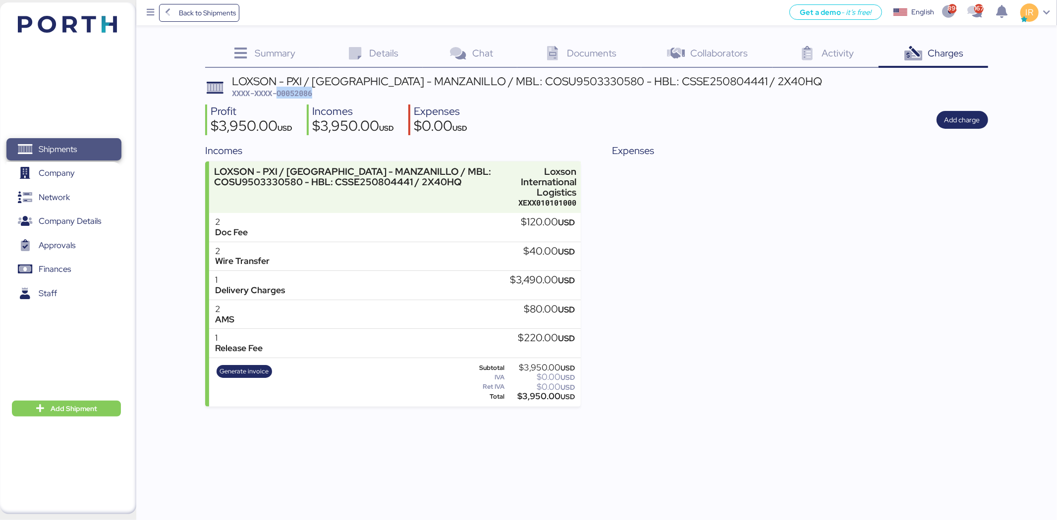
drag, startPoint x: 0, startPoint y: 0, endPoint x: 100, endPoint y: 156, distance: 184.7
click at [100, 156] on span "Shipments" at bounding box center [63, 149] width 106 height 14
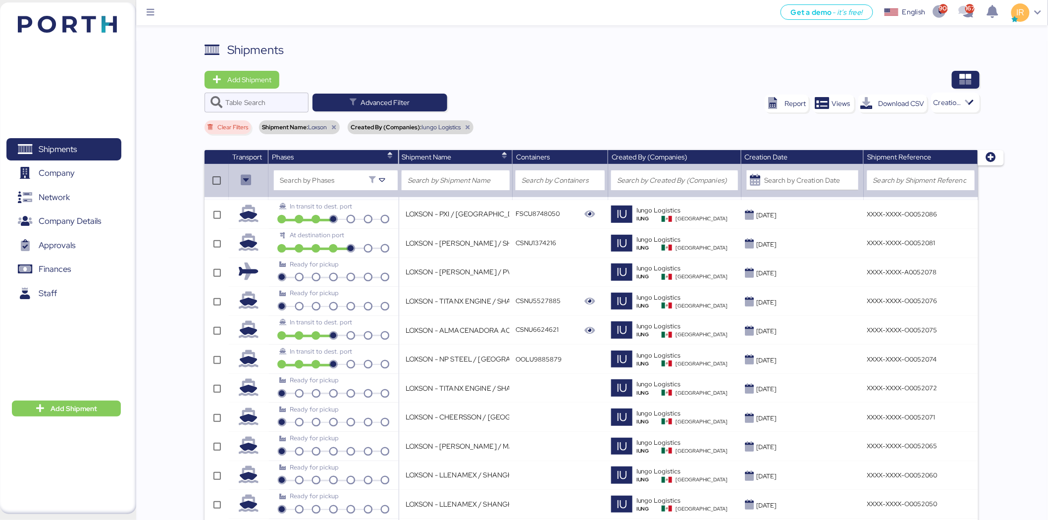
scroll to position [273, 0]
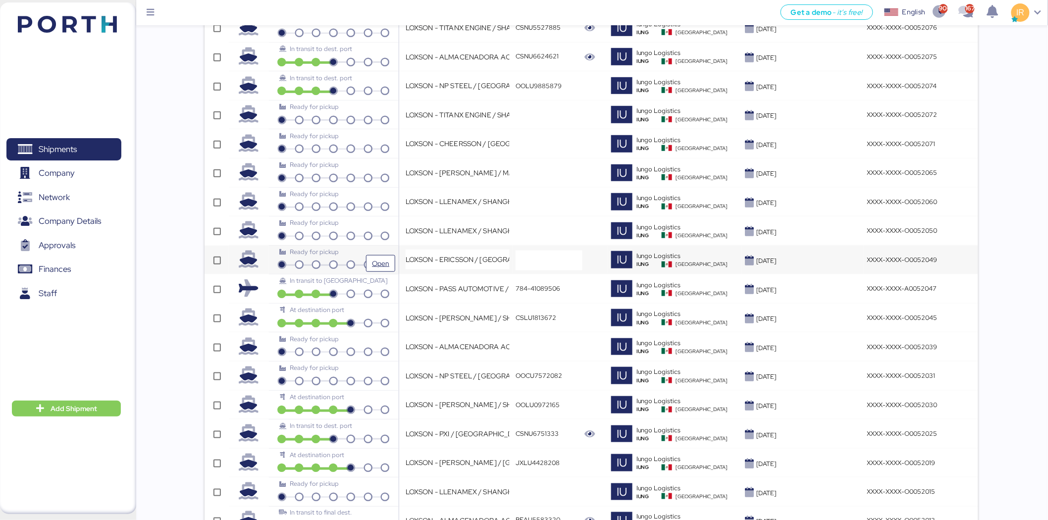
click at [343, 253] on div "Ready for pickup" at bounding box center [333, 251] width 108 height 9
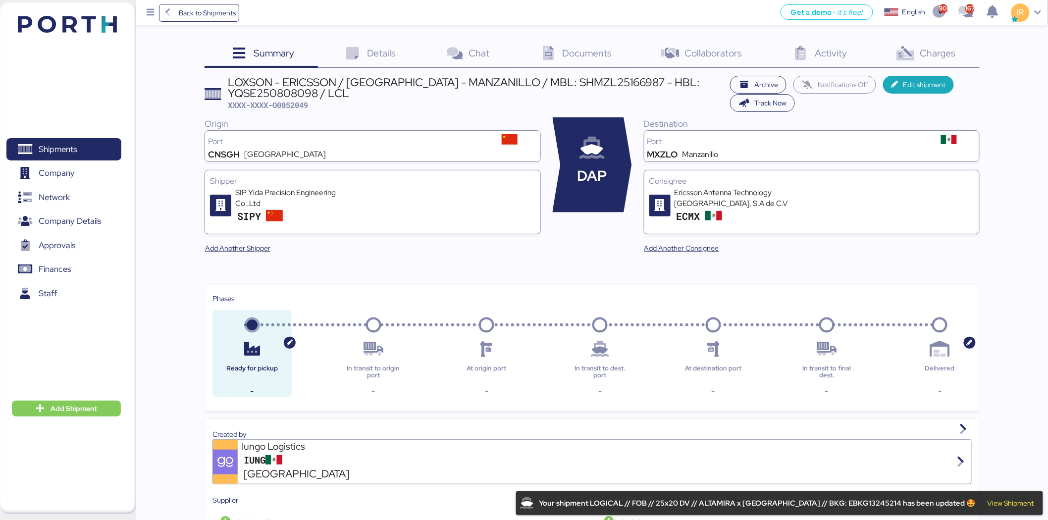
click at [364, 52] on div "Details 0" at bounding box center [369, 54] width 102 height 27
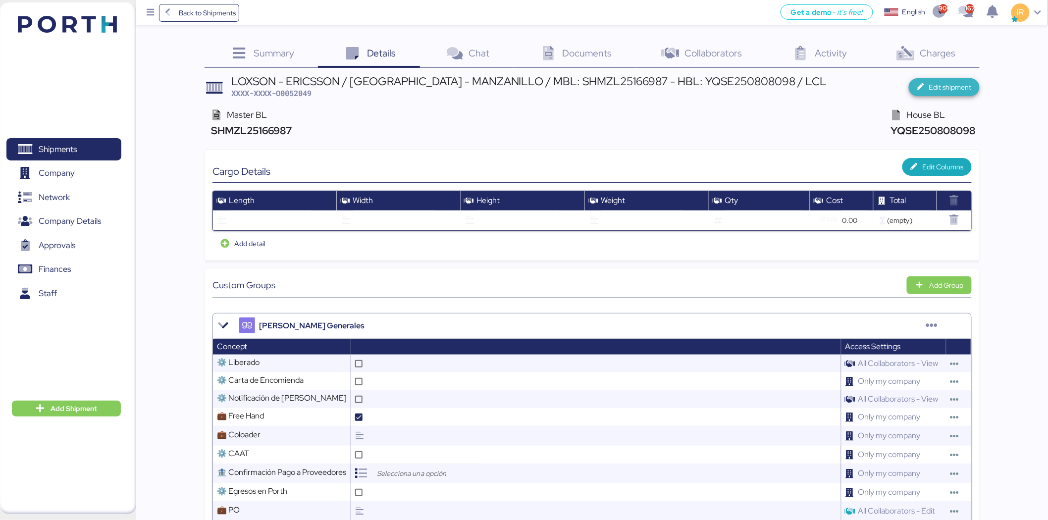
click at [944, 87] on span "Edit shipment" at bounding box center [950, 87] width 43 height 12
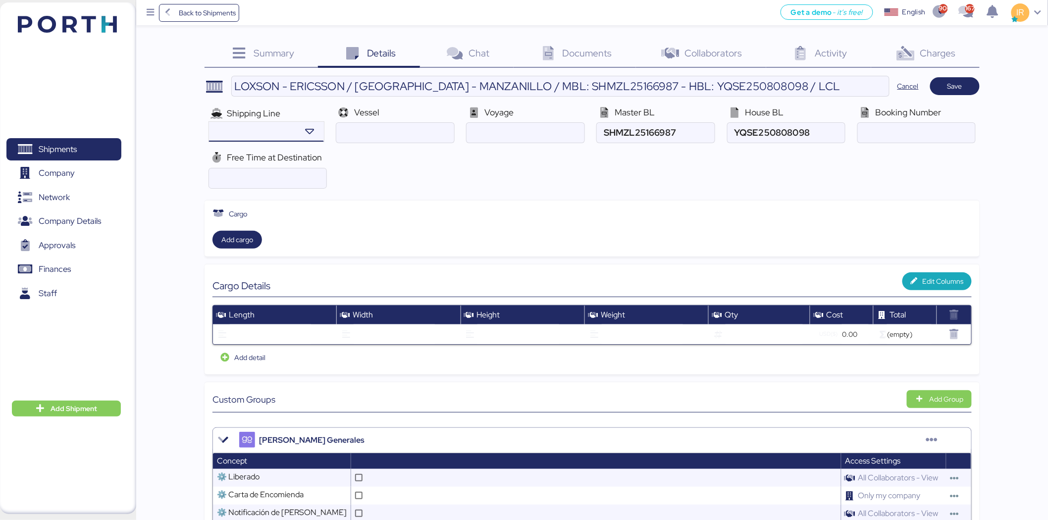
click at [270, 140] on div at bounding box center [252, 132] width 87 height 20
type input "c"
paste input "KOTA EMERALD V.004E"
type input "KOTA EMERALD"
paste input "004E"
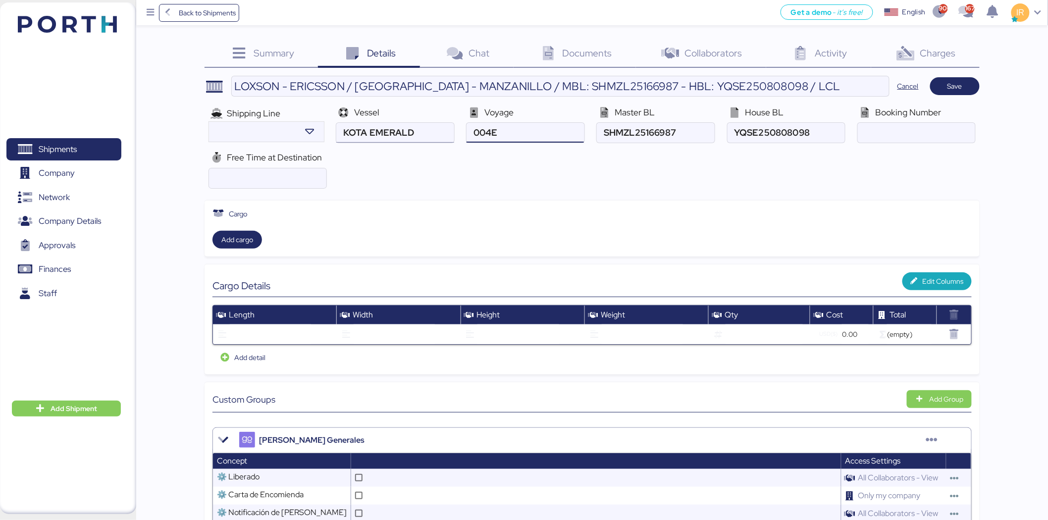
type input "004E"
paste input "SHX2518308"
type input "SHX2518308"
click at [896, 80] on span "Cancel" at bounding box center [908, 86] width 37 height 18
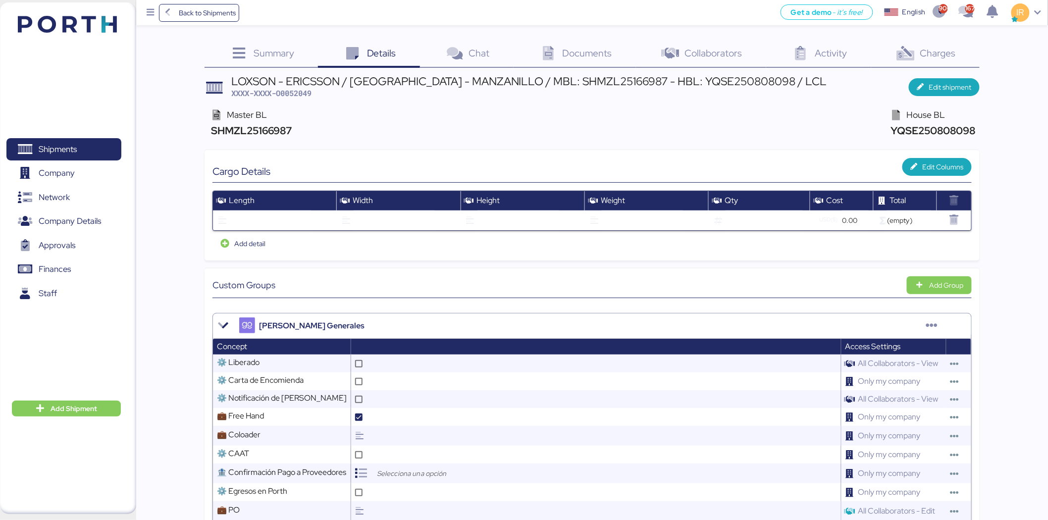
click at [298, 85] on div "LOXSON - ERICSSON / [GEOGRAPHIC_DATA] - MANZANILLO / MBL: SHMZL25166987 - HBL: …" at bounding box center [529, 81] width 596 height 11
click at [288, 94] on span "XXXX-XXXX-O0052049" at bounding box center [271, 93] width 80 height 10
copy span "O0052049"
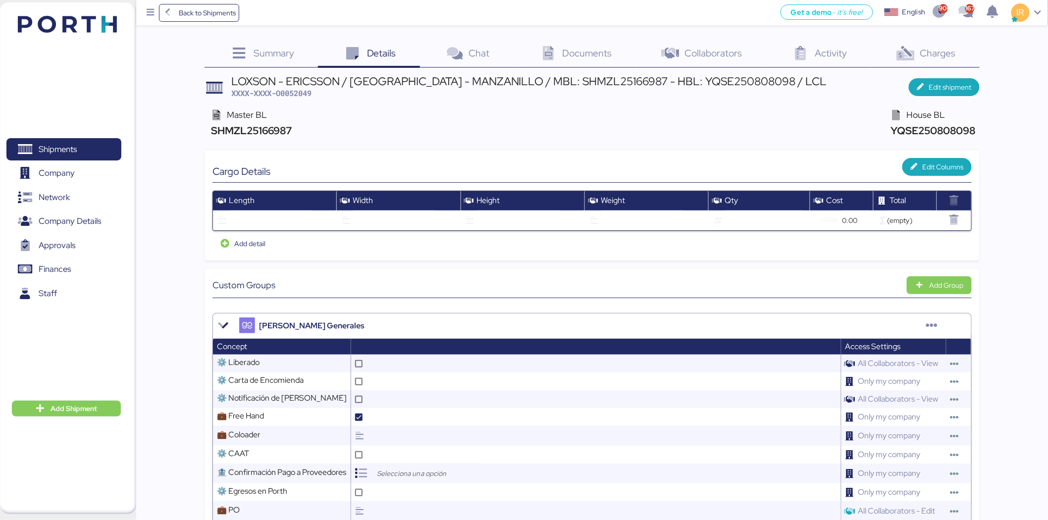
click at [449, 76] on div "LOXSON - ERICSSON / [GEOGRAPHIC_DATA] - MANZANILLO / MBL: SHMZL25166987 - HBL: …" at bounding box center [529, 81] width 596 height 11
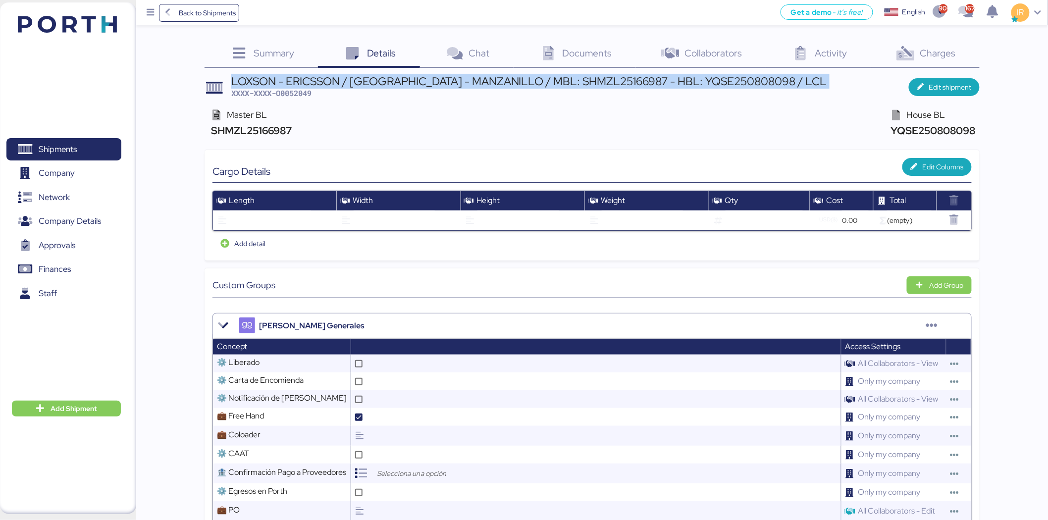
click at [449, 76] on div "LOXSON - ERICSSON / [GEOGRAPHIC_DATA] - MANZANILLO / MBL: SHMZL25166987 - HBL: …" at bounding box center [529, 81] width 596 height 11
copy div "LOXSON - ERICSSON / [GEOGRAPHIC_DATA] - MANZANILLO / MBL: SHMZL25166987 - HBL: …"
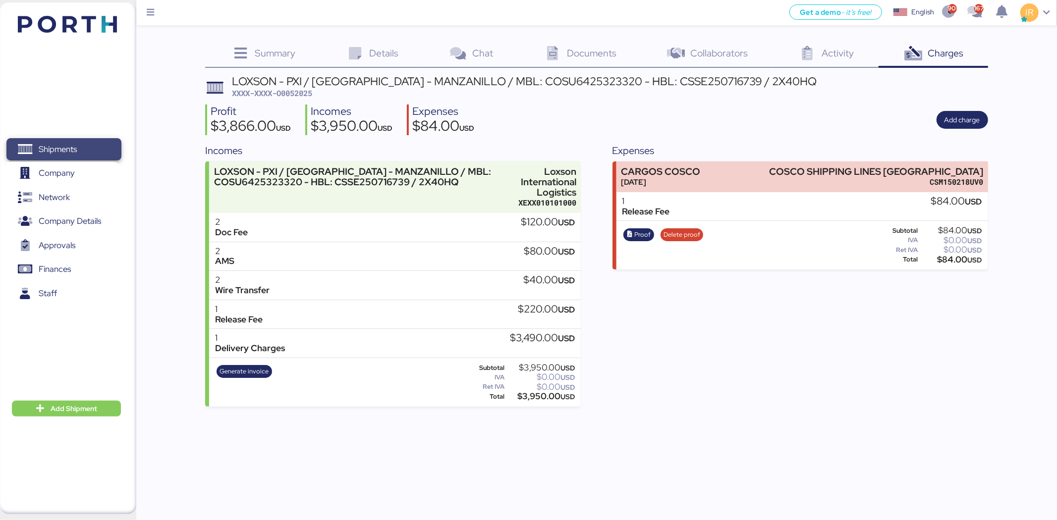
click at [98, 145] on span "Shipments" at bounding box center [63, 149] width 106 height 14
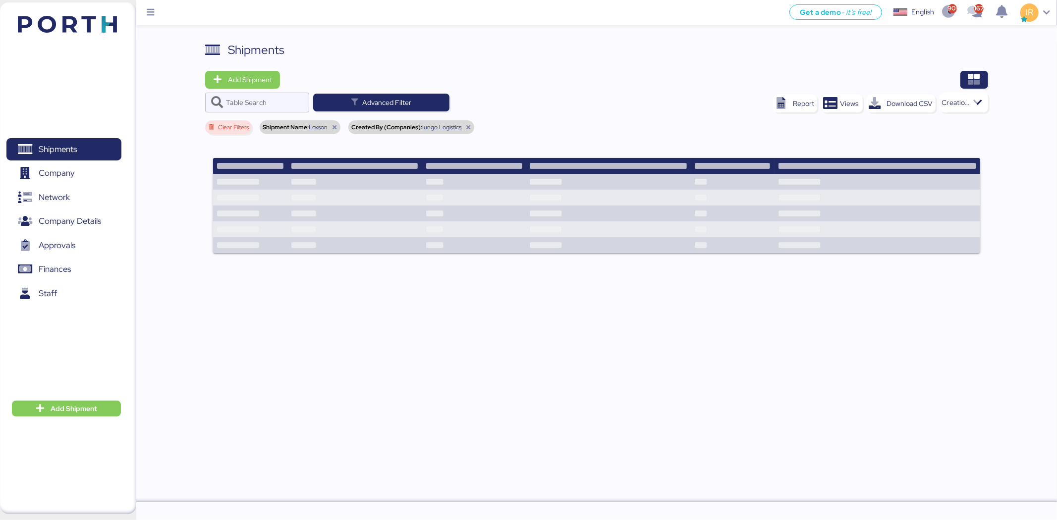
click at [257, 70] on div "Shipments Add Shipment Table Search Advanced Filter Report Views Download CSV C…" at bounding box center [596, 153] width 782 height 225
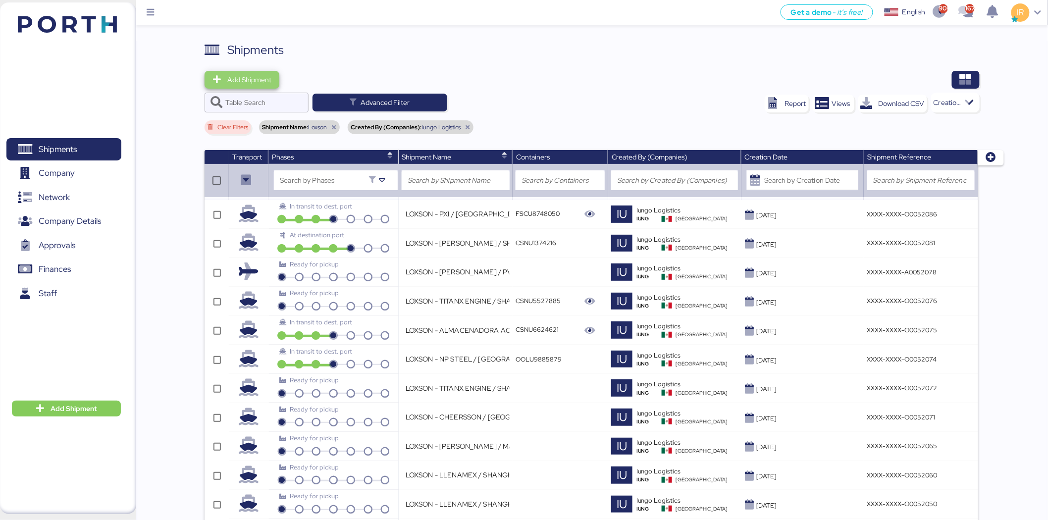
click at [243, 79] on span "Add Shipment" at bounding box center [249, 80] width 44 height 12
click at [268, 96] on div "Add Shipment Manually" at bounding box center [251, 97] width 77 height 14
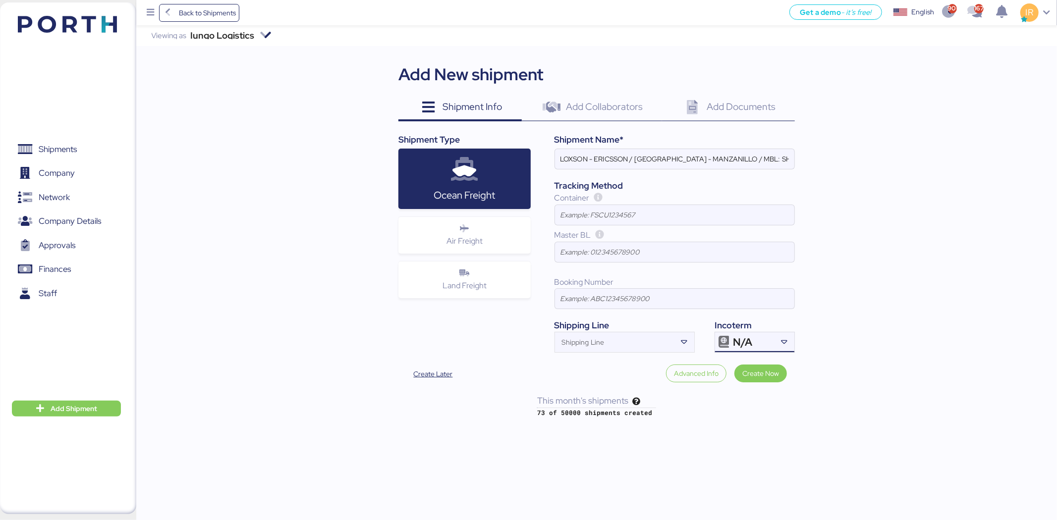
click at [755, 343] on div "N/A" at bounding box center [753, 342] width 41 height 20
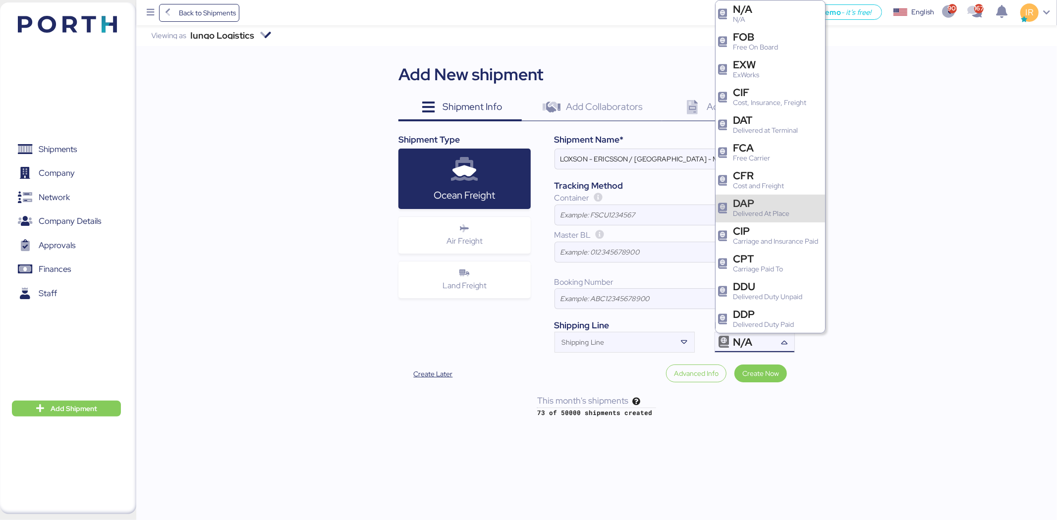
click at [741, 207] on div "DAP" at bounding box center [761, 203] width 56 height 10
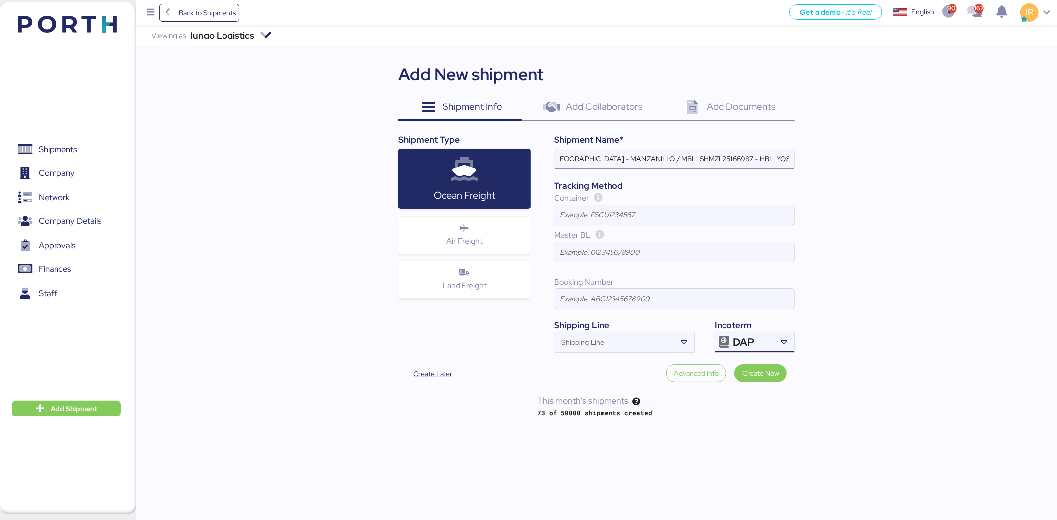
scroll to position [0, 115]
click at [676, 160] on input "LOXSON - ERICSSON / [GEOGRAPHIC_DATA] - MANZANILLO / MBL: SHMZL25166987 - HBL: …" at bounding box center [674, 159] width 239 height 20
paste input "55750"
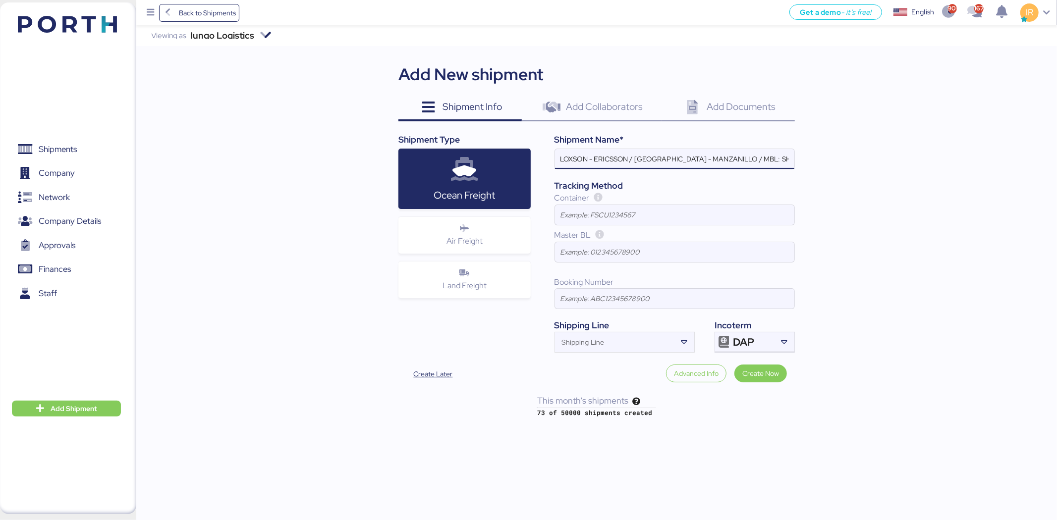
click at [774, 155] on input "LOXSON - ERICSSON / [GEOGRAPHIC_DATA] - MANZANILLO / MBL: SHMZL25155750 - HBL: …" at bounding box center [674, 159] width 239 height 20
click at [748, 159] on input "LOXSON - ERICSSON / [GEOGRAPHIC_DATA] - MANZANILLO / MBL: SHMZL25155750 - HBL: …" at bounding box center [674, 159] width 239 height 20
paste input "719322"
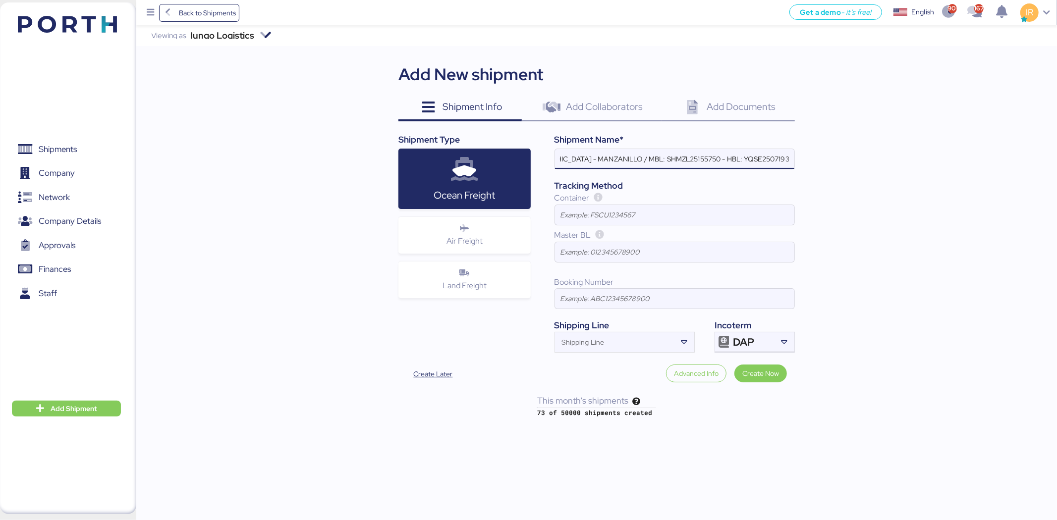
scroll to position [0, 110]
type input "LOXSON - ERICSSON / [GEOGRAPHIC_DATA] - MANZANILLO / MBL: SHMZL25155750 - HBL: …"
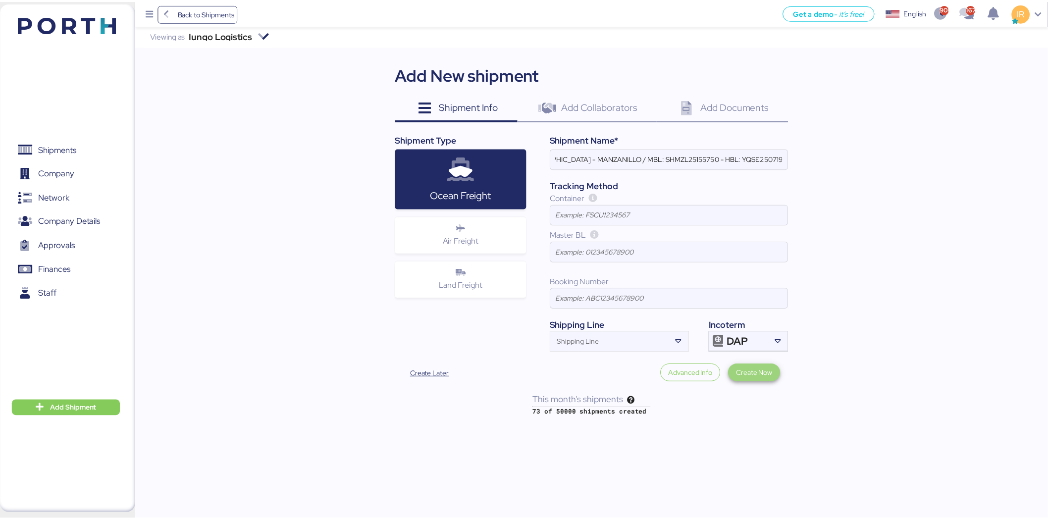
scroll to position [0, 0]
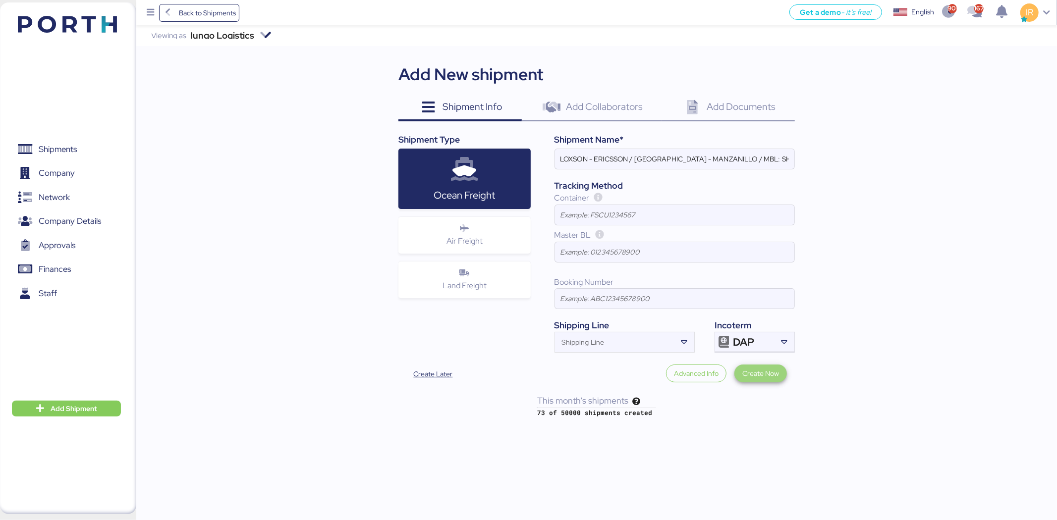
click at [767, 375] on span "Create Now" at bounding box center [760, 374] width 37 height 12
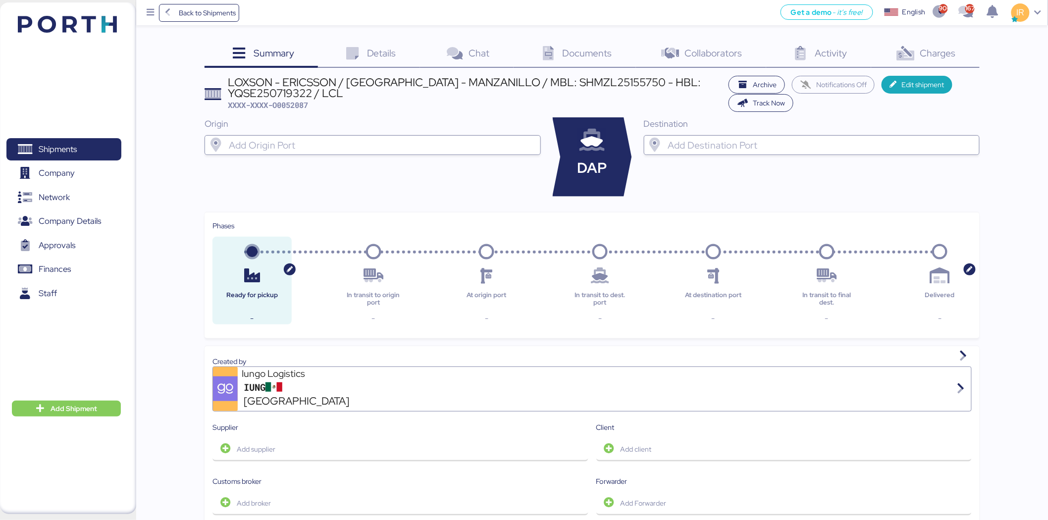
click at [444, 151] on input "search" at bounding box center [381, 145] width 309 height 12
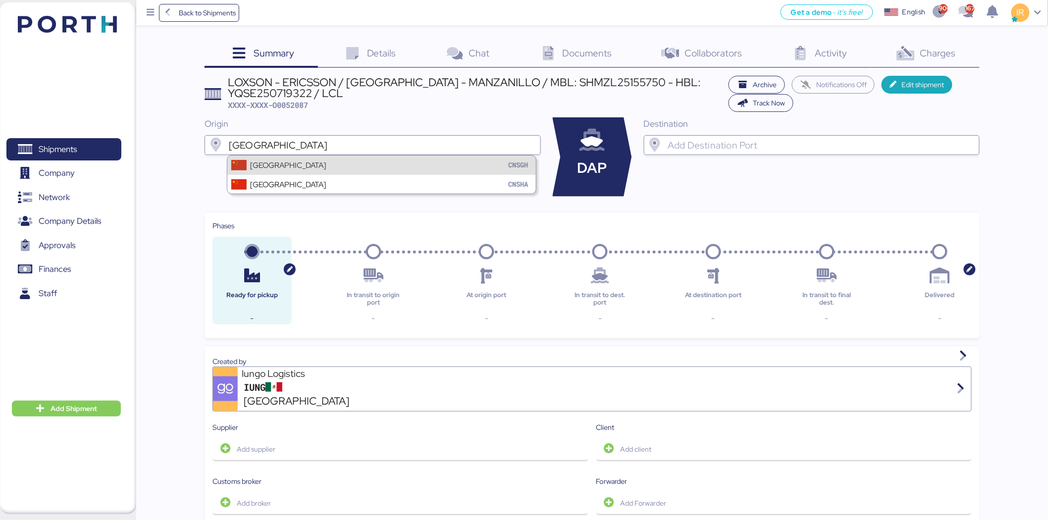
type input "[GEOGRAPHIC_DATA]"
click at [428, 172] on div "Shanghai CNSGH" at bounding box center [381, 165] width 309 height 19
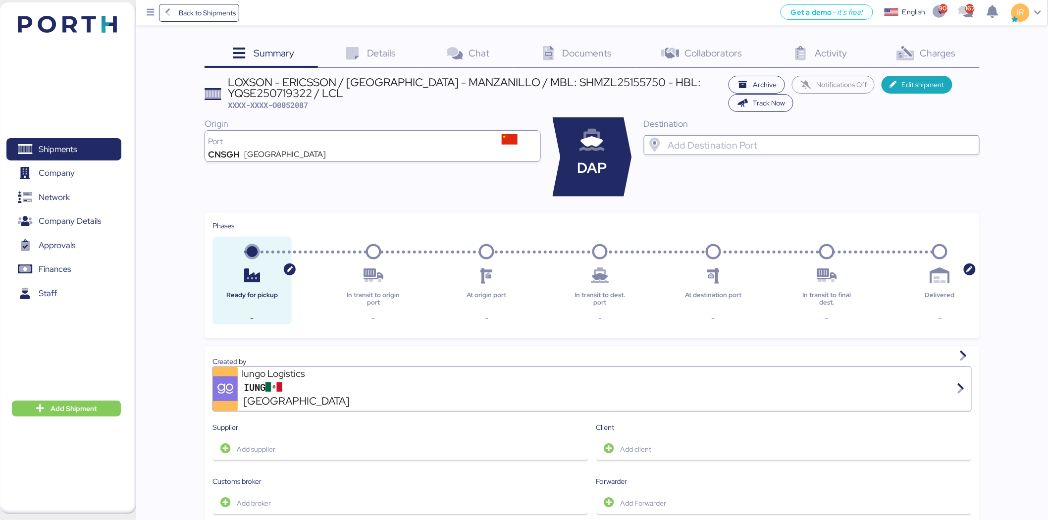
click at [698, 140] on input "search" at bounding box center [820, 145] width 309 height 12
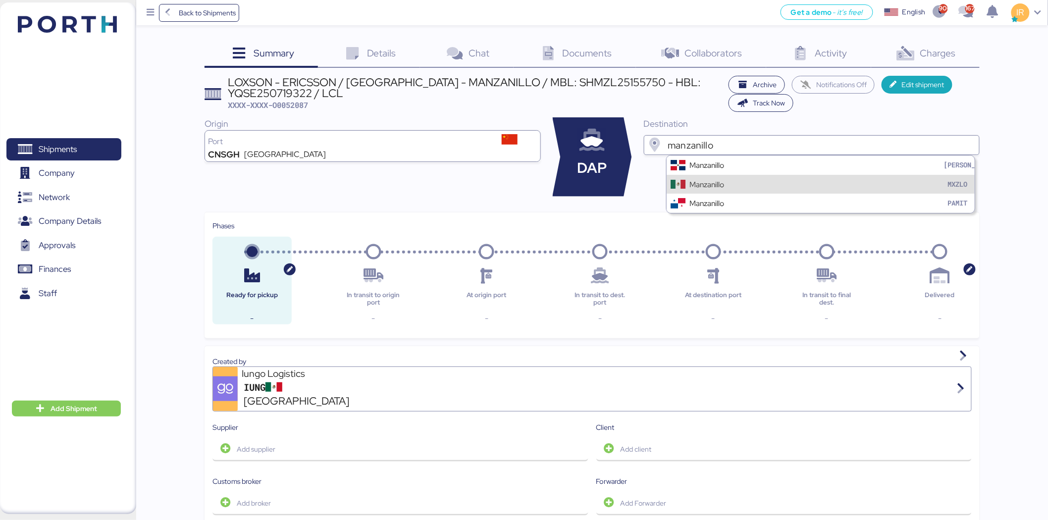
type input "manzanillo"
click at [707, 184] on div "Manzanillo" at bounding box center [706, 184] width 35 height 11
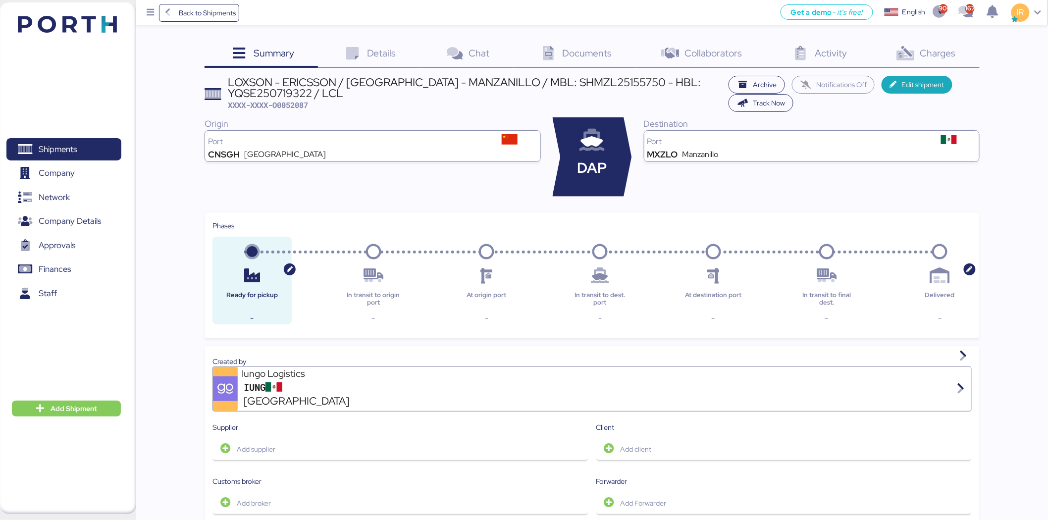
click at [897, 72] on div "Summary 0 Details 0 Chat 0 Documents 0 Collaborators 0 Activity 0 Charges 0 LOX…" at bounding box center [592, 498] width 775 height 915
click at [902, 84] on span "Edit shipment" at bounding box center [923, 85] width 43 height 12
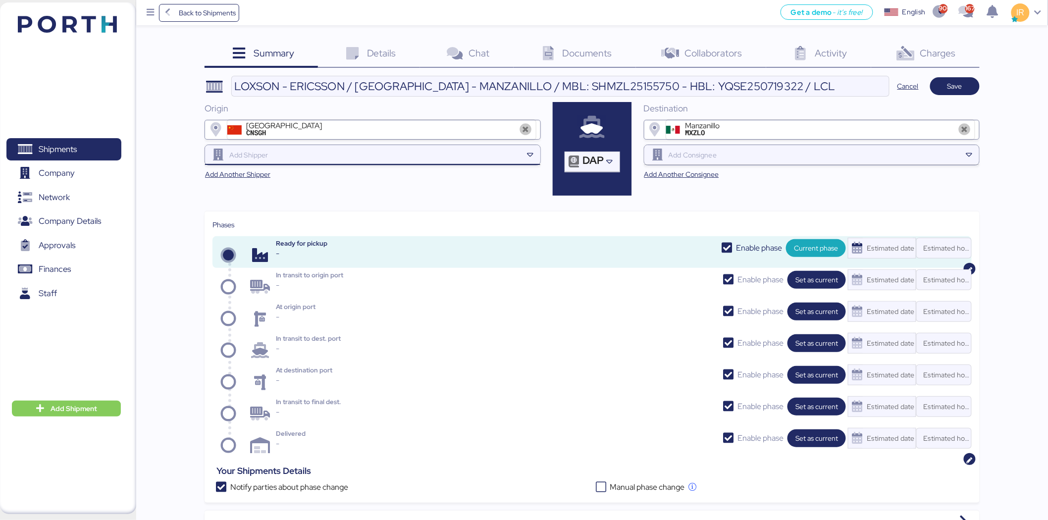
click at [373, 152] on input "search" at bounding box center [374, 155] width 295 height 12
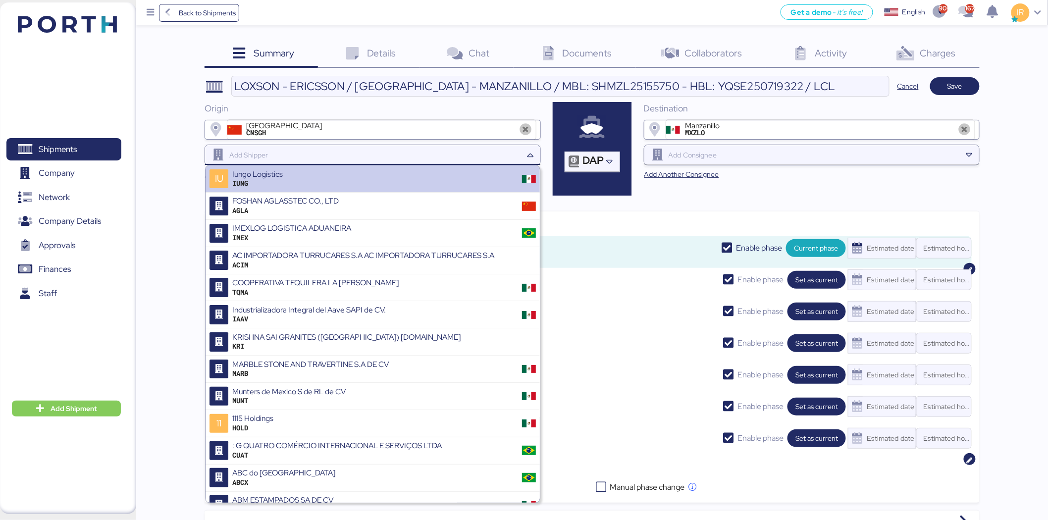
paste input "SIP YIDA PRECISION"
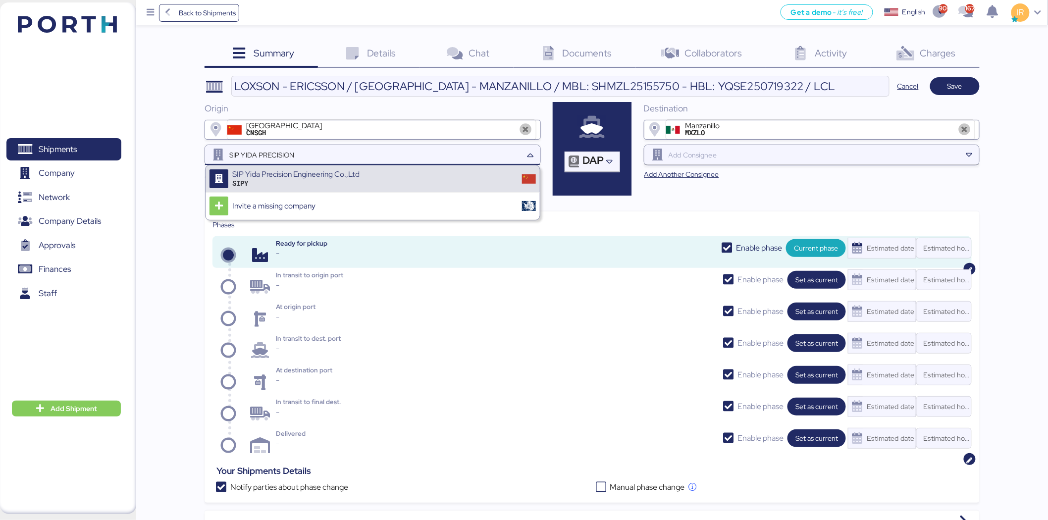
type input "SIP YIDA PRECISION"
click at [374, 176] on div "SIP Yida Precision Engineering Co.,Ltd SIPY" at bounding box center [373, 178] width 334 height 27
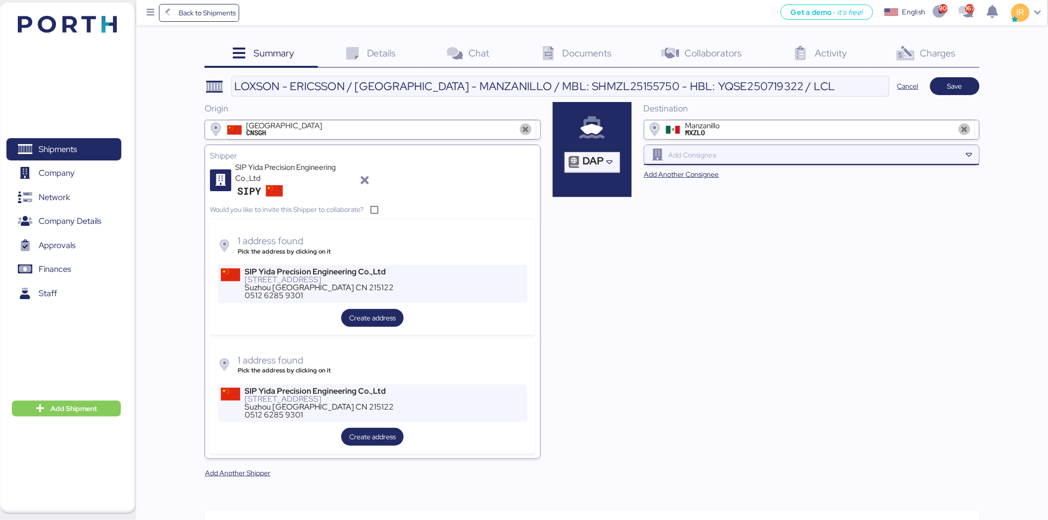
click at [692, 154] on input "search" at bounding box center [814, 155] width 295 height 12
paste input "ERICSSON ANTENNA"
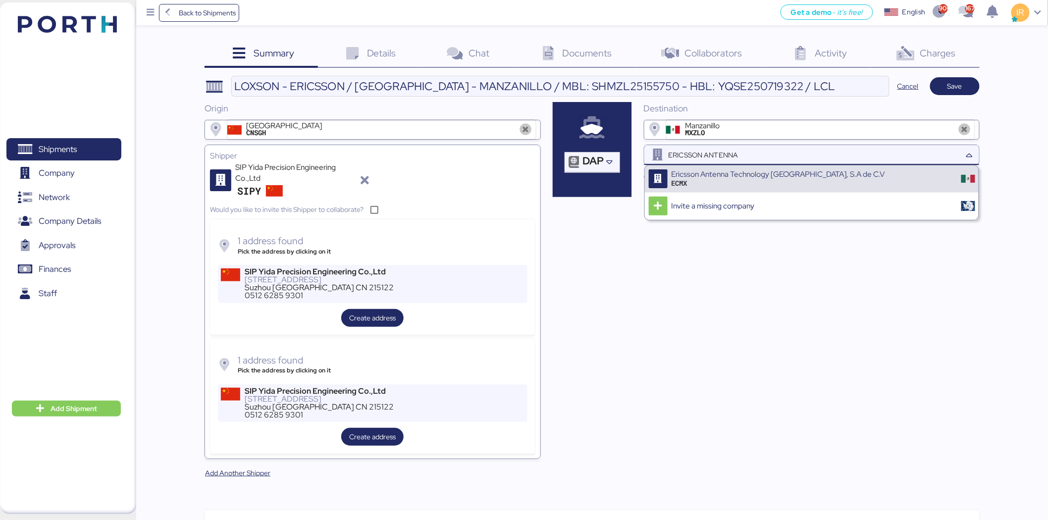
type input "ERICSSON ANTENNA"
click at [717, 172] on div "Ericsson Antenna Technology [GEOGRAPHIC_DATA], S.A de C.V" at bounding box center [778, 174] width 213 height 9
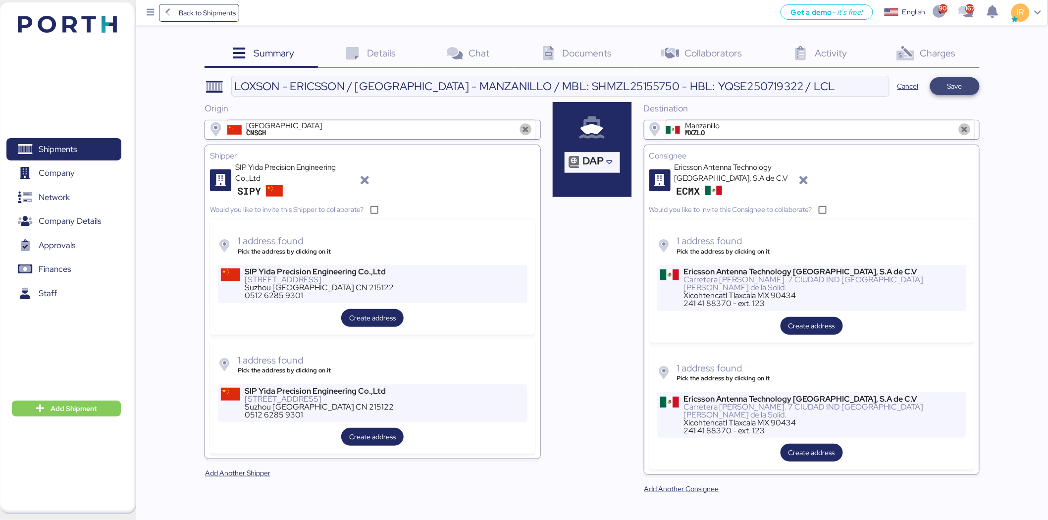
click at [962, 81] on span "Save" at bounding box center [955, 86] width 15 height 12
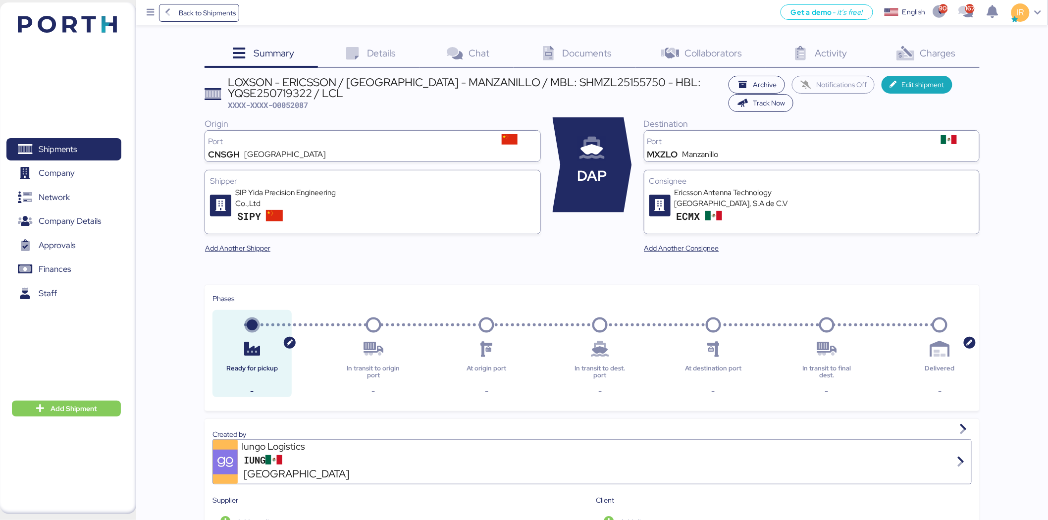
click at [367, 53] on div "Details 0" at bounding box center [369, 54] width 102 height 27
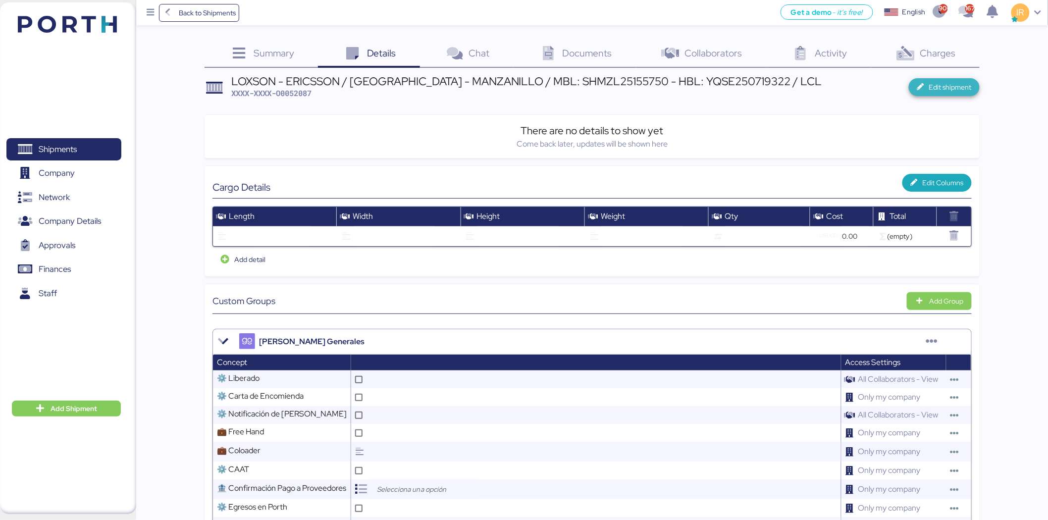
click at [935, 78] on span "Edit shipment" at bounding box center [944, 87] width 71 height 18
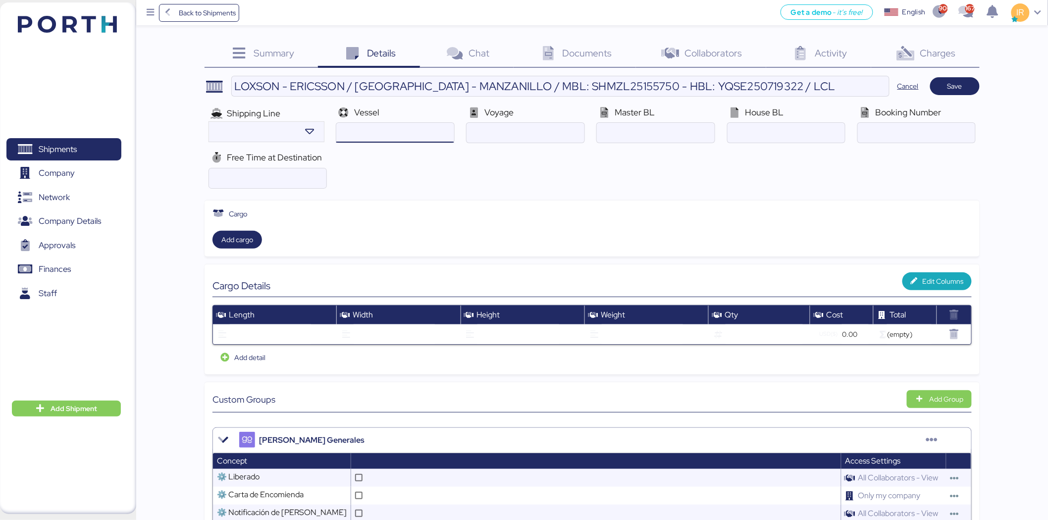
click at [378, 133] on input "ocean" at bounding box center [394, 133] width 117 height 20
paste input "KOTA EMERALD V.004E"
type input "KOTA EMERALD"
paste input "004E"
type input "004E"
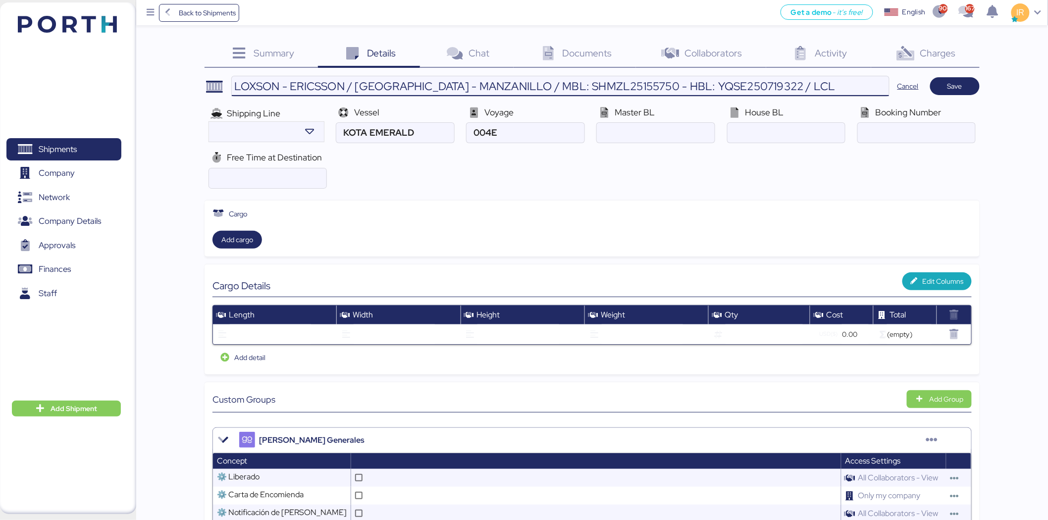
click at [586, 93] on input "LOXSON - ERICSSON / [GEOGRAPHIC_DATA] - MANZANILLO / MBL: SHMZL25155750 - HBL: …" at bounding box center [560, 86] width 657 height 20
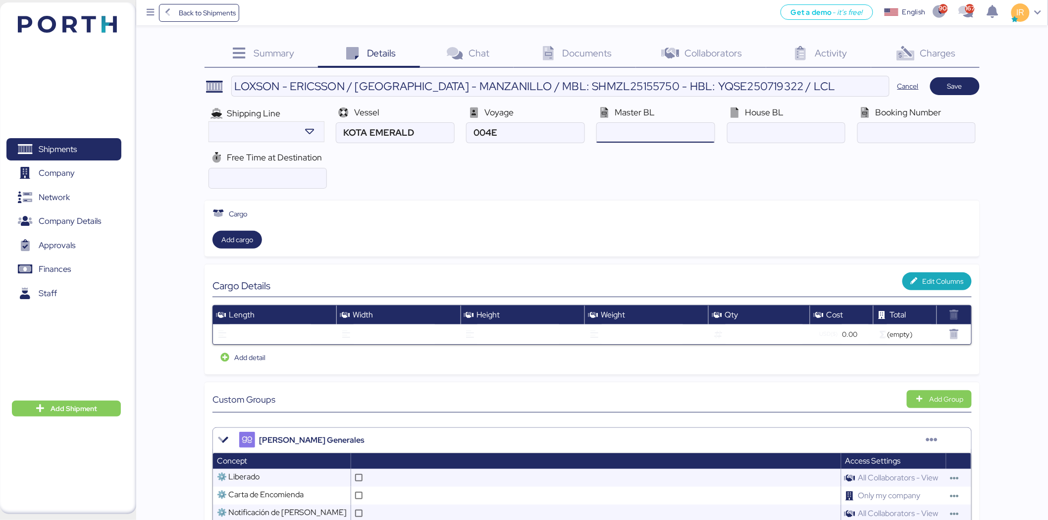
click at [638, 127] on input "ocean" at bounding box center [655, 133] width 117 height 20
paste input "SHMZL25155750"
type input "SHMZL25155750"
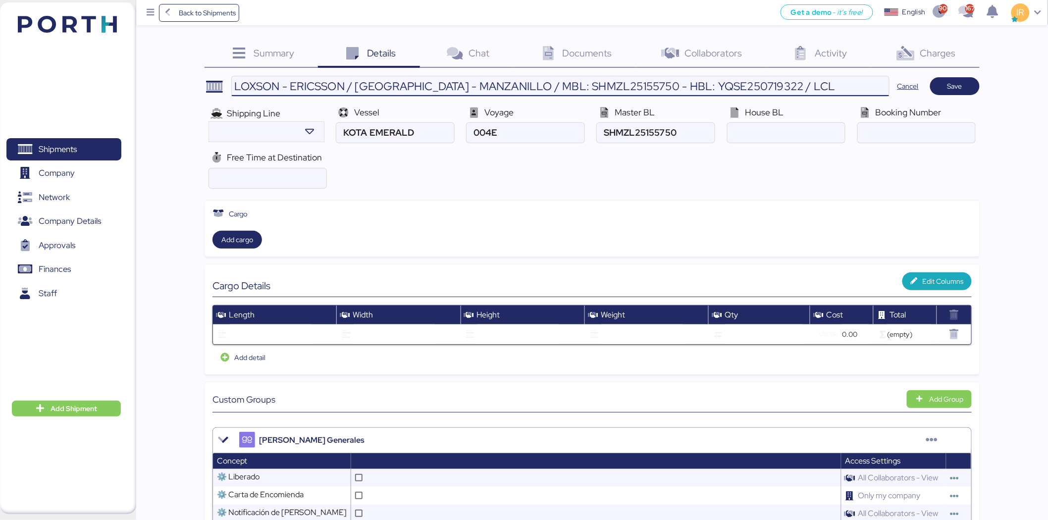
click at [697, 85] on input "LOXSON - ERICSSON / [GEOGRAPHIC_DATA] - MANZANILLO / MBL: SHMZL25155750 - HBL: …" at bounding box center [560, 86] width 657 height 20
click at [751, 124] on input "ocean" at bounding box center [786, 133] width 117 height 20
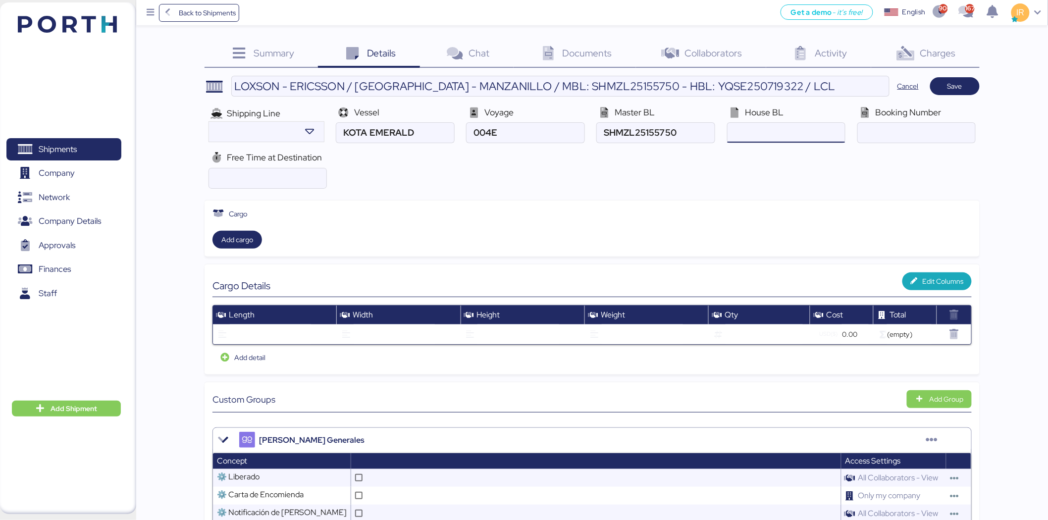
paste input "YQSE250719322"
type input "YQSE250719322"
click at [893, 131] on input "ocean" at bounding box center [916, 133] width 117 height 20
paste input "SHX2518308"
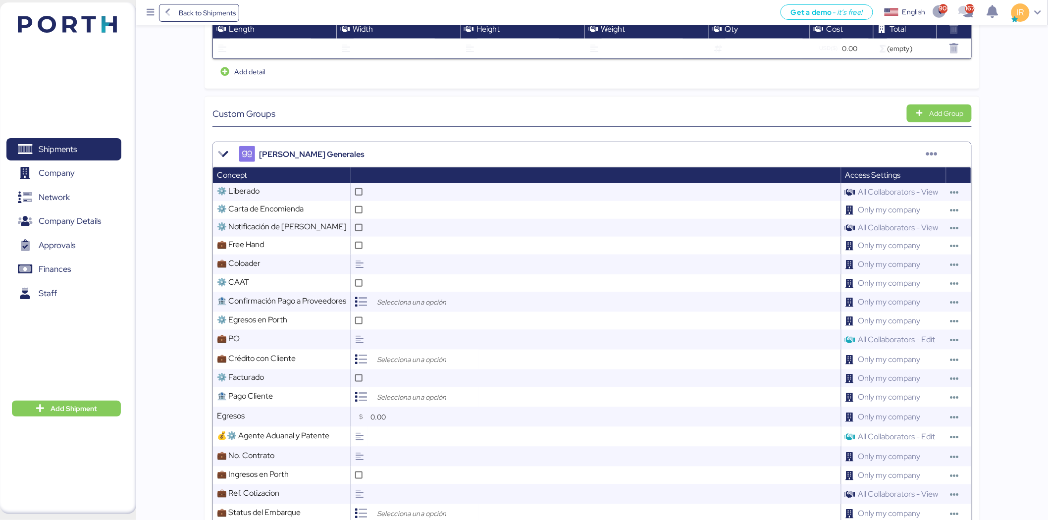
scroll to position [298, 0]
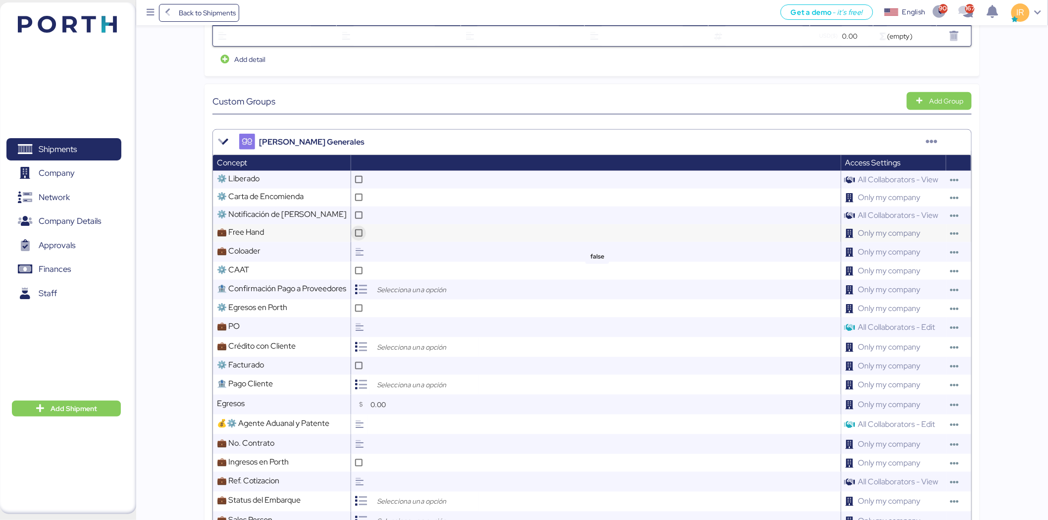
type input "SHX2518308"
click at [360, 233] on icon at bounding box center [358, 232] width 5 height 5
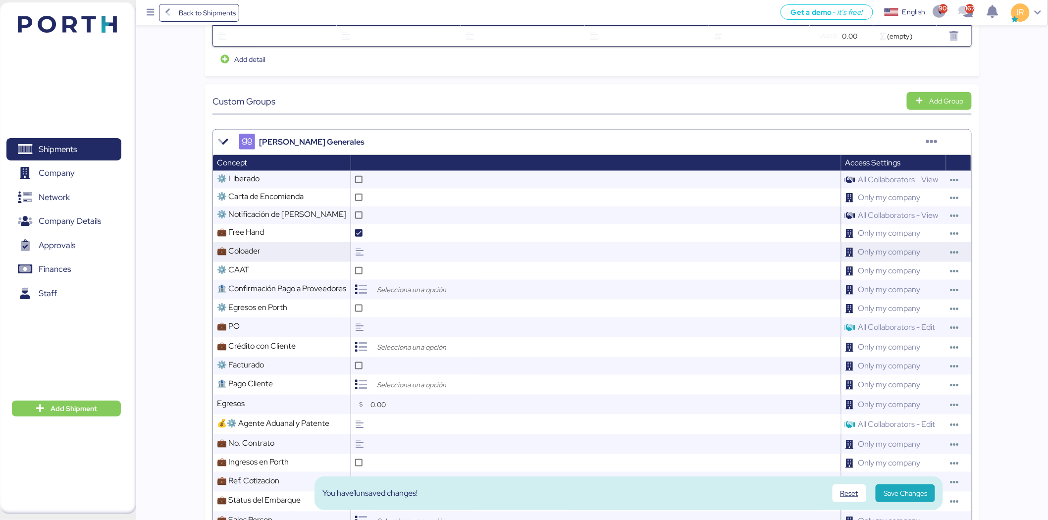
click at [405, 256] on input "text" at bounding box center [604, 252] width 473 height 20
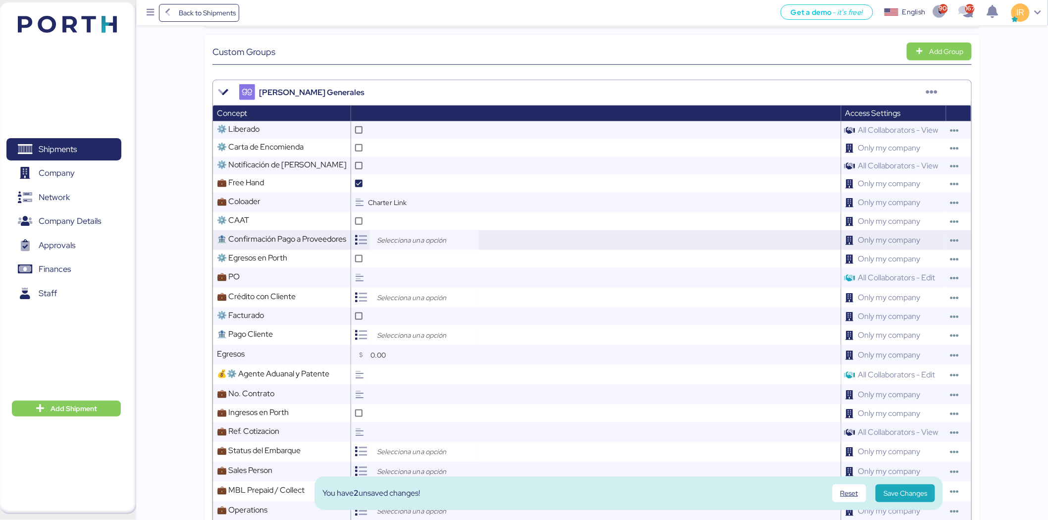
scroll to position [348, 0]
type input "Charter Link"
click at [440, 296] on input "search" at bounding box center [427, 297] width 104 height 12
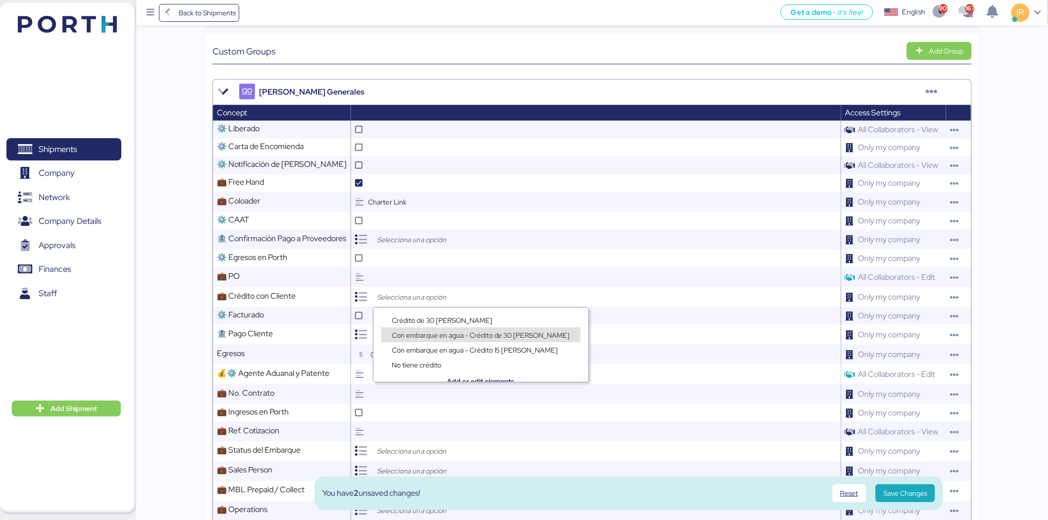
click at [423, 330] on div "Con embarque en agua - Crédito de 30 [PERSON_NAME]" at bounding box center [480, 335] width 183 height 10
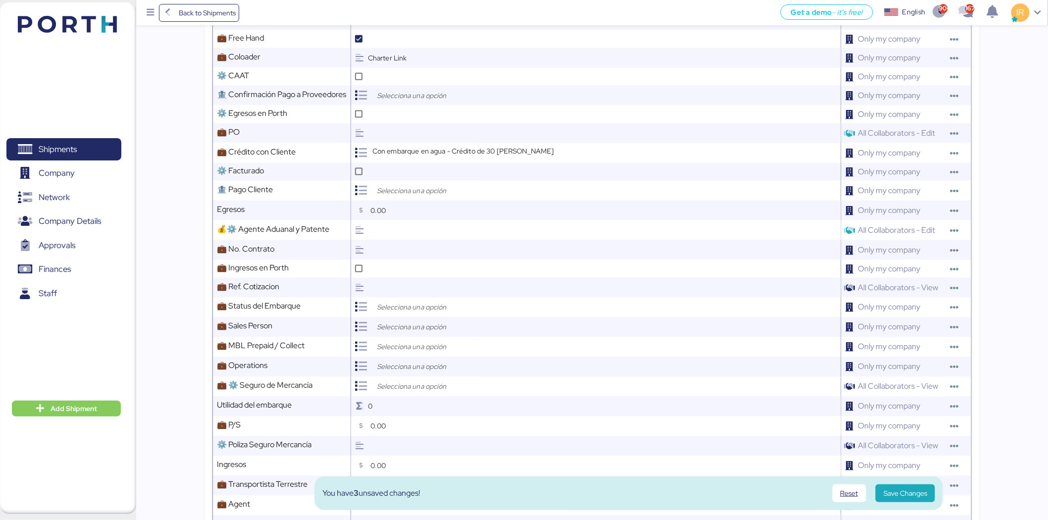
scroll to position [499, 0]
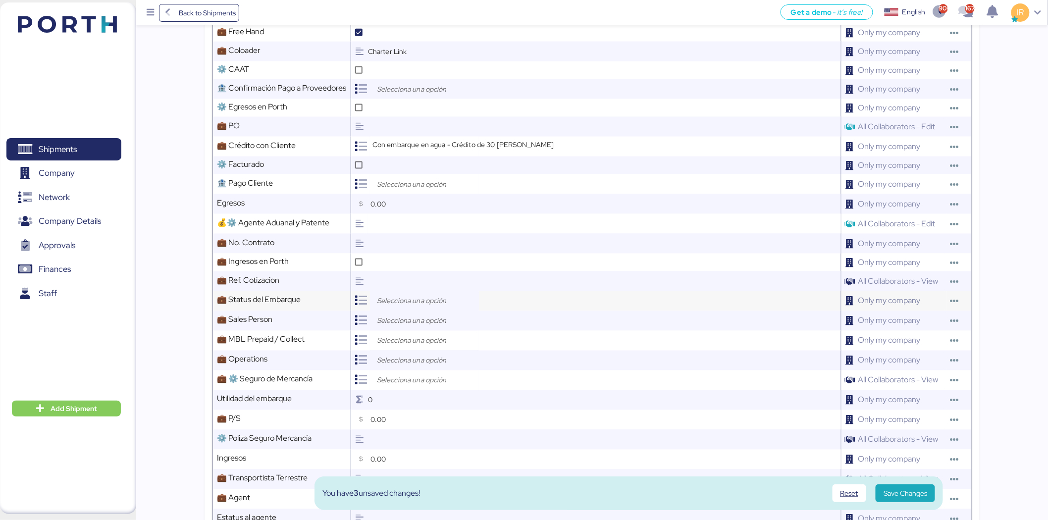
click at [413, 300] on input "search" at bounding box center [427, 301] width 104 height 12
click at [400, 318] on div "Open" at bounding box center [427, 323] width 92 height 15
click at [409, 313] on div at bounding box center [424, 321] width 109 height 20
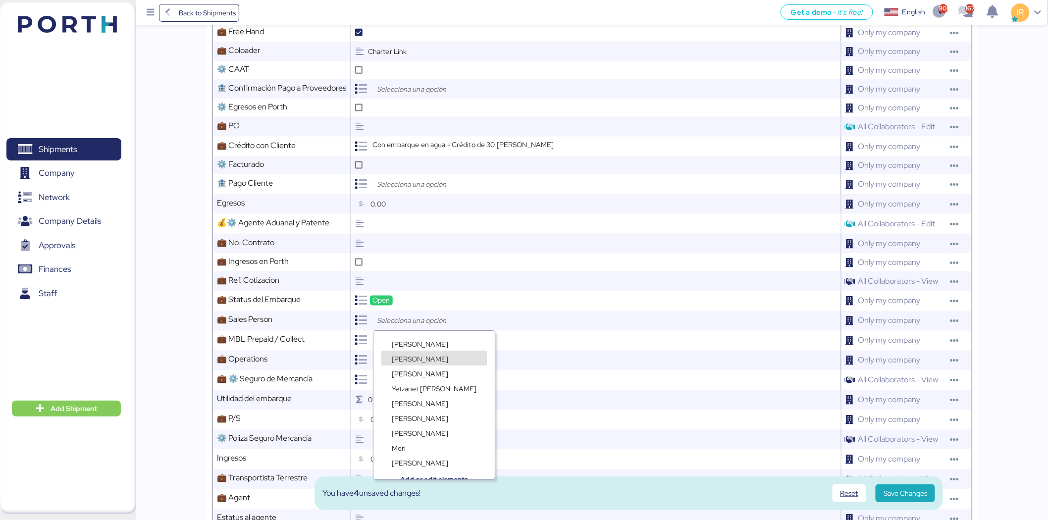
click at [418, 362] on div "[PERSON_NAME]" at bounding box center [433, 368] width 121 height 15
click at [418, 360] on span "[PERSON_NAME]" at bounding box center [420, 359] width 56 height 9
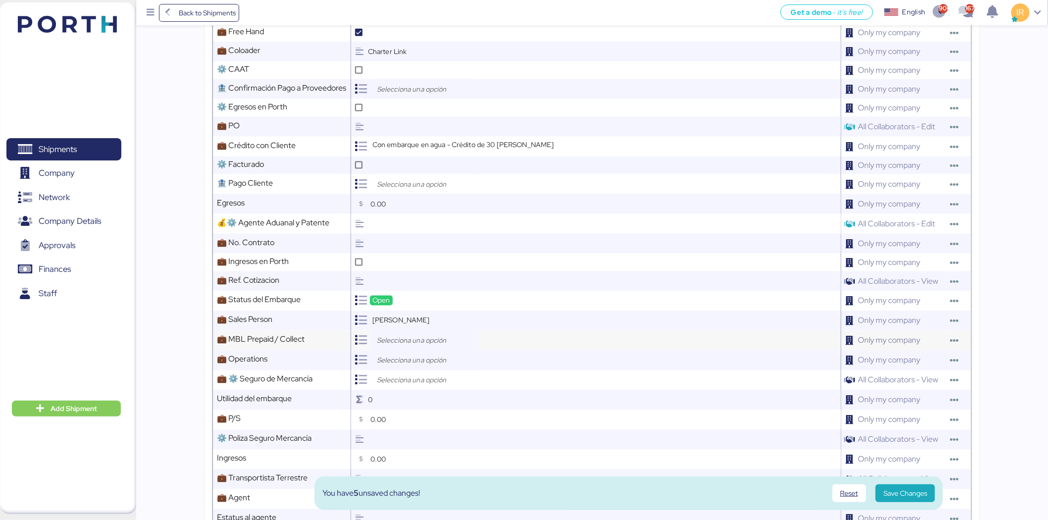
click at [399, 340] on input "search" at bounding box center [427, 341] width 104 height 12
click at [403, 360] on span "Prepaid" at bounding box center [404, 364] width 24 height 9
click at [424, 361] on input "search" at bounding box center [427, 361] width 104 height 12
click at [420, 410] on span "[PERSON_NAME]" at bounding box center [420, 413] width 56 height 9
click at [426, 382] on input "search" at bounding box center [427, 380] width 104 height 12
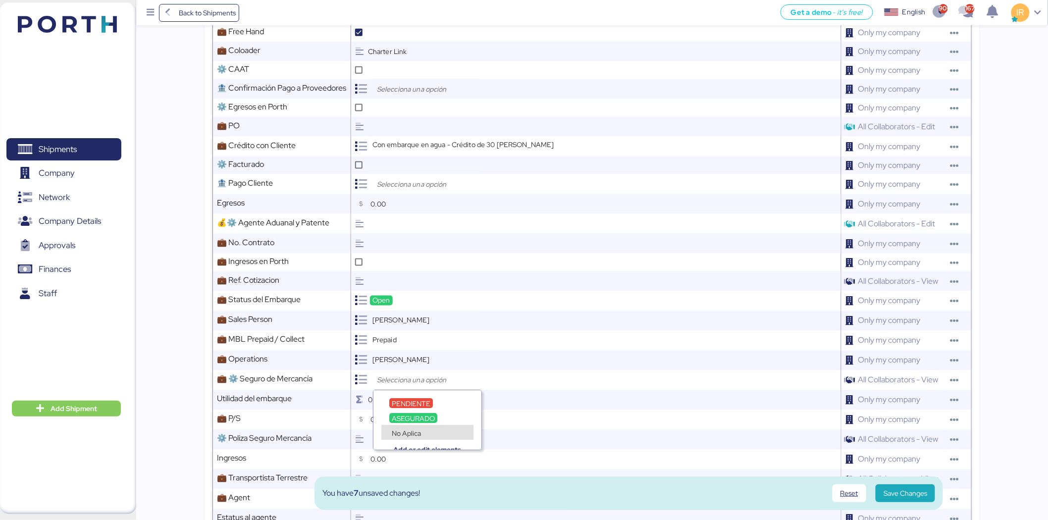
click at [422, 434] on div "No Aplica" at bounding box center [406, 433] width 34 height 10
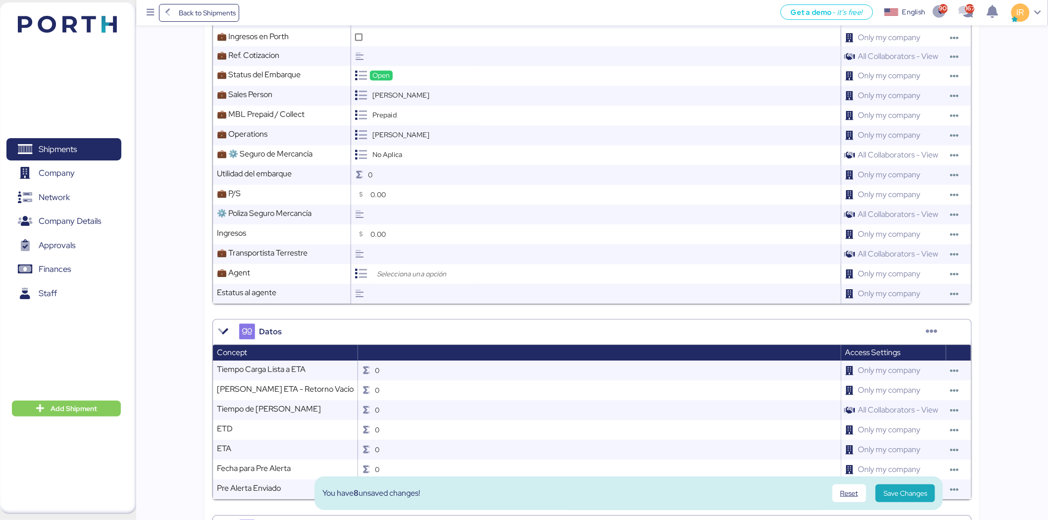
scroll to position [724, 0]
click at [438, 275] on input "search" at bounding box center [427, 274] width 104 height 12
type input "loxso"
click at [430, 312] on span "Loxson International Logistics Co., Ltd." at bounding box center [451, 312] width 118 height 9
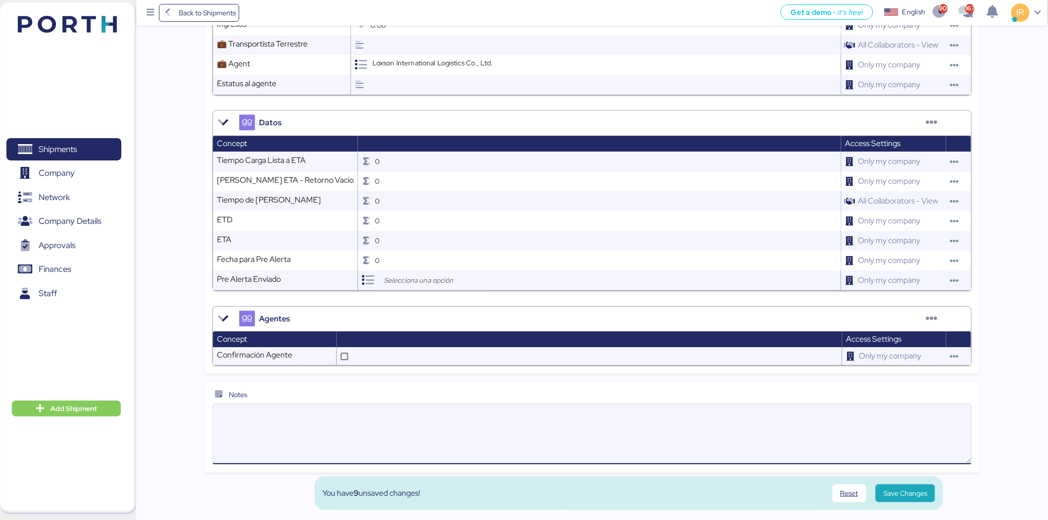
click at [451, 426] on textarea at bounding box center [592, 434] width 758 height 58
paste textarea "DAP term, excluding customs clearance. Please kindly note, now vessel was saili…"
click at [445, 422] on textarea "DAP term, excluding customs clearance. Please kindly note, now vessel was saili…" at bounding box center [592, 434] width 758 height 58
drag, startPoint x: 445, startPoint y: 422, endPoint x: 755, endPoint y: 426, distance: 310.1
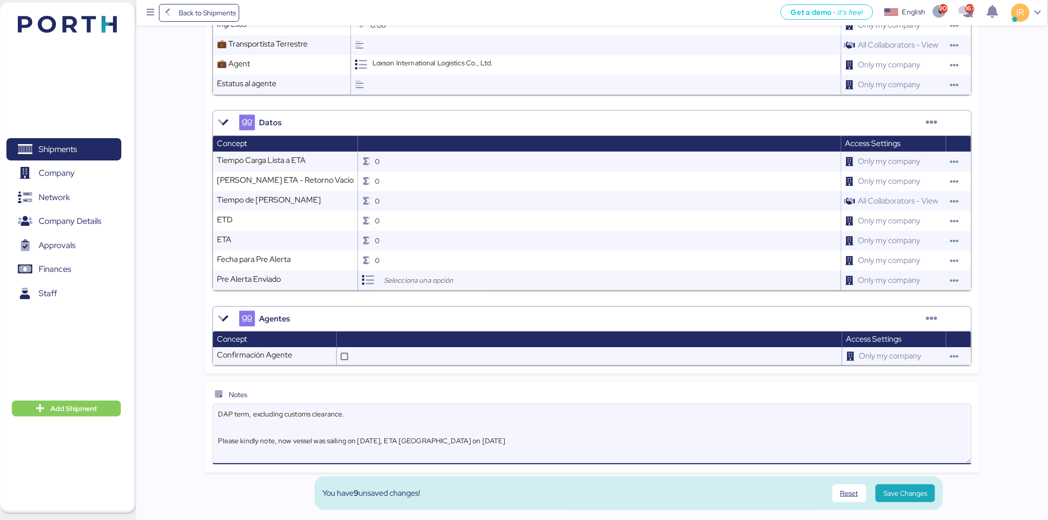
click at [755, 426] on textarea "DAP term, excluding customs clearance. Please kindly note, now vessel was saili…" at bounding box center [592, 434] width 758 height 58
type textarea "DAP term, excluding customs clearance. Please kindly note, now vessel was saili…"
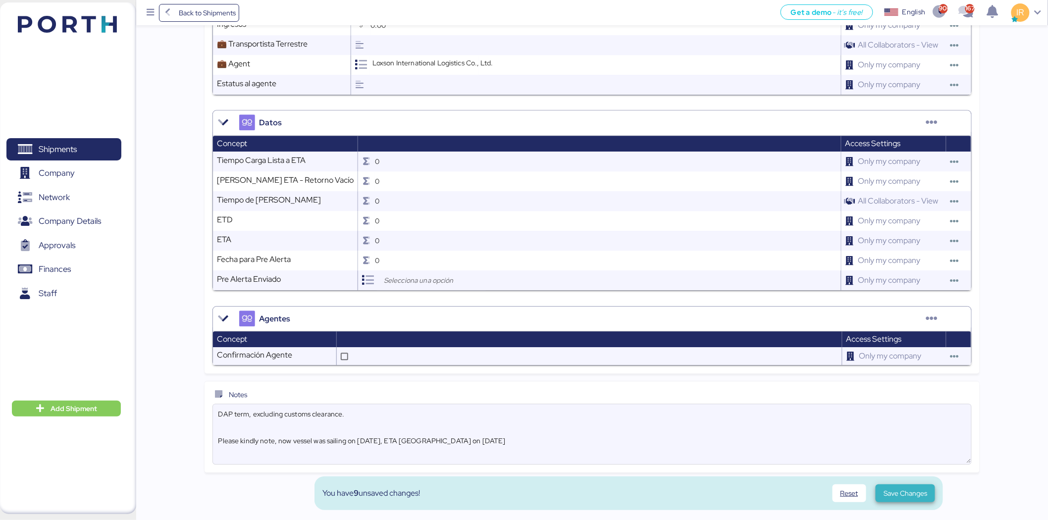
click at [907, 490] on span "Save Changes" at bounding box center [906, 493] width 44 height 12
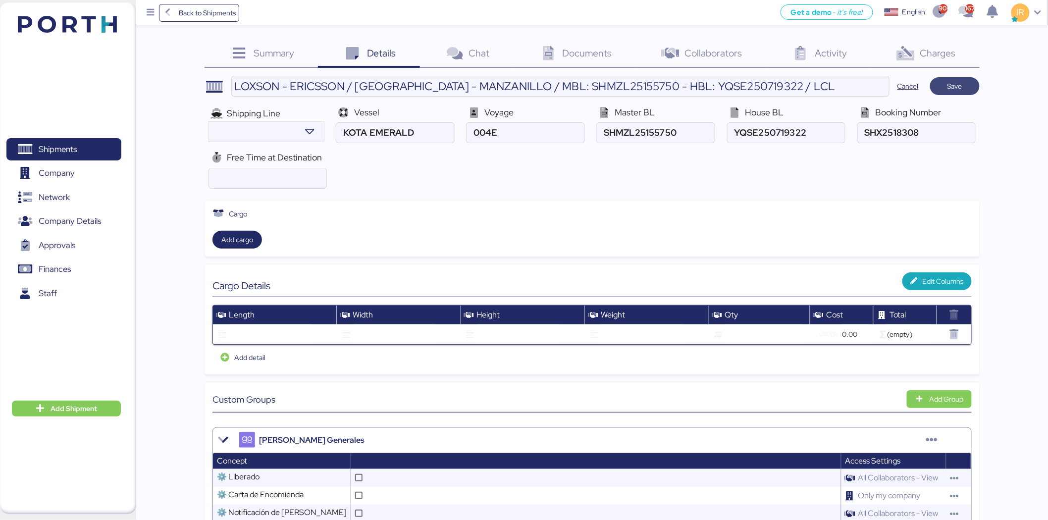
click at [966, 92] on span "Save" at bounding box center [955, 86] width 34 height 14
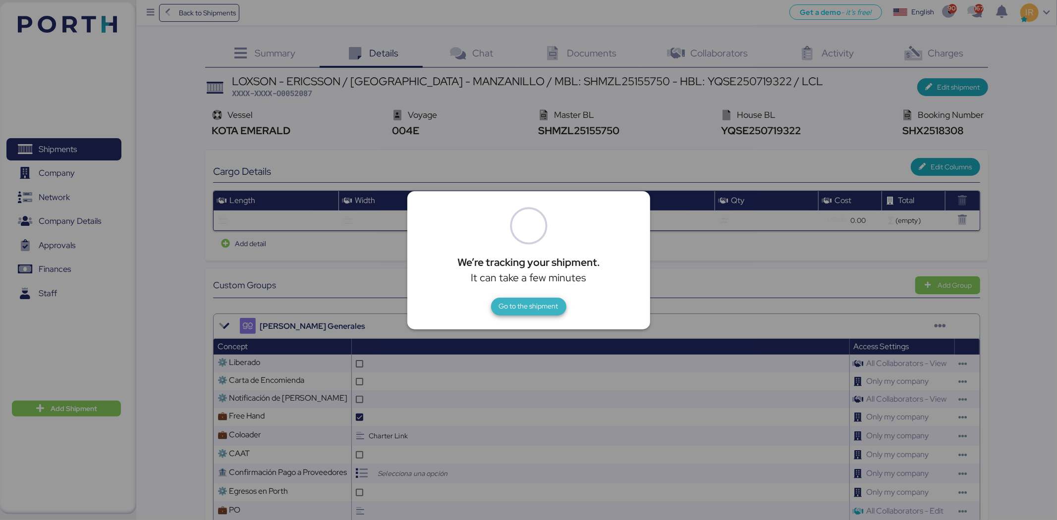
click at [527, 300] on span "Go to the shipment" at bounding box center [528, 307] width 59 height 14
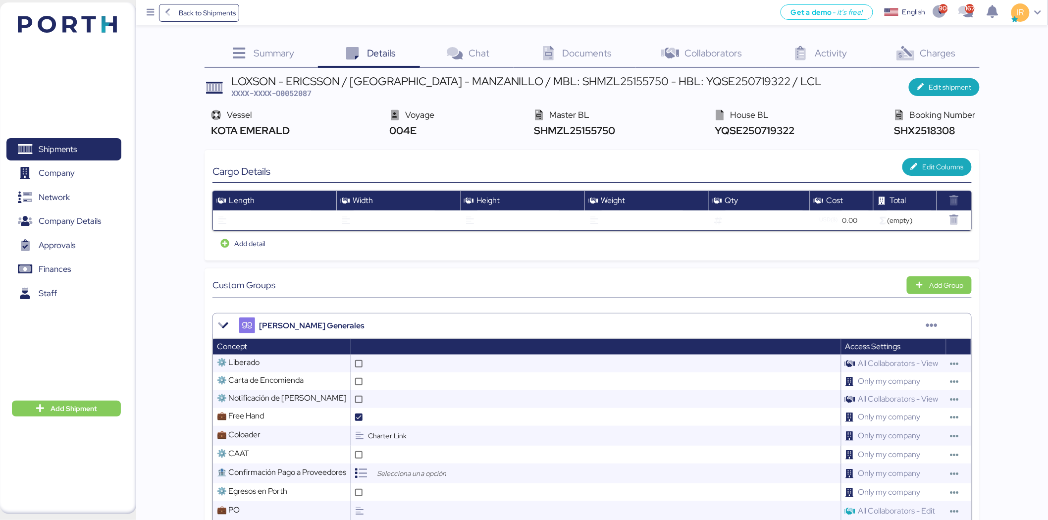
click at [562, 58] on div "Documents 0" at bounding box center [575, 54] width 122 height 27
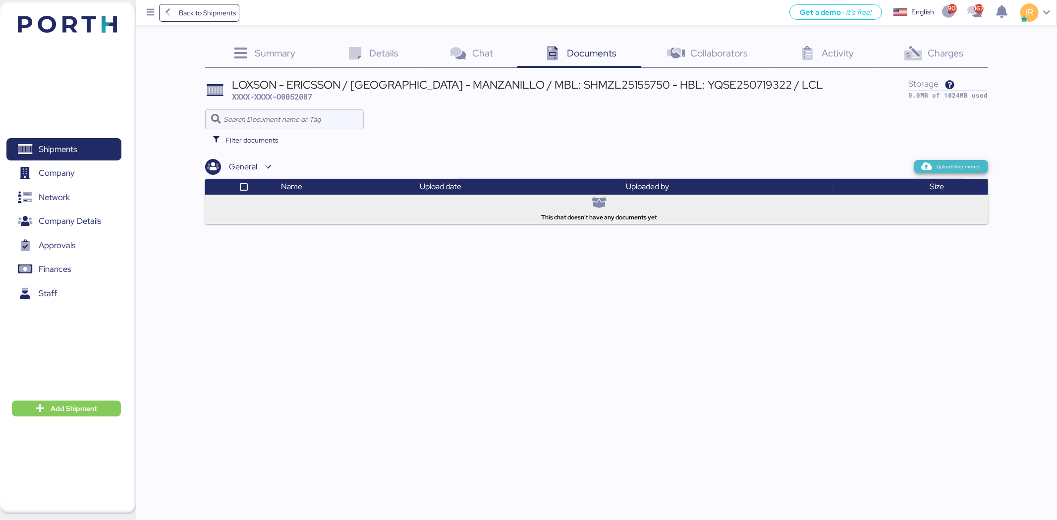
click at [940, 163] on span "Upload documents" at bounding box center [958, 166] width 43 height 9
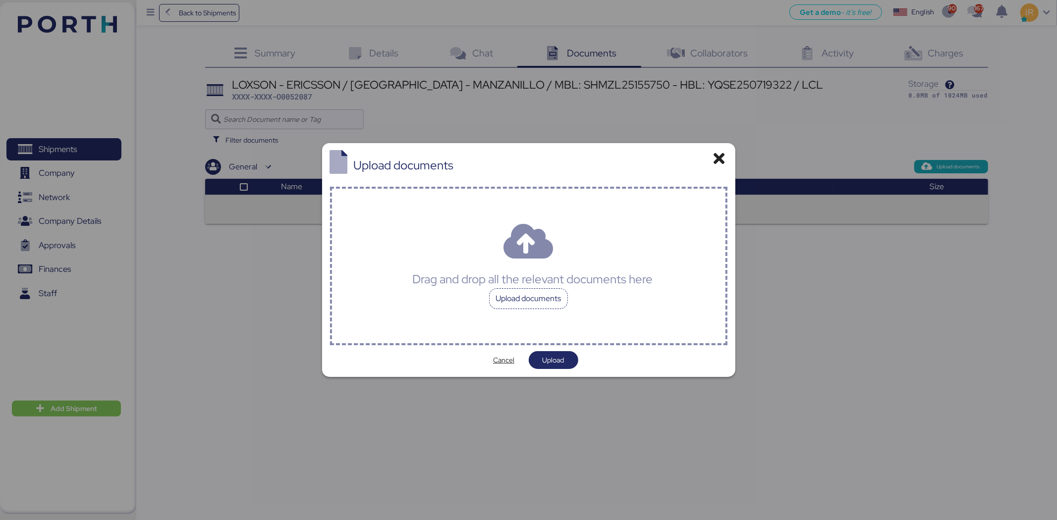
click at [542, 306] on div "Upload documents" at bounding box center [528, 298] width 79 height 21
click at [534, 263] on div "Drag and drop all the relevant documents here Upload documents" at bounding box center [528, 266] width 397 height 159
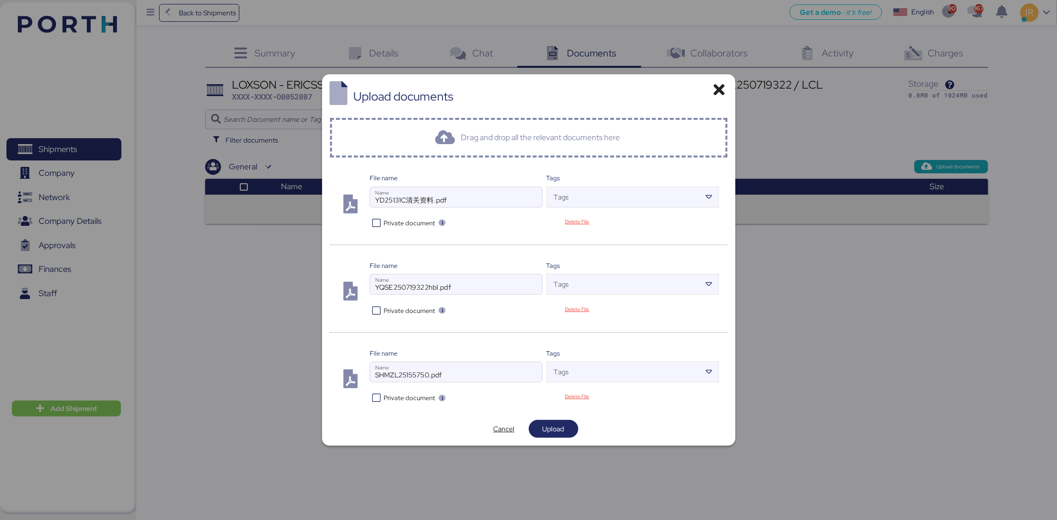
click at [377, 223] on icon at bounding box center [377, 222] width 14 height 9
click at [375, 306] on icon at bounding box center [377, 310] width 14 height 9
click at [375, 401] on icon at bounding box center [377, 397] width 14 height 9
click at [551, 434] on span "Upload" at bounding box center [553, 429] width 22 height 12
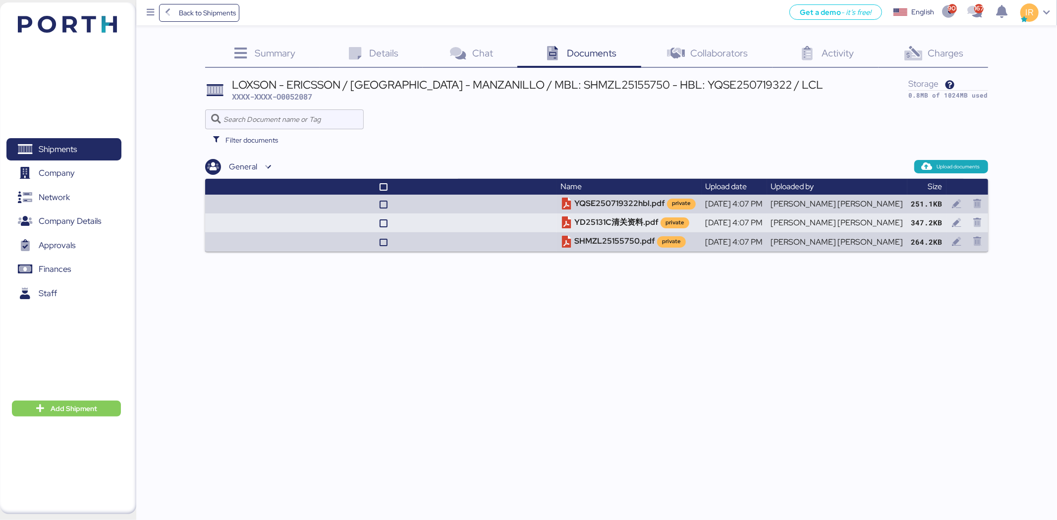
click at [958, 50] on span "Charges" at bounding box center [945, 53] width 36 height 13
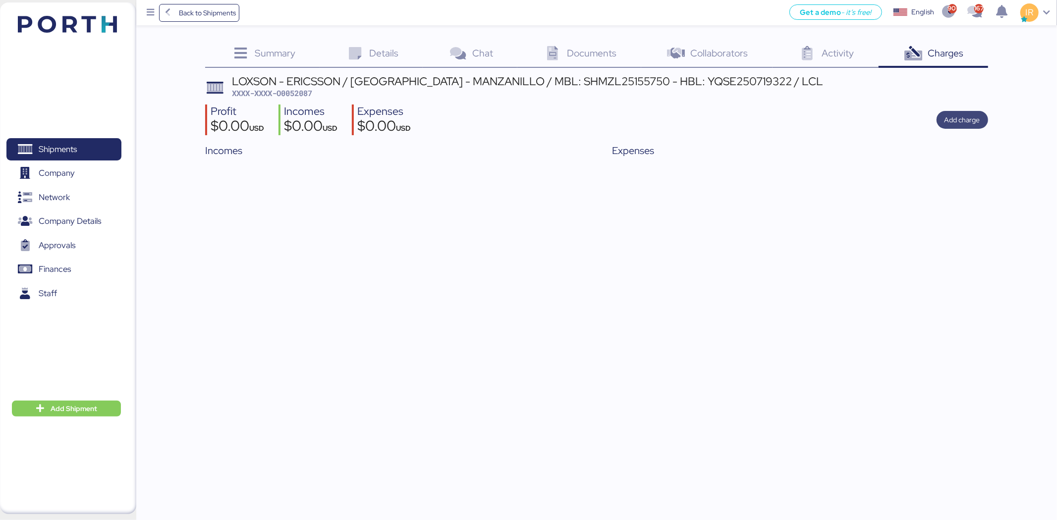
click at [969, 120] on span "Add charge" at bounding box center [962, 120] width 36 height 12
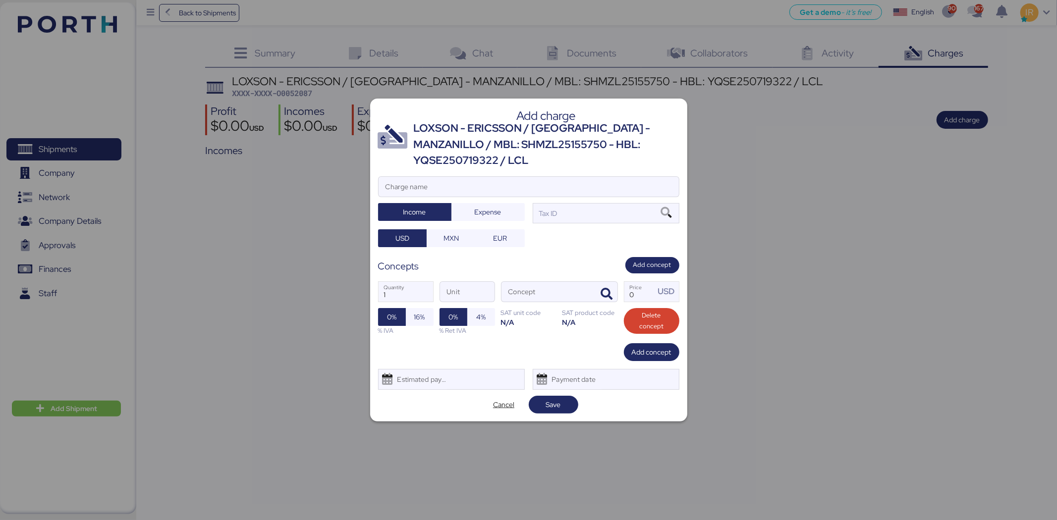
click at [544, 157] on div "LOXSON - ERICSSON / [GEOGRAPHIC_DATA] - MANZANILLO / MBL: SHMZL25155750 - HBL: …" at bounding box center [546, 144] width 265 height 48
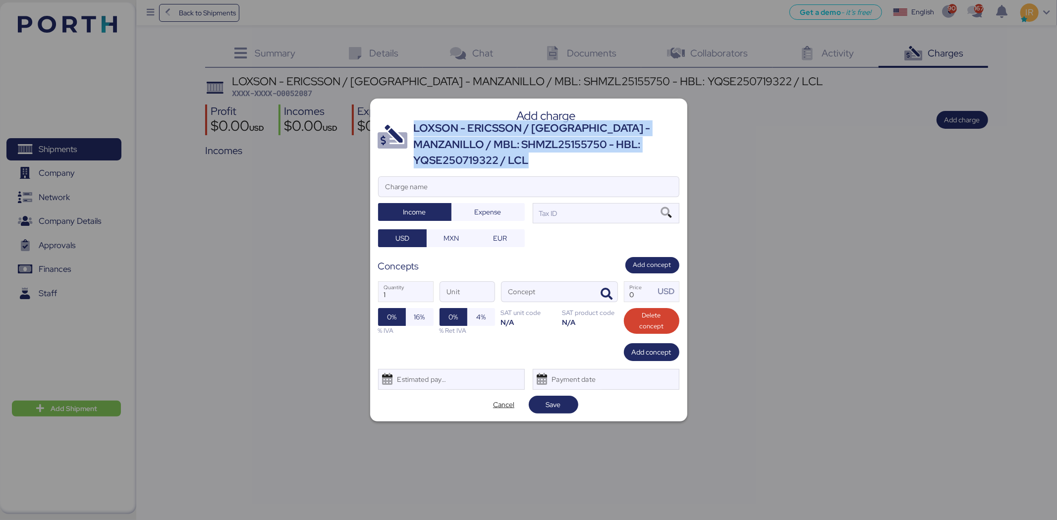
click at [544, 157] on div "LOXSON - ERICSSON / [GEOGRAPHIC_DATA] - MANZANILLO / MBL: SHMZL25155750 - HBL: …" at bounding box center [546, 144] width 265 height 48
copy div "LOXSON - ERICSSON / [GEOGRAPHIC_DATA] - MANZANILLO / MBL: SHMZL25155750 - HBL: …"
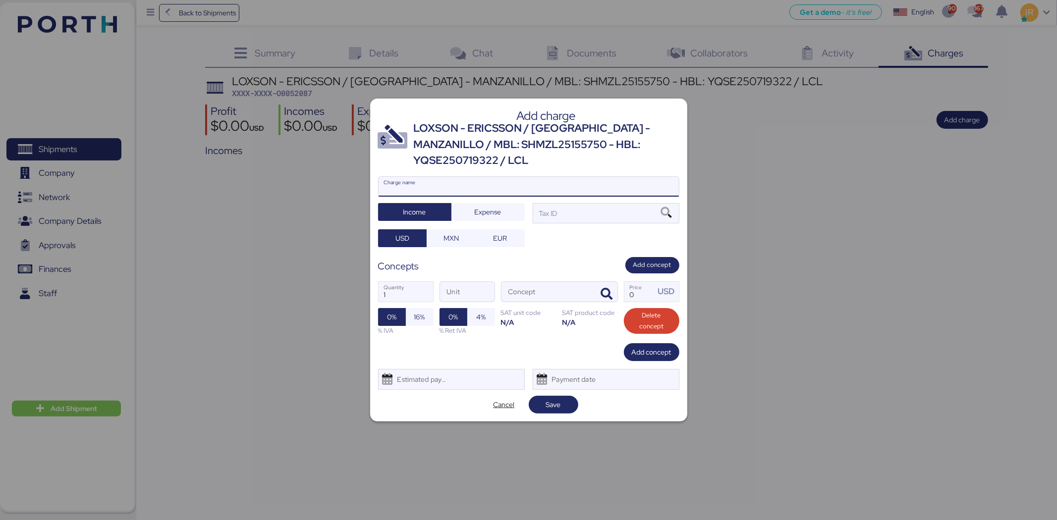
click at [483, 181] on input "Charge name" at bounding box center [528, 187] width 300 height 20
paste input "LOXSON - ERICSSON / [GEOGRAPHIC_DATA] - MANZANILLO / MBL: SHMZL25155750 - HBL: …"
type input "LOXSON - ERICSSON / [GEOGRAPHIC_DATA] - MANZANILLO / MBL: SHMZL25155750 - HBL: …"
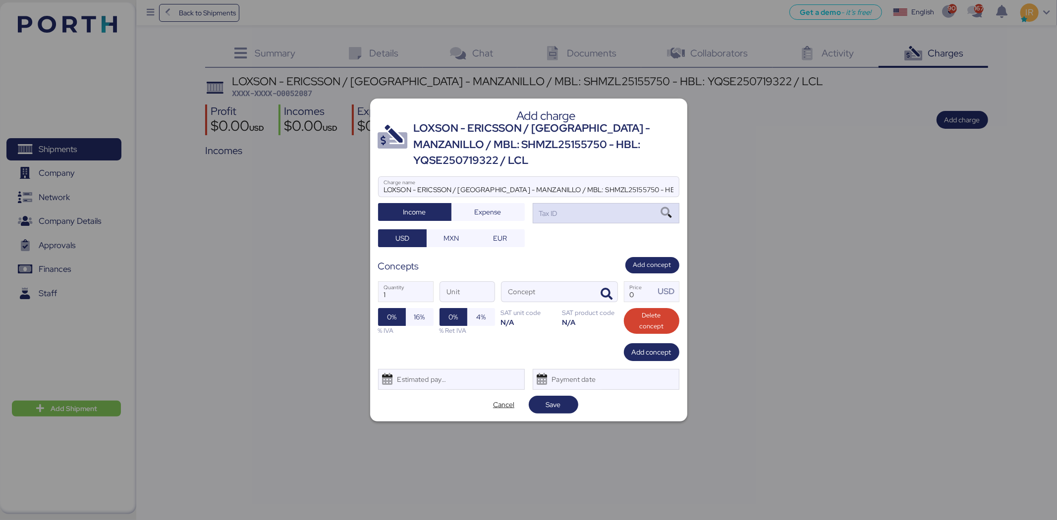
click at [552, 203] on div "Tax ID" at bounding box center [605, 213] width 147 height 20
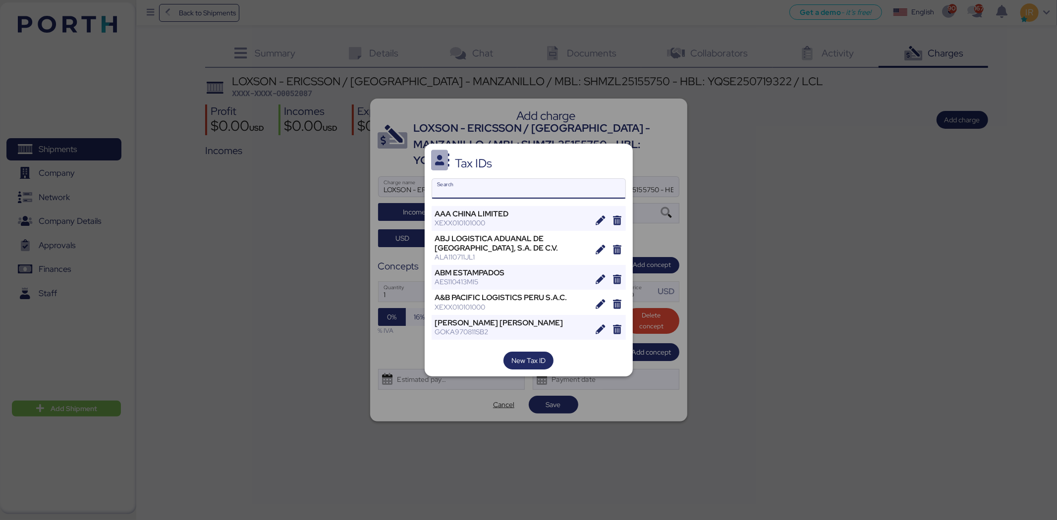
click at [494, 181] on input "Search" at bounding box center [528, 189] width 193 height 20
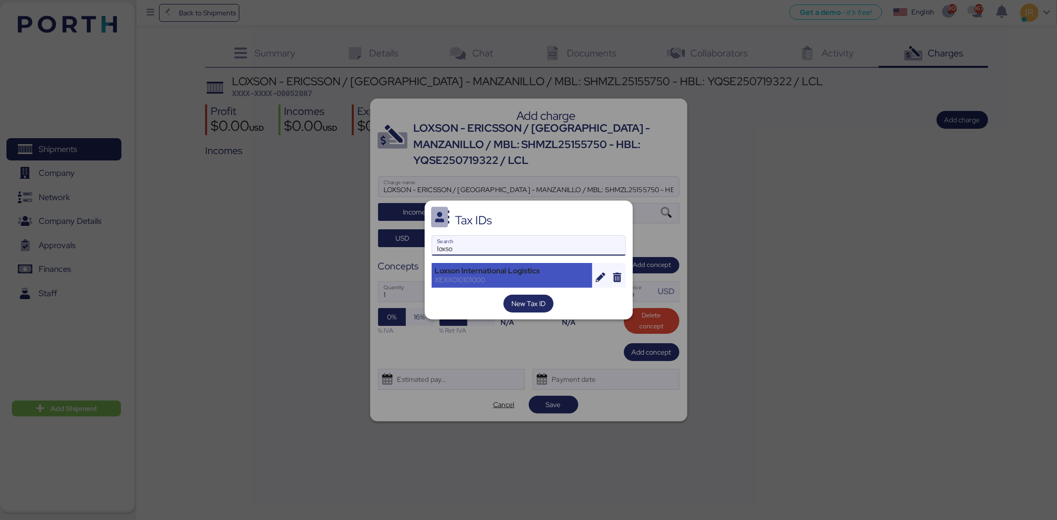
type input "loxso"
click at [505, 270] on div "Loxson International Logistics" at bounding box center [512, 270] width 154 height 9
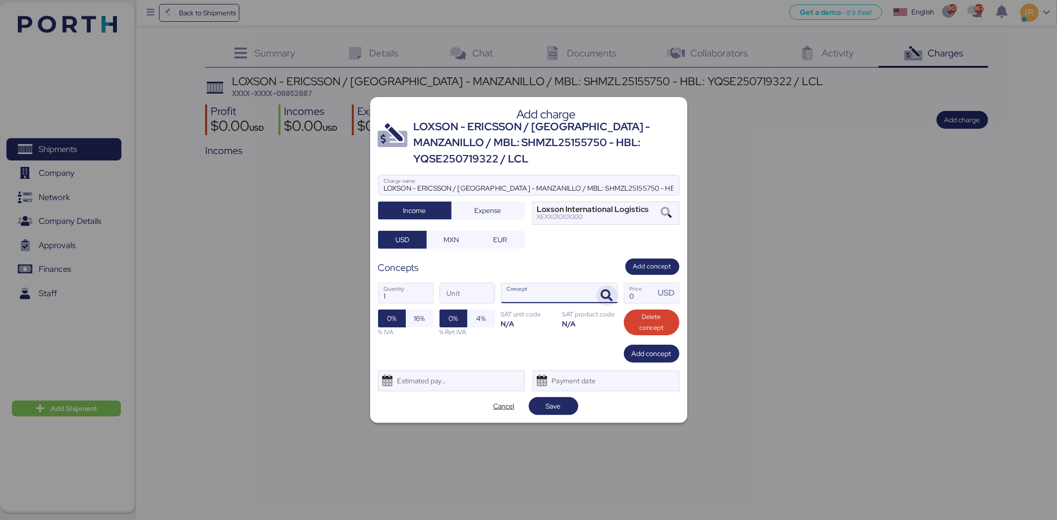
click at [603, 290] on icon "button" at bounding box center [607, 296] width 12 height 12
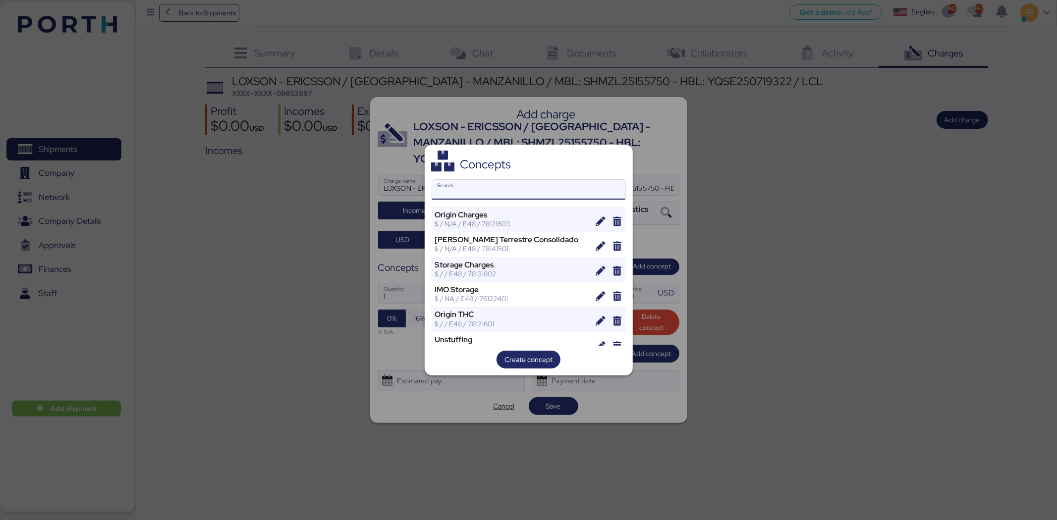
click at [486, 228] on div "Concepts Search Origin Charges $ / N/A / E48 / 78121603 [PERSON_NAME] Terrestre…" at bounding box center [528, 260] width 208 height 231
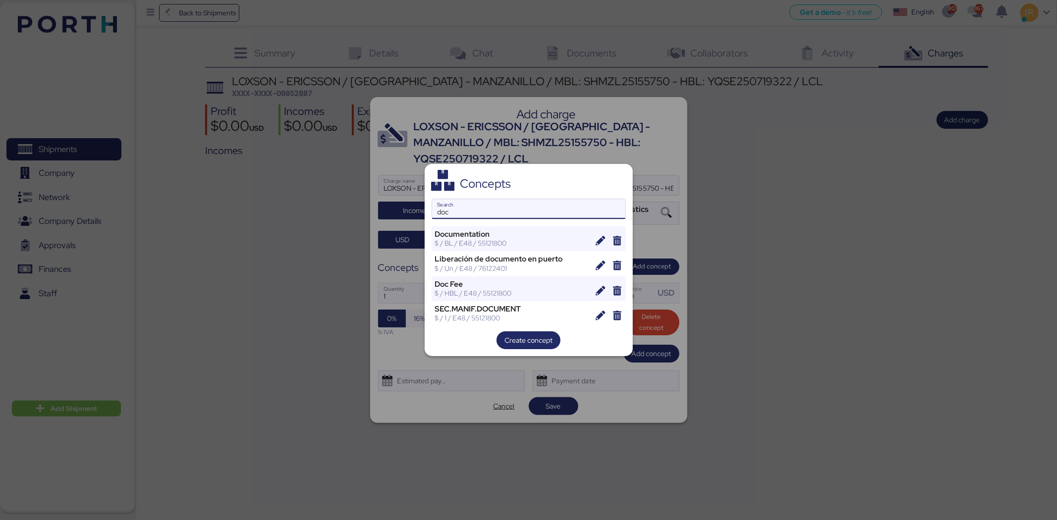
drag, startPoint x: 474, startPoint y: 208, endPoint x: 361, endPoint y: 207, distance: 113.4
click at [361, 207] on div "Concepts doc Search Documentation $ / BL / E48 / 55121800 Liberación de documen…" at bounding box center [528, 260] width 1057 height 520
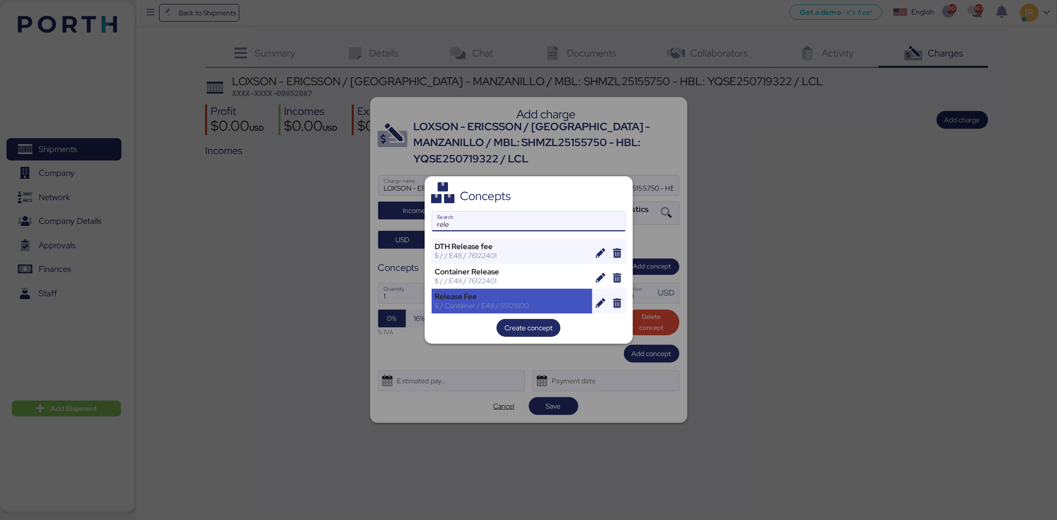
type input "rele"
click at [443, 291] on div "Release Fee $ / Container / E48 / 55121800" at bounding box center [511, 301] width 161 height 25
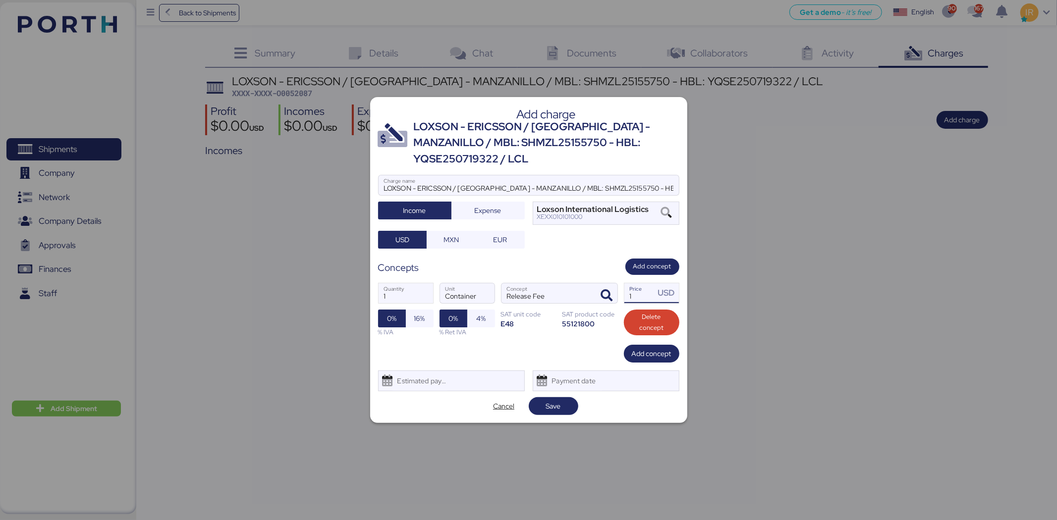
drag, startPoint x: 639, startPoint y: 289, endPoint x: 619, endPoint y: 285, distance: 20.2
click at [619, 285] on div "1 Quantity Container Unit Release Fee Concept 1 Price USD 0% 16% % IVA 0% 4% % …" at bounding box center [528, 310] width 301 height 70
type input "50"
click at [659, 355] on div "Add charge LOXSON - ERICSSON / [GEOGRAPHIC_DATA] - MANZANILLO / MBL: SHMZL25155…" at bounding box center [528, 260] width 317 height 326
click at [663, 348] on span "Add concept" at bounding box center [652, 354] width 40 height 12
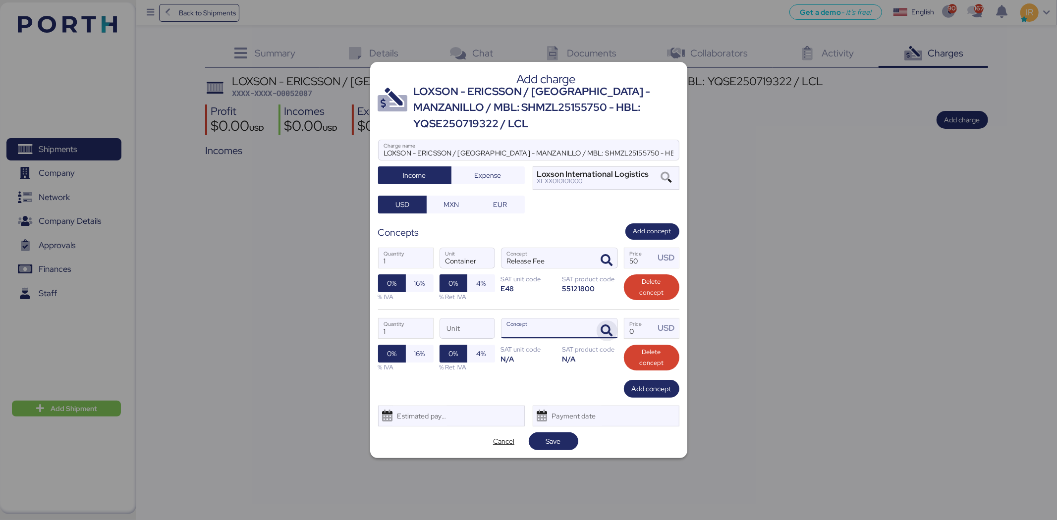
click at [612, 320] on span "button" at bounding box center [606, 330] width 21 height 21
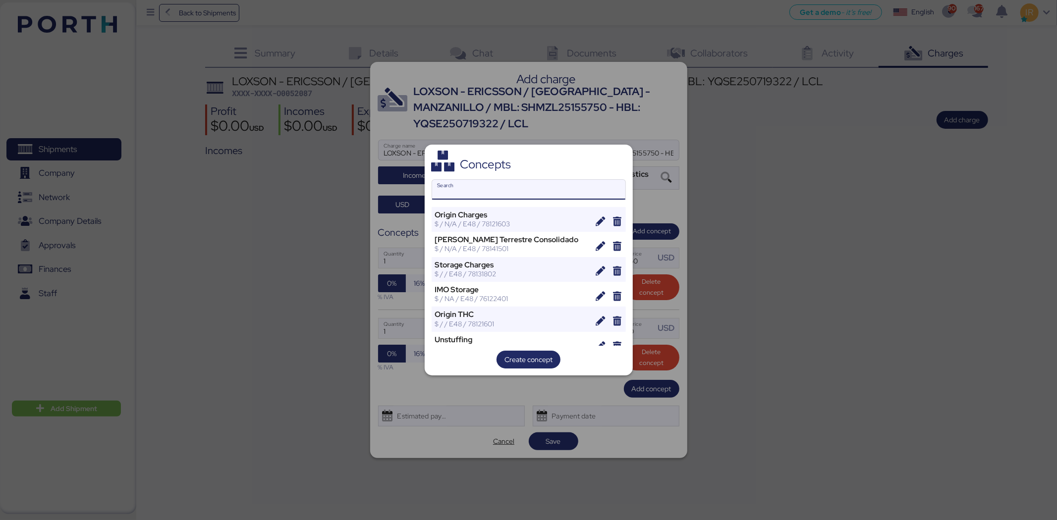
click at [532, 184] on input "Search" at bounding box center [528, 190] width 193 height 20
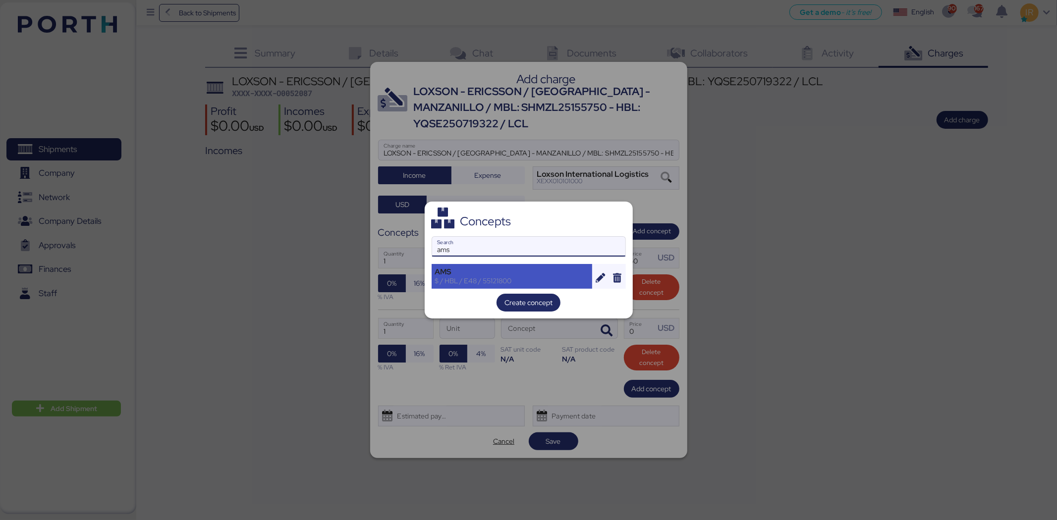
type input "ams"
click at [522, 265] on div "AMS $ / HBL / E48 / 55121800" at bounding box center [511, 276] width 161 height 25
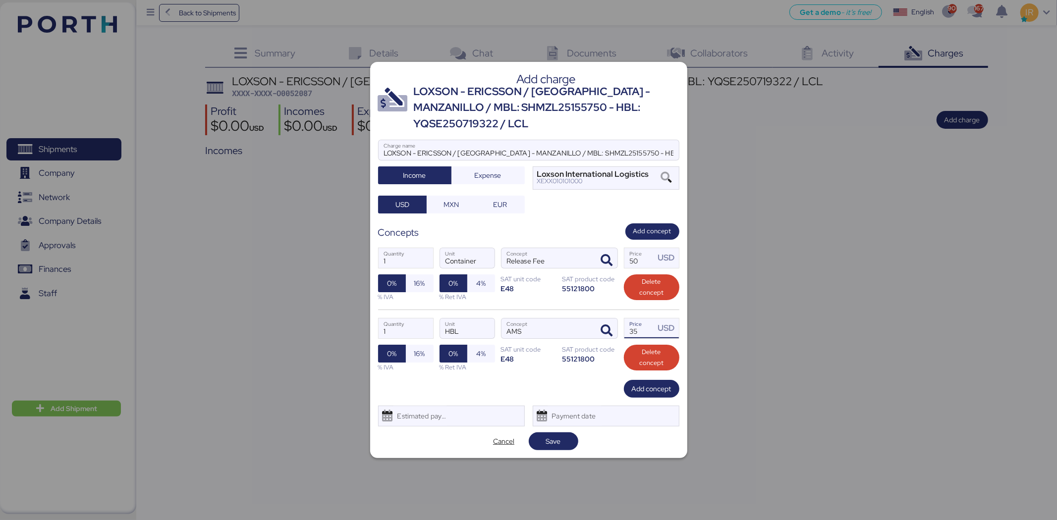
drag, startPoint x: 648, startPoint y: 322, endPoint x: 620, endPoint y: 321, distance: 27.8
click at [620, 321] on div "1 Quantity HBL Unit AMS Concept 35 Price USD 0% 16% % IVA 0% 4% % Ret IVA SAT u…" at bounding box center [528, 345] width 301 height 70
type input "40"
click at [641, 384] on span "Add concept" at bounding box center [652, 389] width 40 height 12
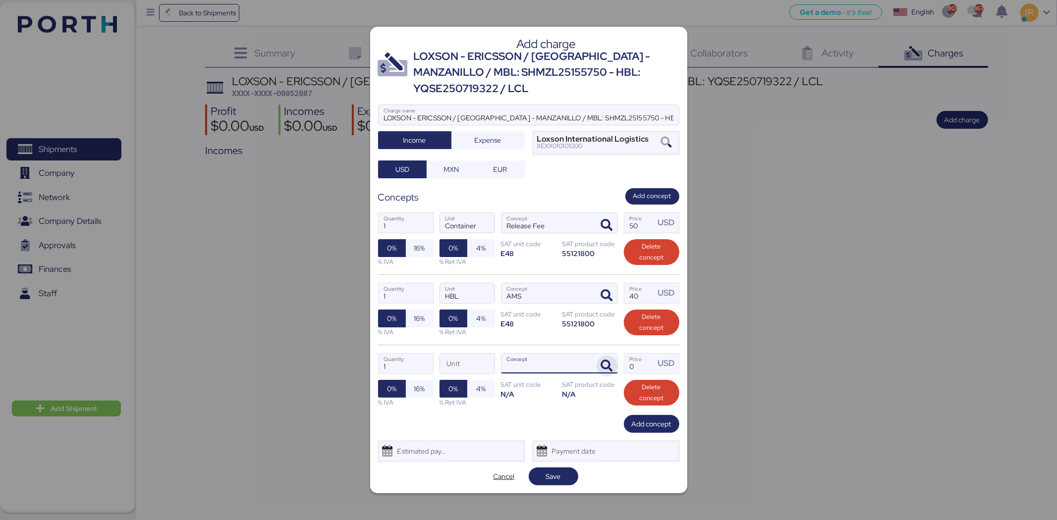
click at [605, 360] on icon "button" at bounding box center [607, 366] width 12 height 12
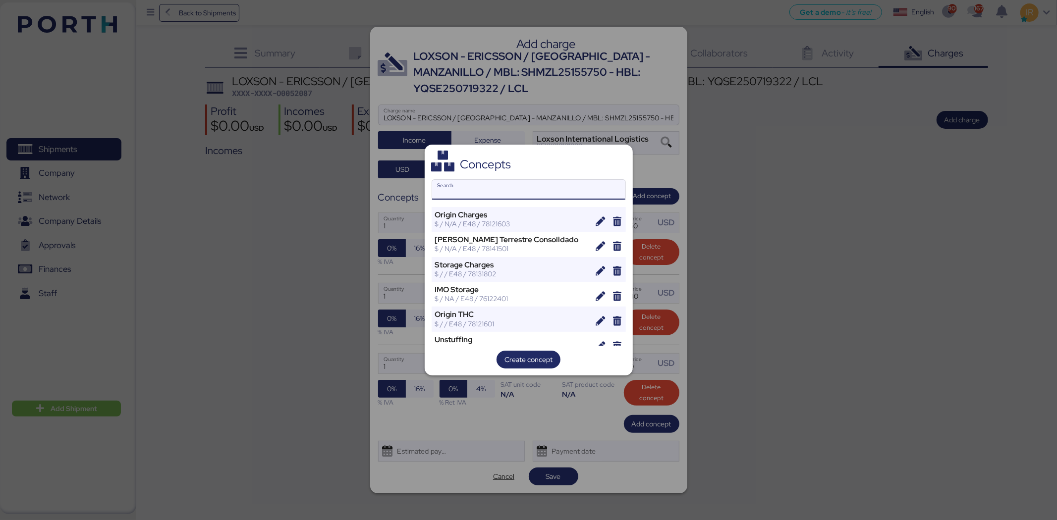
click at [458, 190] on input "Search" at bounding box center [528, 190] width 193 height 20
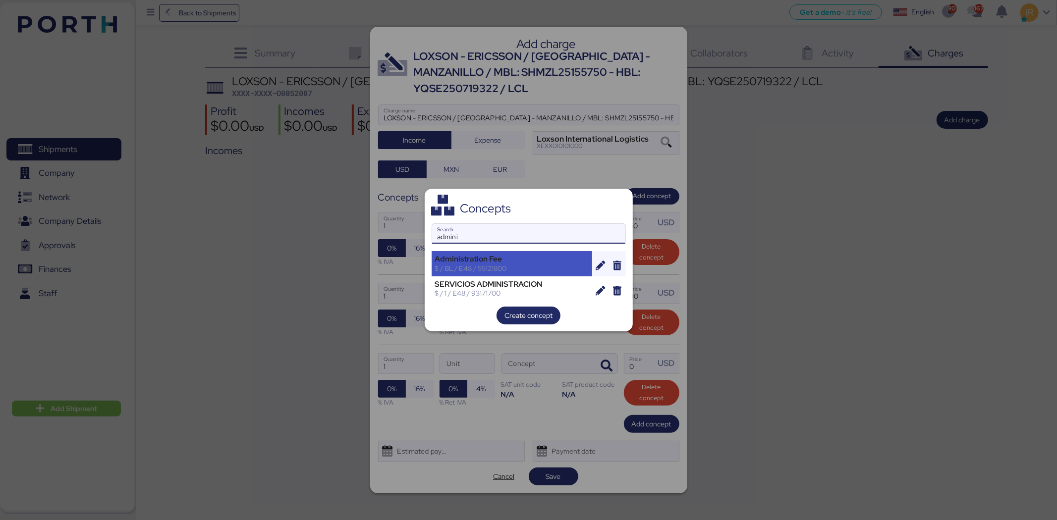
type input "admini"
click at [486, 256] on div "Administration Fee" at bounding box center [512, 259] width 154 height 9
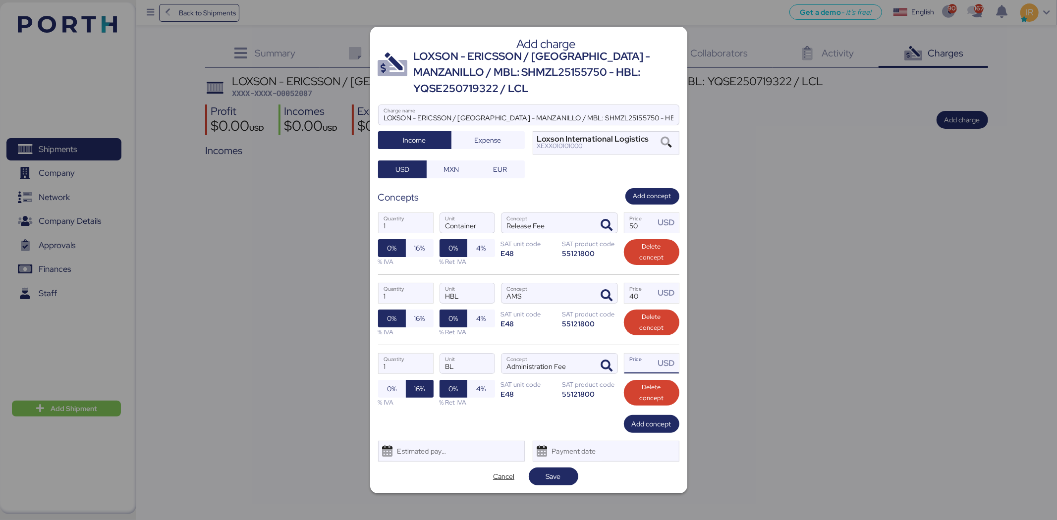
click at [642, 360] on input "Price USD" at bounding box center [639, 364] width 31 height 20
type input "30"
click at [655, 418] on span "Add concept" at bounding box center [652, 424] width 40 height 12
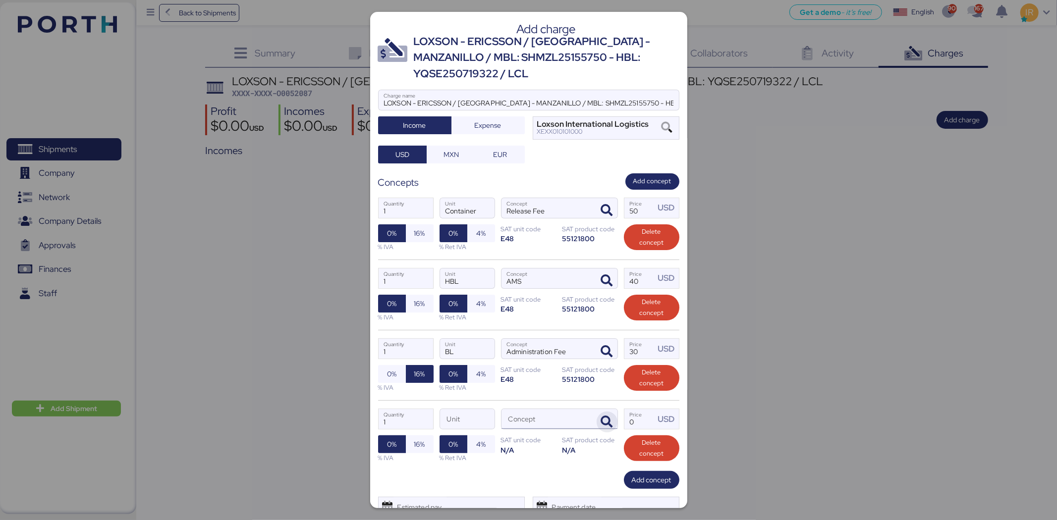
click at [596, 415] on span "button" at bounding box center [606, 422] width 21 height 21
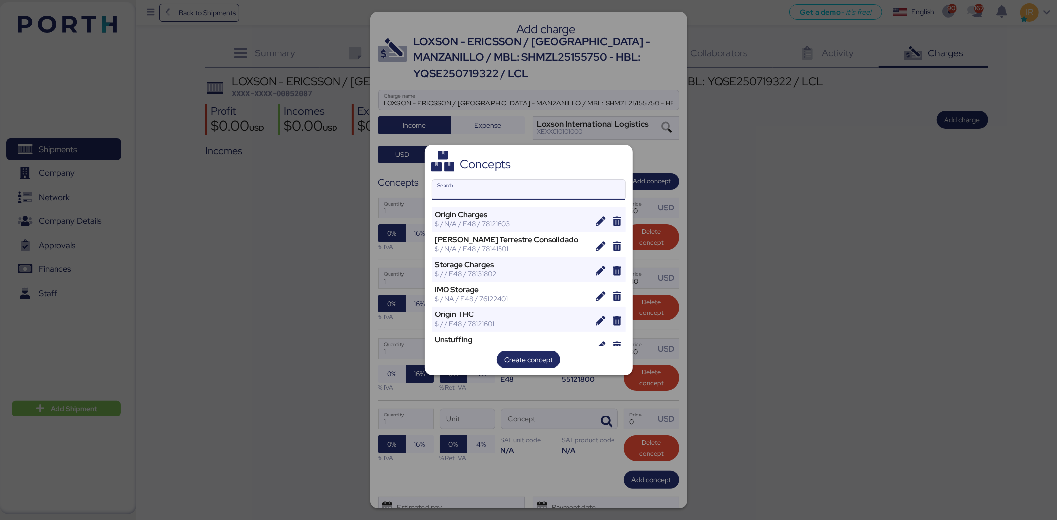
click at [487, 198] on input "Search" at bounding box center [528, 190] width 193 height 20
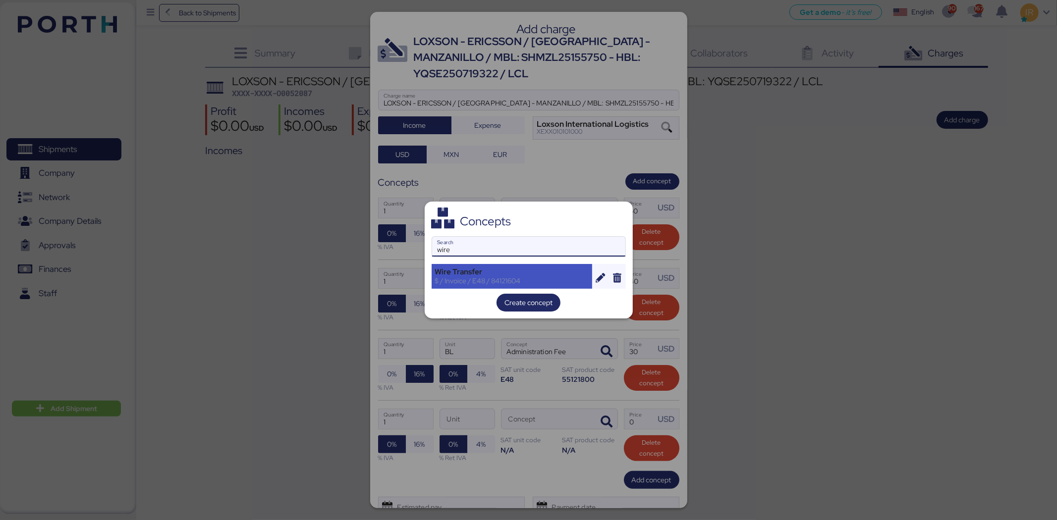
type input "wire"
click at [499, 276] on div "$ / Invoice / E48 / 84121604" at bounding box center [512, 280] width 154 height 9
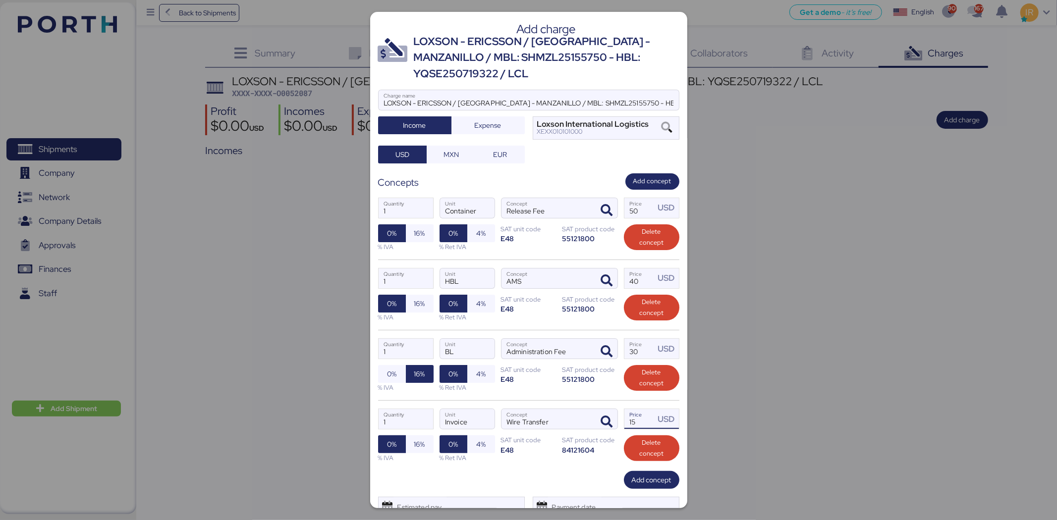
drag, startPoint x: 631, startPoint y: 419, endPoint x: 612, endPoint y: 419, distance: 18.8
click at [612, 419] on div "1 Quantity Invoice Unit Wire Transfer Concept 15 Price USD 0% 16% % IVA 0% 4% %…" at bounding box center [528, 435] width 301 height 70
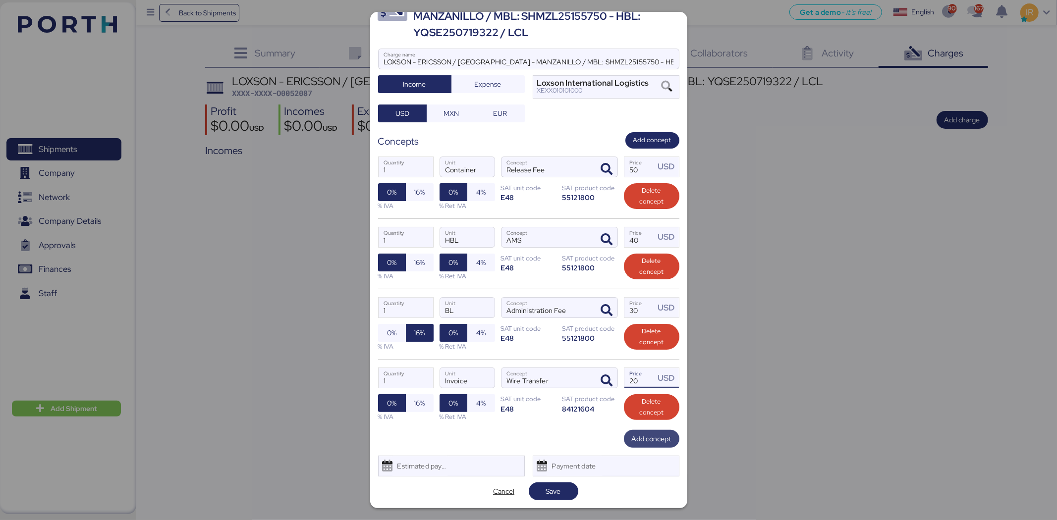
type input "20"
click at [632, 435] on span "Add concept" at bounding box center [652, 439] width 40 height 12
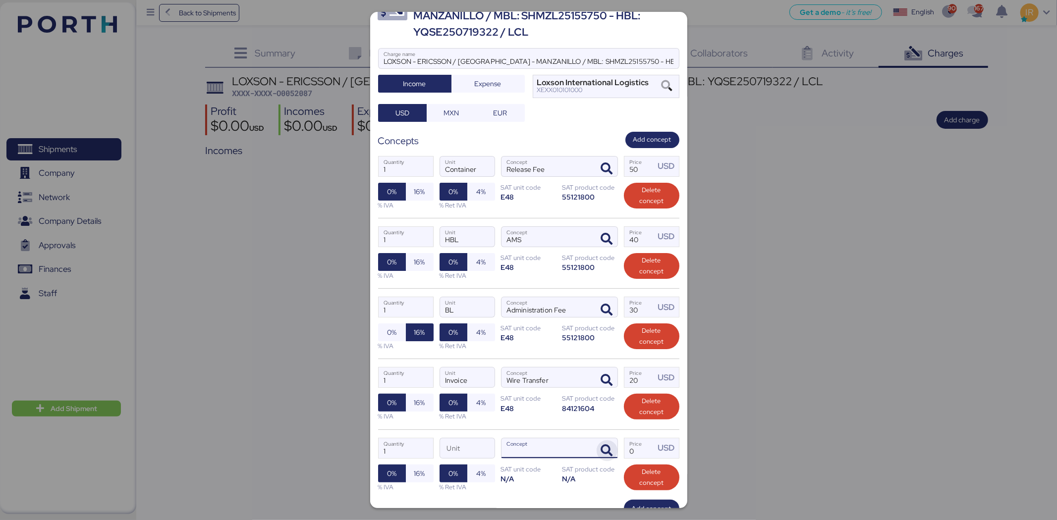
click at [605, 446] on icon "button" at bounding box center [607, 451] width 12 height 12
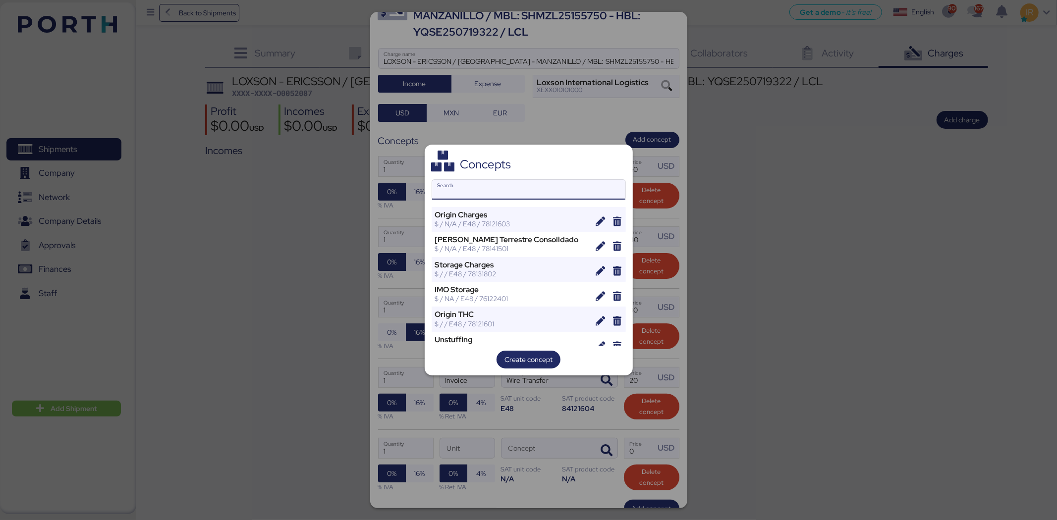
click at [542, 187] on input "Search" at bounding box center [528, 190] width 193 height 20
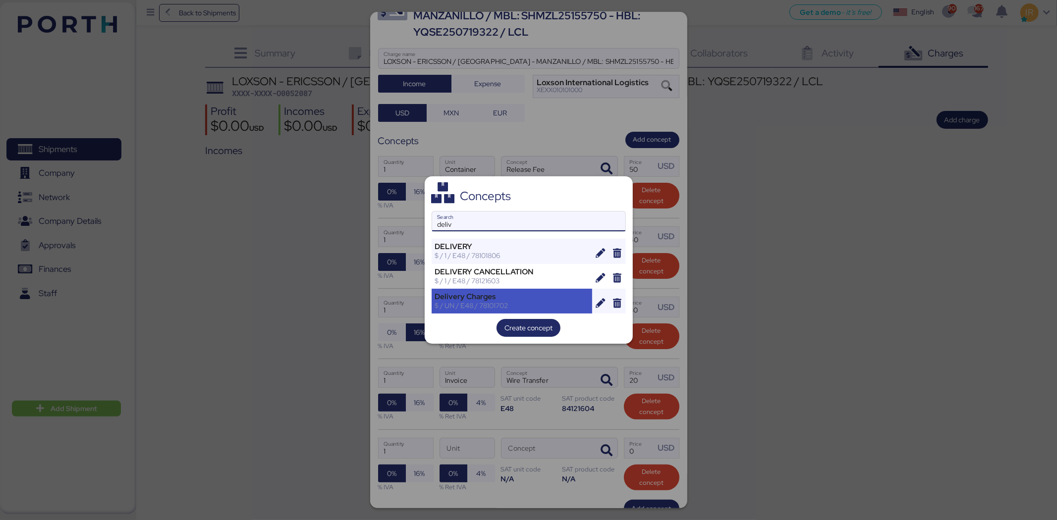
type input "deliv"
click at [523, 301] on div "$ / UN / E48 / 78101702" at bounding box center [512, 305] width 154 height 9
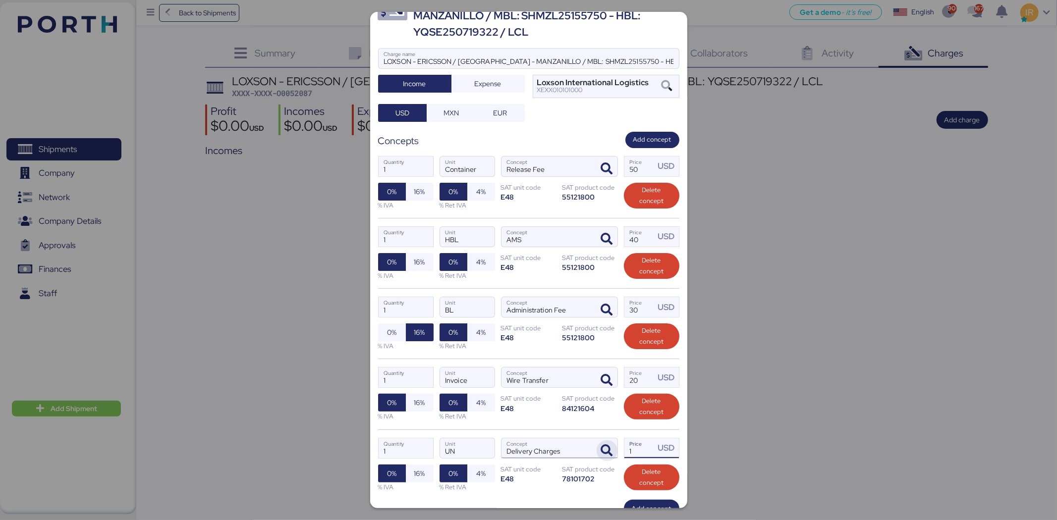
drag, startPoint x: 637, startPoint y: 452, endPoint x: 601, endPoint y: 447, distance: 35.9
click at [601, 447] on div "1 Quantity UN Unit Delivery Charges Concept 1 Price USD 0% 16% % IVA 0% 4% % Re…" at bounding box center [528, 464] width 301 height 70
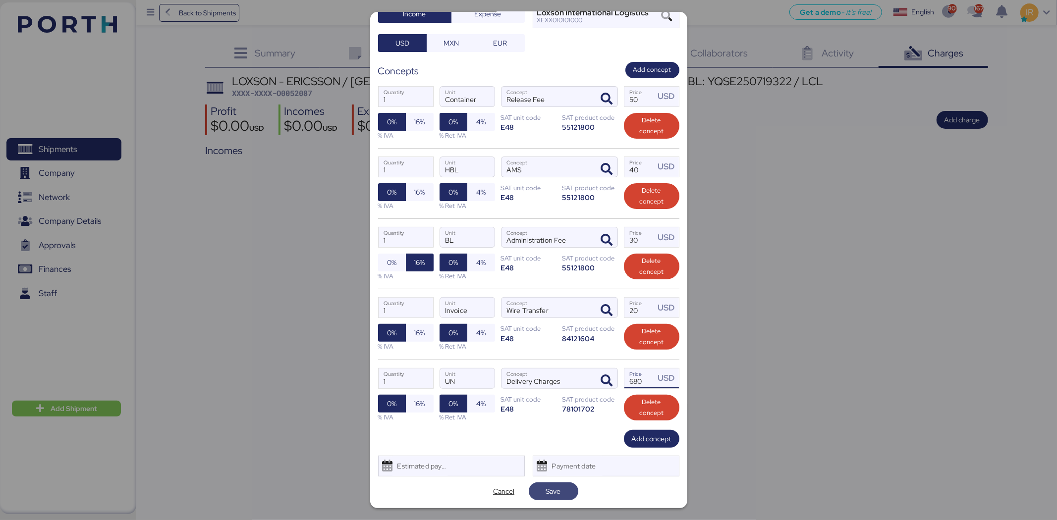
type input "680"
click at [566, 487] on span "Save" at bounding box center [553, 491] width 34 height 14
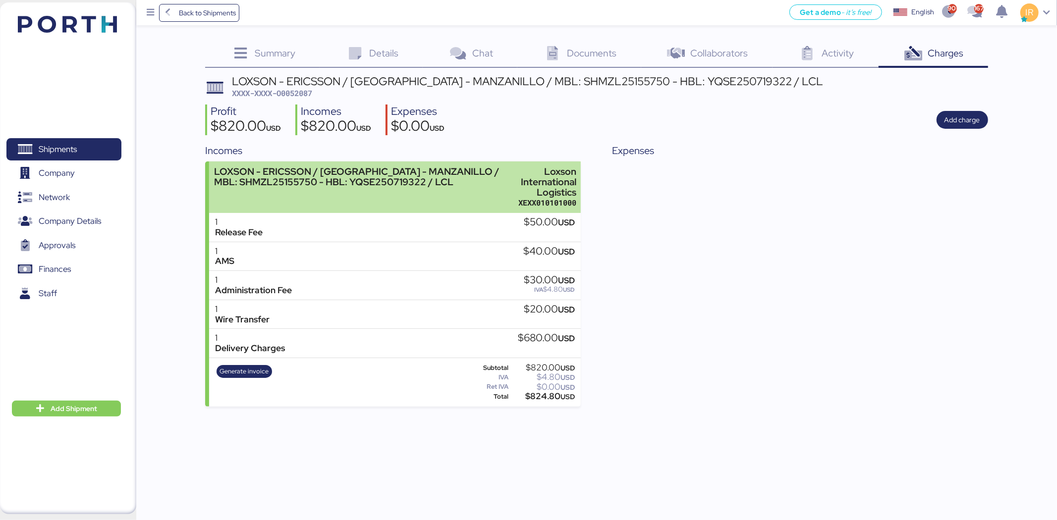
click at [419, 190] on div "LOXSON - ERICSSON / [GEOGRAPHIC_DATA] - MANZANILLO / MBL: SHMZL25155750 - HBL: …" at bounding box center [357, 187] width 286 height 42
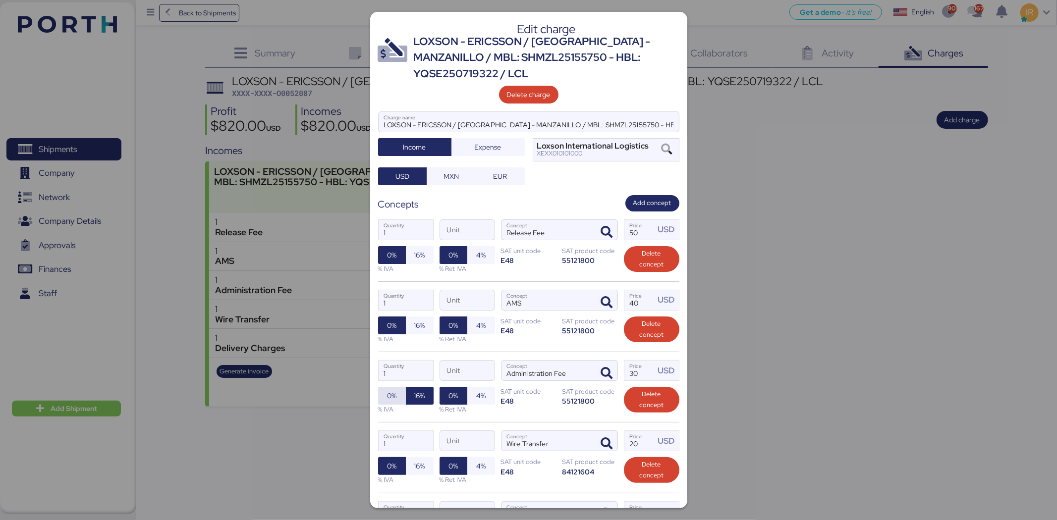
click at [388, 390] on span "0%" at bounding box center [391, 396] width 9 height 12
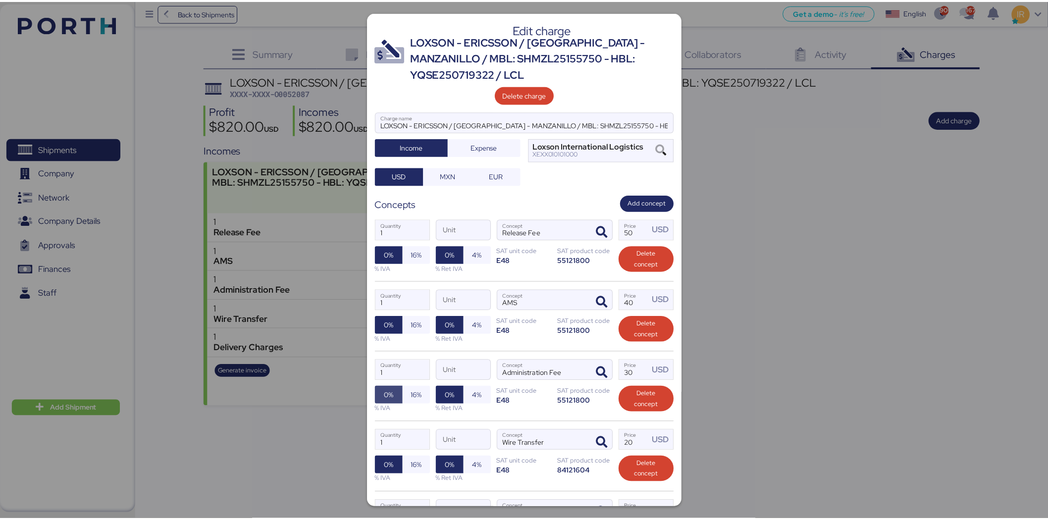
scroll to position [134, 0]
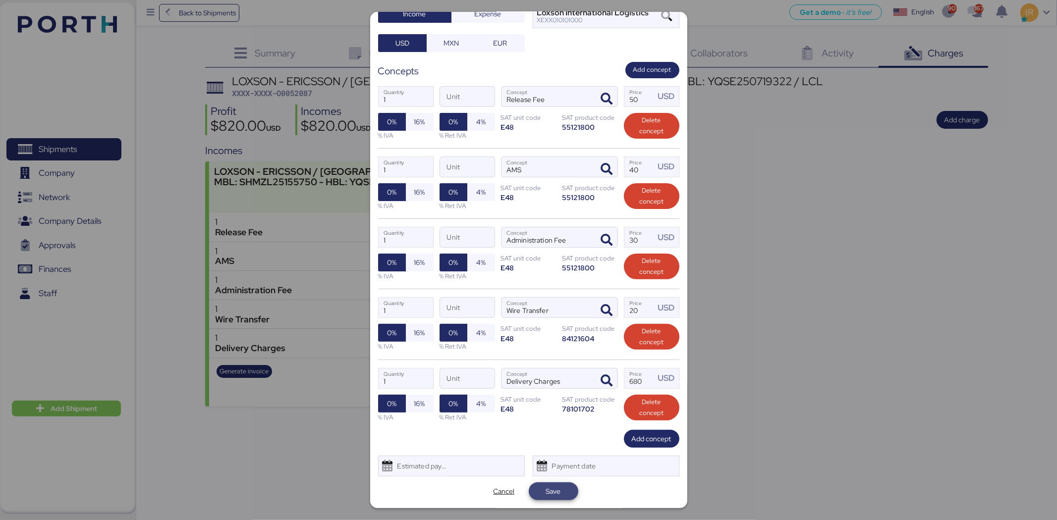
click at [556, 484] on span "Save" at bounding box center [553, 491] width 34 height 14
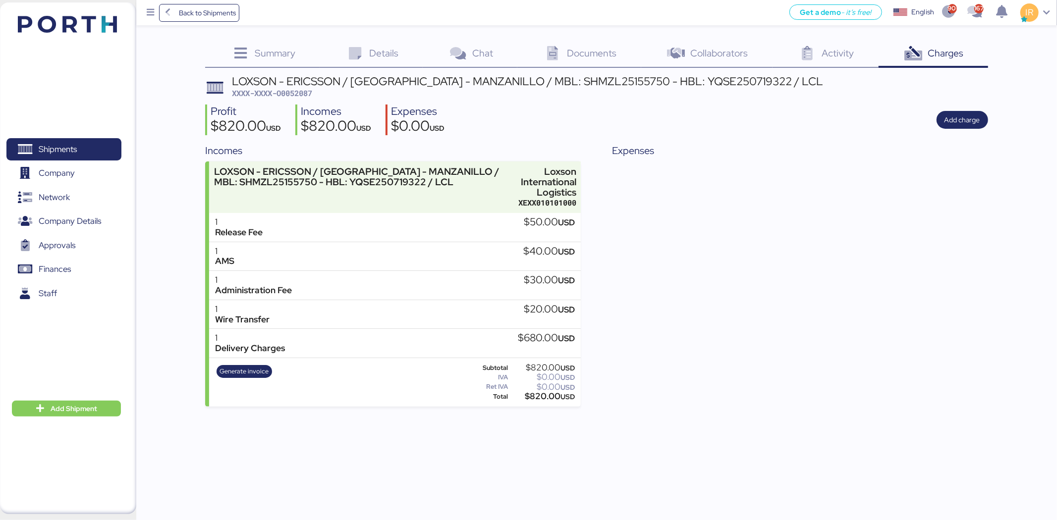
click at [433, 82] on div "LOXSON - ERICSSON / [GEOGRAPHIC_DATA] - MANZANILLO / MBL: SHMZL25155750 - HBL: …" at bounding box center [527, 81] width 591 height 11
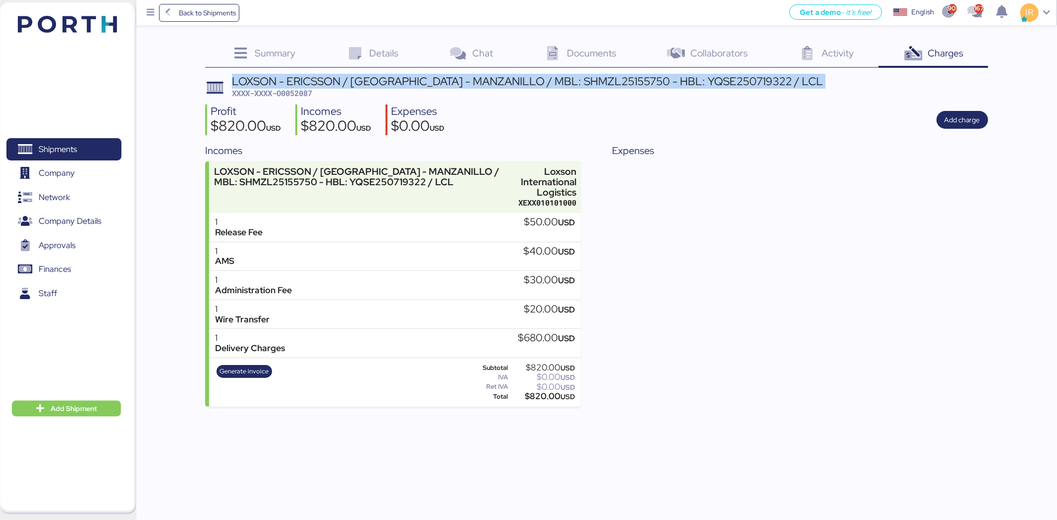
click at [433, 82] on div "LOXSON - ERICSSON / [GEOGRAPHIC_DATA] - MANZANILLO / MBL: SHMZL25155750 - HBL: …" at bounding box center [527, 81] width 591 height 11
copy div "LOXSON - ERICSSON / [GEOGRAPHIC_DATA] - MANZANILLO / MBL: SHMZL25155750 - HBL: …"
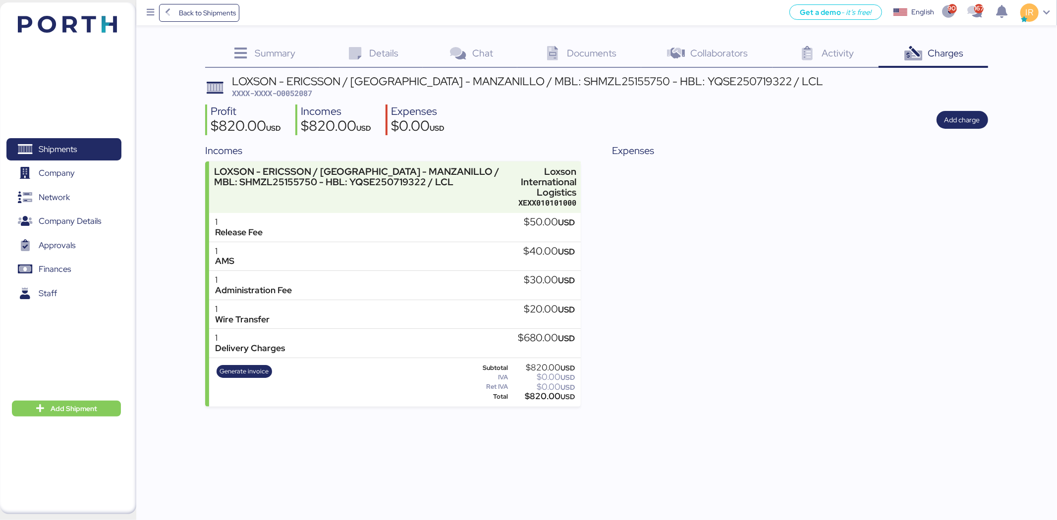
click at [304, 92] on span "XXXX-XXXX-O0052087" at bounding box center [272, 93] width 80 height 10
copy span "O0052087"
click at [296, 96] on span "XXXX-XXXX-O0052087" at bounding box center [272, 93] width 80 height 10
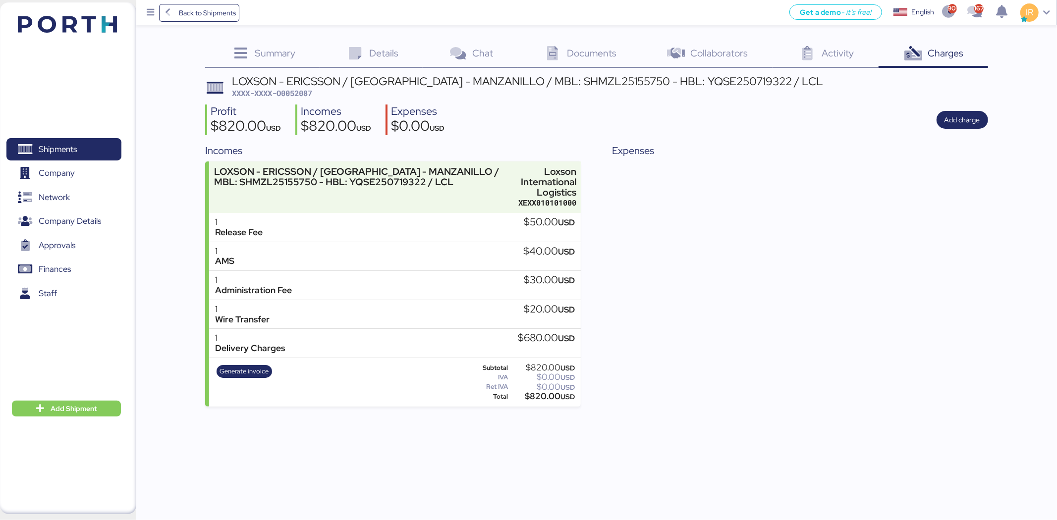
click at [278, 65] on div "Summary 0" at bounding box center [262, 54] width 114 height 27
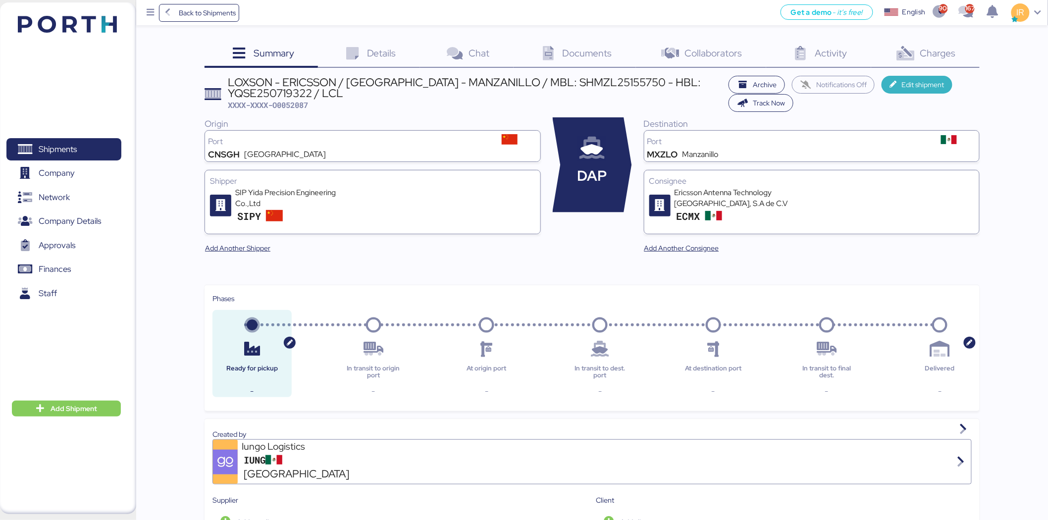
click at [890, 86] on span "Edit shipment" at bounding box center [917, 85] width 55 height 14
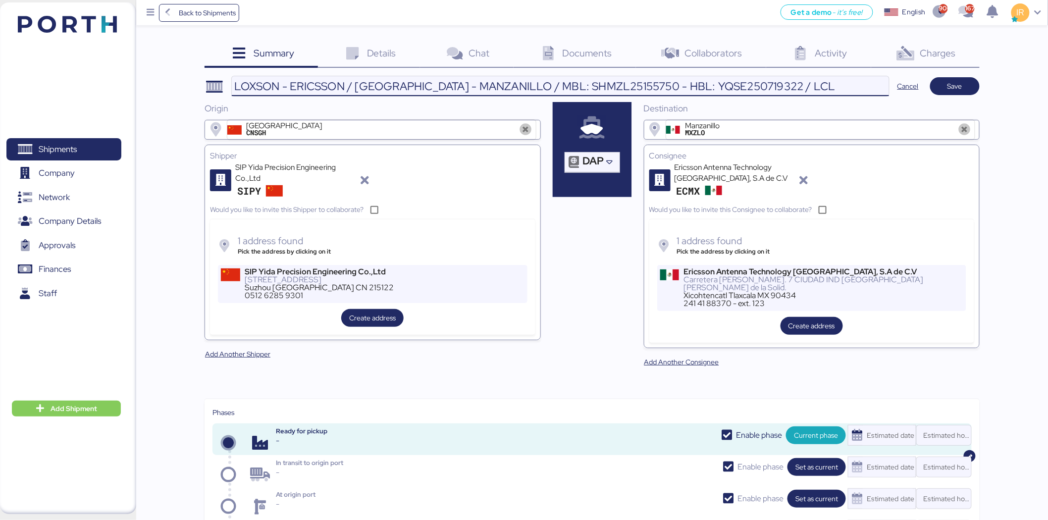
click at [573, 90] on input "LOXSON - ERICSSON / [GEOGRAPHIC_DATA] - MANZANILLO / MBL: SHMZL25155750 - HBL: …" at bounding box center [560, 86] width 657 height 20
paste input "OOLU8899447940"
click at [730, 84] on input "LOXSON - ERICSSON / [GEOGRAPHIC_DATA] - MANZANILLO / MBL: OOLU8899447940 - HBL:…" at bounding box center [560, 86] width 657 height 20
paste input "SZML2508030T"
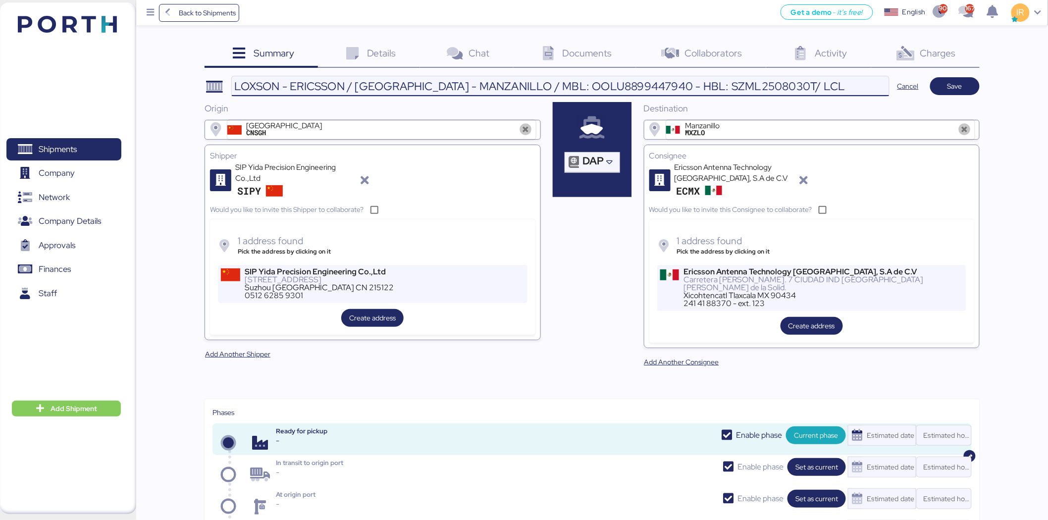
click at [730, 84] on input "LOXSON - ERICSSON / [GEOGRAPHIC_DATA] - MANZANILLO / MBL: OOLU8899447940 - HBL:…" at bounding box center [560, 86] width 657 height 20
click at [814, 87] on input "LOXSON - ERICSSON / [GEOGRAPHIC_DATA] - MANZANILLO / MBL: OOLU8899447940 - HBL:…" at bounding box center [560, 86] width 657 height 20
click at [322, 93] on input "LOXSON - ERICSSON / [GEOGRAPHIC_DATA] - MANZANILLO / MBL: OOLU8899447940 - HBL:…" at bounding box center [560, 86] width 657 height 20
paste input "TITANX"
click at [322, 93] on input "LOXSON - TITANX/ [GEOGRAPHIC_DATA] - MANZANILLO / MBL: OOLU8899447940 - HBL: SZ…" at bounding box center [560, 86] width 657 height 20
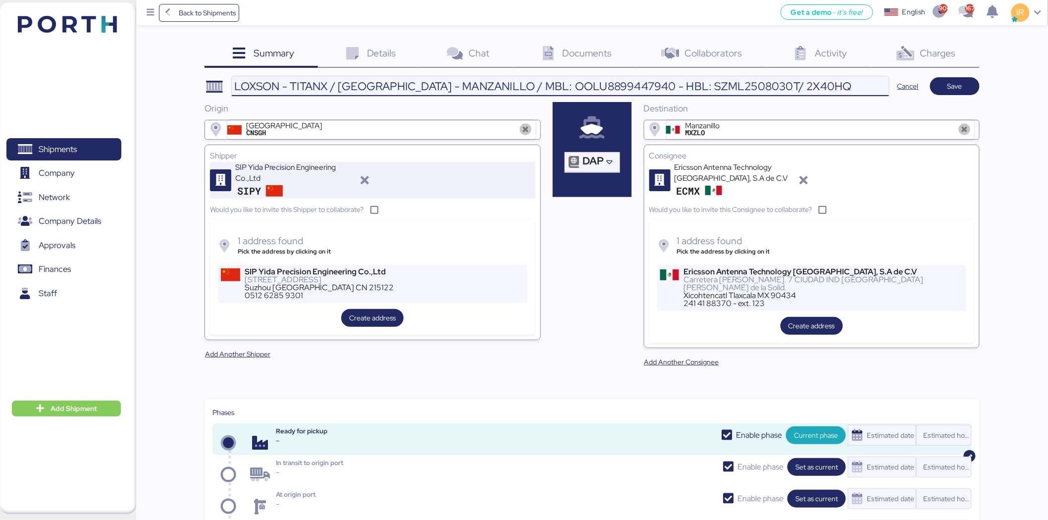
type input "LOXSON - TITANX / [GEOGRAPHIC_DATA] - MANZANILLO / MBL: OOLU8899447940 - HBL: S…"
click at [373, 179] on div "SIP Yida Precision Engineering Co.,Ltd SIPY" at bounding box center [383, 180] width 304 height 37
click at [370, 179] on icon "button" at bounding box center [365, 181] width 12 height 12
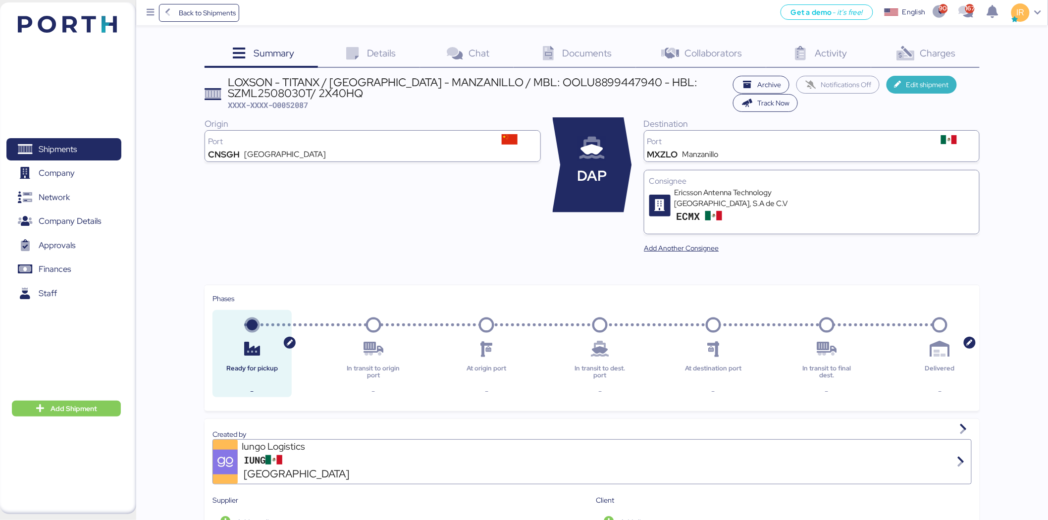
click at [906, 83] on span "Edit shipment" at bounding box center [927, 85] width 43 height 12
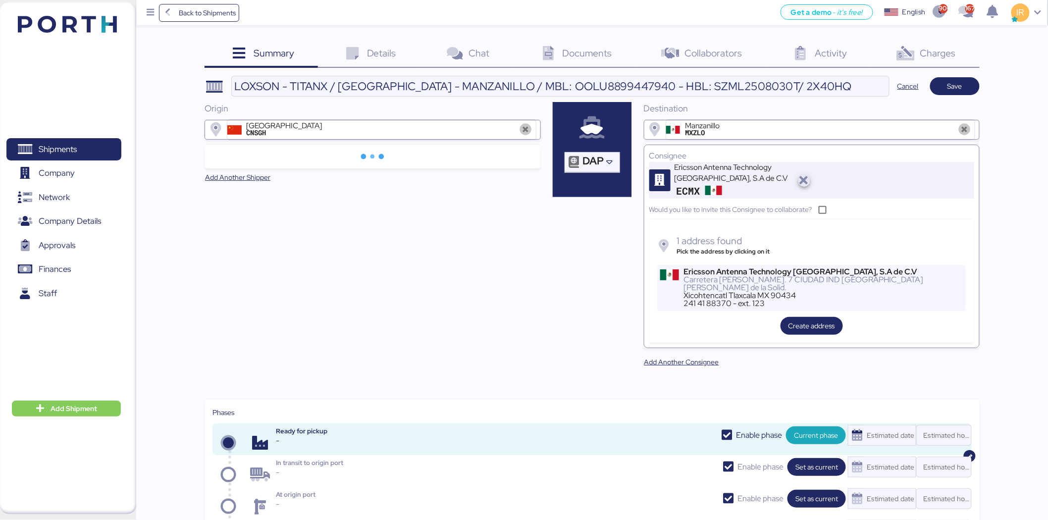
click at [800, 181] on icon "button" at bounding box center [804, 181] width 12 height 12
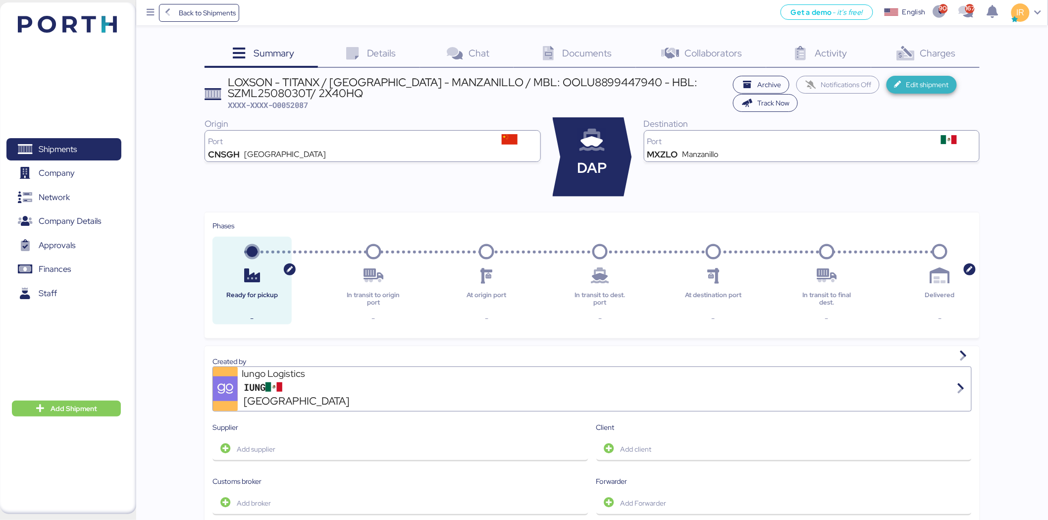
click at [906, 84] on span "Edit shipment" at bounding box center [927, 85] width 43 height 12
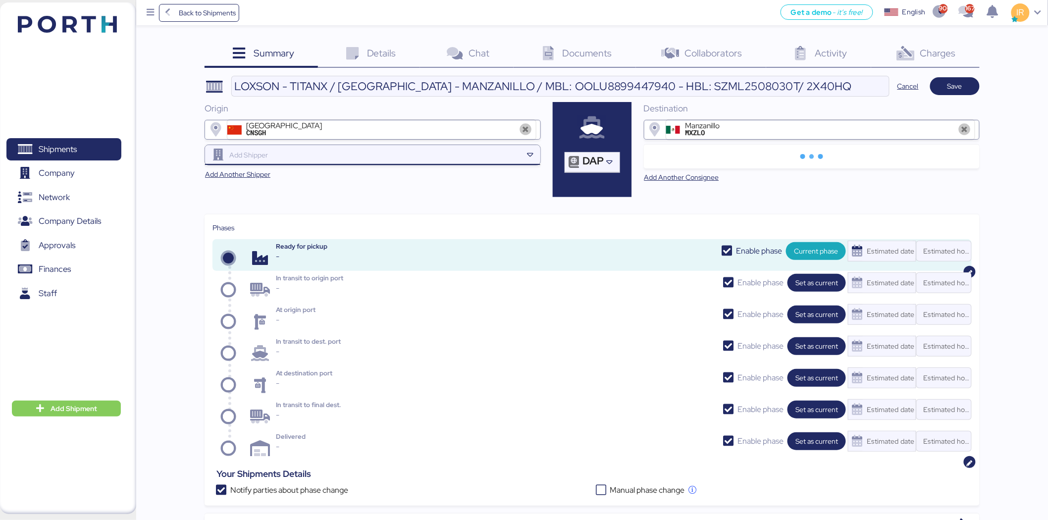
click at [363, 159] on input "search" at bounding box center [374, 155] width 295 height 12
paste input "ALCHA INTERNATIONAL"
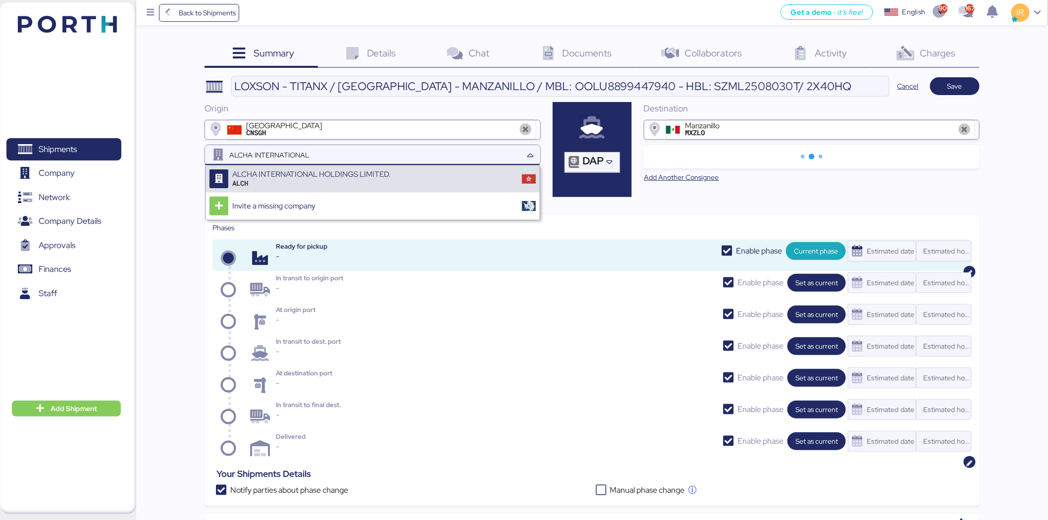
type input "ALCHA INTERNATIONAL"
click at [370, 180] on div "ALCH" at bounding box center [311, 183] width 159 height 9
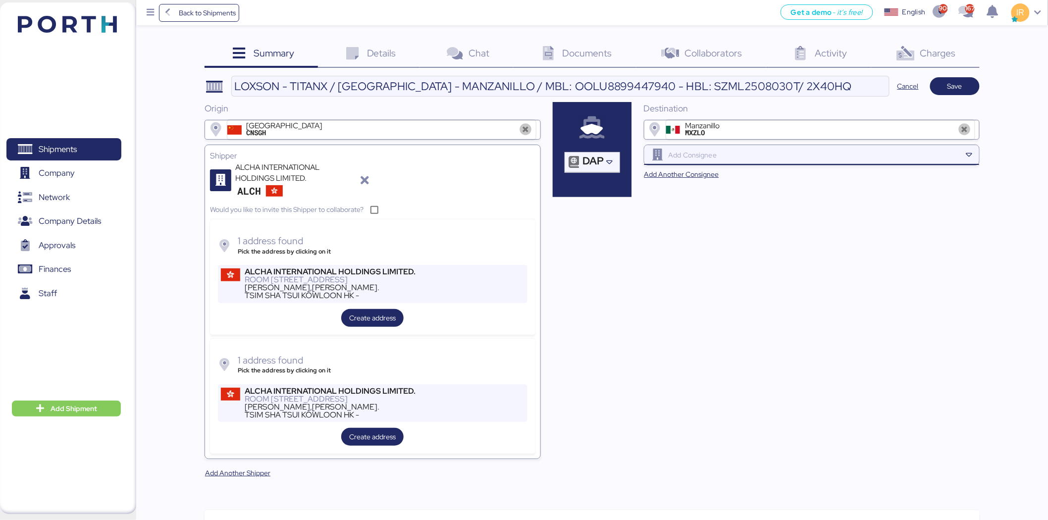
paste input "TITANX ENGINE"
click at [720, 155] on input "TITANX ENGINE" at bounding box center [814, 155] width 295 height 12
type input "TITANX ENGINE"
click at [821, 163] on div "TITANX ENGINE" at bounding box center [814, 155] width 295 height 20
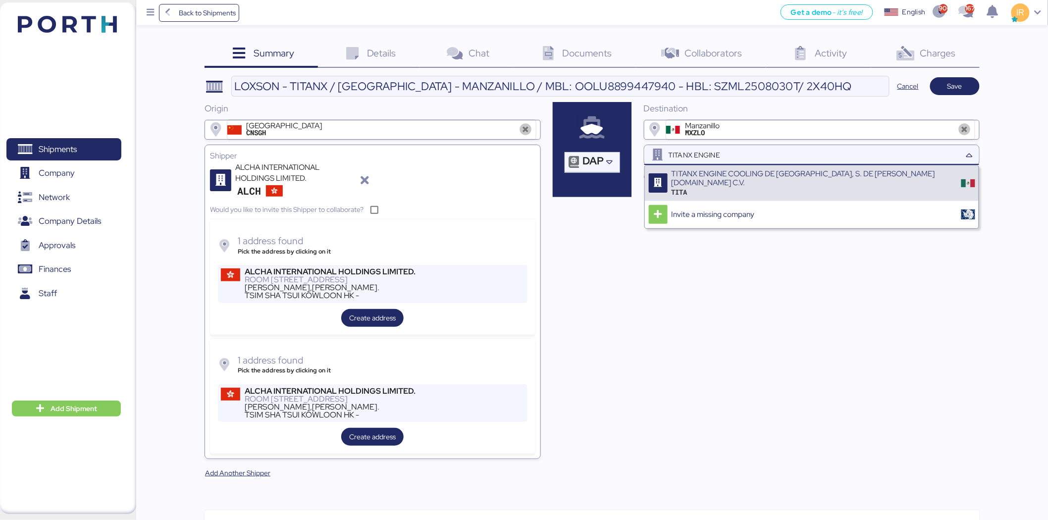
click at [825, 177] on div "TITANX ENGINE COOLING DE [GEOGRAPHIC_DATA], S. DE [PERSON_NAME][DOMAIN_NAME] C.…" at bounding box center [813, 178] width 283 height 18
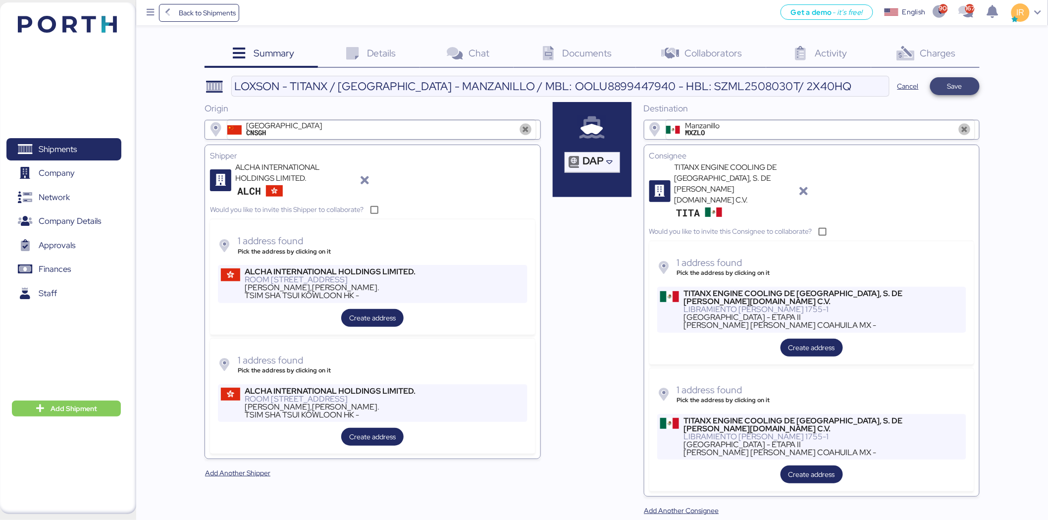
click at [959, 92] on span "Save" at bounding box center [955, 86] width 15 height 12
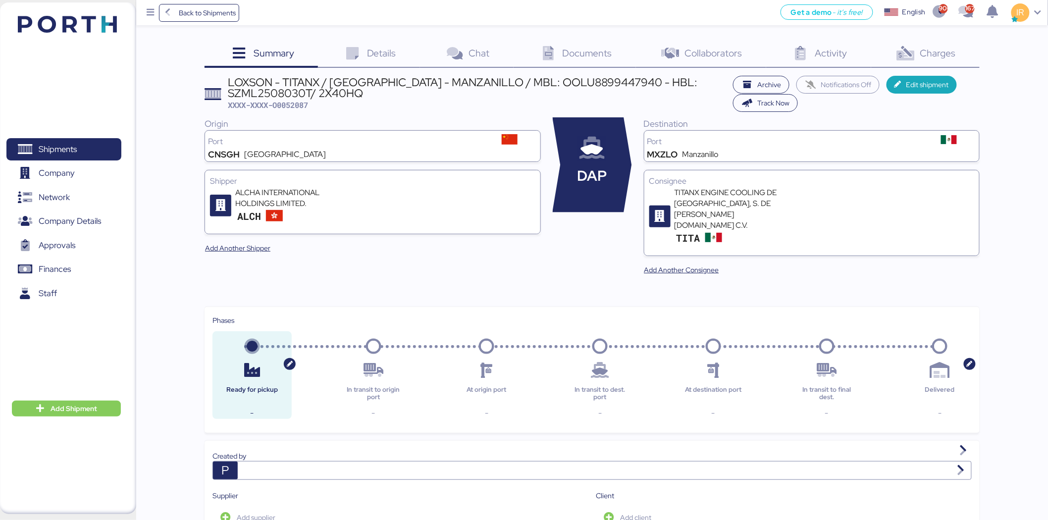
click at [390, 43] on div "Details 0" at bounding box center [369, 54] width 102 height 27
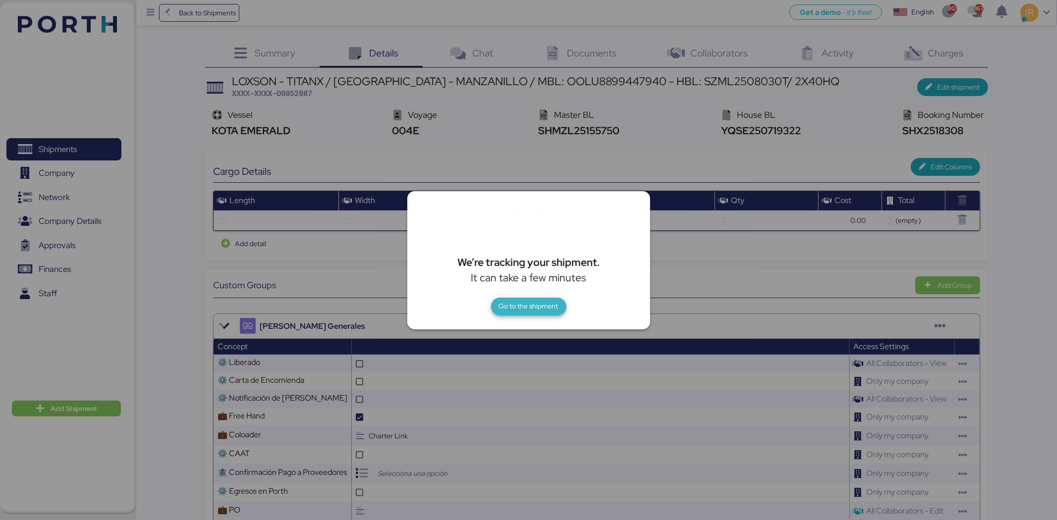
click at [553, 303] on span "Go to the shipment" at bounding box center [528, 306] width 59 height 12
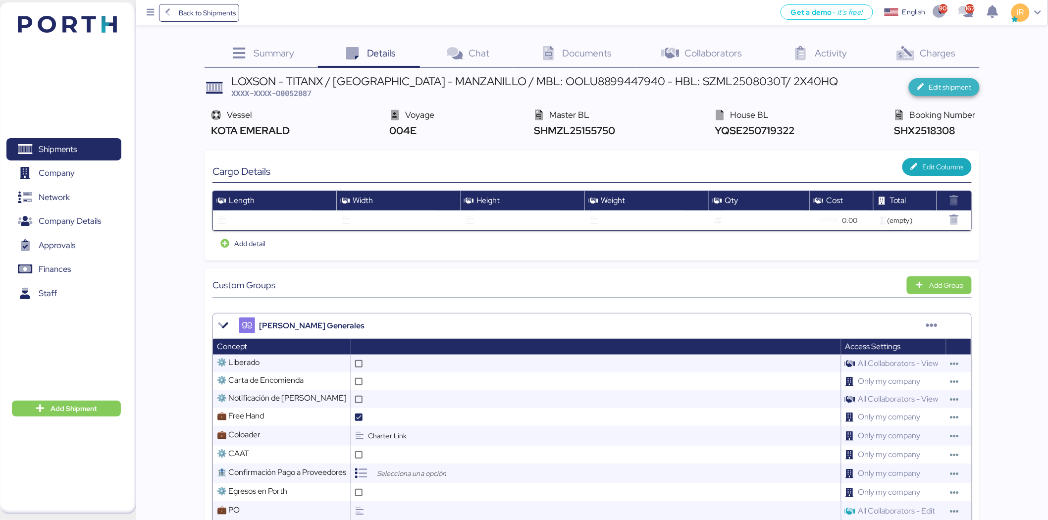
click at [951, 82] on span "Edit shipment" at bounding box center [950, 87] width 43 height 12
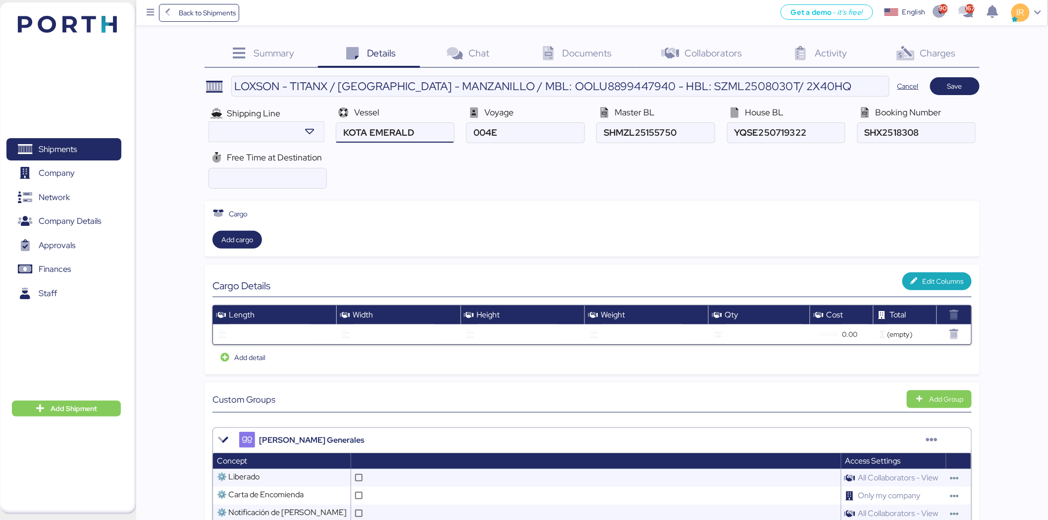
drag, startPoint x: 409, startPoint y: 132, endPoint x: 326, endPoint y: 129, distance: 83.3
click at [326, 129] on div "Shipping Line Vessel Voyage Master BL House BL Booking Number" at bounding box center [592, 124] width 775 height 45
paste input "[PERSON_NAME] 145E"
type input "[PERSON_NAME]"
paste input "145E"
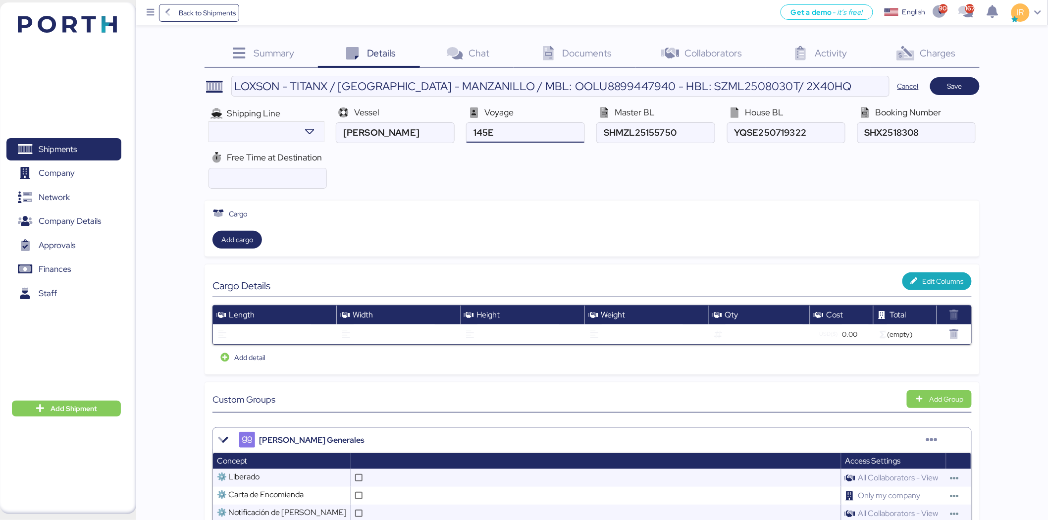
type input "145E"
click at [639, 140] on input "ocean" at bounding box center [655, 133] width 117 height 20
paste input "OOLU8899447940"
click at [639, 140] on input "ocean" at bounding box center [655, 133] width 117 height 20
type input "OOLU8899447940"
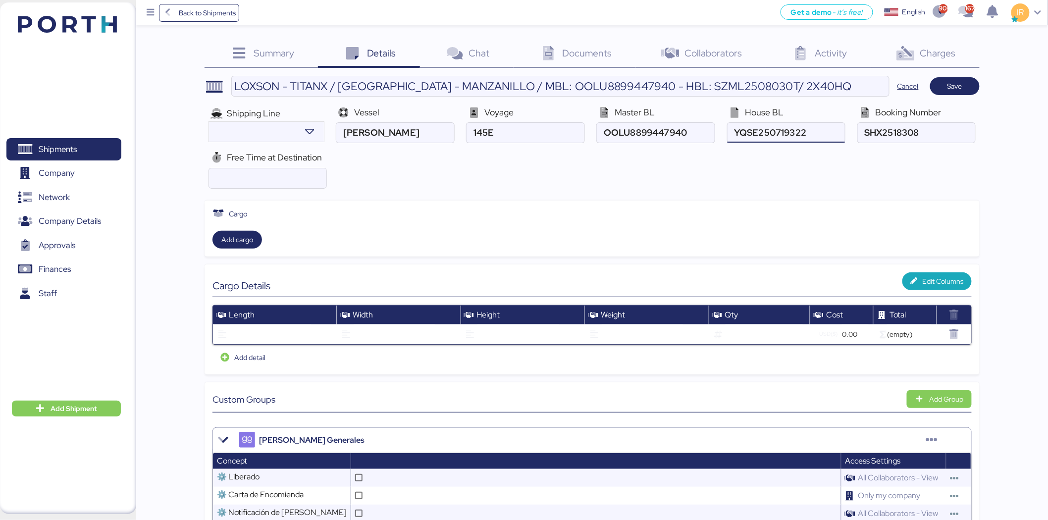
click at [773, 134] on input "ocean" at bounding box center [786, 133] width 117 height 20
paste input "SZML2508030T"
click at [773, 134] on input "ocean" at bounding box center [786, 133] width 117 height 20
type input "SZML2508030T"
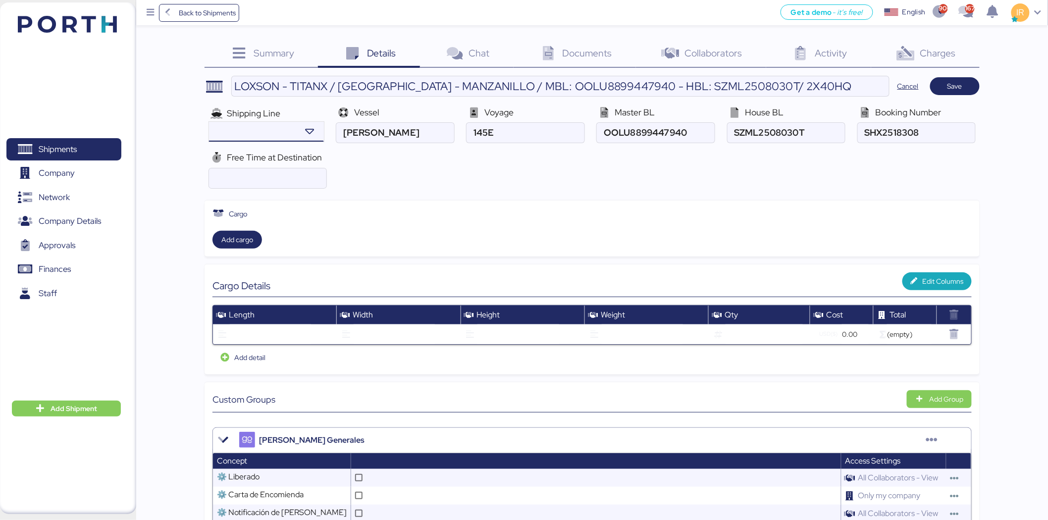
click at [269, 134] on input "search" at bounding box center [254, 132] width 85 height 12
type input "oocl"
click at [261, 144] on div "OOCL OOLU" at bounding box center [264, 151] width 109 height 19
click at [286, 172] on input "number" at bounding box center [267, 178] width 117 height 20
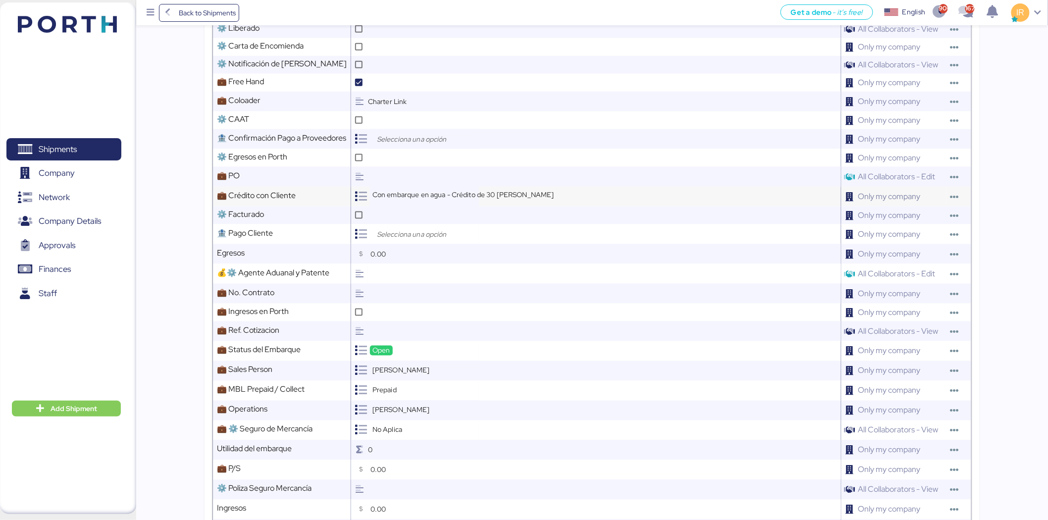
scroll to position [451, 0]
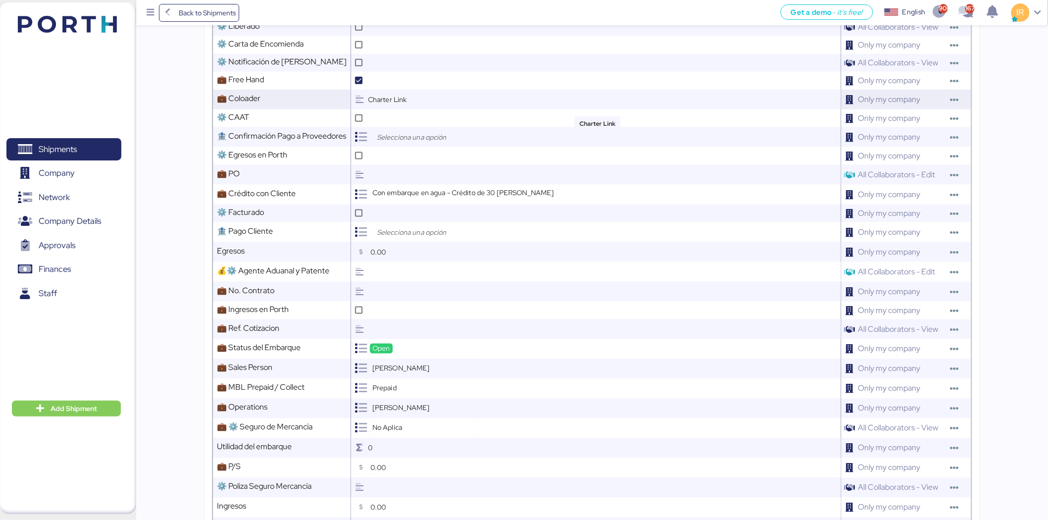
type input "21"
drag, startPoint x: 423, startPoint y: 103, endPoint x: 364, endPoint y: 97, distance: 60.2
click at [364, 97] on div "Charter Link" at bounding box center [596, 100] width 490 height 20
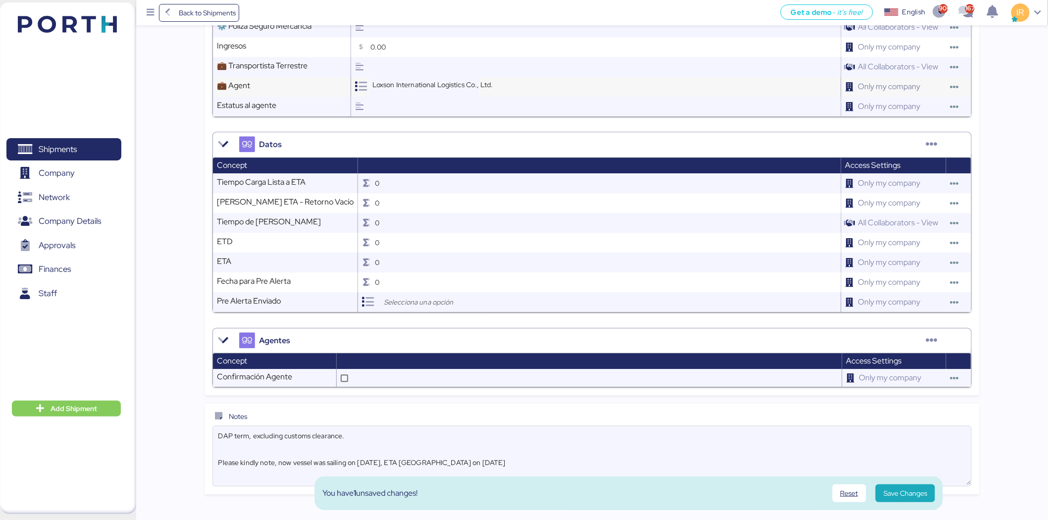
scroll to position [933, 0]
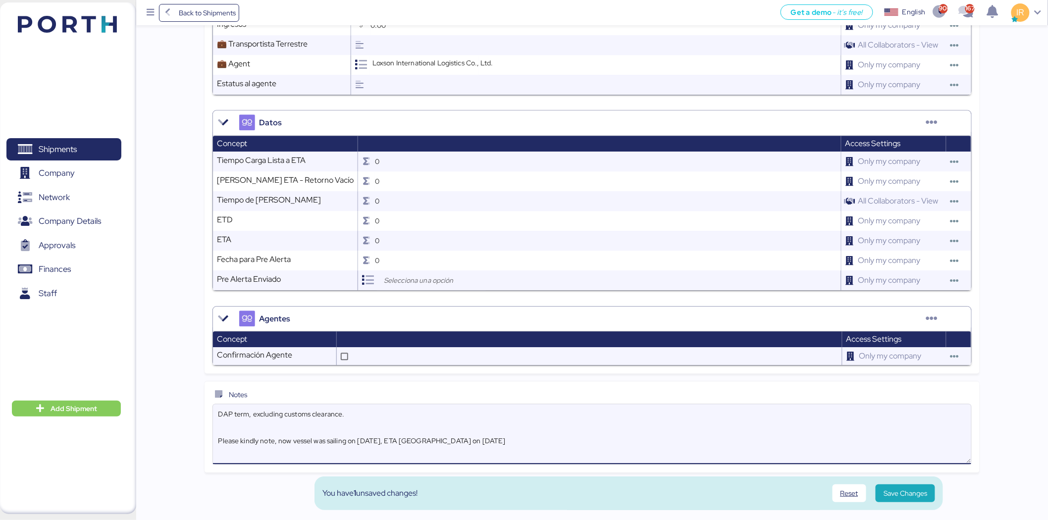
drag, startPoint x: 669, startPoint y: 452, endPoint x: 195, endPoint y: 414, distance: 476.1
paste textarea "Please kindly note below: 1. We have 21 free days at destination 2. Destination…"
type textarea "Please kindly note below: 1. We have 21 free days at destination 2. Destination…"
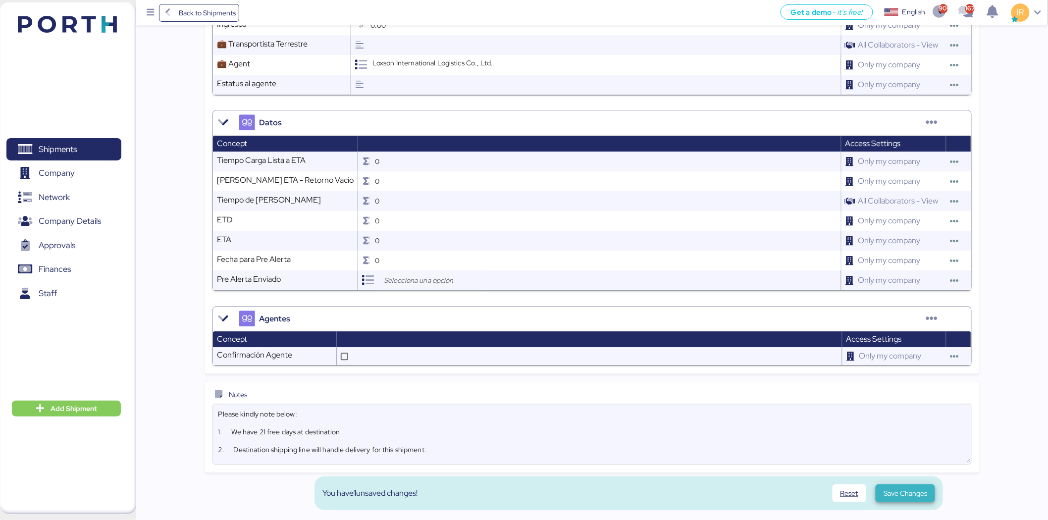
click at [898, 491] on span "Save Changes" at bounding box center [906, 493] width 44 height 12
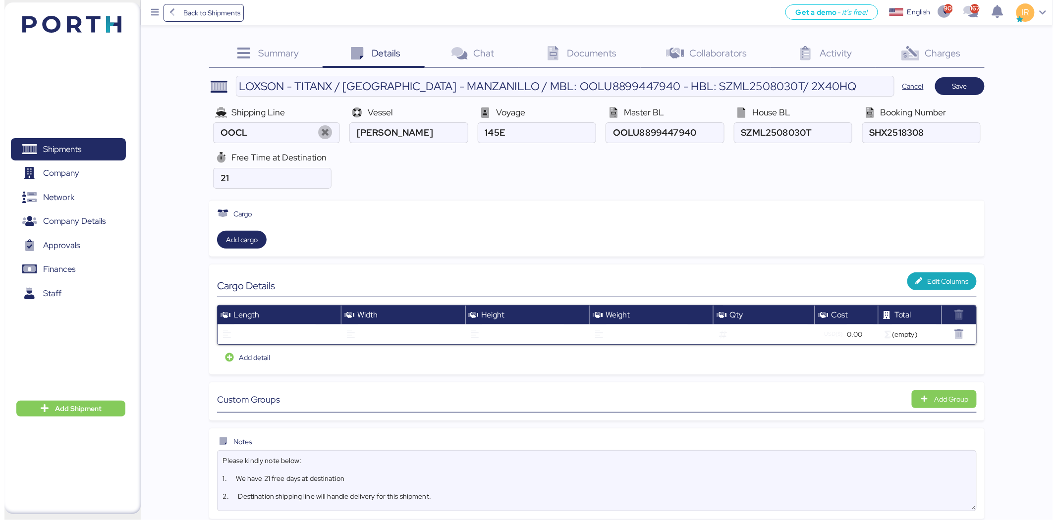
scroll to position [0, 0]
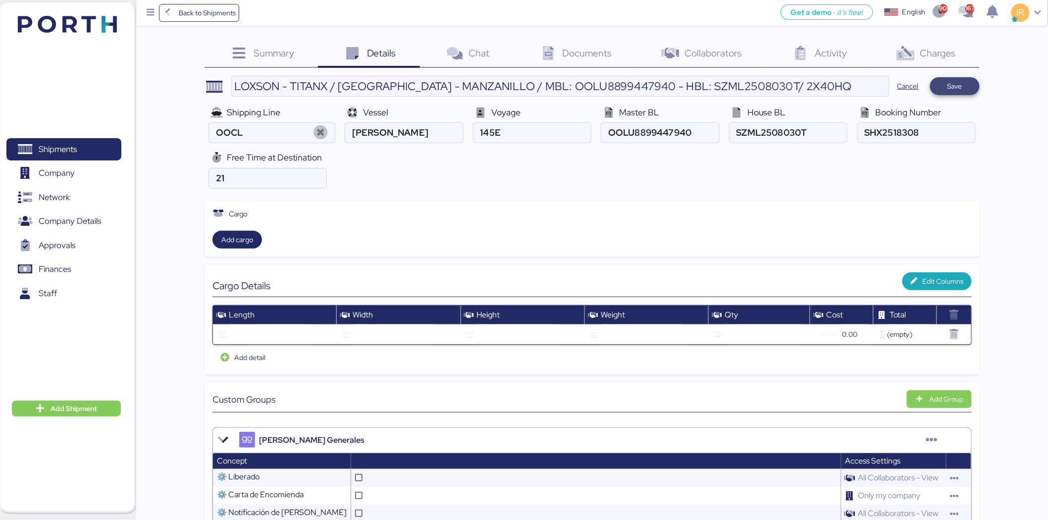
click at [959, 89] on span "Save" at bounding box center [955, 86] width 15 height 12
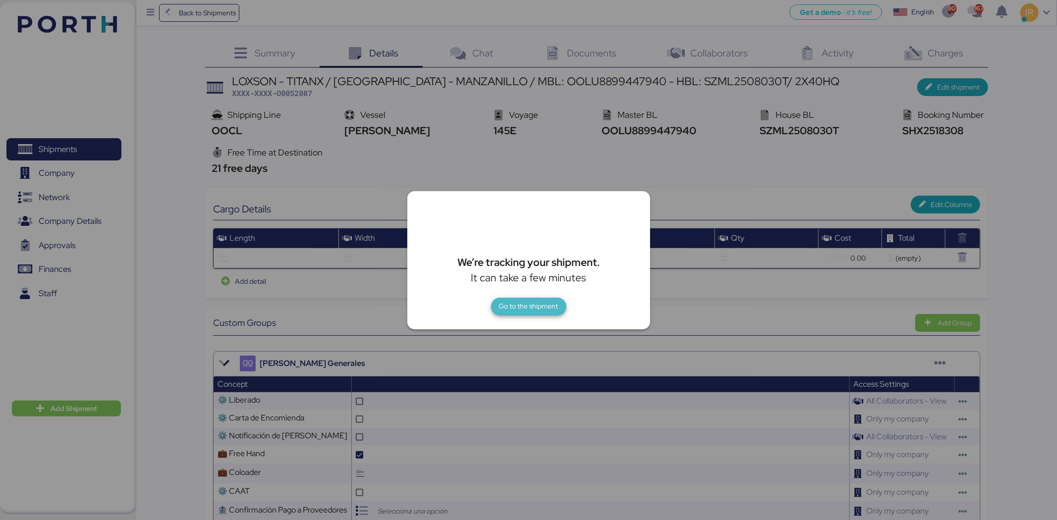
click at [522, 300] on span "Go to the shipment" at bounding box center [528, 306] width 59 height 12
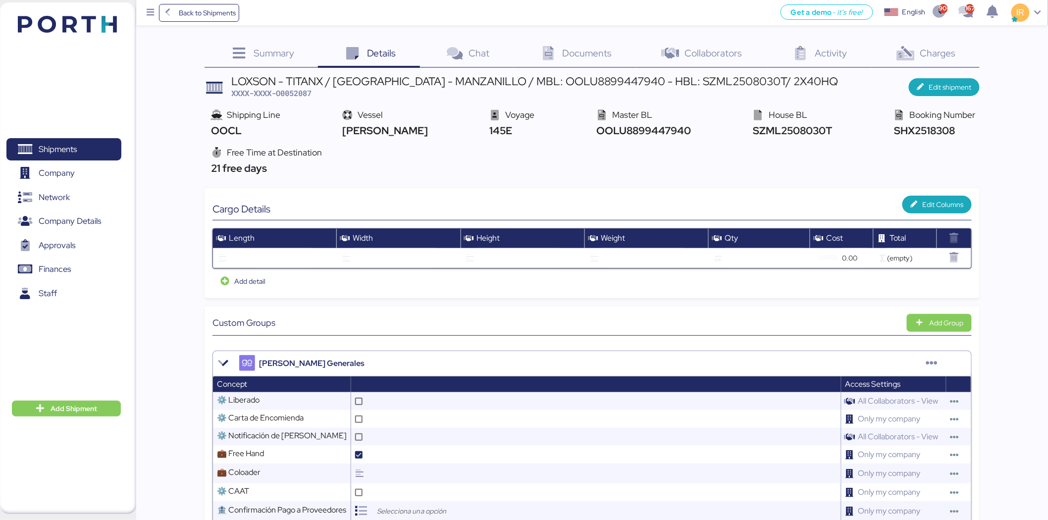
click at [550, 48] on icon at bounding box center [547, 54] width 21 height 14
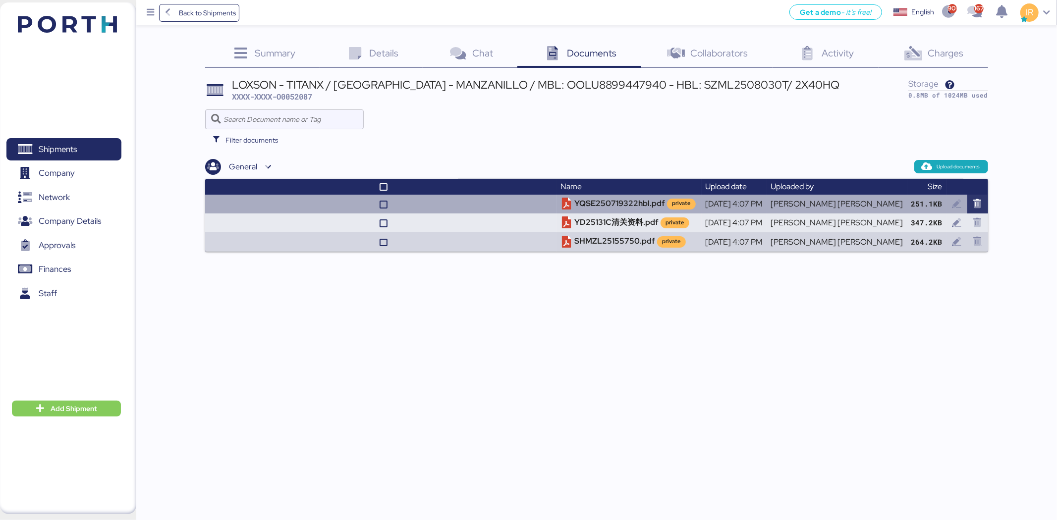
click at [973, 204] on icon "button" at bounding box center [977, 204] width 9 height 9
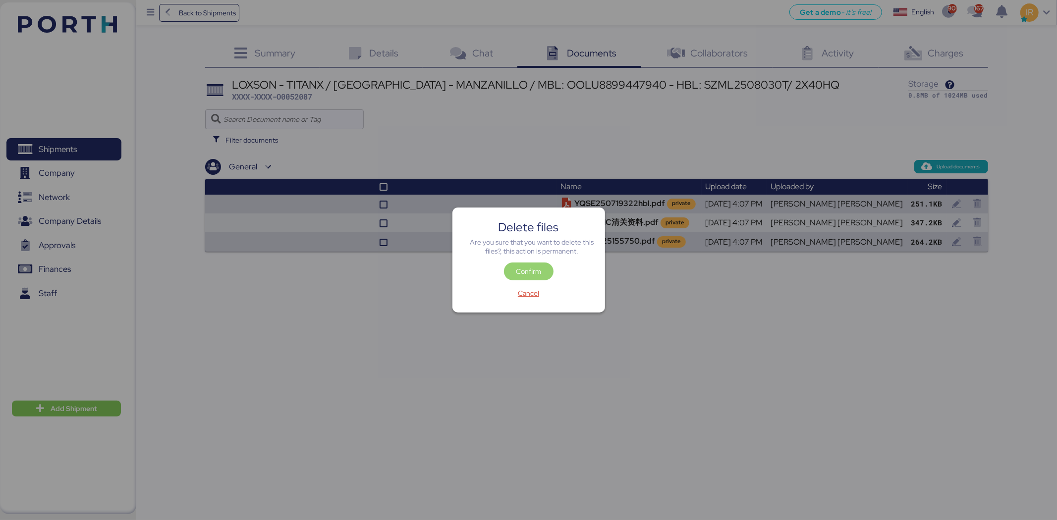
click at [531, 272] on span "Confirm" at bounding box center [528, 271] width 25 height 12
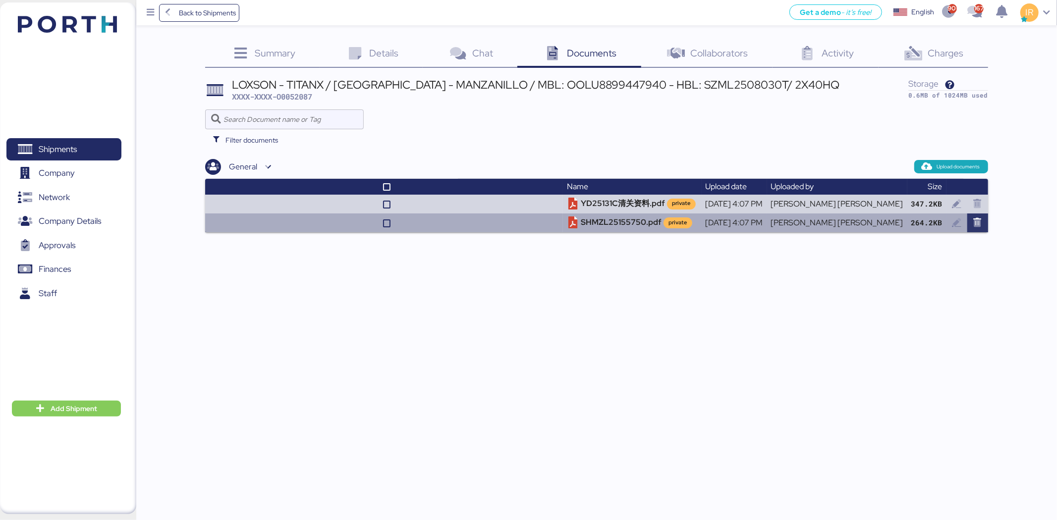
click at [976, 220] on icon "button" at bounding box center [977, 222] width 9 height 9
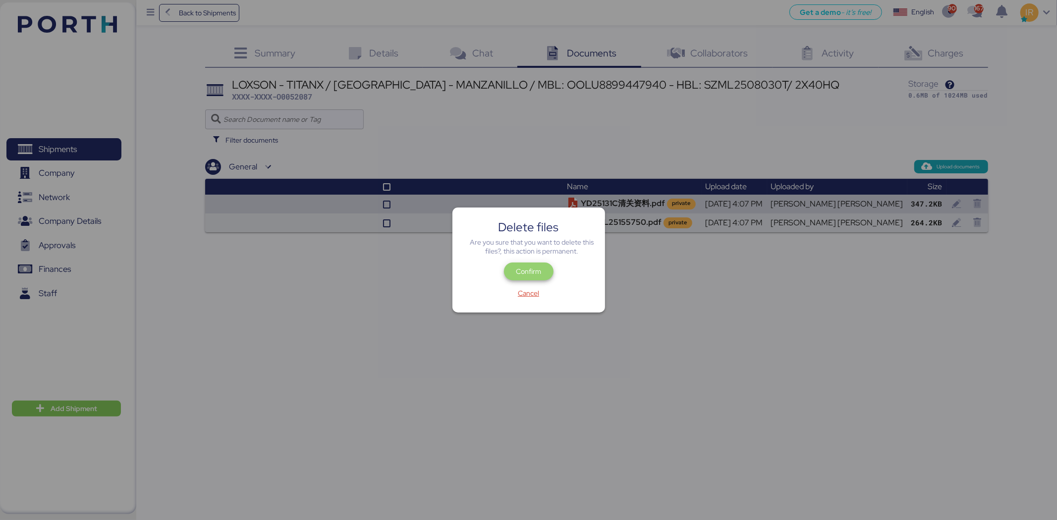
click at [525, 268] on span "Confirm" at bounding box center [528, 271] width 25 height 12
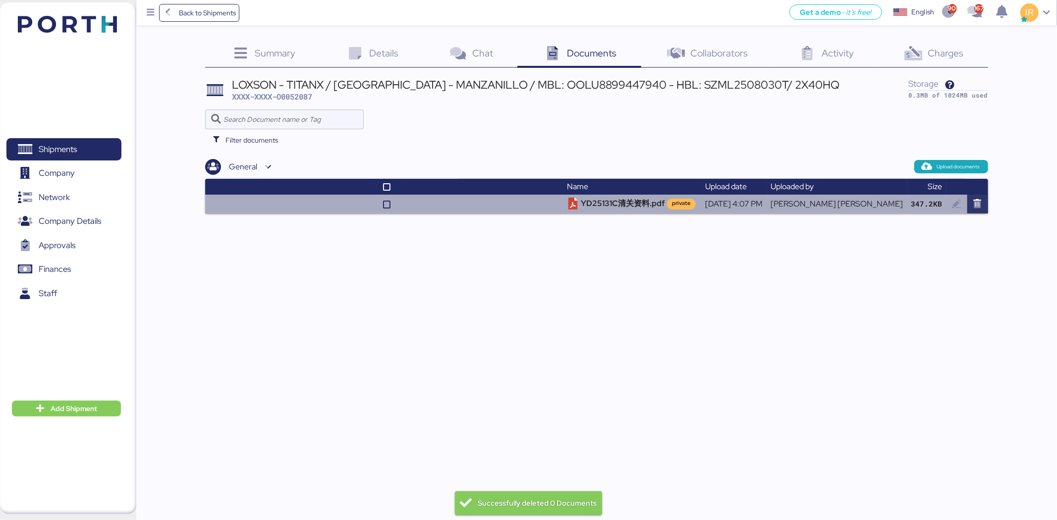
click at [973, 209] on span "button" at bounding box center [977, 204] width 17 height 15
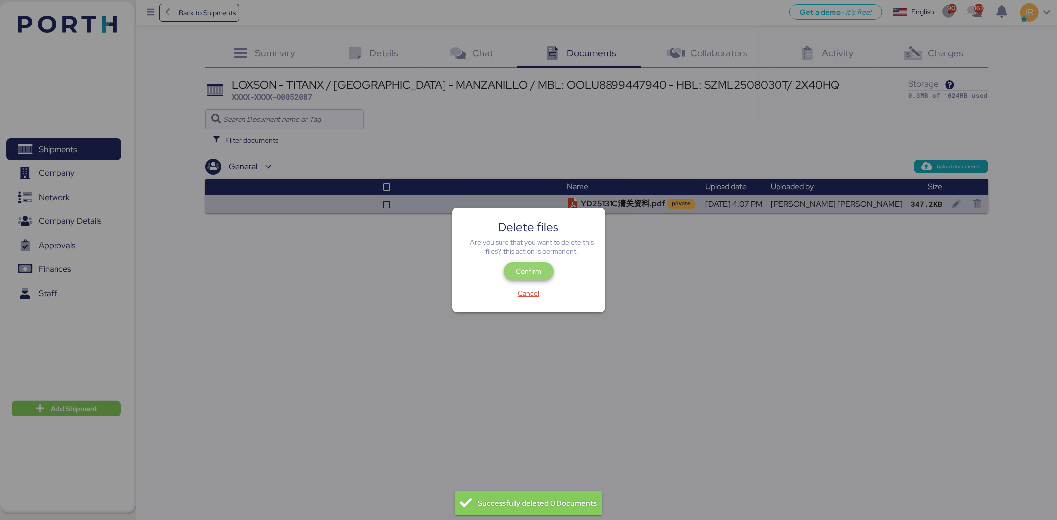
click at [534, 263] on span "Confirm" at bounding box center [529, 272] width 50 height 18
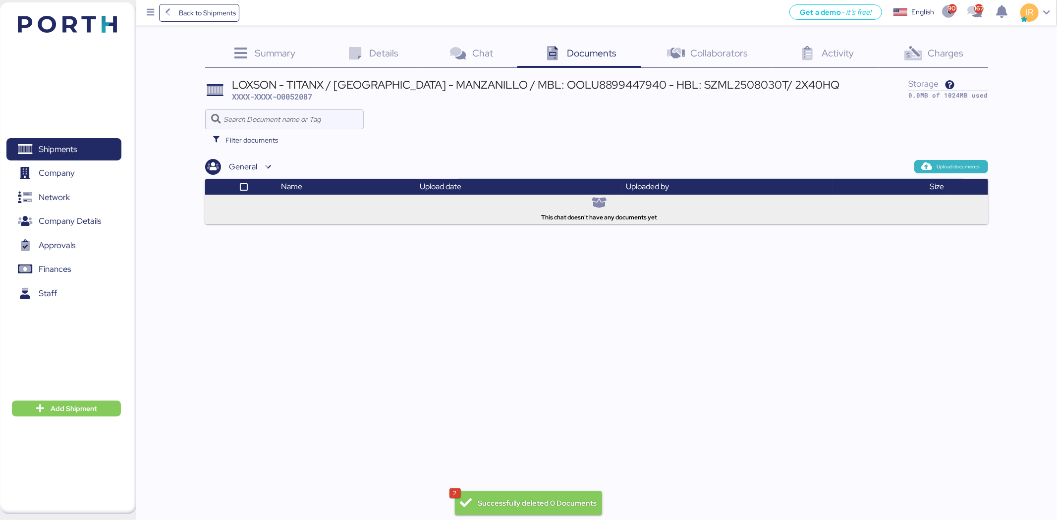
click at [945, 167] on span "Upload documents" at bounding box center [958, 166] width 43 height 9
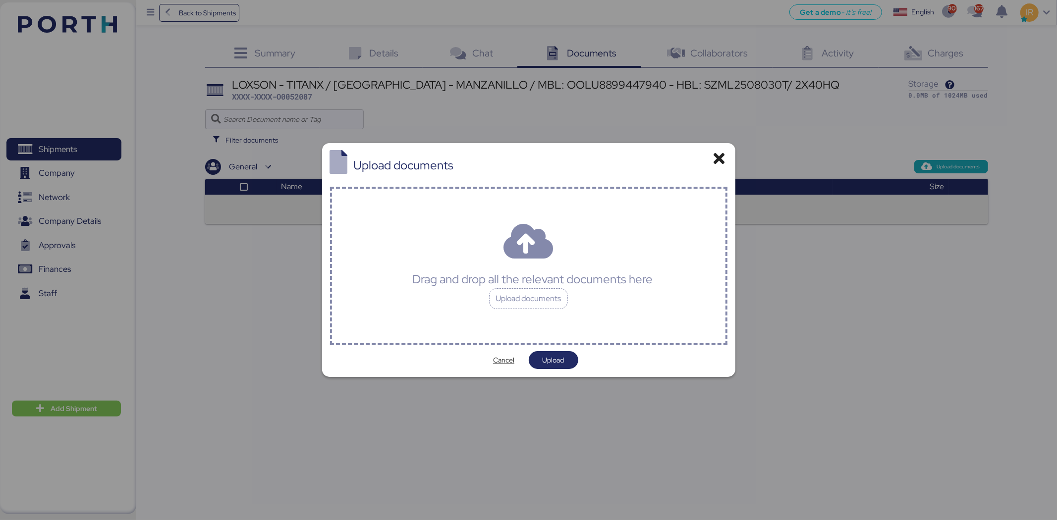
click at [626, 275] on div "Drag and drop all the relevant documents here" at bounding box center [532, 279] width 240 height 18
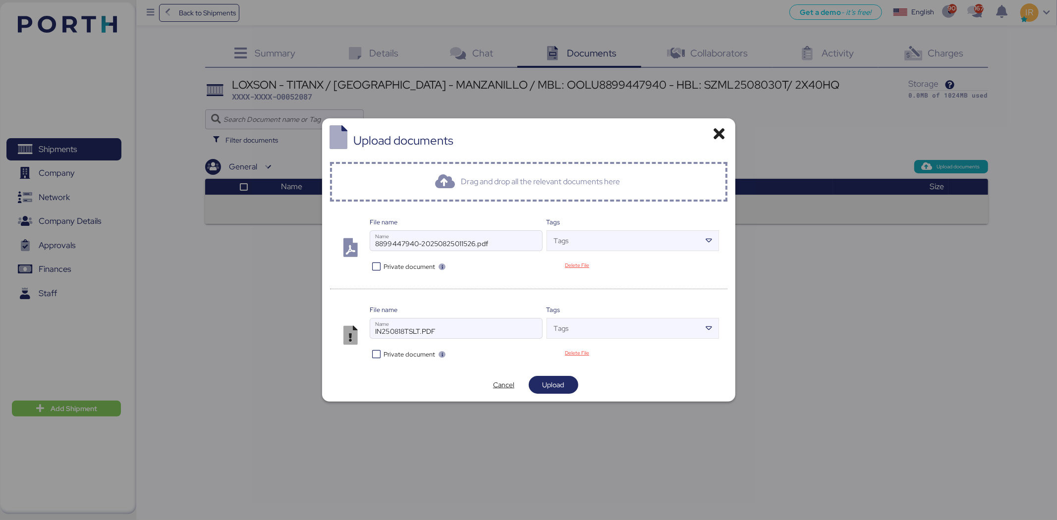
click at [376, 269] on icon at bounding box center [377, 266] width 14 height 9
click at [379, 354] on icon at bounding box center [377, 354] width 14 height 9
click at [566, 381] on span "Upload" at bounding box center [553, 385] width 34 height 14
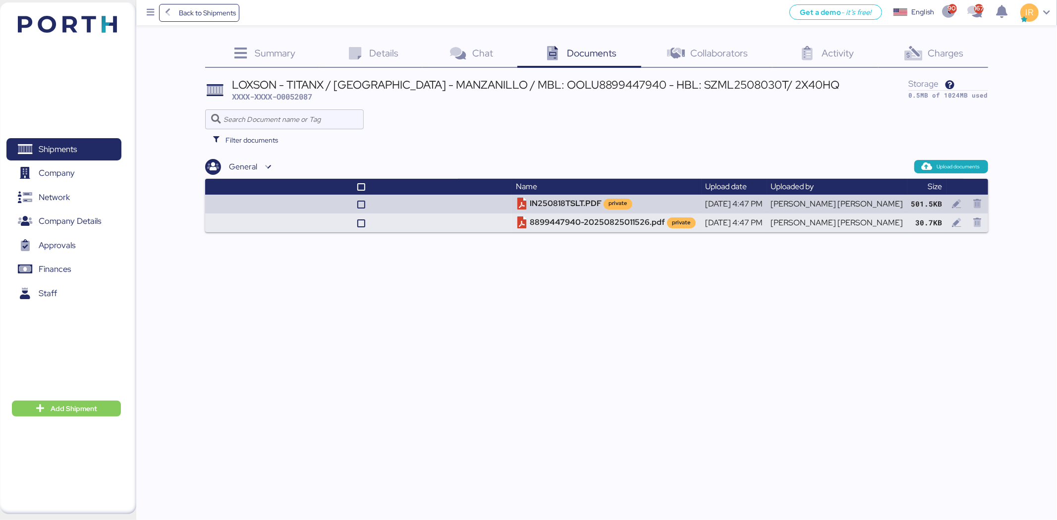
click at [944, 59] on div "Charges 0" at bounding box center [932, 54] width 109 height 27
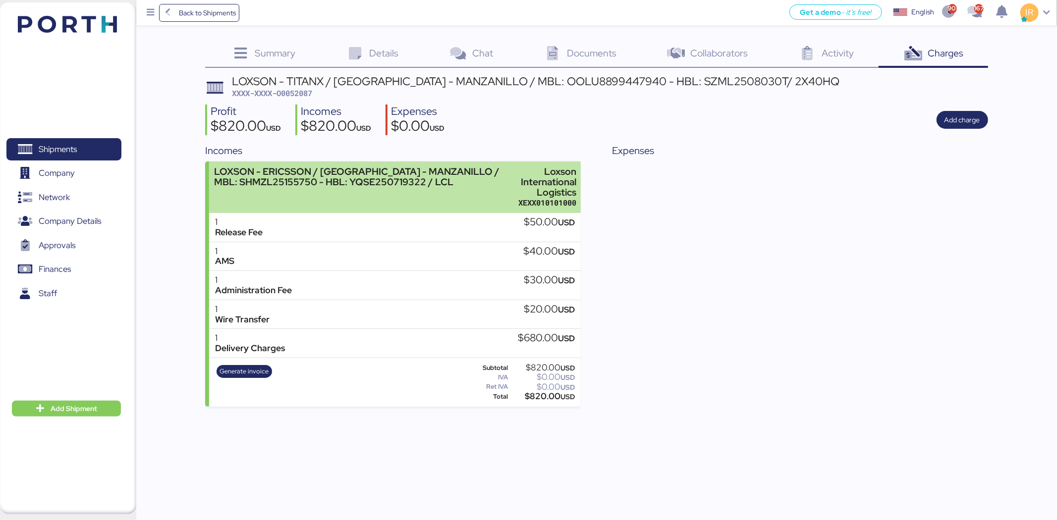
click at [418, 170] on div "LOXSON - ERICSSON / [GEOGRAPHIC_DATA] - MANZANILLO / MBL: SHMZL25155750 - HBL: …" at bounding box center [357, 176] width 286 height 21
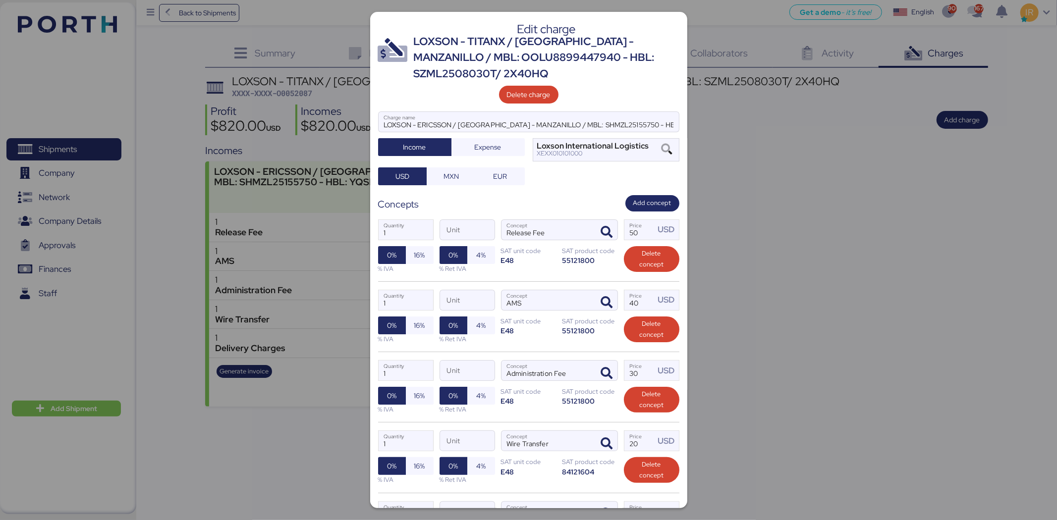
click at [607, 56] on div "LOXSON - TITANX / [GEOGRAPHIC_DATA] - MANZANILLO / MBL: OOLU8899447940 - HBL: S…" at bounding box center [546, 58] width 265 height 48
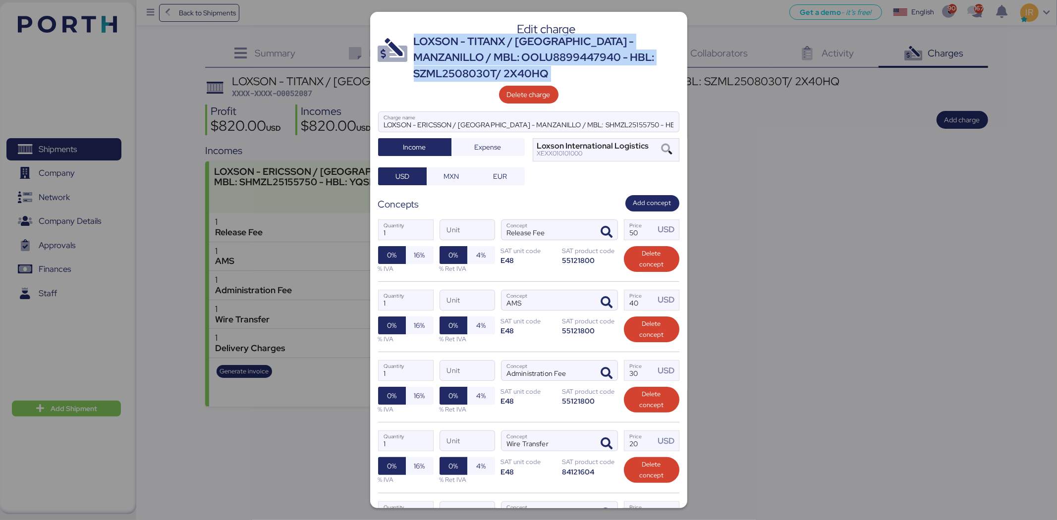
click at [607, 56] on div "LOXSON - TITANX / [GEOGRAPHIC_DATA] - MANZANILLO / MBL: OOLU8899447940 - HBL: S…" at bounding box center [546, 58] width 265 height 48
copy div "LOXSON - TITANX / [GEOGRAPHIC_DATA] - MANZANILLO / MBL: OOLU8899447940 - HBL: S…"
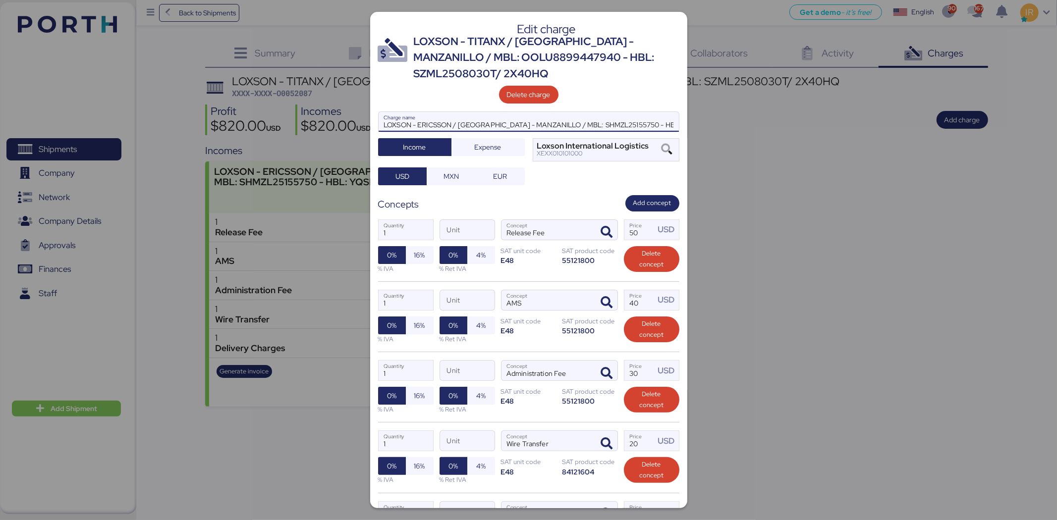
click at [557, 119] on input "LOXSON - ERICSSON / [GEOGRAPHIC_DATA] - MANZANILLO / MBL: SHMZL25155750 - HBL: …" at bounding box center [528, 122] width 300 height 20
paste input "TITANX / [GEOGRAPHIC_DATA] - MANZANILLO / MBL: OOLU8899447940 - HBL: SZML250803…"
type input "LOXSON - TITANX / [GEOGRAPHIC_DATA] - MANZANILLO / MBL: OOLU8899447940 - HBL: S…"
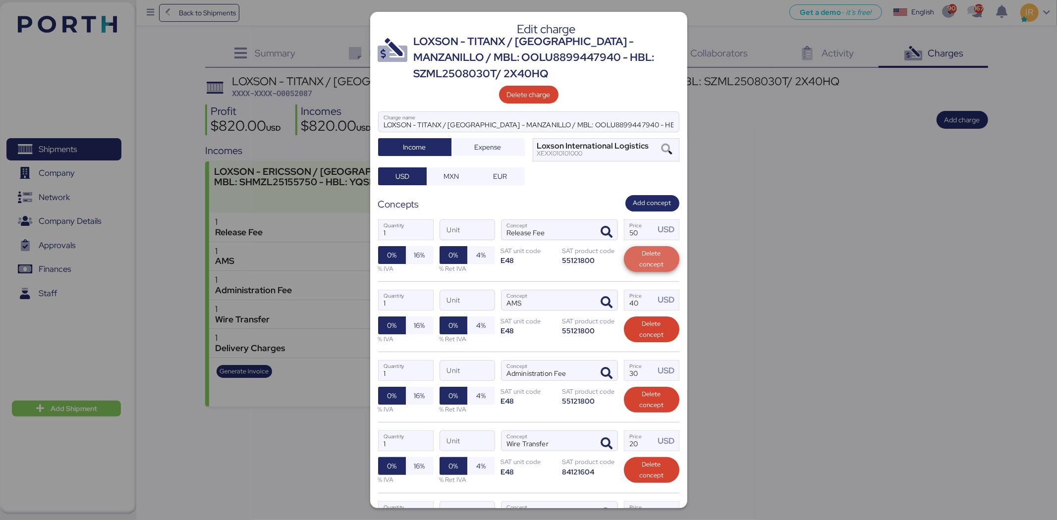
drag, startPoint x: 625, startPoint y: 247, endPoint x: 613, endPoint y: 371, distance: 125.3
click at [613, 371] on div "Edit charge LOXSON - TITANX / [GEOGRAPHIC_DATA] - MANZANILLO / MBL: OOLU8899447…" at bounding box center [528, 260] width 317 height 496
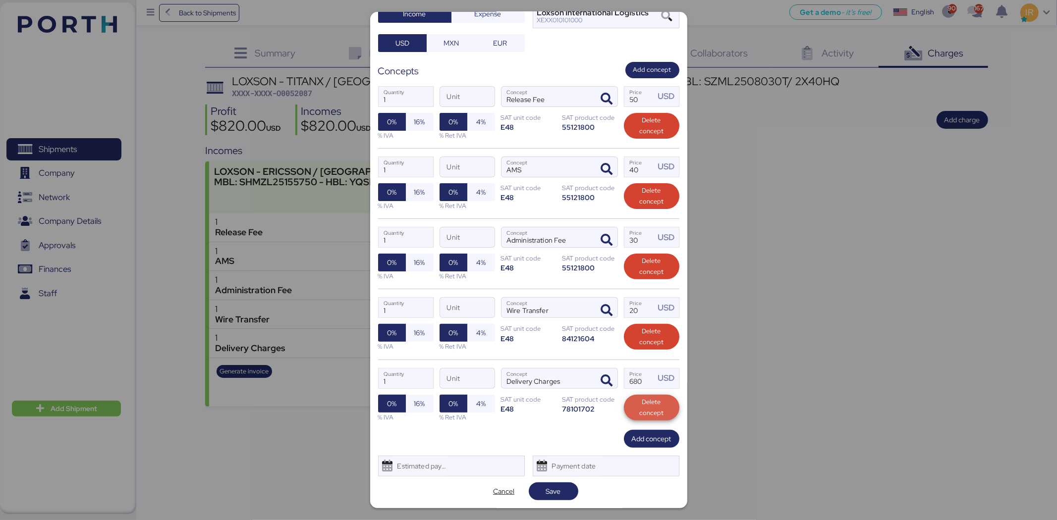
click at [646, 414] on span "Delete concept" at bounding box center [652, 408] width 40 height 22
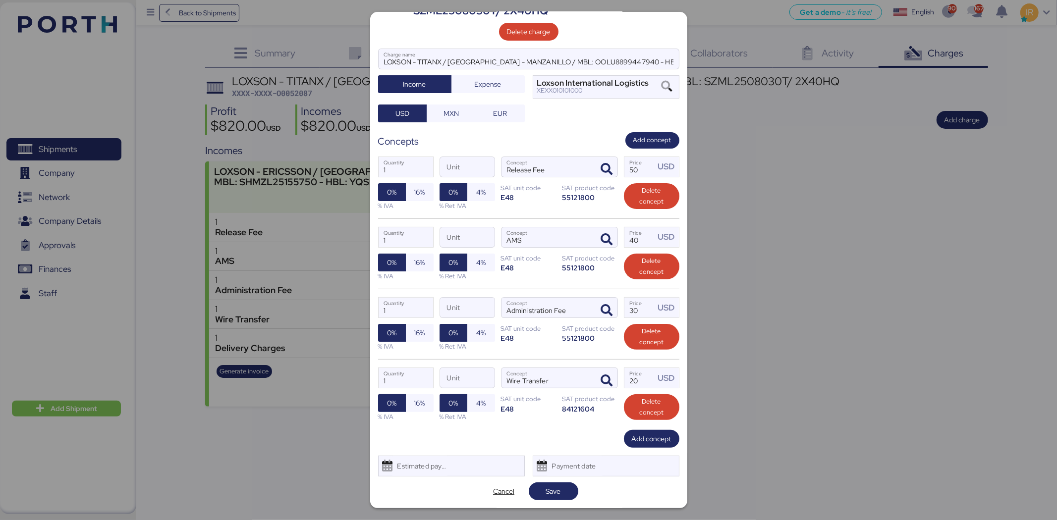
scroll to position [63, 0]
click at [645, 399] on span "Delete concept" at bounding box center [652, 407] width 40 height 22
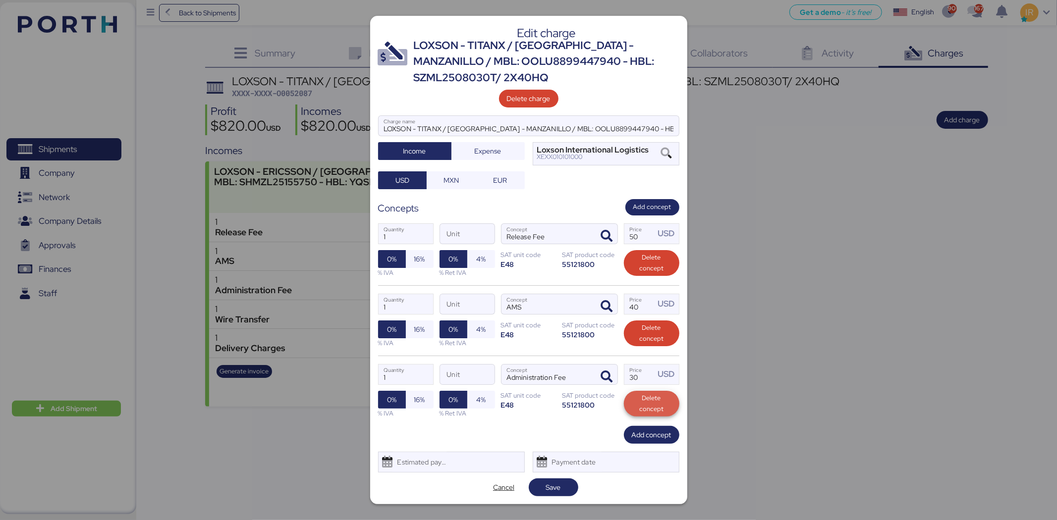
click at [649, 395] on span "Delete concept" at bounding box center [652, 404] width 40 height 22
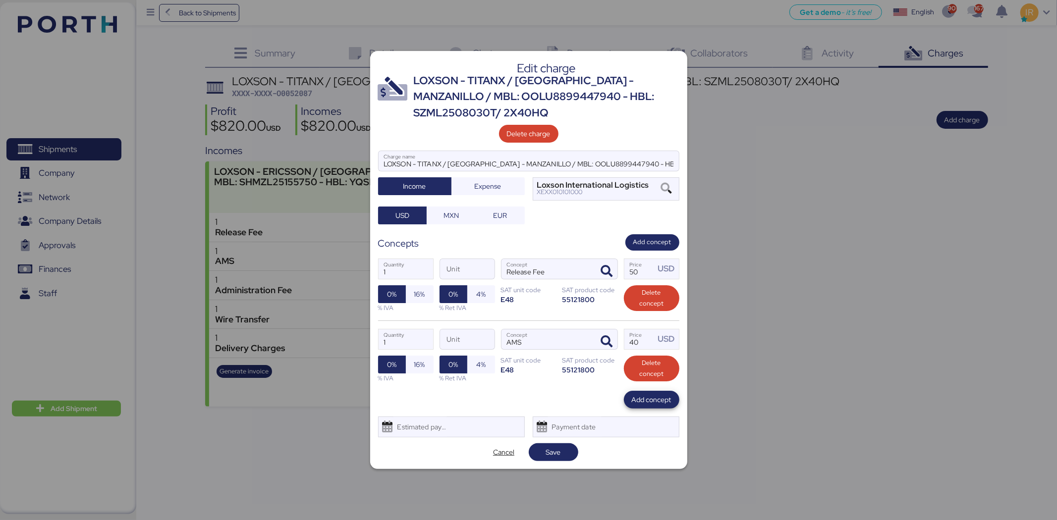
click at [649, 395] on span "Add concept" at bounding box center [652, 400] width 40 height 12
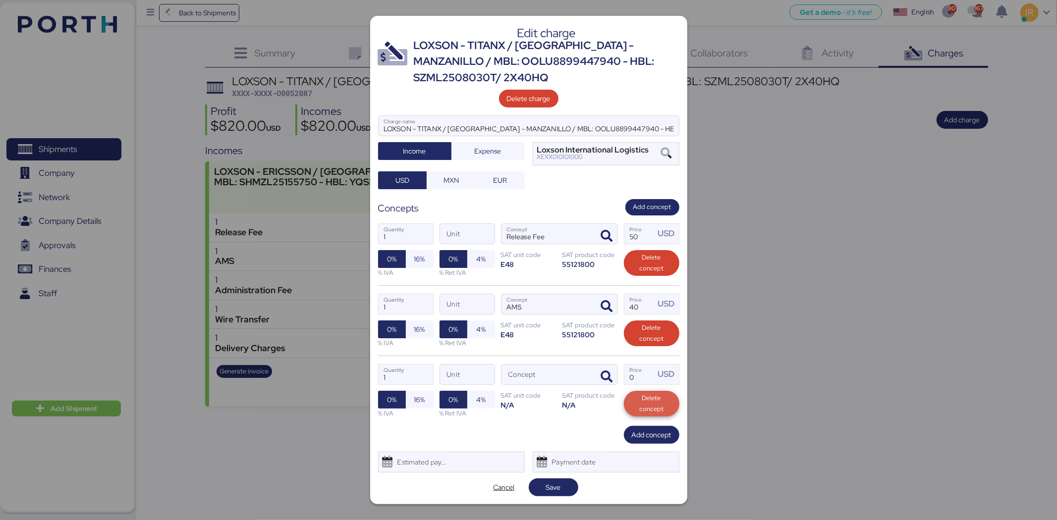
click at [655, 401] on span "Delete concept" at bounding box center [652, 404] width 40 height 22
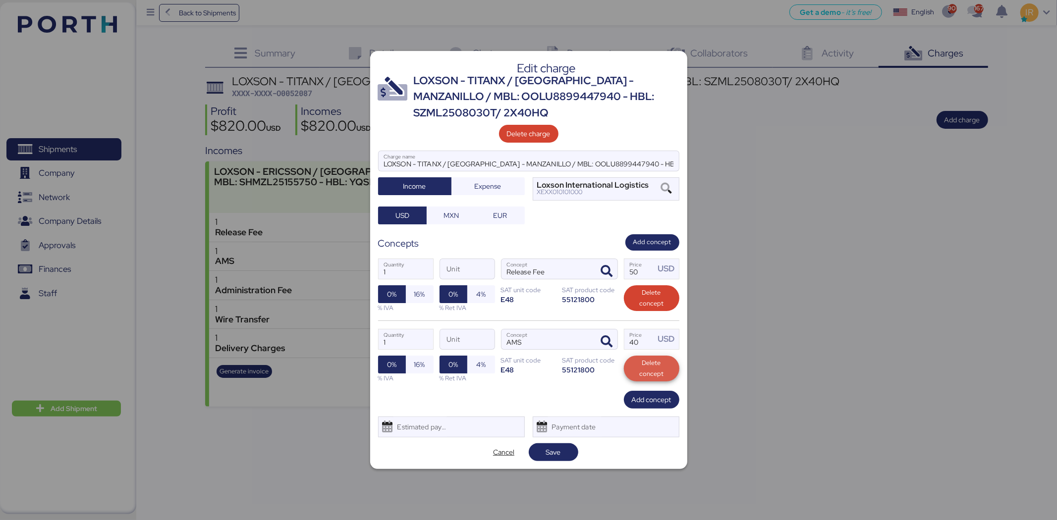
click at [644, 359] on span "Delete concept" at bounding box center [652, 369] width 40 height 22
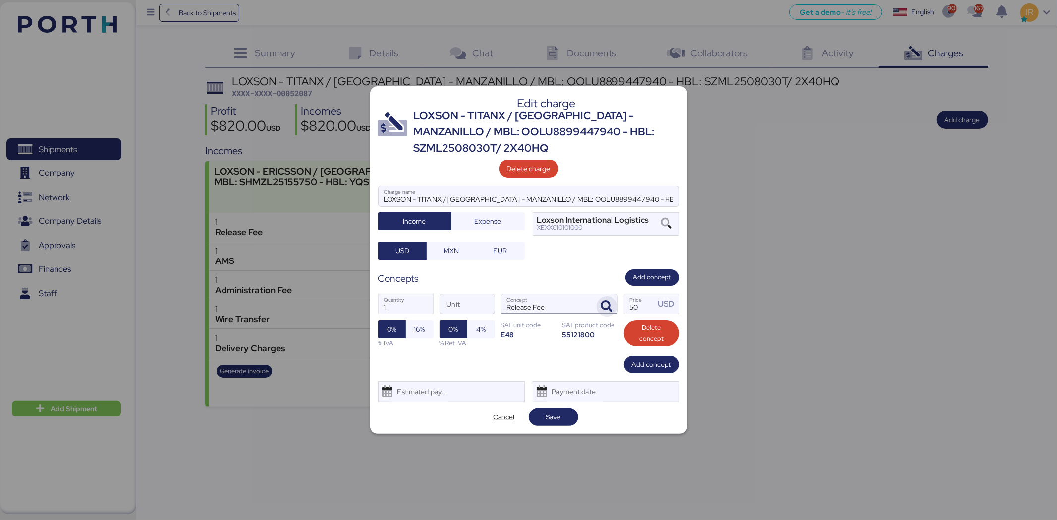
click at [603, 304] on icon "button" at bounding box center [607, 307] width 12 height 12
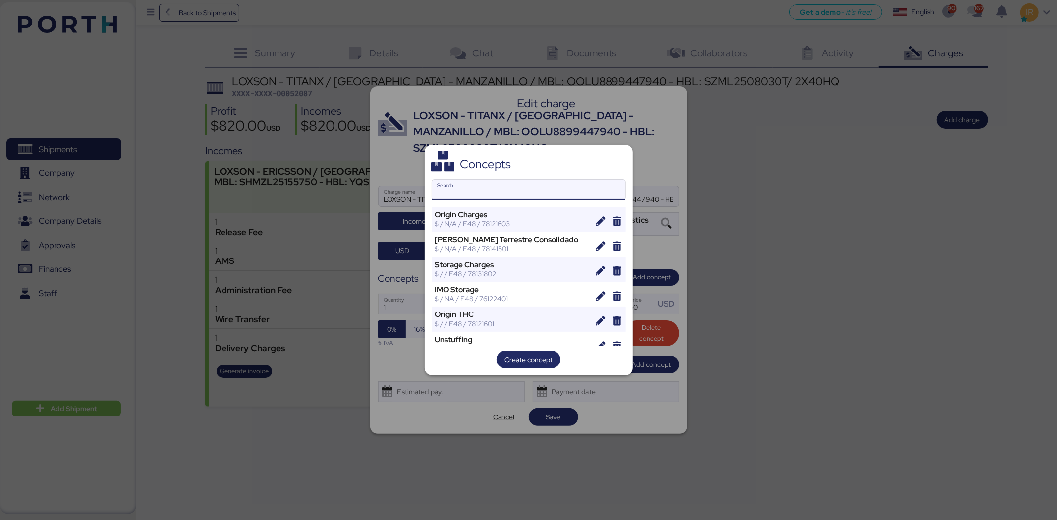
click at [476, 186] on input "Search" at bounding box center [528, 190] width 193 height 20
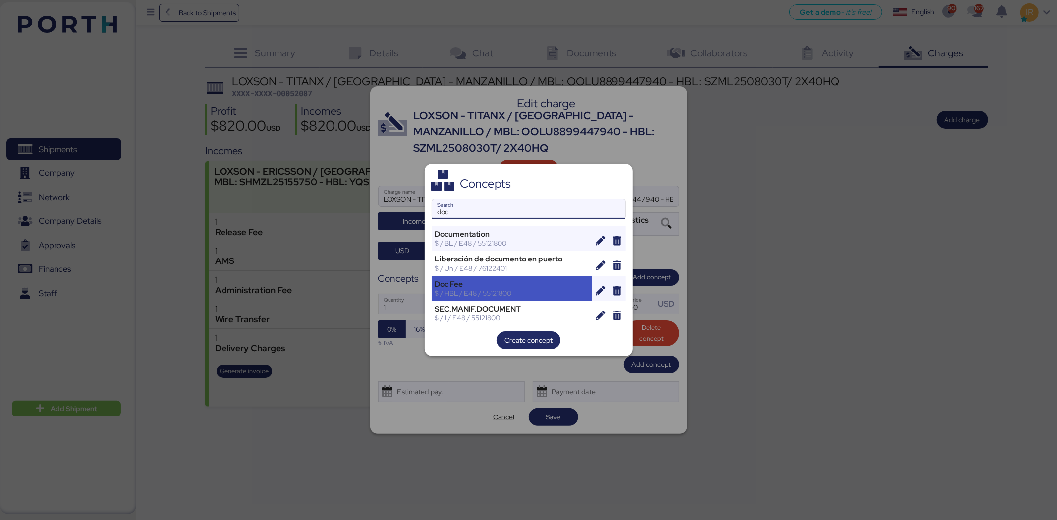
type input "doc"
click at [515, 287] on div "Doc Fee" at bounding box center [512, 284] width 154 height 9
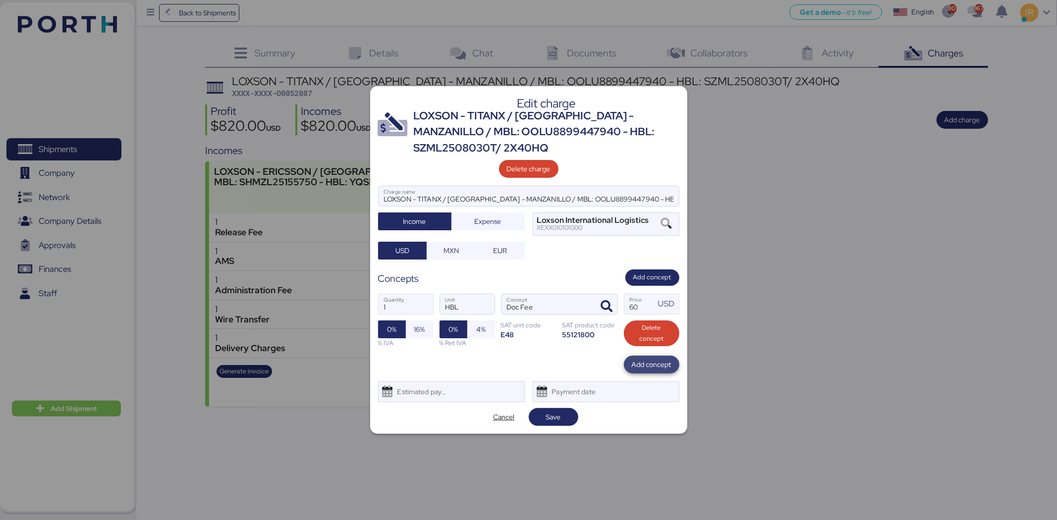
click at [644, 362] on span "Add concept" at bounding box center [652, 365] width 40 height 12
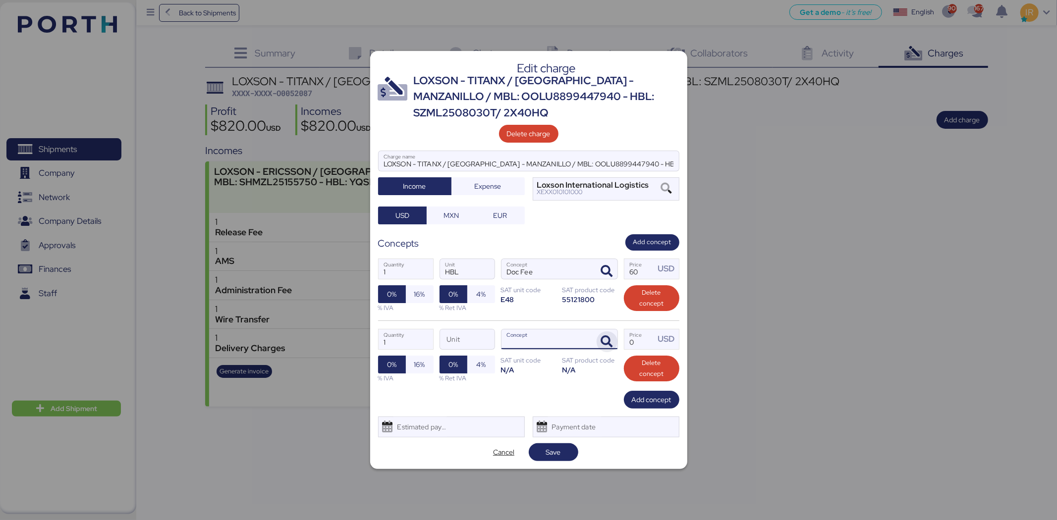
click at [600, 336] on span "button" at bounding box center [606, 341] width 21 height 21
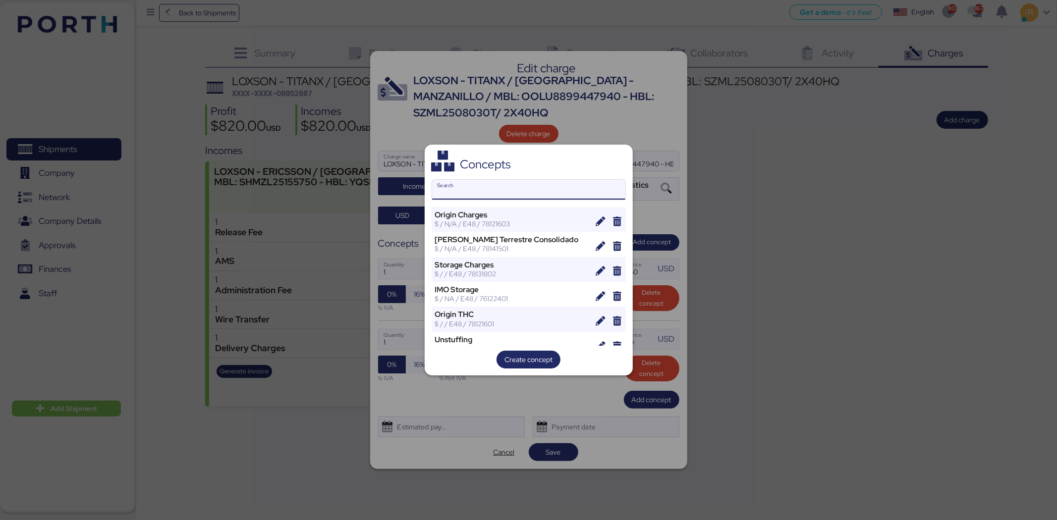
click at [527, 192] on input "Search" at bounding box center [528, 190] width 193 height 20
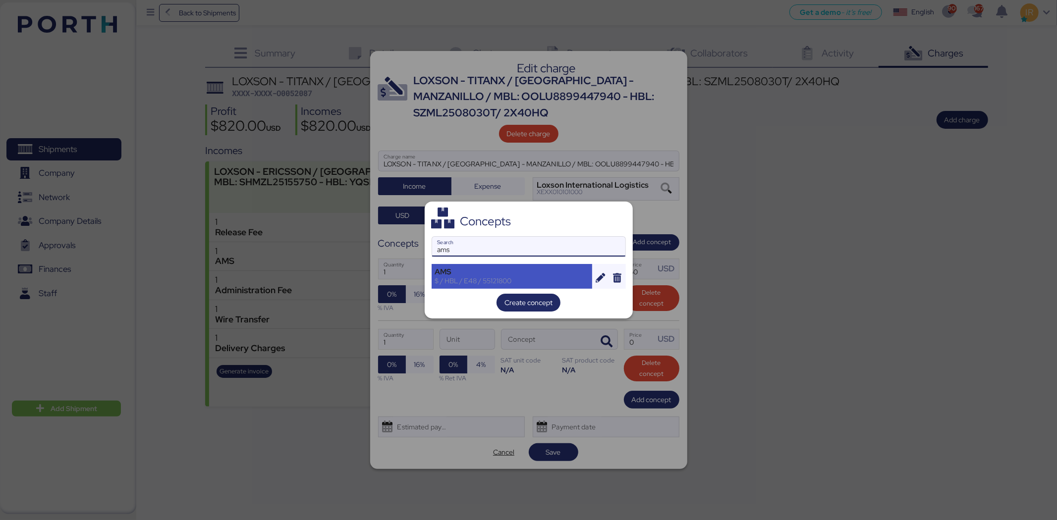
type input "ams"
click at [508, 278] on div "$ / HBL / E48 / 55121800" at bounding box center [512, 280] width 154 height 9
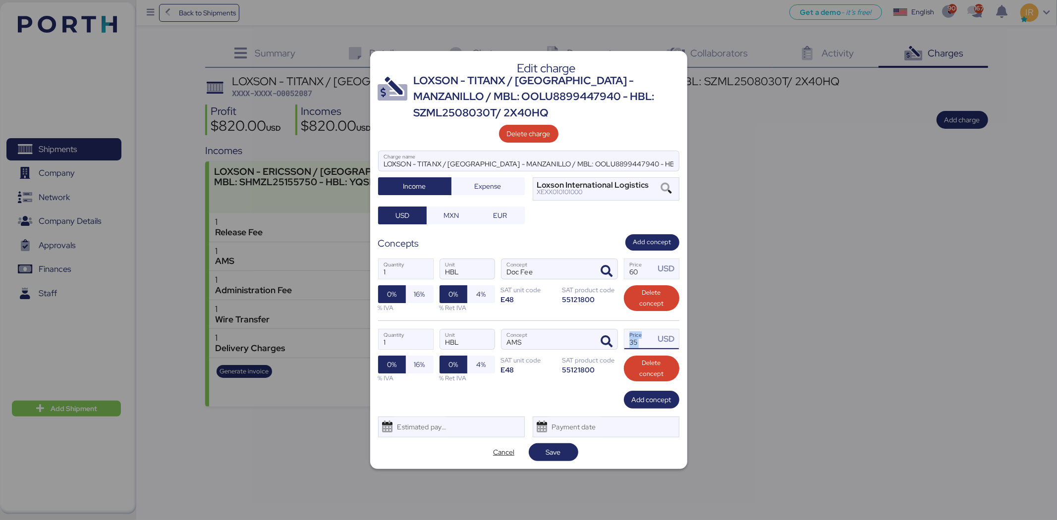
drag, startPoint x: 654, startPoint y: 340, endPoint x: 617, endPoint y: 340, distance: 37.1
click at [617, 340] on div "1 Quantity HBL Unit AMS Concept 35 Price USD 0% 16% % IVA 0% 4% % Ret IVA SAT u…" at bounding box center [528, 355] width 301 height 70
click at [640, 339] on input "35" at bounding box center [639, 339] width 31 height 20
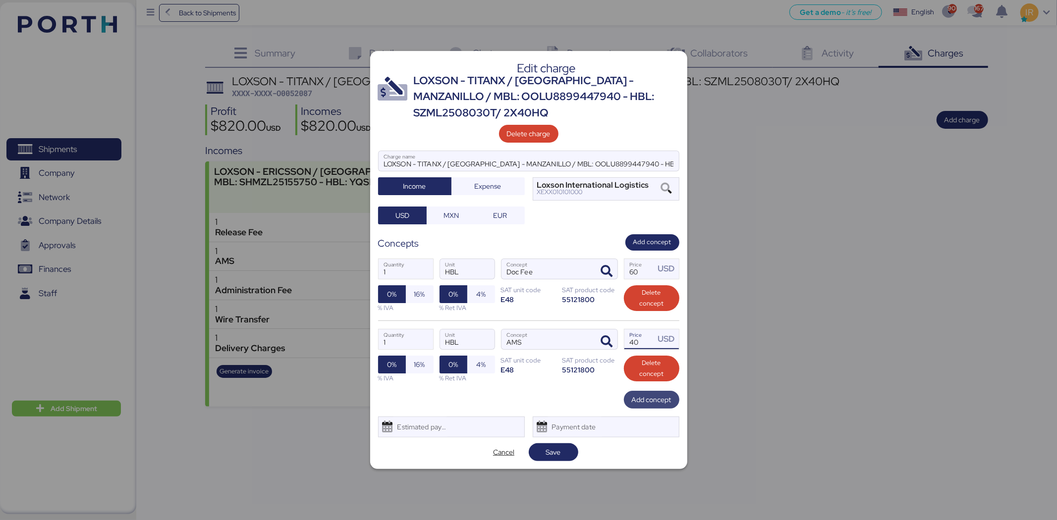
type input "40"
click at [640, 402] on span "Add concept" at bounding box center [652, 400] width 40 height 12
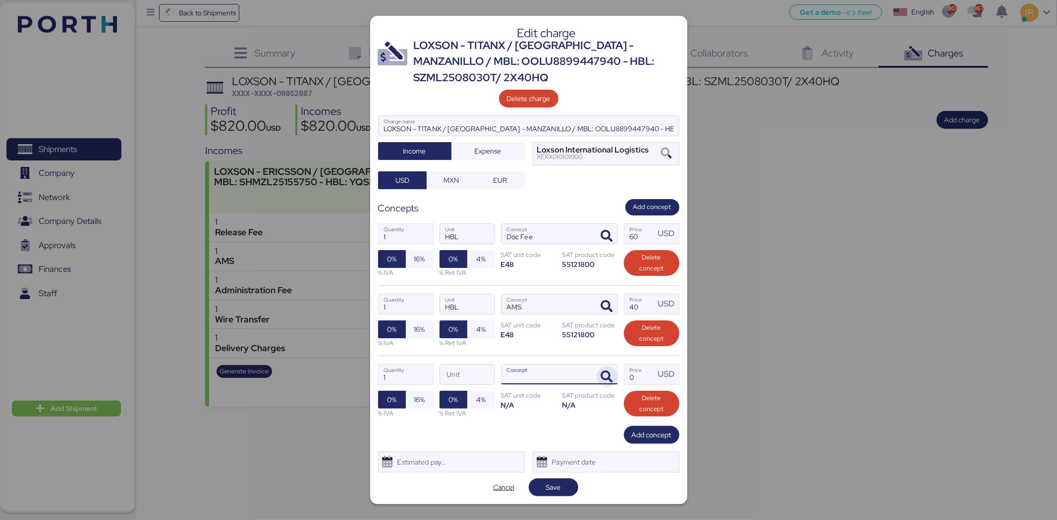
click at [616, 379] on span "button" at bounding box center [606, 377] width 21 height 21
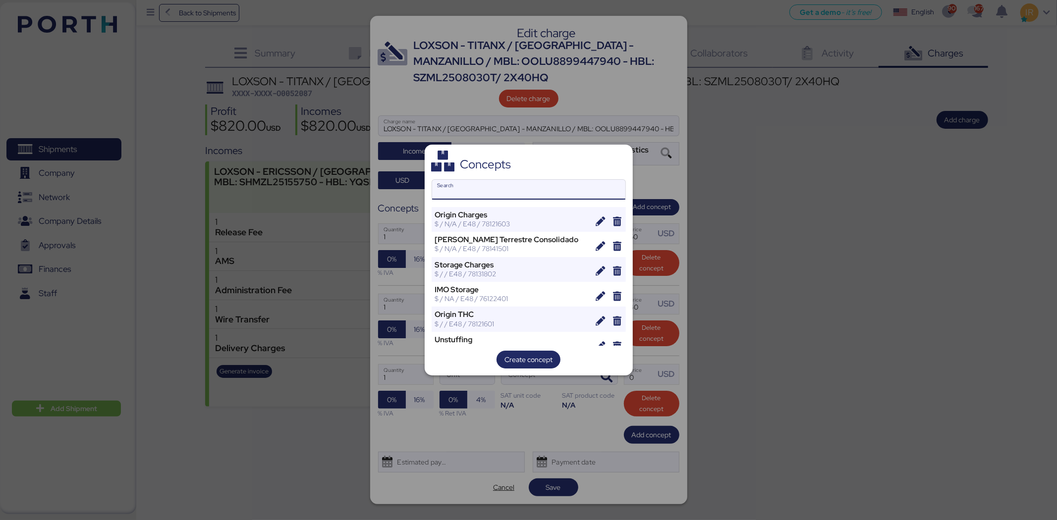
click at [512, 185] on input "Search" at bounding box center [528, 190] width 193 height 20
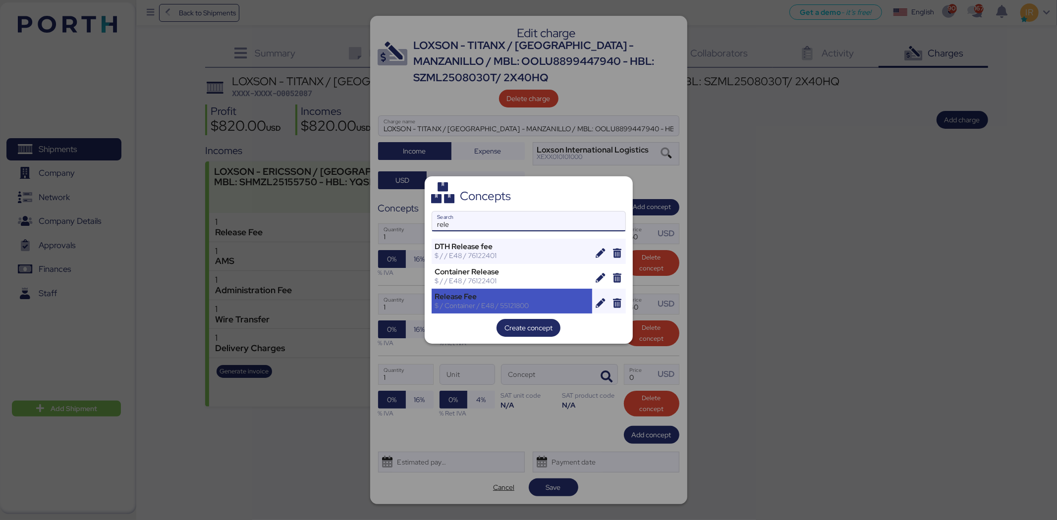
type input "rele"
click at [489, 304] on div "$ / Container / E48 / 55121800" at bounding box center [512, 305] width 154 height 9
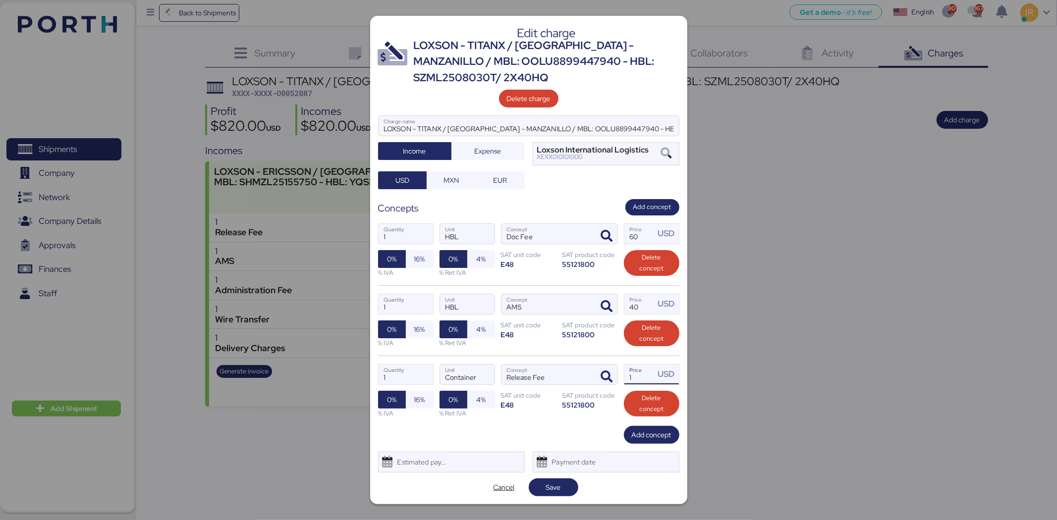
drag, startPoint x: 633, startPoint y: 372, endPoint x: 627, endPoint y: 372, distance: 5.5
click at [627, 372] on input "1" at bounding box center [639, 375] width 31 height 20
type input "240"
click at [651, 437] on span "Add concept" at bounding box center [652, 435] width 40 height 12
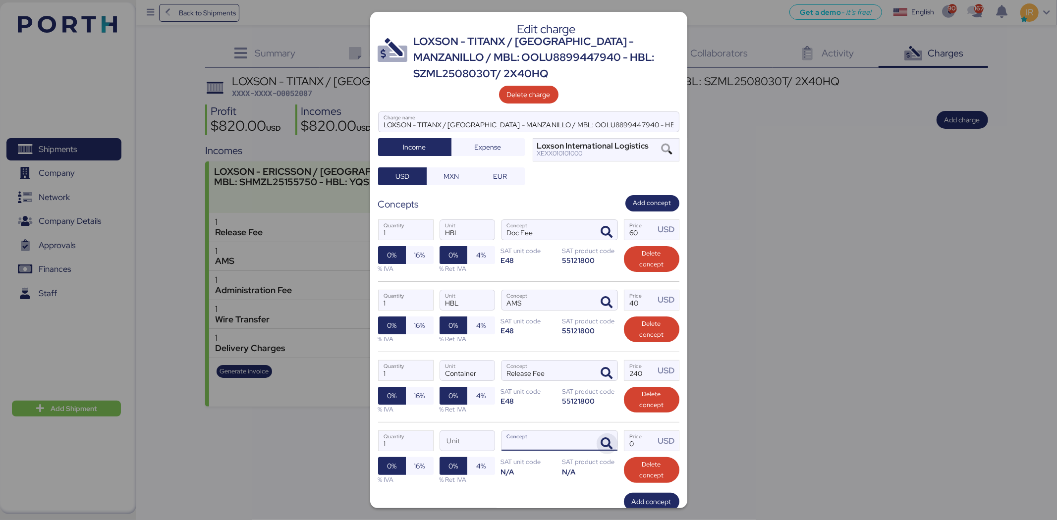
click at [603, 442] on icon "button" at bounding box center [607, 444] width 12 height 12
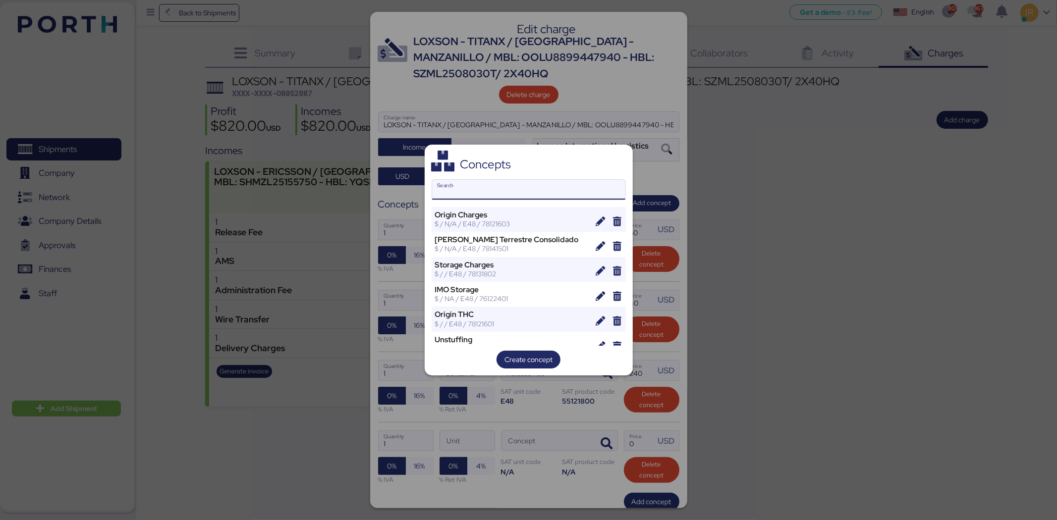
click at [489, 186] on input "Search" at bounding box center [528, 190] width 193 height 20
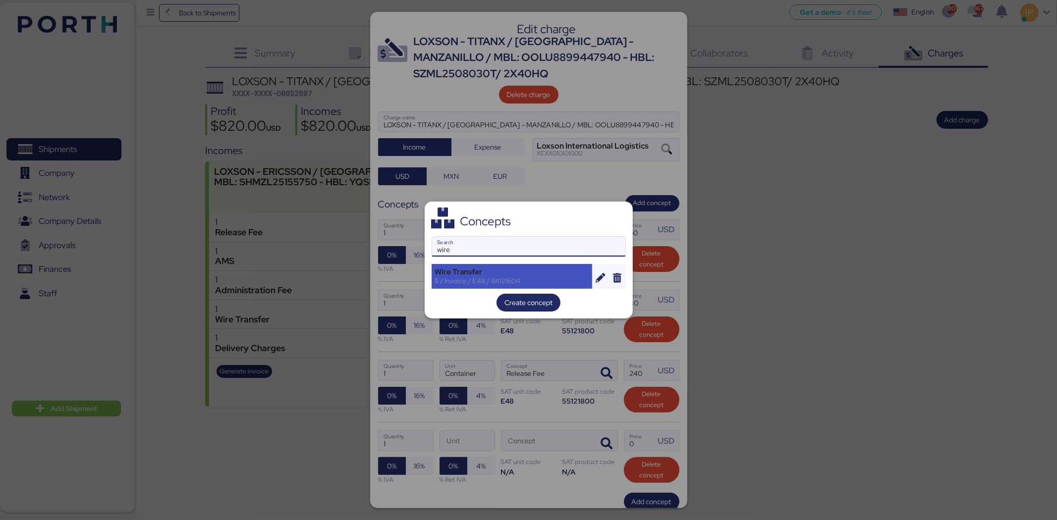
type input "wire"
click at [474, 276] on div "$ / Invoice / E48 / 84121604" at bounding box center [512, 280] width 154 height 9
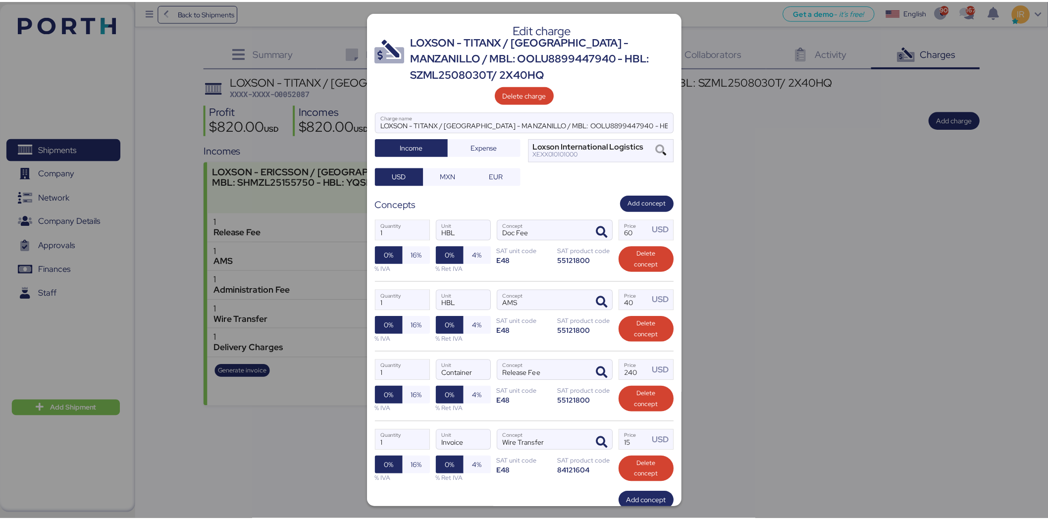
scroll to position [63, 0]
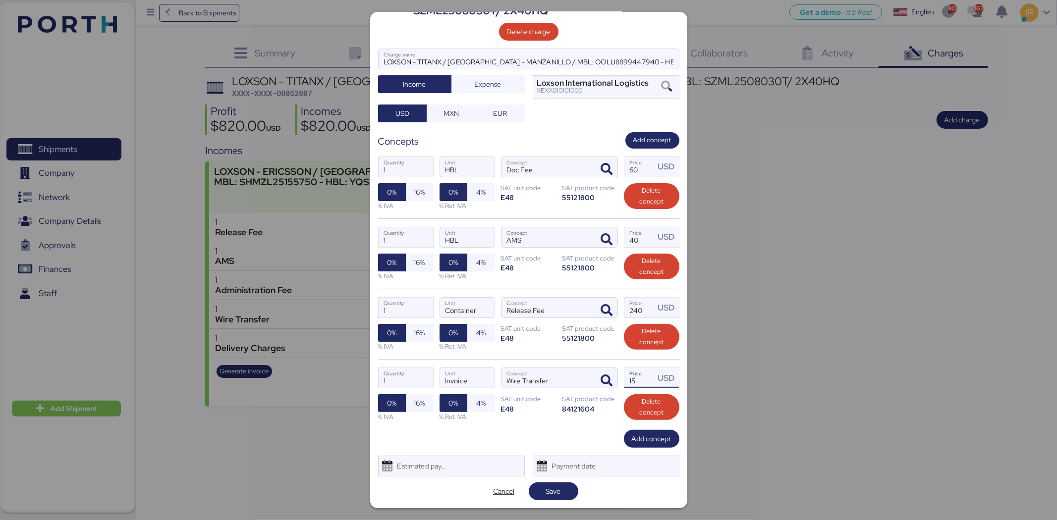
drag, startPoint x: 636, startPoint y: 378, endPoint x: 615, endPoint y: 373, distance: 21.4
click at [615, 373] on div "1 Quantity Invoice Unit Wire Transfer Concept 15 Price USD 0% 16% % IVA 0% 4% %…" at bounding box center [528, 394] width 301 height 70
type input "20"
click at [563, 489] on span "Save" at bounding box center [553, 491] width 34 height 14
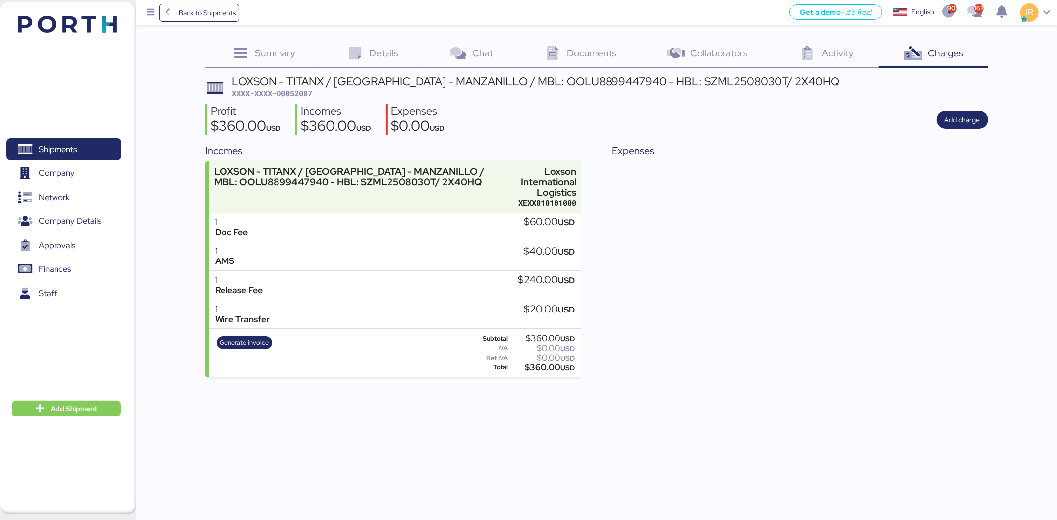
click at [498, 77] on div "LOXSON - TITANX / [GEOGRAPHIC_DATA] - MANZANILLO / MBL: OOLU8899447940 - HBL: S…" at bounding box center [535, 81] width 607 height 11
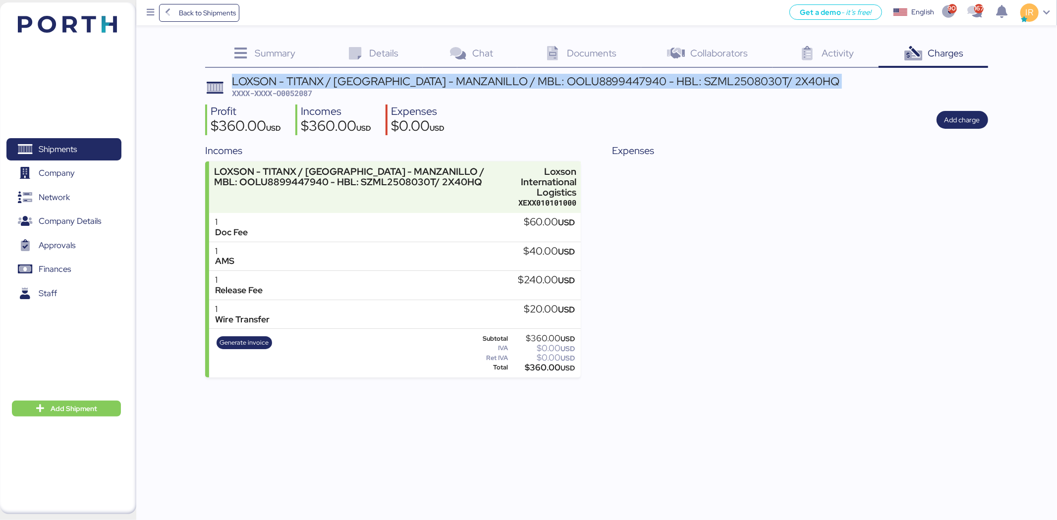
click at [498, 77] on div "LOXSON - TITANX / [GEOGRAPHIC_DATA] - MANZANILLO / MBL: OOLU8899447940 - HBL: S…" at bounding box center [535, 81] width 607 height 11
copy div "LOXSON - TITANX / [GEOGRAPHIC_DATA] - MANZANILLO / MBL: OOLU8899447940 - HBL: S…"
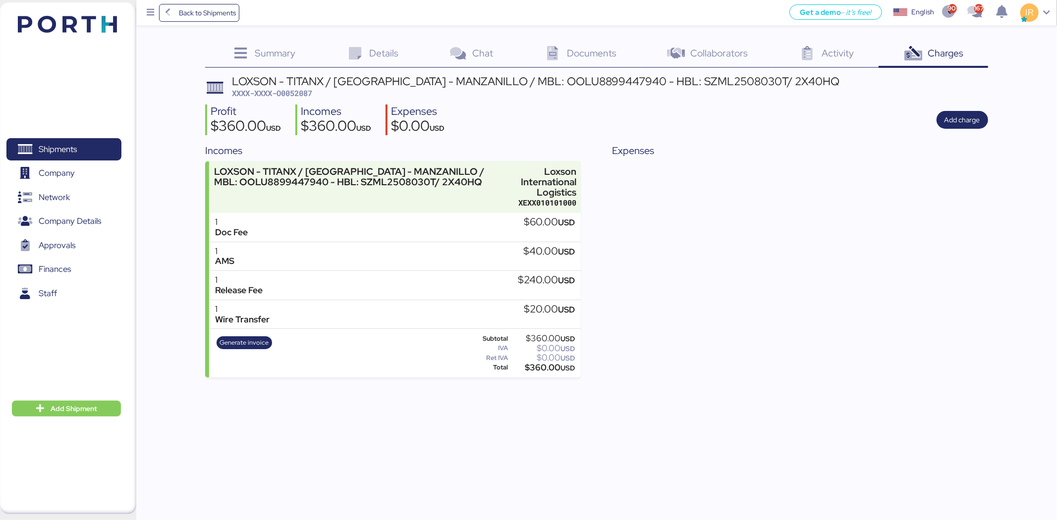
click at [359, 41] on div "Details 0" at bounding box center [370, 54] width 103 height 27
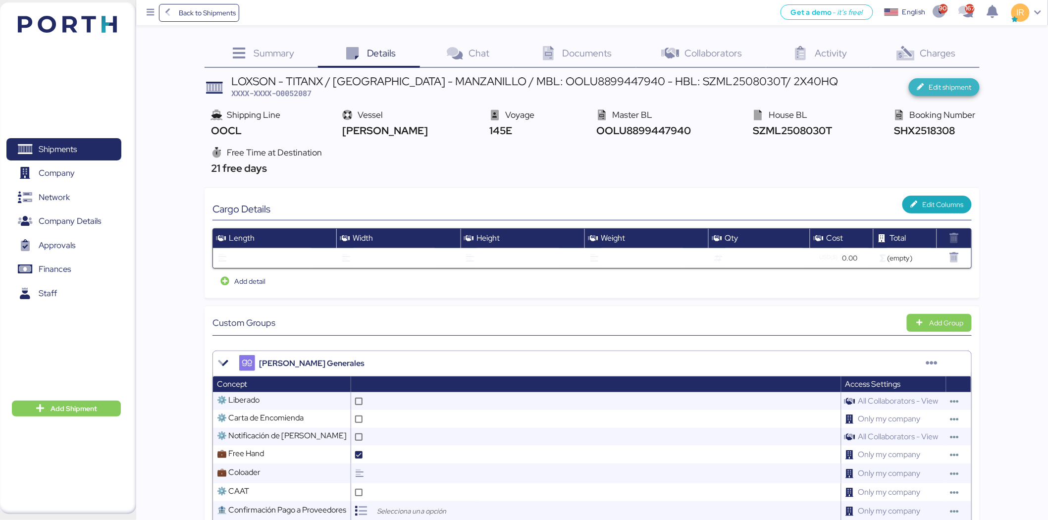
click at [958, 88] on span "Edit shipment" at bounding box center [950, 87] width 43 height 12
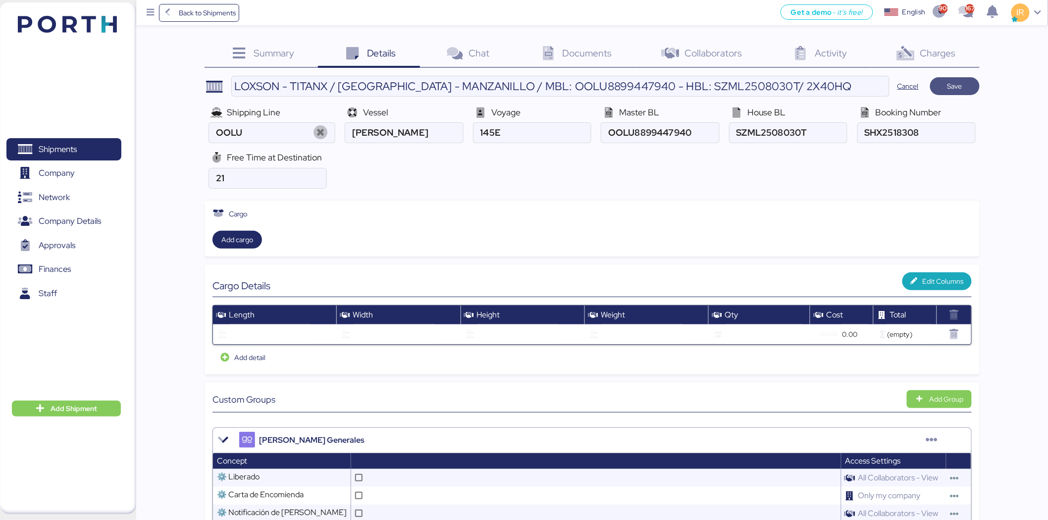
type input "OOCL"
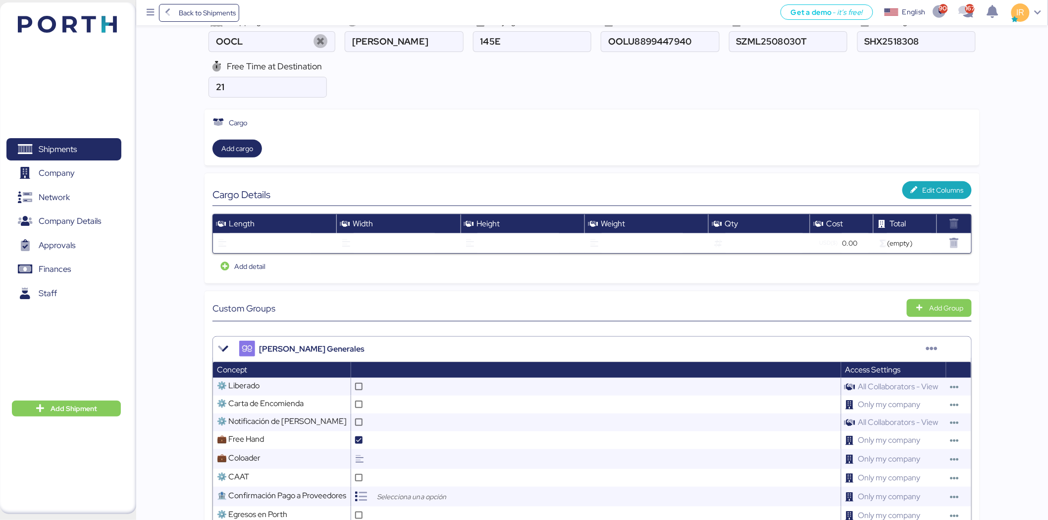
scroll to position [93, 0]
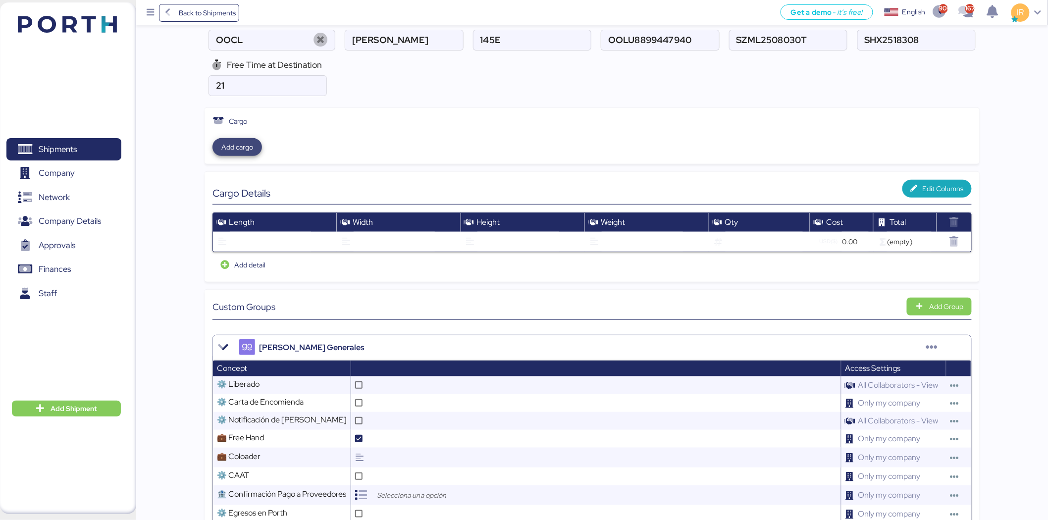
click at [242, 151] on span "Add cargo" at bounding box center [237, 147] width 32 height 12
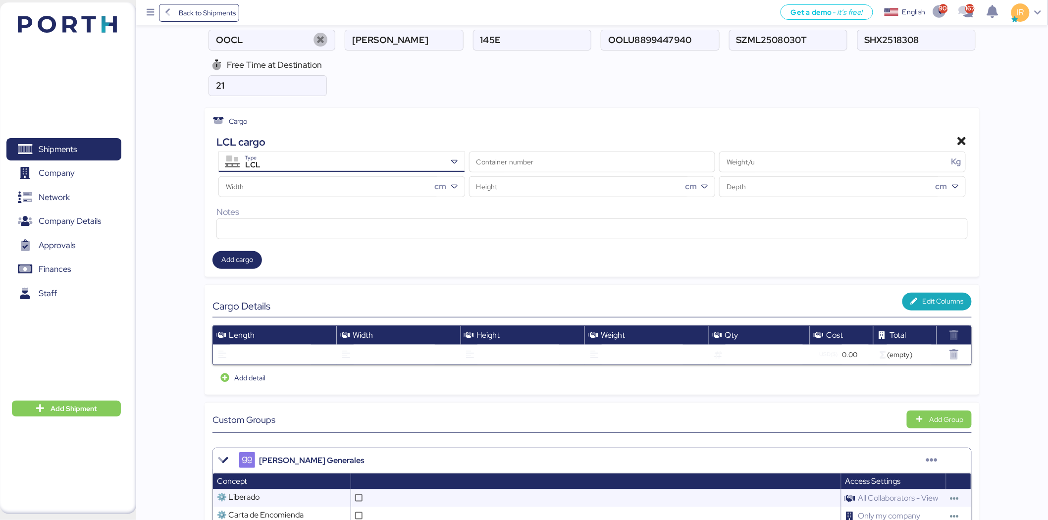
click at [437, 156] on div "LCL Type" at bounding box center [343, 162] width 207 height 20
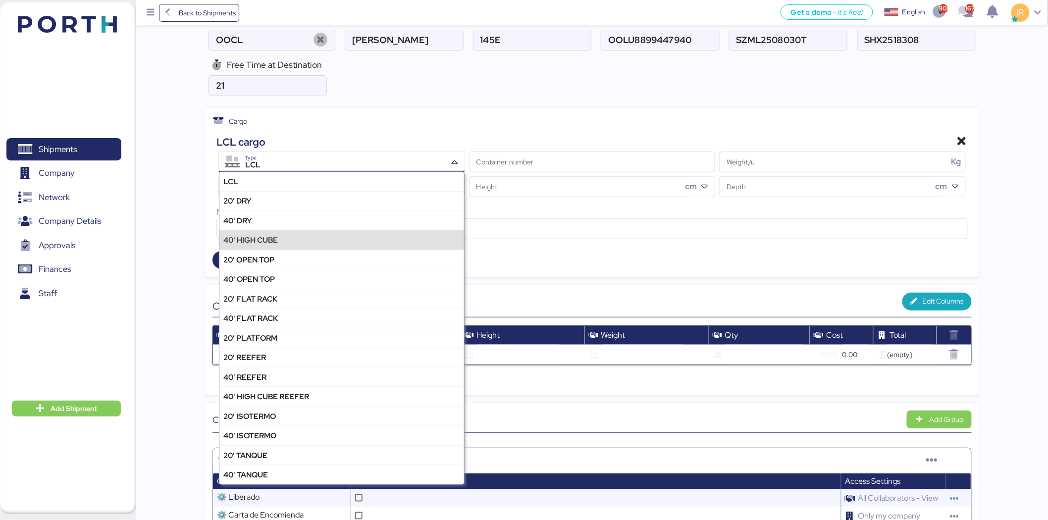
click at [320, 236] on div "40' HIGH CUBE" at bounding box center [341, 239] width 245 height 19
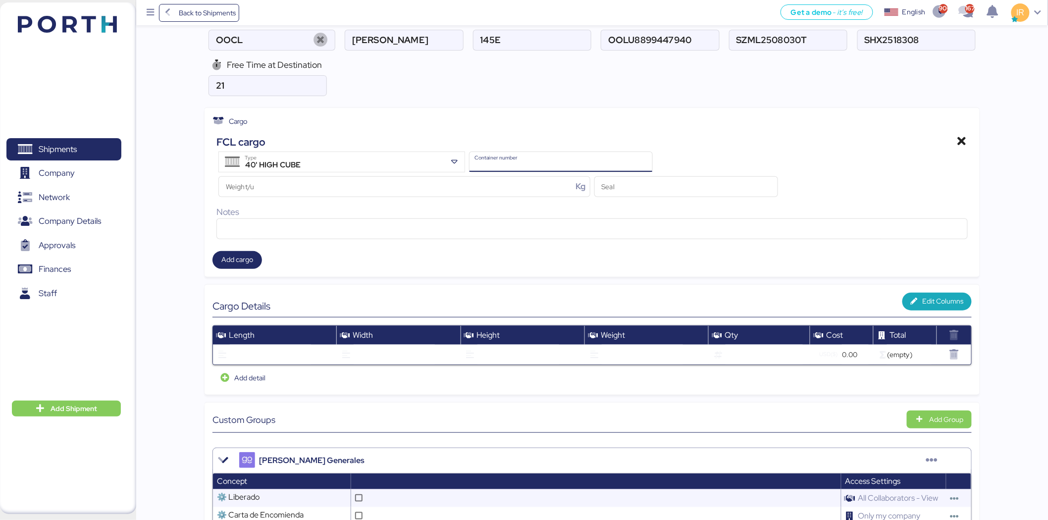
click at [530, 167] on input "Container number" at bounding box center [561, 162] width 183 height 20
paste input "CSNU6395783"
type input "CSNU6395783"
click at [608, 182] on input "Seal" at bounding box center [686, 187] width 183 height 20
paste input "/OOLJWR0232"
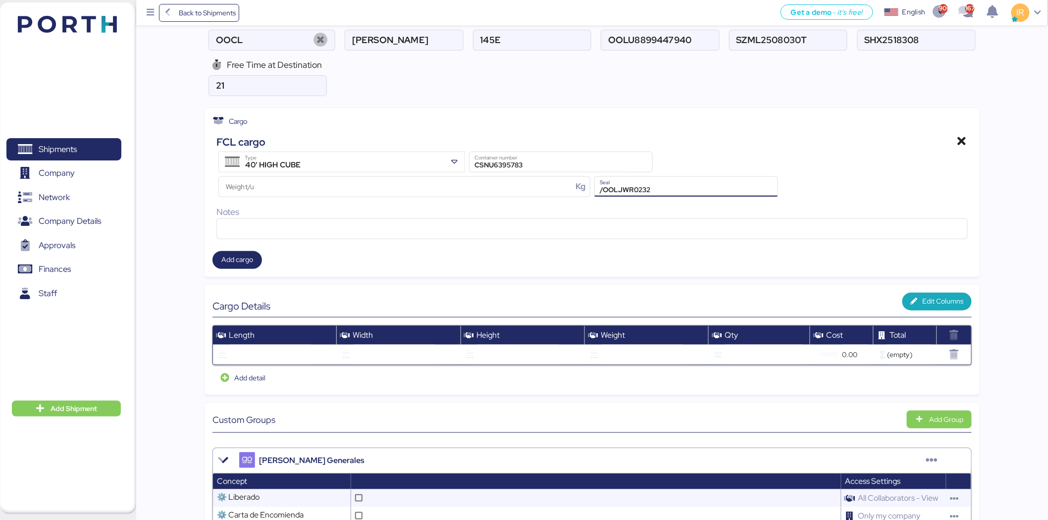
click at [606, 189] on input "/OOLJWR0232" at bounding box center [686, 187] width 183 height 20
type input "OOLJWR0232"
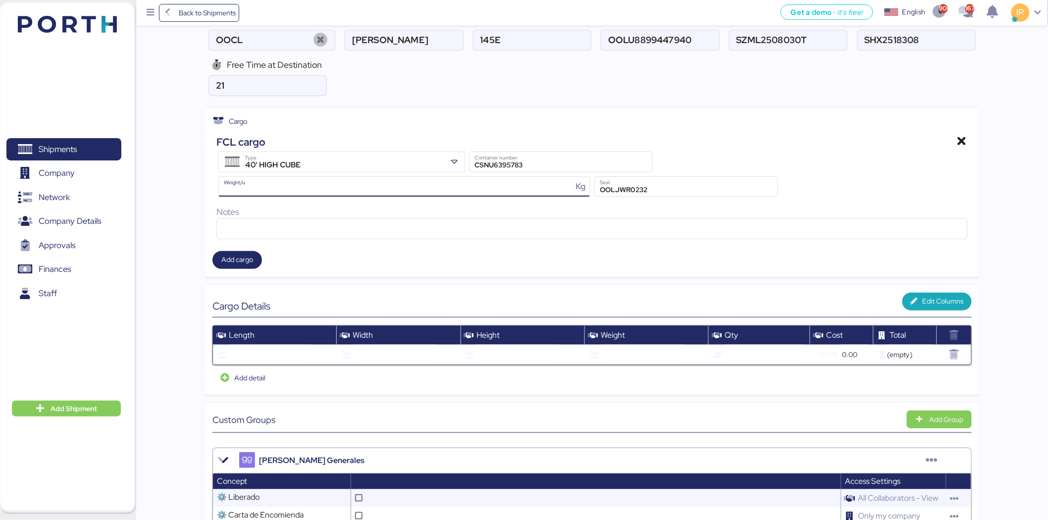
click at [349, 192] on input "Weight/u Kg" at bounding box center [396, 187] width 354 height 20
type input "20181"
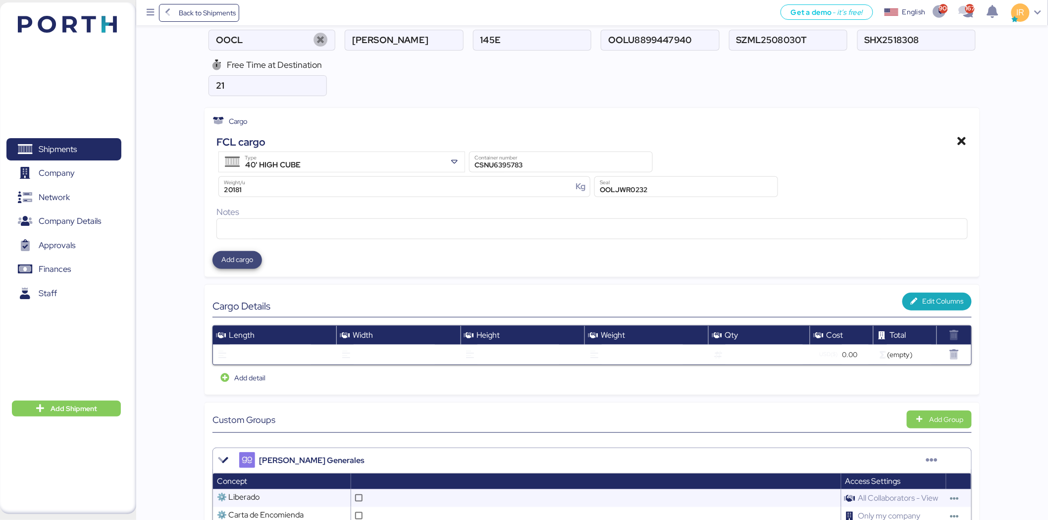
click at [246, 252] on span "Add cargo" at bounding box center [237, 260] width 50 height 18
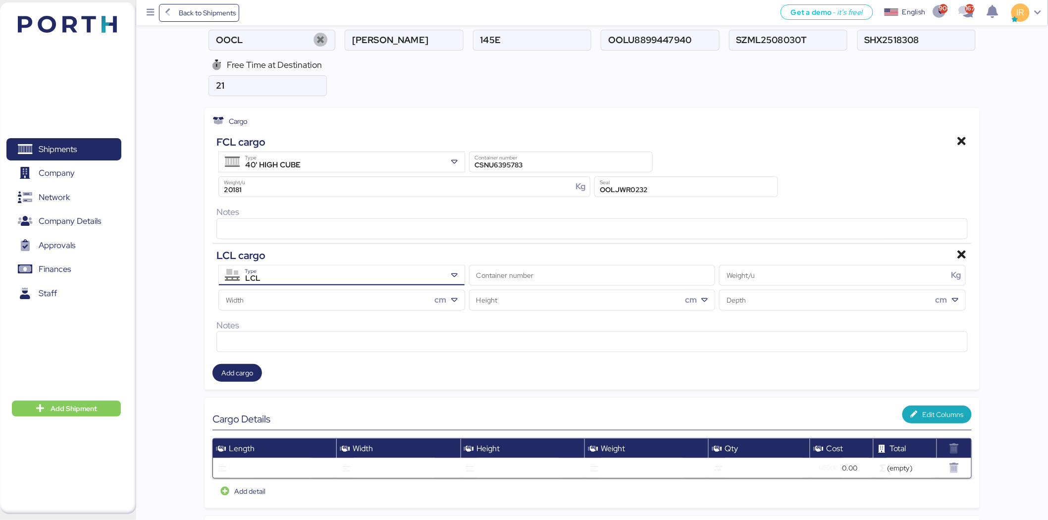
click at [318, 281] on div "LCL" at bounding box center [343, 278] width 207 height 13
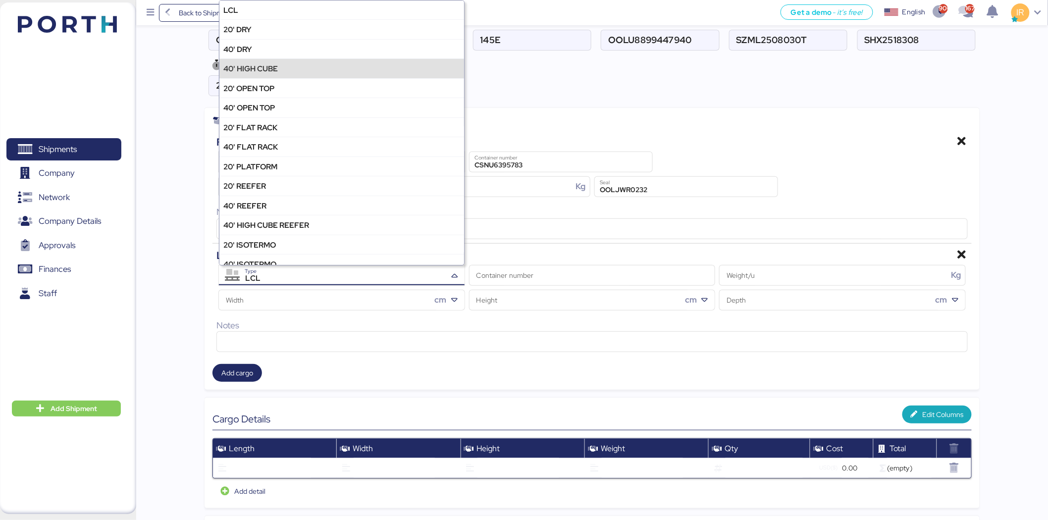
click at [327, 72] on div "40' HIGH CUBE" at bounding box center [341, 67] width 245 height 19
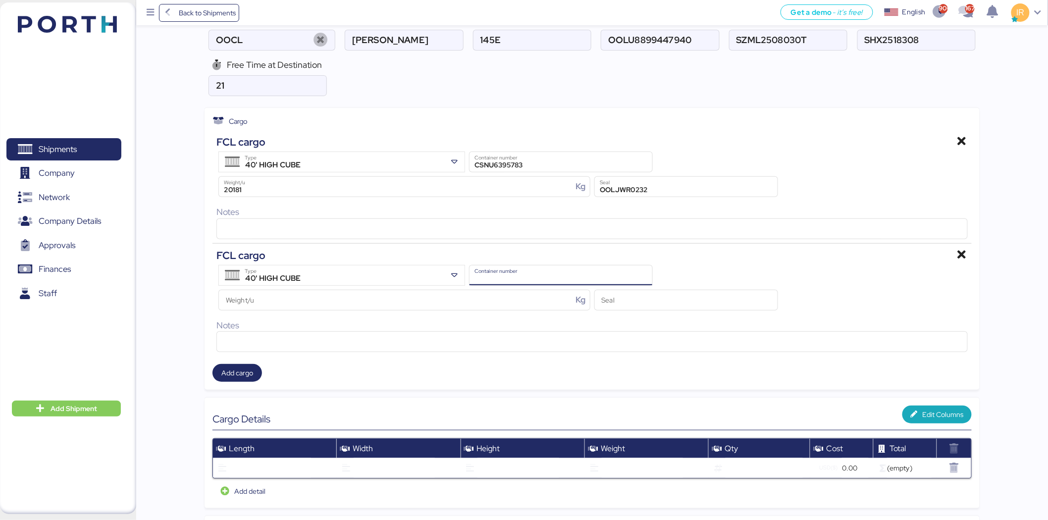
paste input "Container number"
click at [499, 265] on input "Container number" at bounding box center [561, 275] width 183 height 20
click at [500, 272] on input "Container number" at bounding box center [561, 275] width 183 height 20
paste input "Container number"
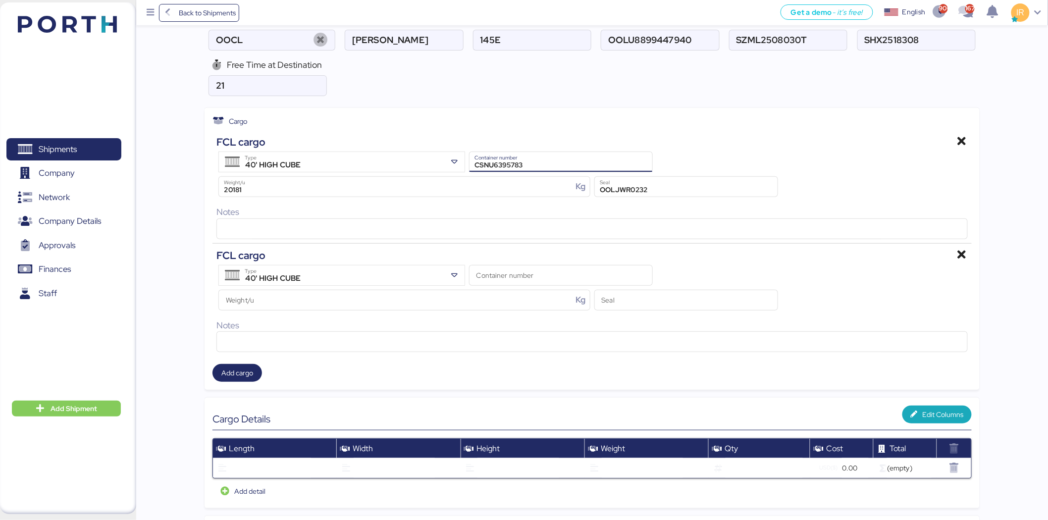
click at [517, 166] on input "CSNU6395783" at bounding box center [561, 162] width 183 height 20
paste input "793977"
type input "CSNU6793977"
click at [511, 275] on input "Container number" at bounding box center [561, 275] width 183 height 20
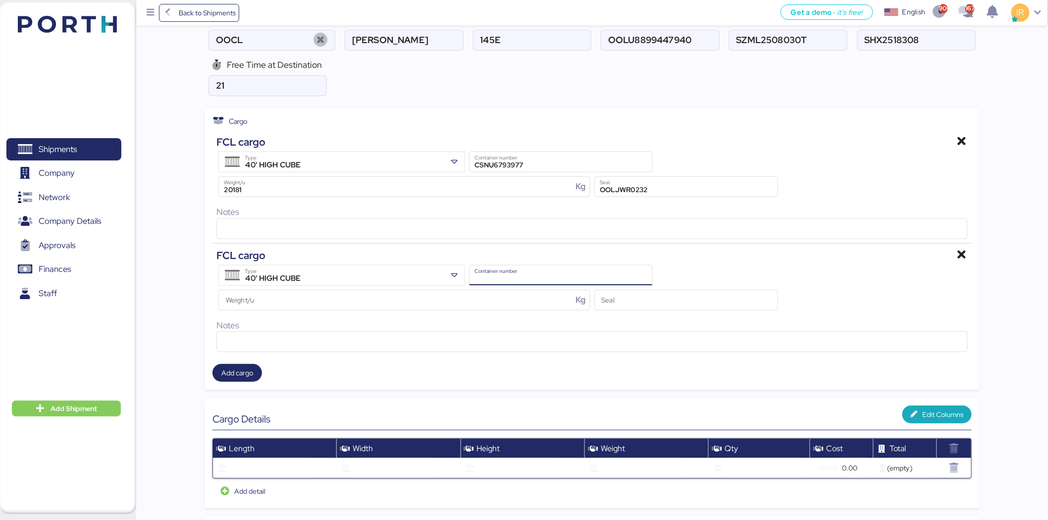
paste input "CSNU6395783"
type input "CSNU6395783"
click at [628, 303] on input "Seal" at bounding box center [686, 300] width 183 height 20
paste input "/OOLJWR0354"
type input "OOLJWR0354"
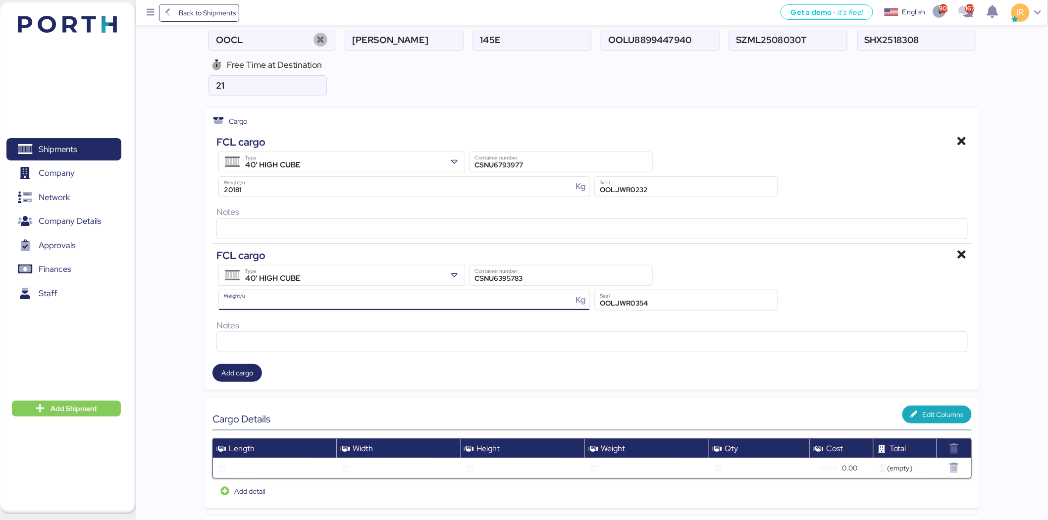
drag, startPoint x: 339, startPoint y: 288, endPoint x: 330, endPoint y: 300, distance: 14.8
click at [330, 300] on div "Weight/u Kg" at bounding box center [403, 300] width 375 height 25
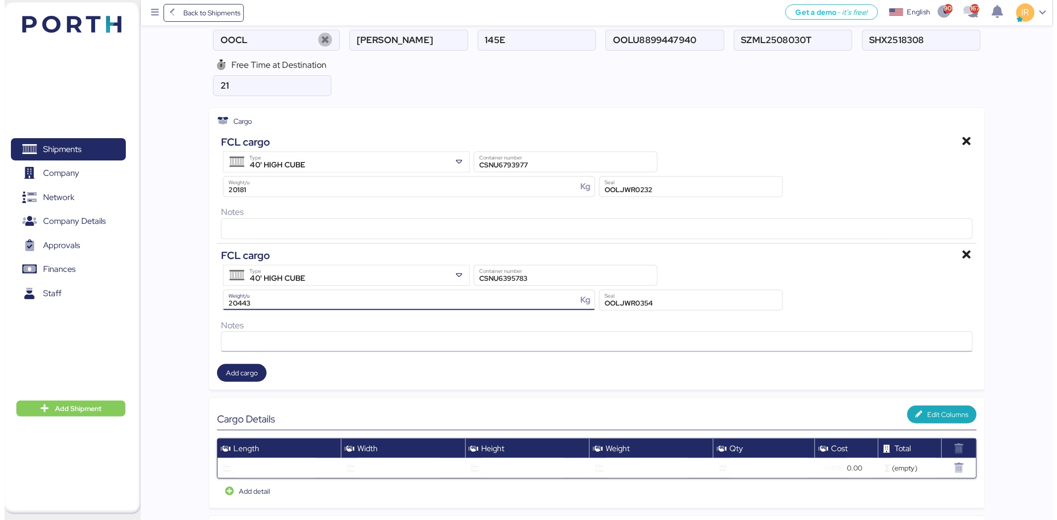
scroll to position [0, 0]
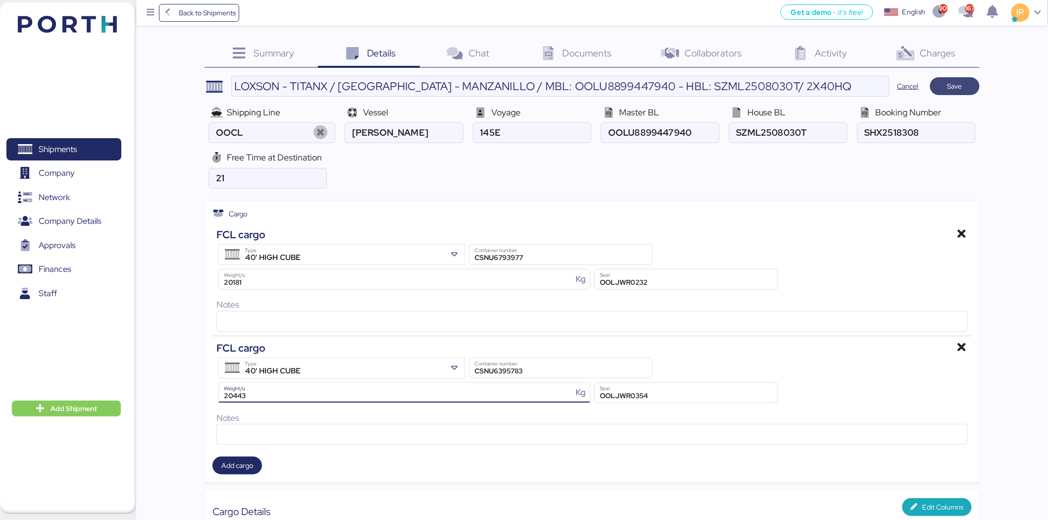
type input "20443"
click at [968, 86] on span "Save" at bounding box center [955, 86] width 34 height 14
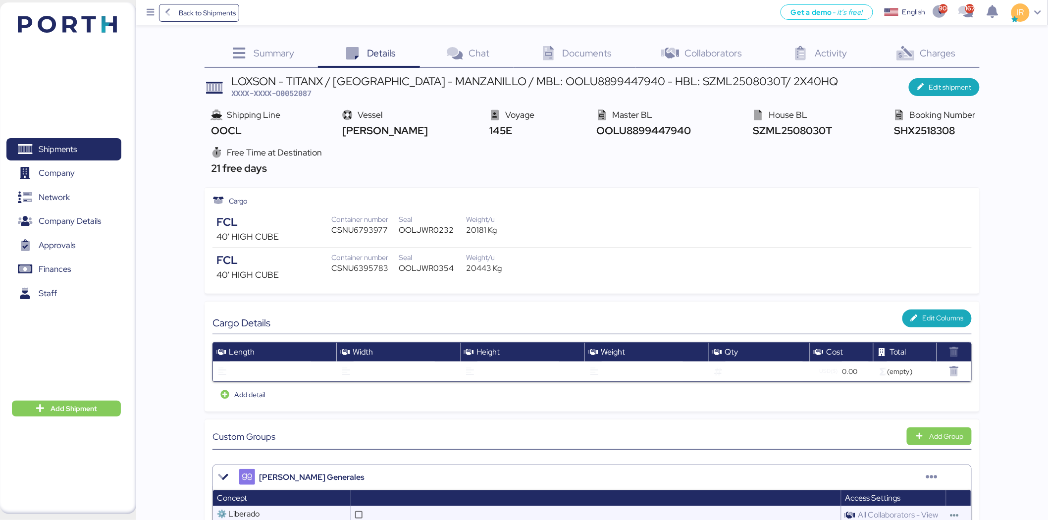
click at [578, 61] on div "Documents 0" at bounding box center [575, 54] width 122 height 27
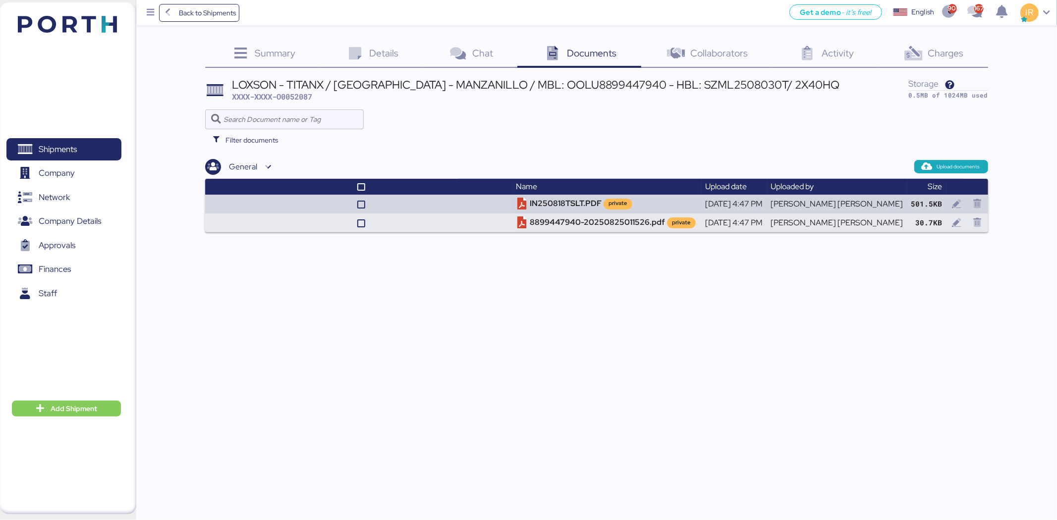
click at [947, 52] on span "Charges" at bounding box center [945, 53] width 36 height 13
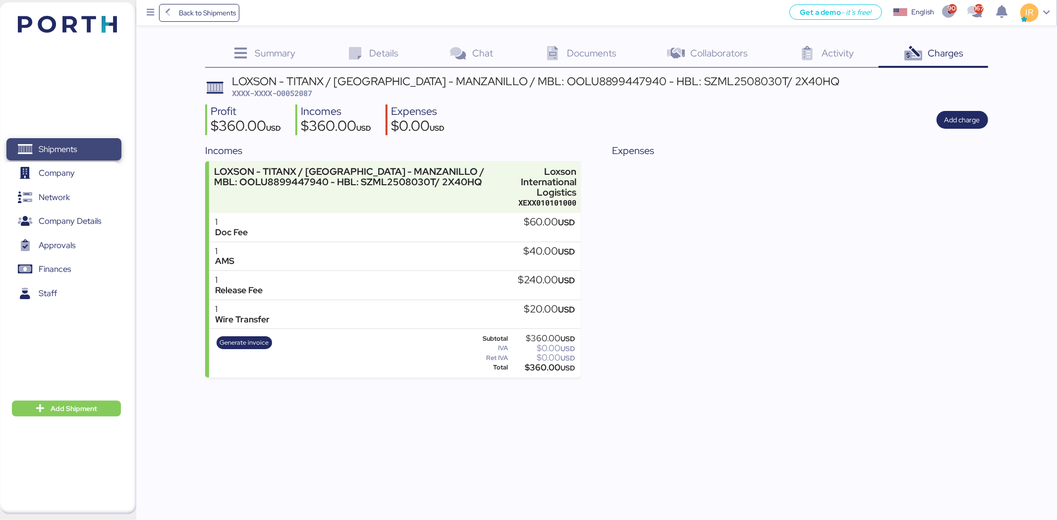
click at [87, 147] on span "Shipments" at bounding box center [63, 149] width 106 height 14
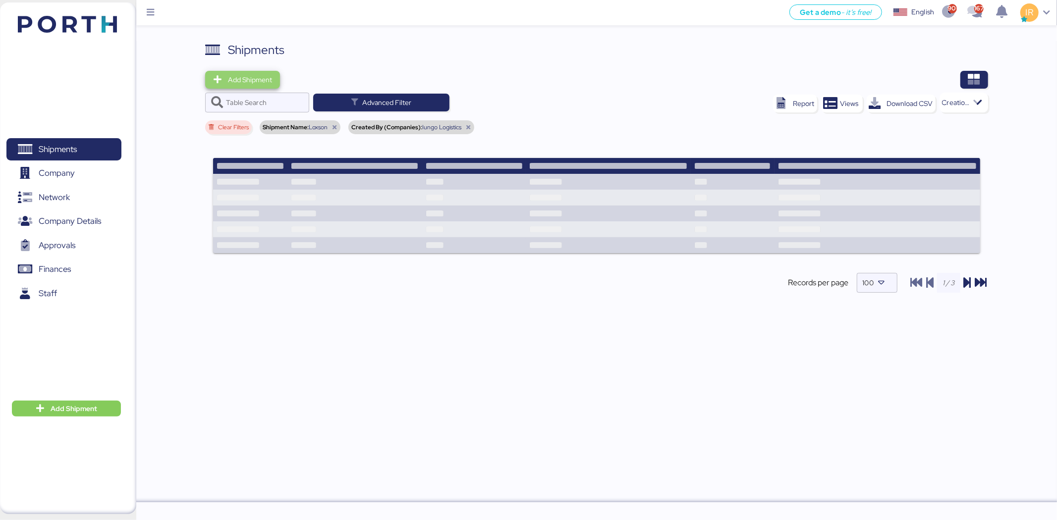
click at [233, 78] on span "Add Shipment" at bounding box center [250, 80] width 44 height 12
click at [275, 96] on div "Add Shipment Manually" at bounding box center [251, 97] width 77 height 14
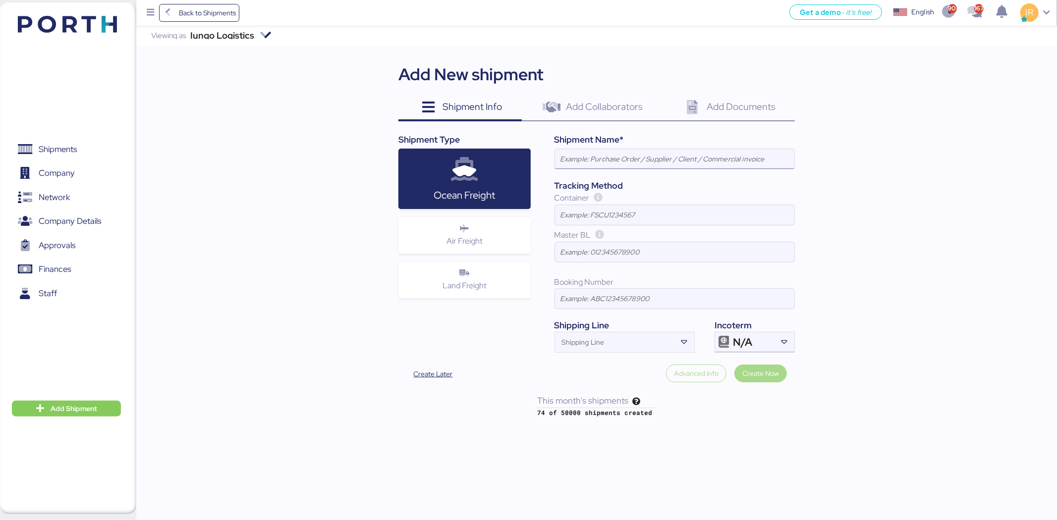
click at [609, 163] on input at bounding box center [674, 159] width 239 height 20
paste input "LOXSON - ALMACENADORA ACCEL / [GEOGRAPHIC_DATA] - MANZANILLO / MBL: COSU6426645…"
click at [680, 160] on input "LOXSON - ALMACENADORA ACCEL / [GEOGRAPHIC_DATA] - MANZANILLO / MBL: COSU6426645…" at bounding box center [674, 159] width 239 height 20
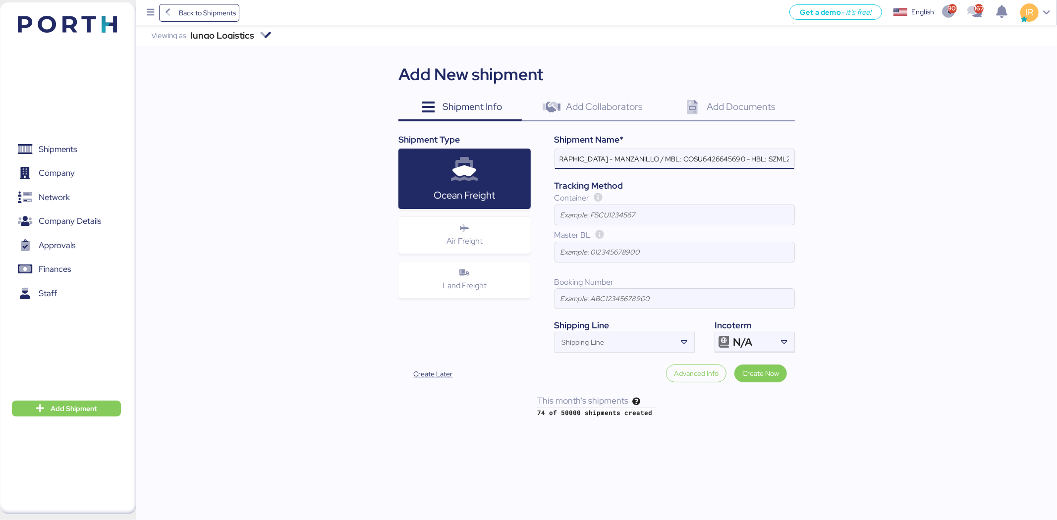
paste input "OOLU8899488210"
click at [729, 159] on input "LOXSON - ALMACENADORA ACCEL / [GEOGRAPHIC_DATA] - MANZANILLO / MBL: OOLU8899488…" at bounding box center [674, 159] width 239 height 20
paste input "60C"
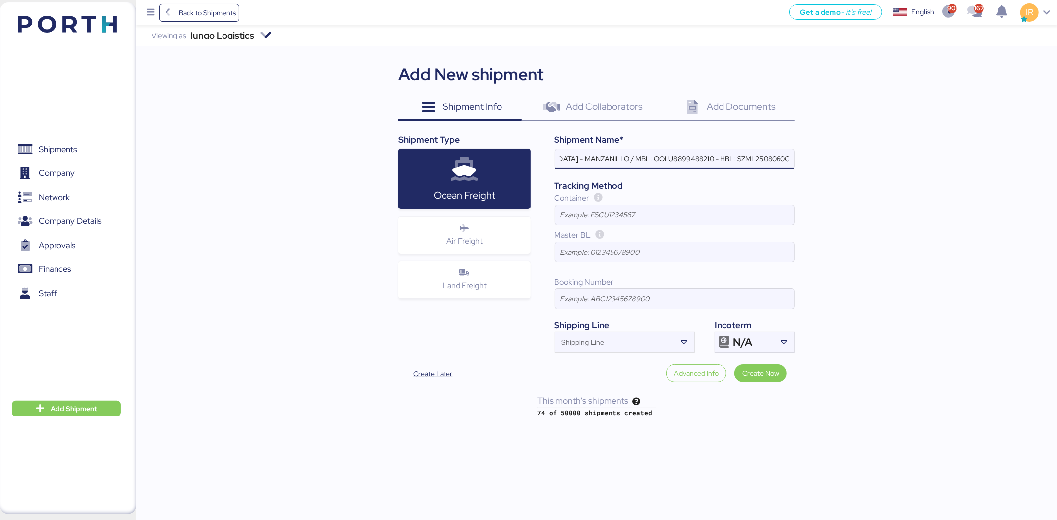
type input "LOXSON - ALMACENADORA ACCEL / [GEOGRAPHIC_DATA] - MANZANILLO / MBL: OOLU8899488…"
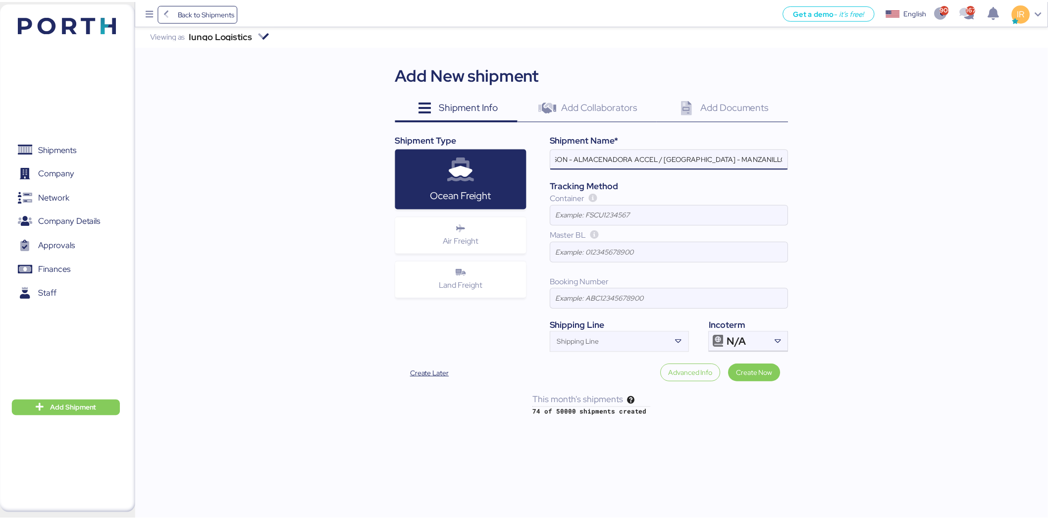
scroll to position [0, 0]
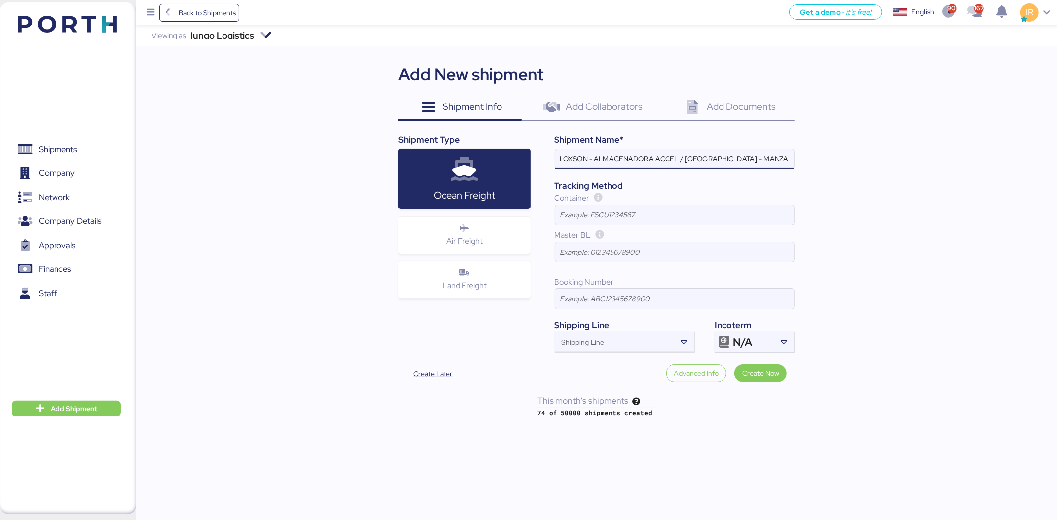
click at [625, 345] on input "Shipping Line" at bounding box center [615, 345] width 121 height 12
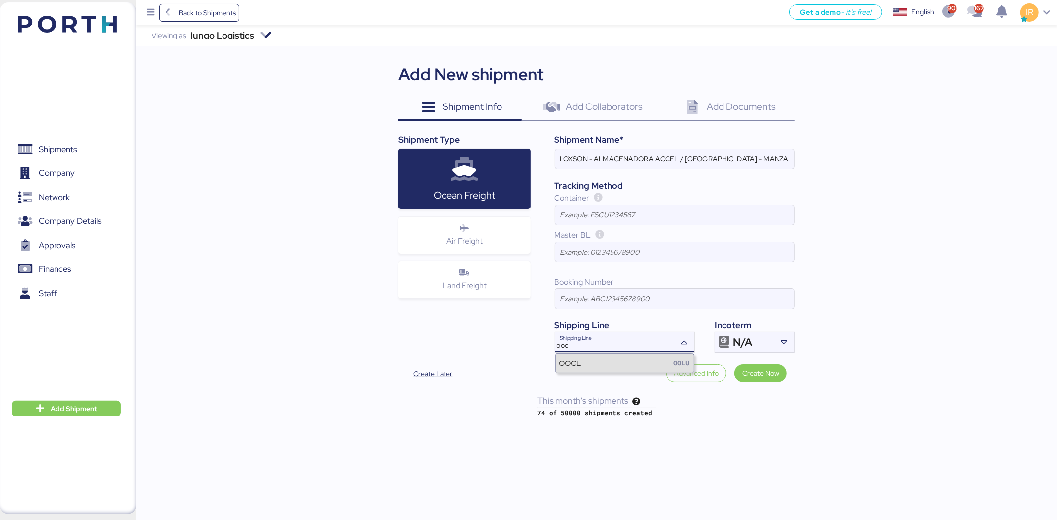
type input "ooc"
click at [631, 370] on div "OOCL OOLU" at bounding box center [624, 363] width 138 height 19
click at [755, 337] on div "N/A" at bounding box center [753, 342] width 41 height 20
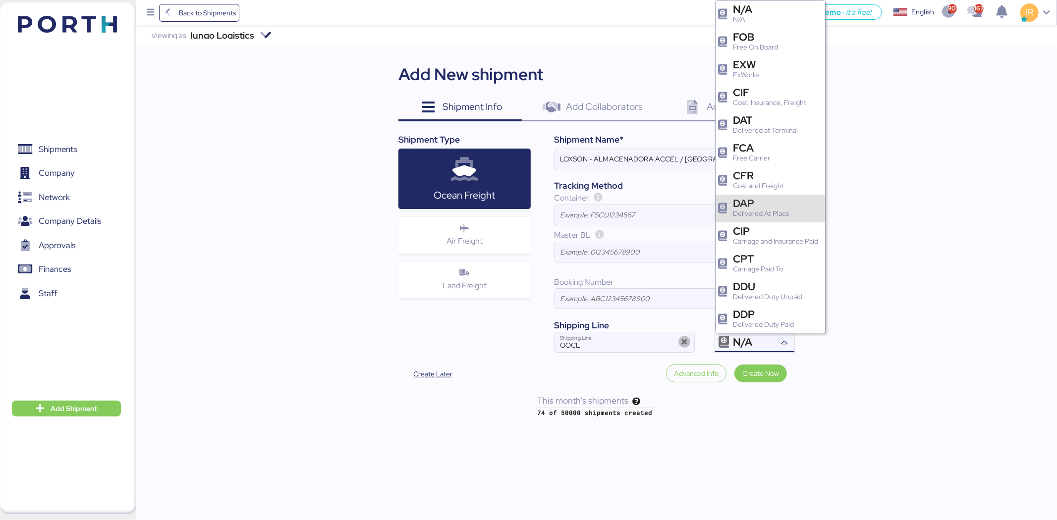
click at [770, 203] on div "DAP" at bounding box center [761, 203] width 56 height 10
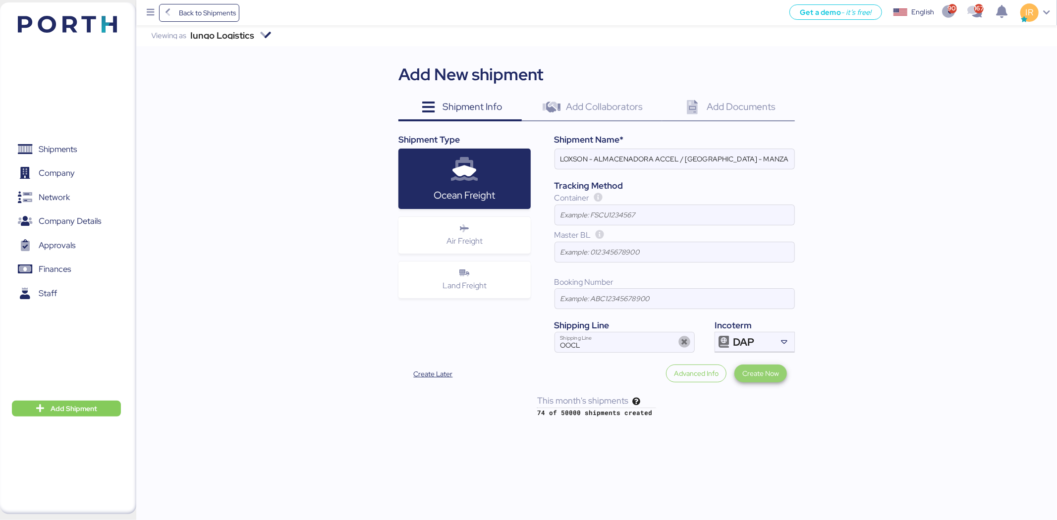
click at [764, 375] on span "Create Now" at bounding box center [760, 374] width 37 height 12
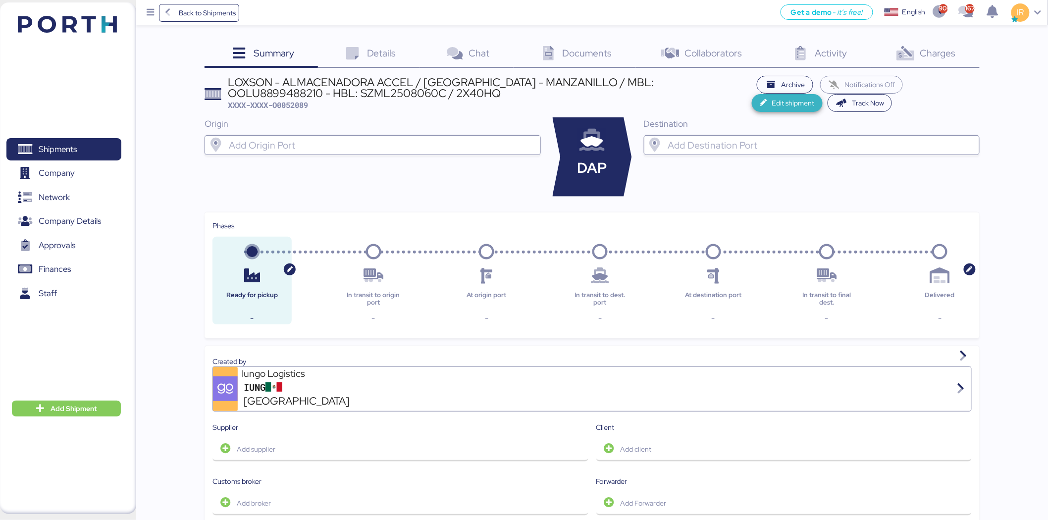
click at [815, 96] on span "Edit shipment" at bounding box center [787, 103] width 55 height 14
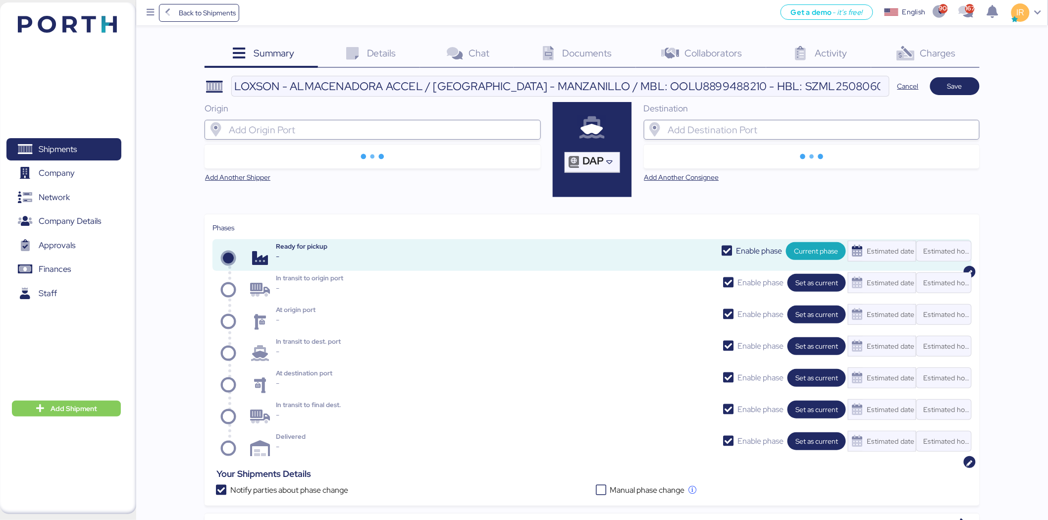
click at [427, 141] on div "Origin Add Another Shipper" at bounding box center [373, 150] width 336 height 97
click at [426, 132] on input "search" at bounding box center [381, 130] width 309 height 12
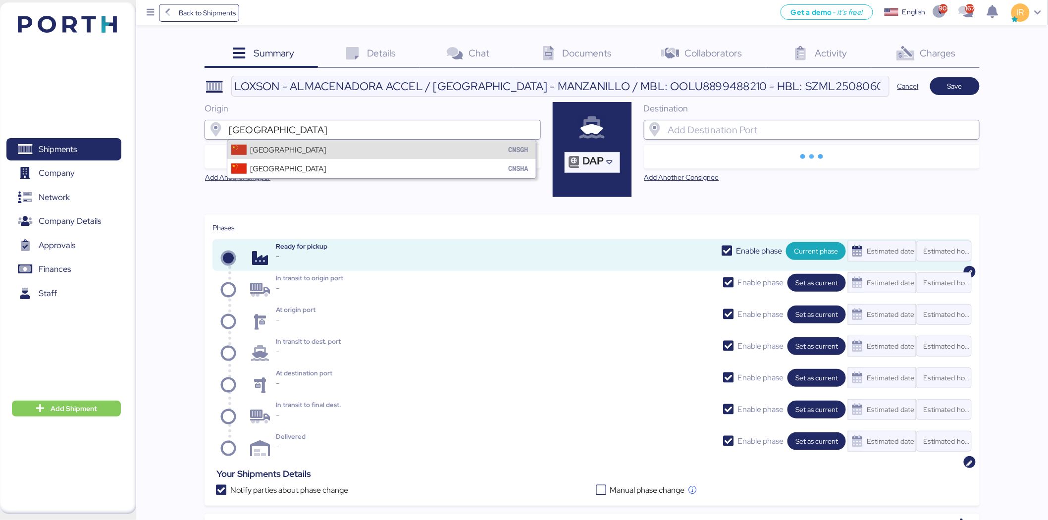
type input "[GEOGRAPHIC_DATA]"
click at [399, 148] on div "Shanghai CNSGH" at bounding box center [381, 149] width 309 height 19
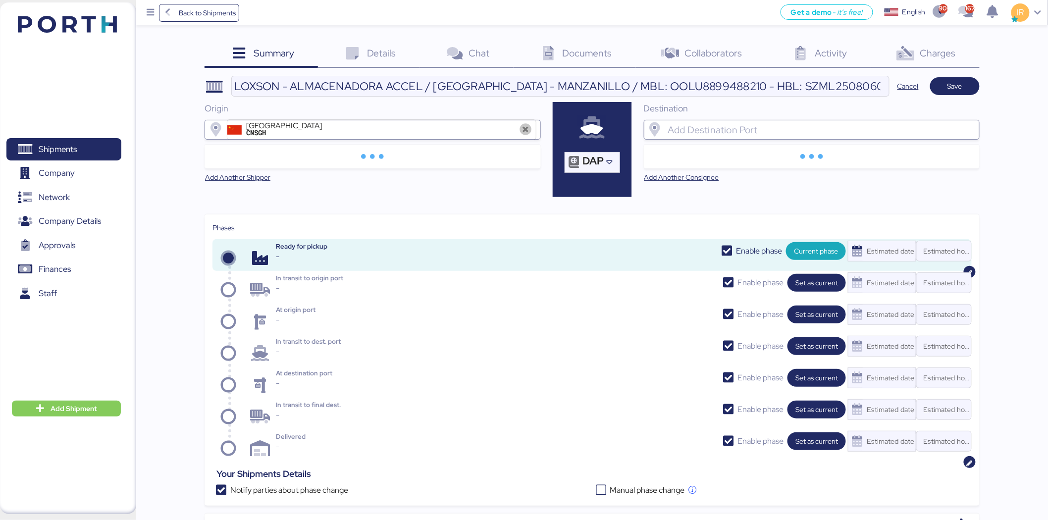
click at [704, 137] on div at bounding box center [820, 130] width 309 height 20
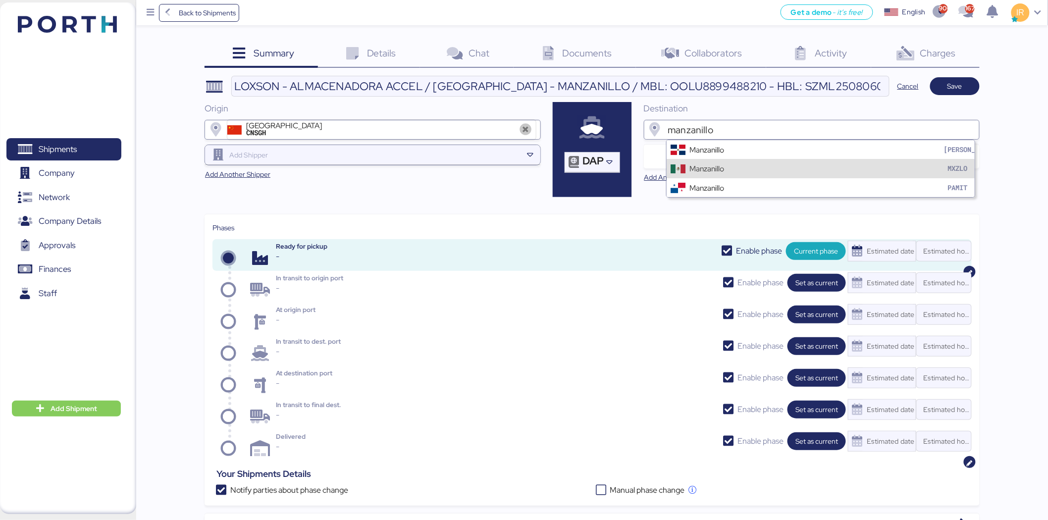
type input "manzanillo"
click at [704, 165] on div "Manzanillo" at bounding box center [706, 168] width 35 height 11
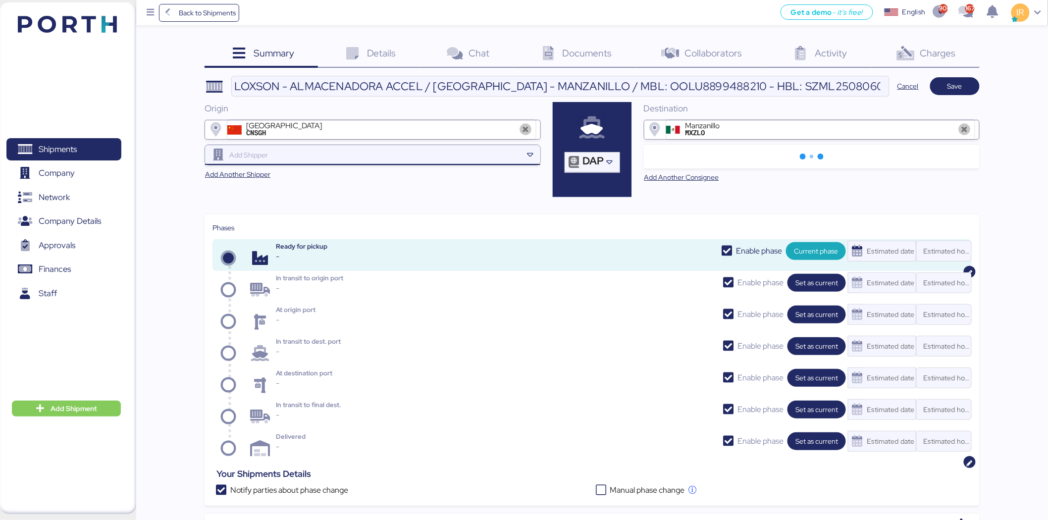
click at [361, 157] on input "search" at bounding box center [374, 155] width 295 height 12
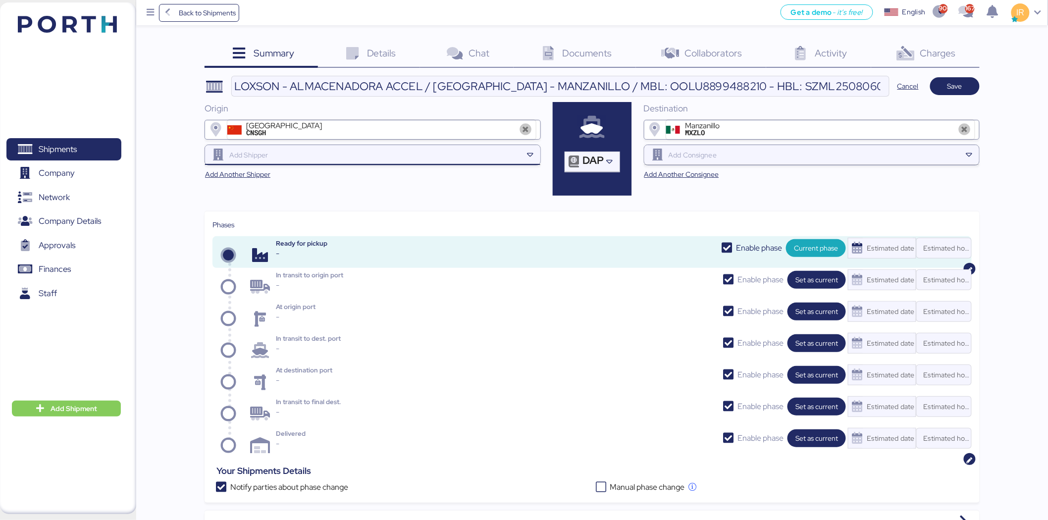
paste input "ALCHA INTERNATIONAL"
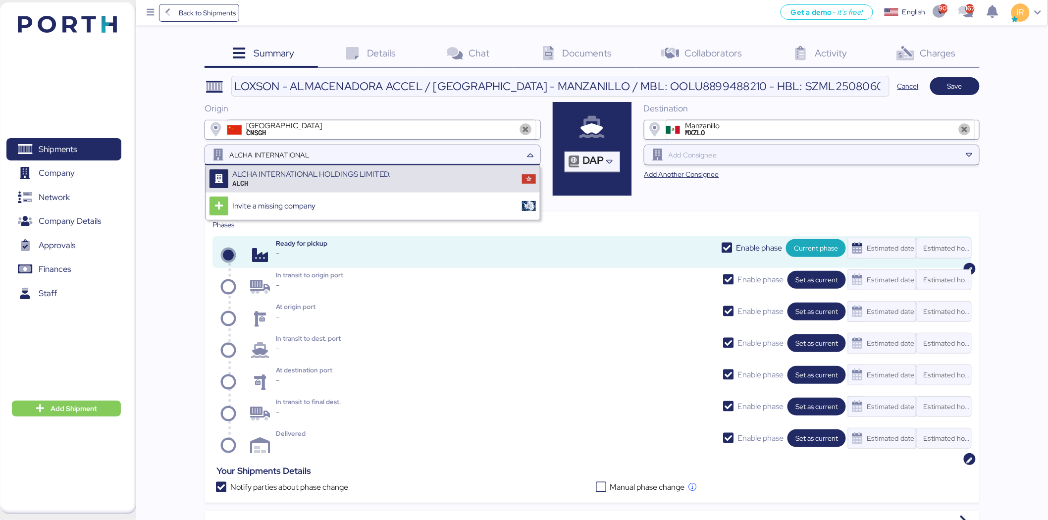
type input "ALCHA INTERNATIONAL"
click at [303, 182] on div "ALCH" at bounding box center [311, 183] width 159 height 9
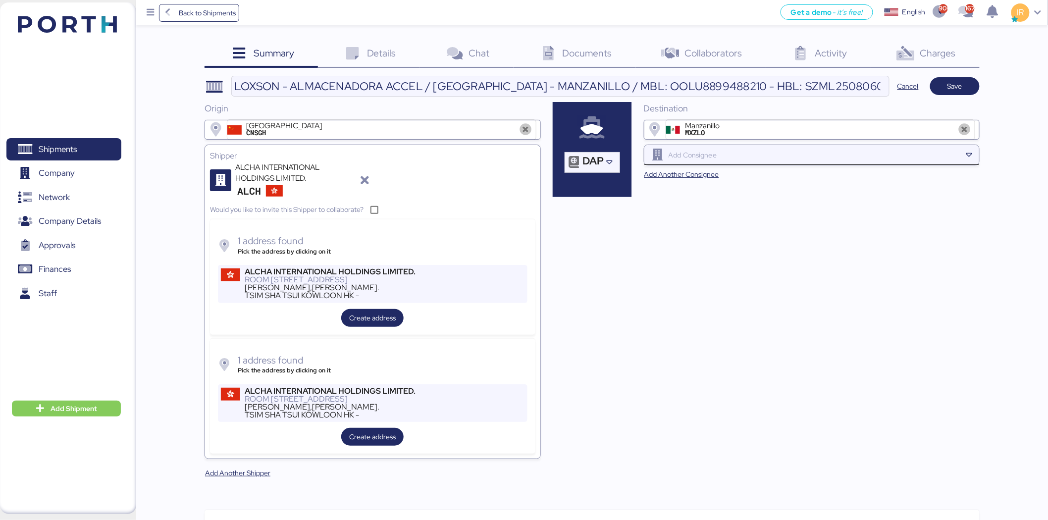
paste input "ALMACENADORA ACCEL,"
click at [708, 151] on input "search" at bounding box center [814, 155] width 295 height 12
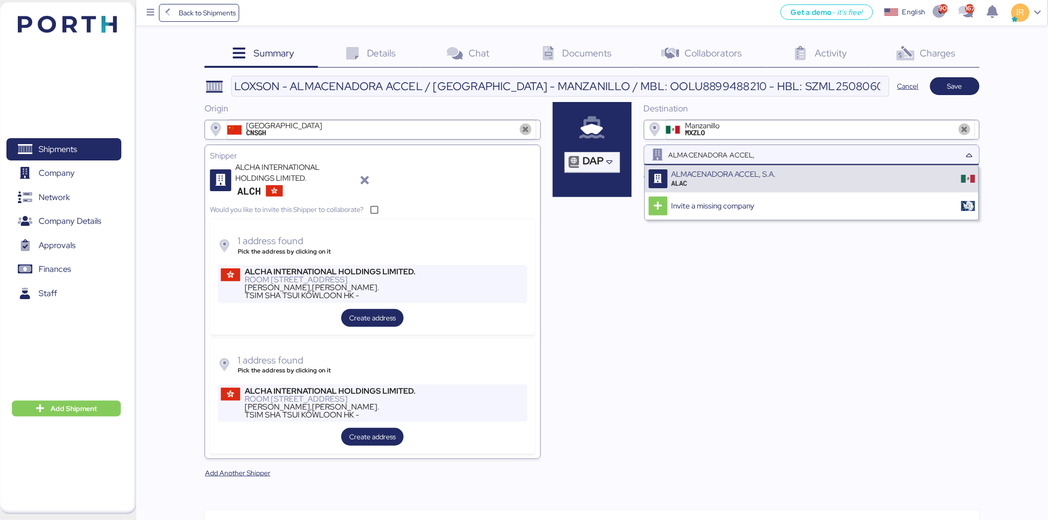
type input "ALMACENADORA ACCEL,"
click at [739, 180] on div "ALAC" at bounding box center [724, 183] width 105 height 9
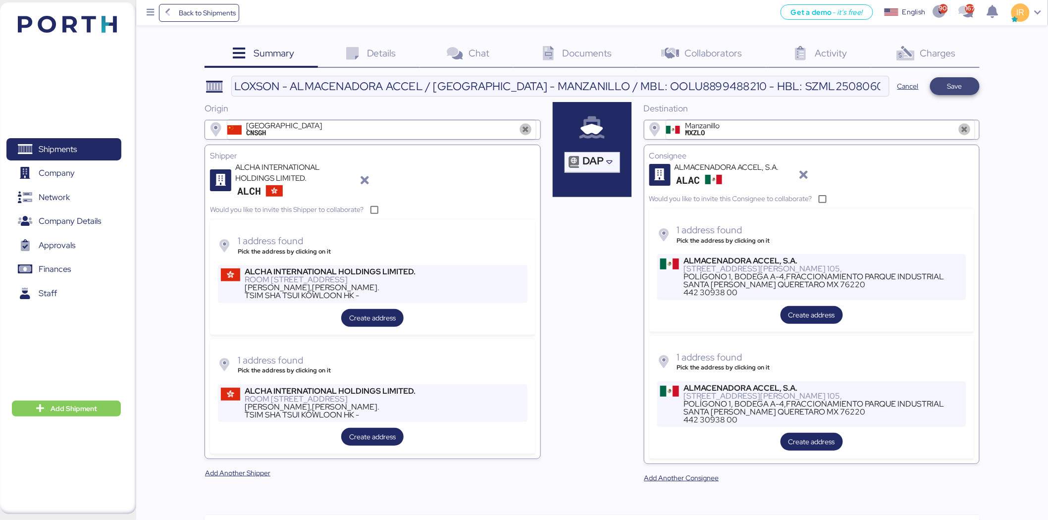
click at [961, 85] on span "Save" at bounding box center [955, 86] width 15 height 12
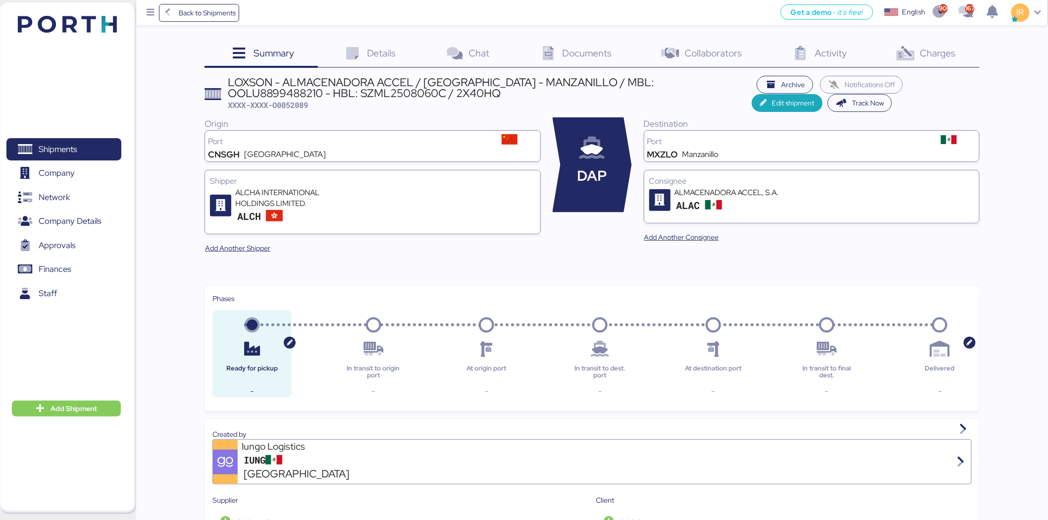
click at [364, 45] on div "Details 0" at bounding box center [369, 54] width 102 height 27
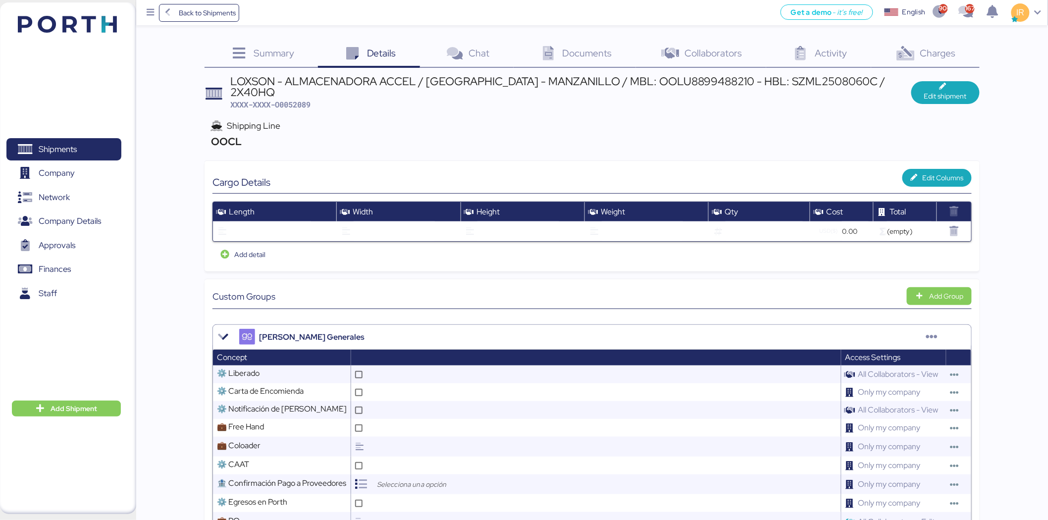
click at [961, 81] on div "Edit shipment" at bounding box center [945, 92] width 68 height 23
click at [954, 90] on span "Edit shipment" at bounding box center [945, 96] width 43 height 12
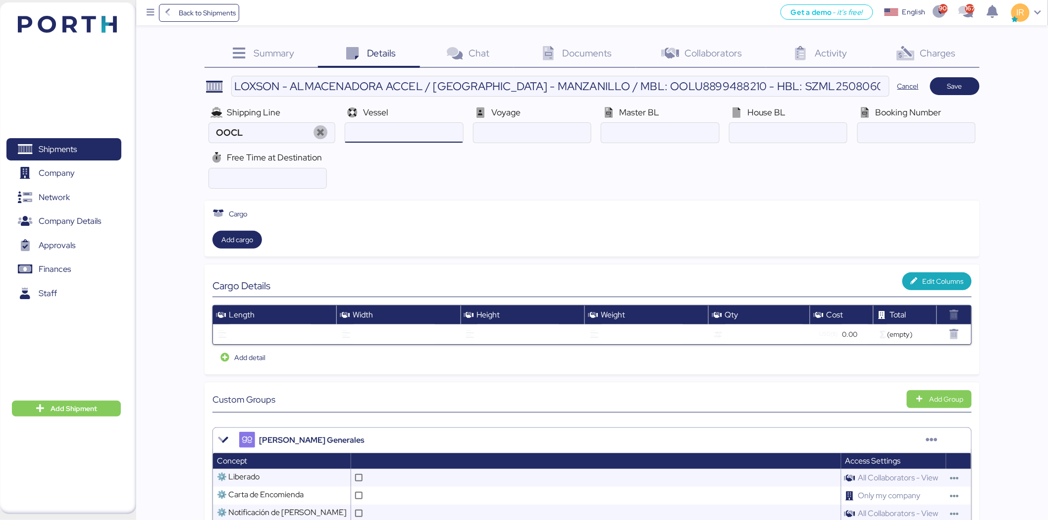
click at [423, 135] on input "ocean" at bounding box center [403, 133] width 117 height 20
paste input "[PERSON_NAME] [PERSON_NAME]297E"
type input "[PERSON_NAME]"
paste input "297E"
type input "297E"
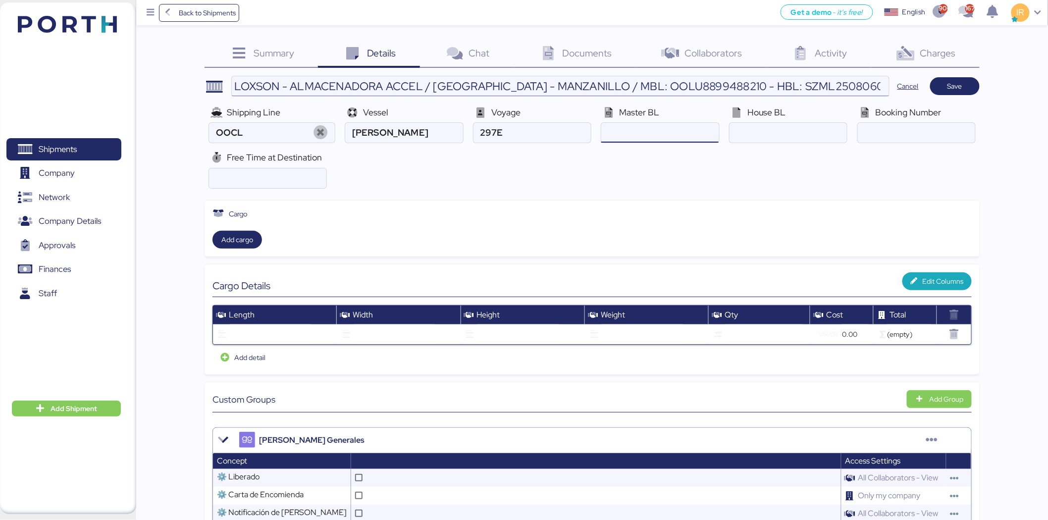
click at [626, 91] on input "LOXSON - ALMACENADORA ACCEL / [GEOGRAPHIC_DATA] - MANZANILLO / MBL: OOLU8899488…" at bounding box center [560, 86] width 657 height 20
paste input "OOLU8899488210"
click at [632, 130] on input "ocean" at bounding box center [659, 133] width 117 height 20
type input "OOLU8899488210"
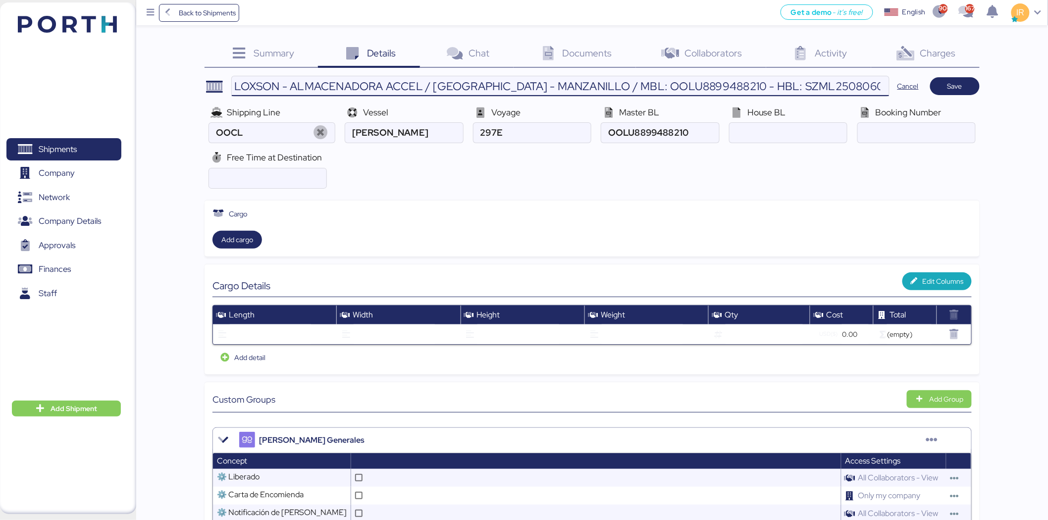
click at [796, 83] on input "LOXSON - ALMACENADORA ACCEL / [GEOGRAPHIC_DATA] - MANZANILLO / MBL: OOLU8899488…" at bounding box center [560, 86] width 657 height 20
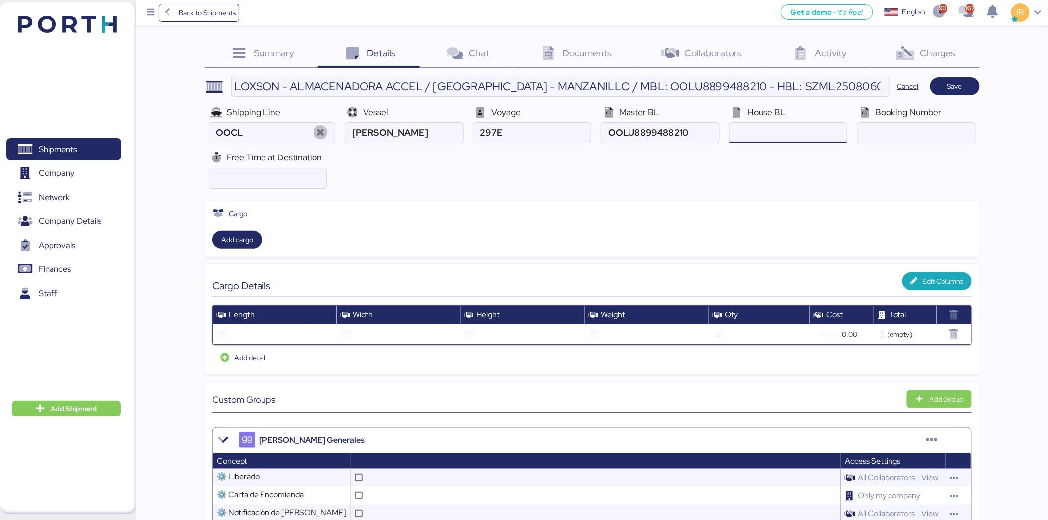
click at [775, 136] on input "ocean" at bounding box center [788, 133] width 117 height 20
paste input "SZML2508060C"
type input "SZML2508060C"
click at [304, 184] on input "number" at bounding box center [267, 178] width 117 height 20
type input "21"
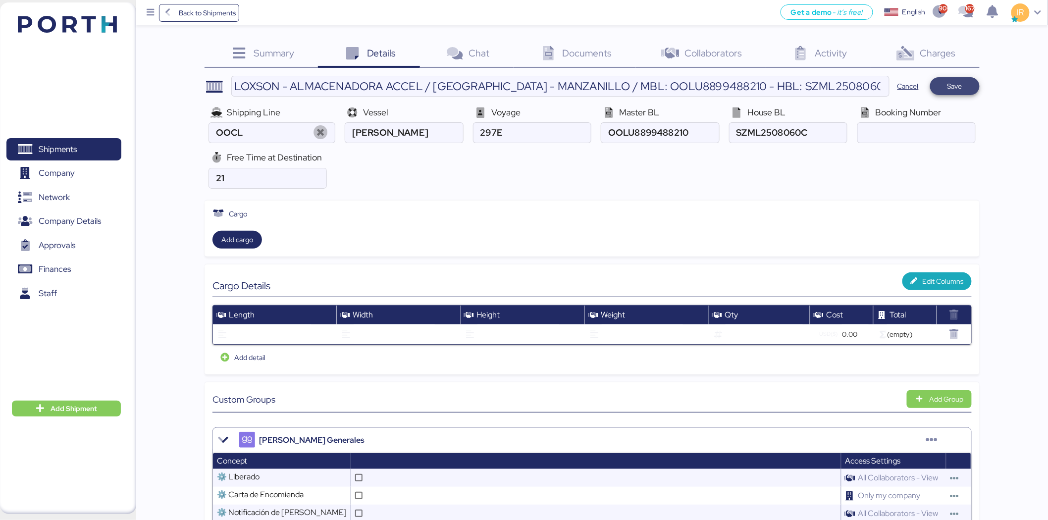
click at [973, 83] on span "Save" at bounding box center [955, 86] width 50 height 18
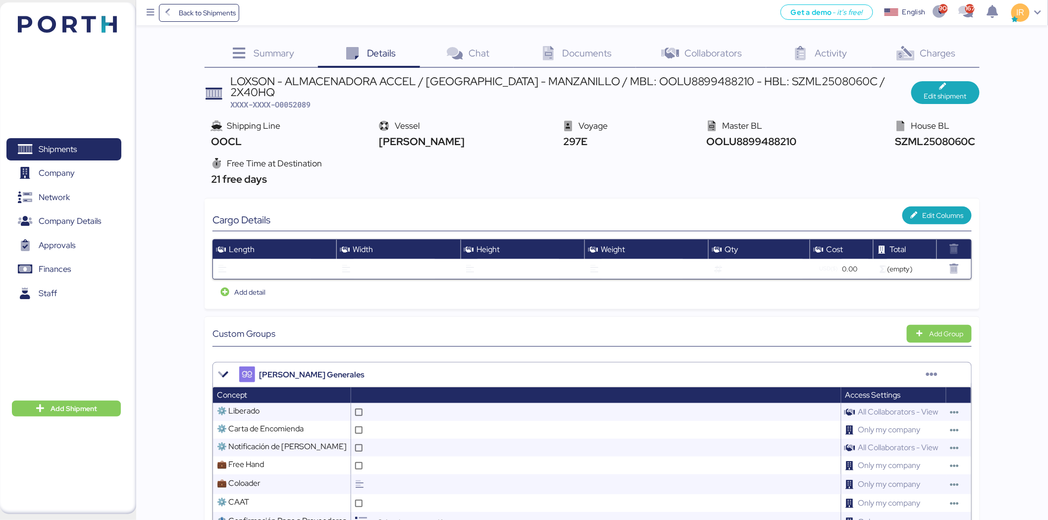
click at [262, 59] on div "Summary 0" at bounding box center [261, 54] width 113 height 27
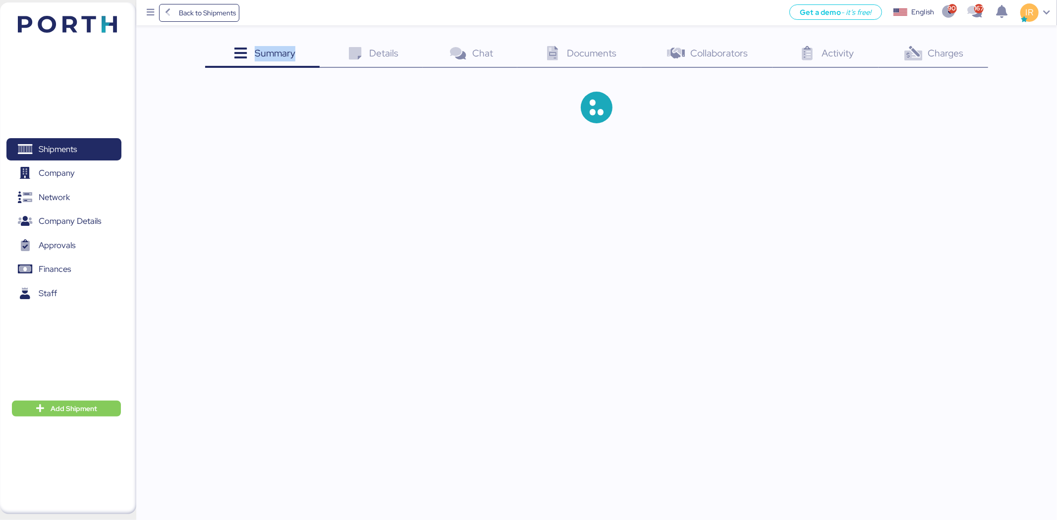
click at [262, 59] on div "Summary 0" at bounding box center [262, 54] width 114 height 27
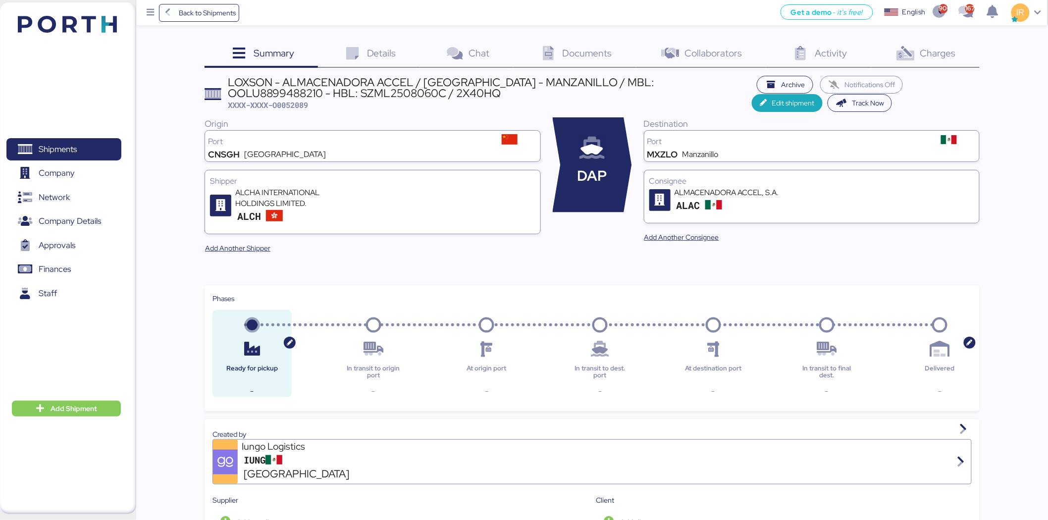
click at [365, 50] on div "Details 0" at bounding box center [369, 54] width 102 height 27
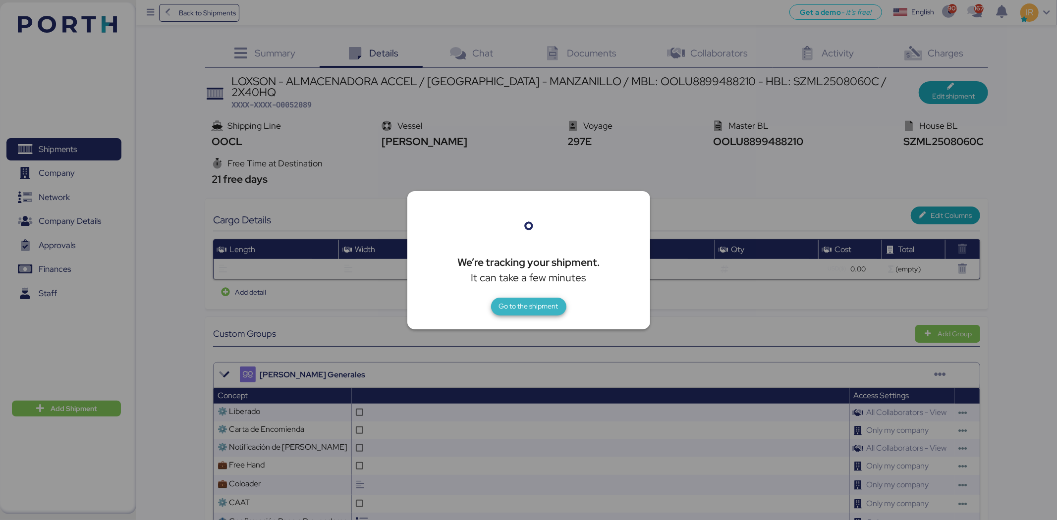
click at [537, 303] on span "Go to the shipment" at bounding box center [528, 306] width 59 height 12
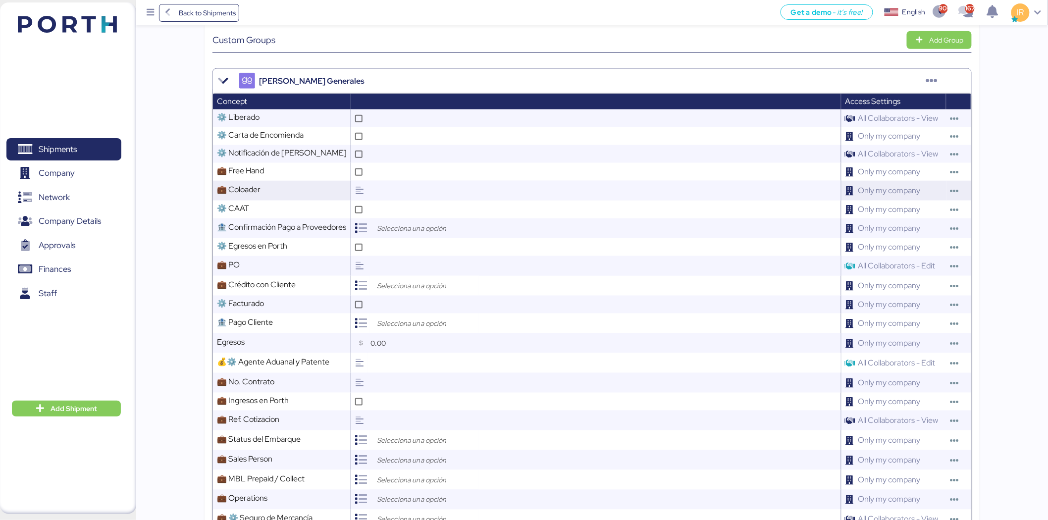
scroll to position [296, 0]
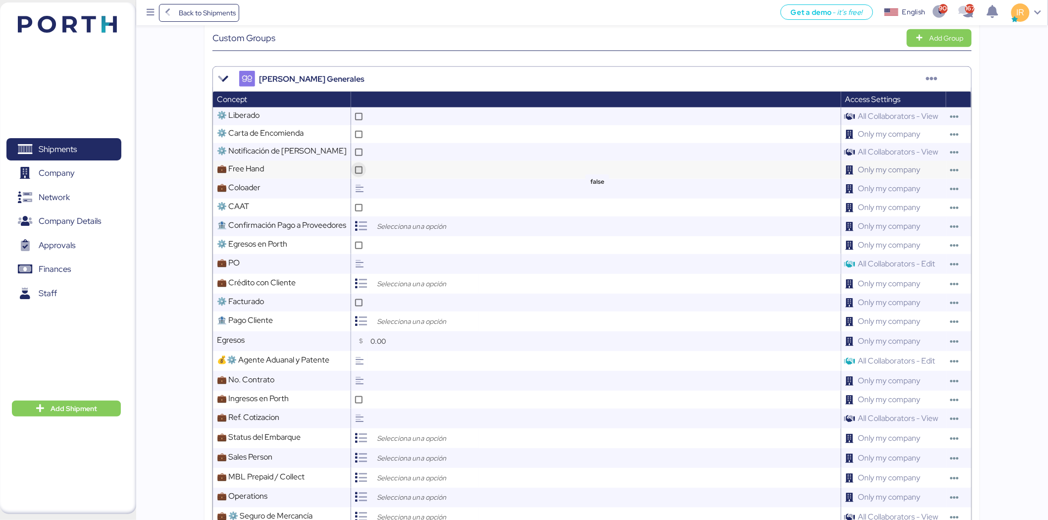
click at [365, 162] on div at bounding box center [358, 169] width 15 height 15
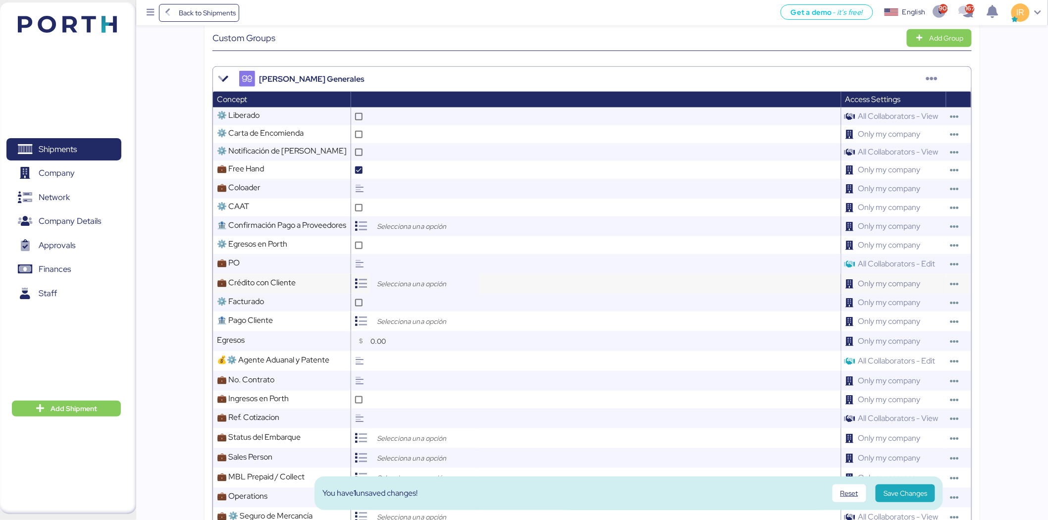
click at [431, 278] on input "search" at bounding box center [427, 284] width 104 height 12
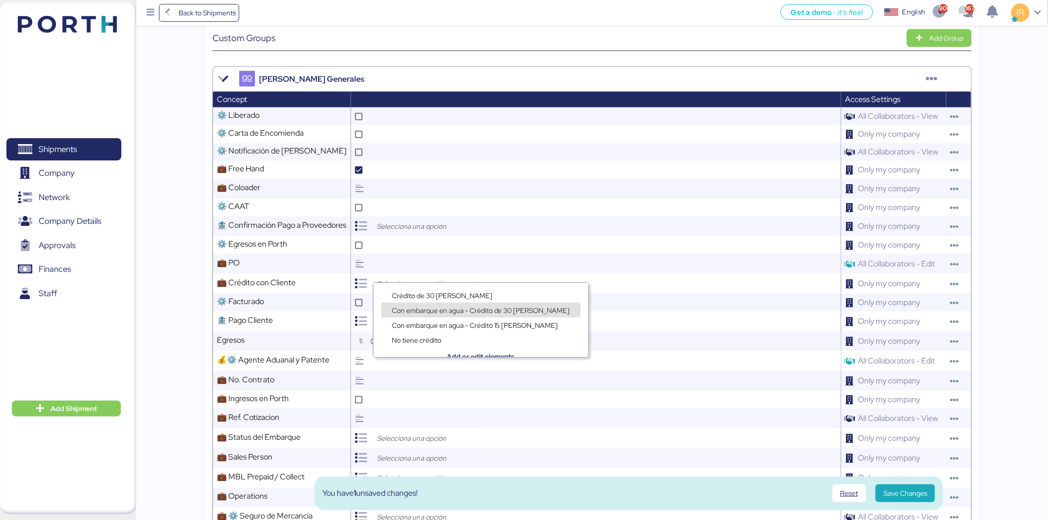
click at [459, 308] on span "Con embarque en agua - Crédito de 30 [PERSON_NAME]" at bounding box center [481, 310] width 178 height 9
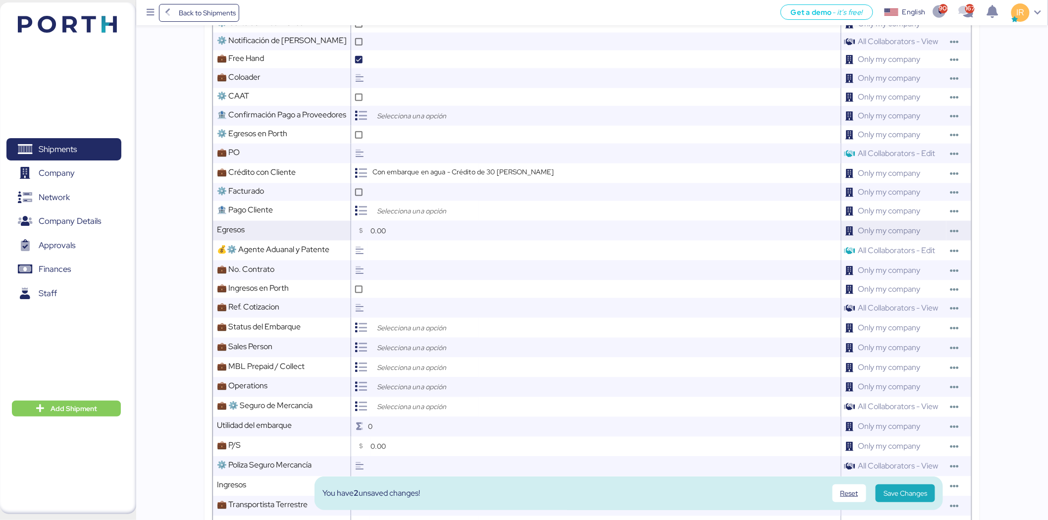
scroll to position [407, 0]
click at [415, 321] on input "search" at bounding box center [427, 327] width 104 height 12
click at [414, 332] on div "Open" at bounding box center [427, 339] width 92 height 15
click at [412, 341] on input "search" at bounding box center [427, 347] width 104 height 12
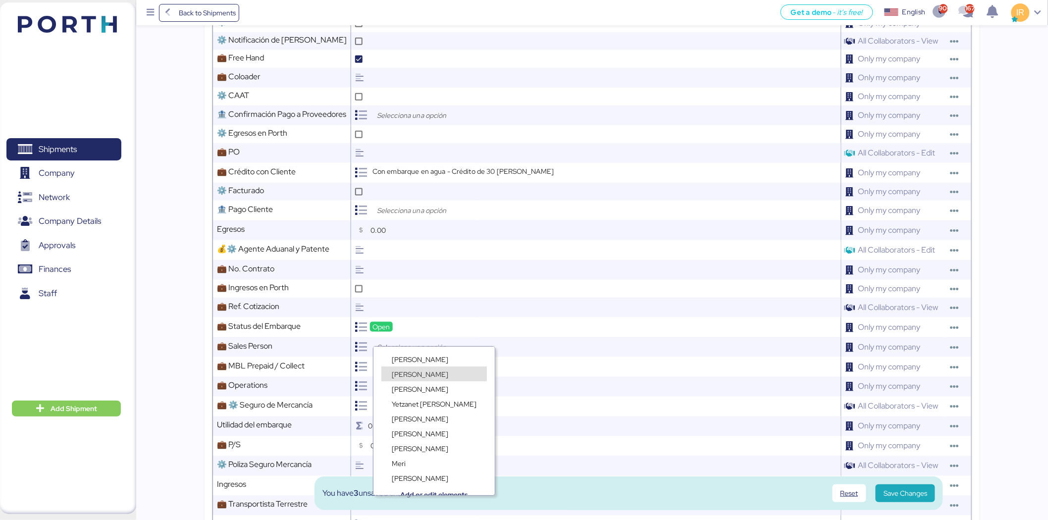
click at [404, 370] on span "[PERSON_NAME]" at bounding box center [420, 374] width 56 height 9
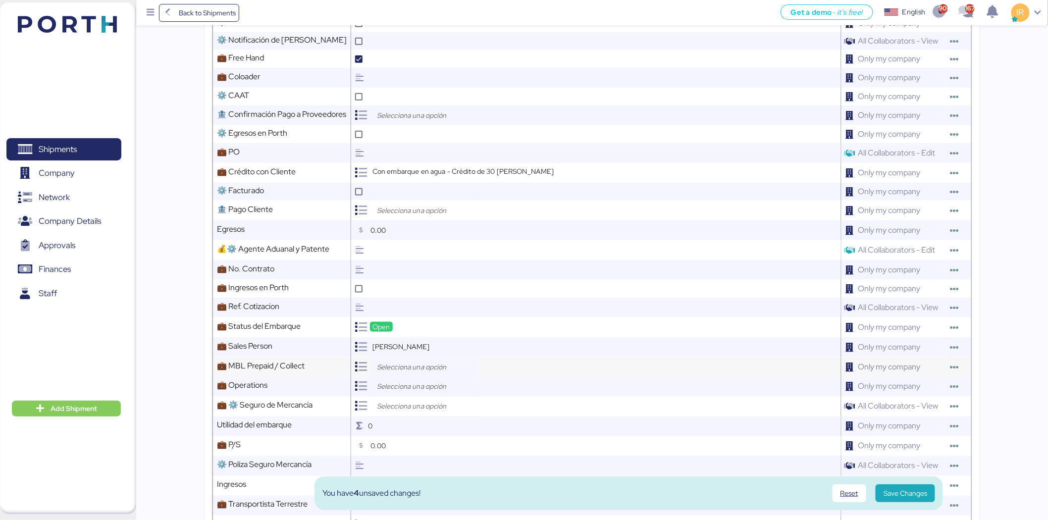
click at [415, 361] on input "search" at bounding box center [427, 367] width 104 height 12
click at [407, 379] on span "Prepaid" at bounding box center [404, 379] width 24 height 9
click at [405, 382] on div at bounding box center [424, 387] width 109 height 20
click at [405, 422] on div "[PERSON_NAME]" at bounding box center [428, 428] width 94 height 15
click at [410, 401] on input "search" at bounding box center [427, 407] width 104 height 12
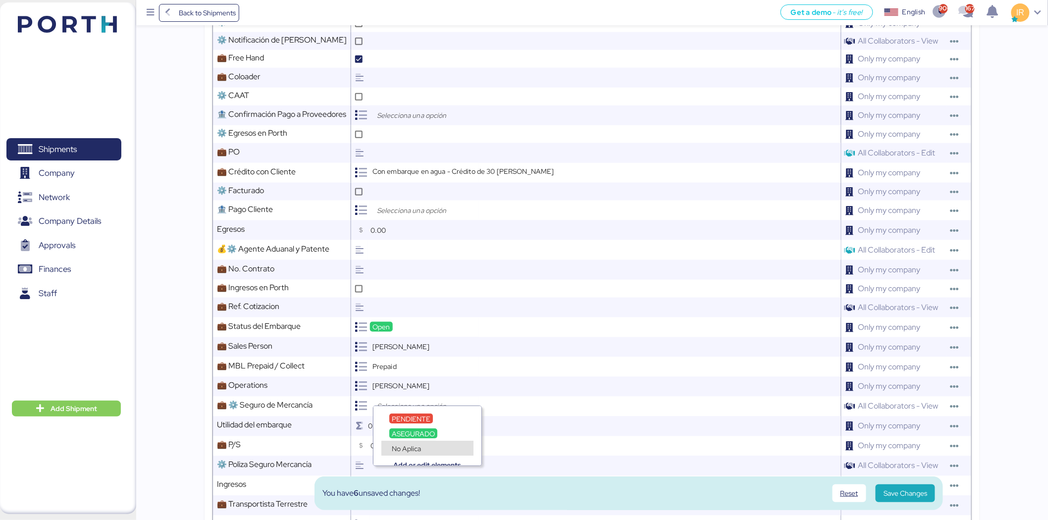
click at [399, 444] on span "No Aplica" at bounding box center [406, 448] width 29 height 9
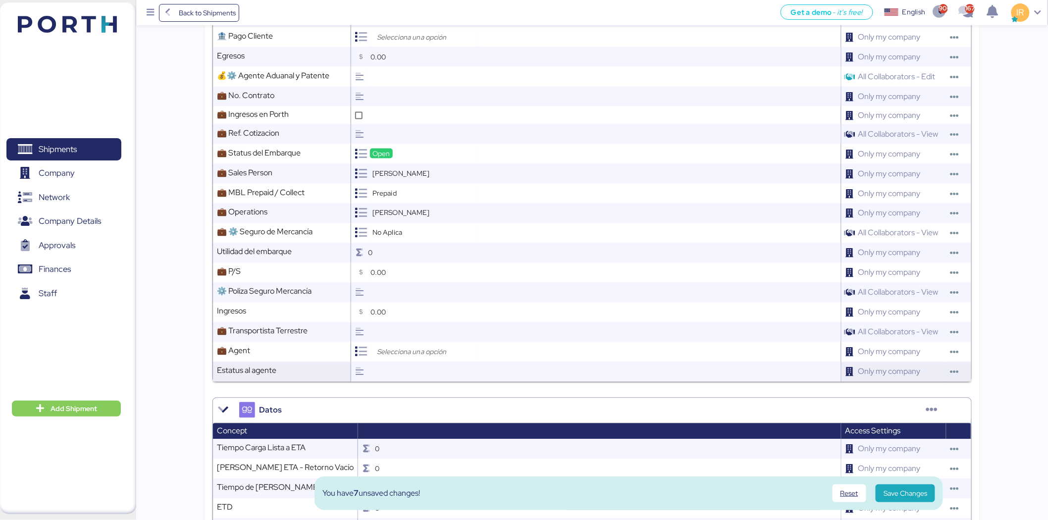
scroll to position [581, 0]
click at [412, 346] on input "search" at bounding box center [427, 352] width 104 height 12
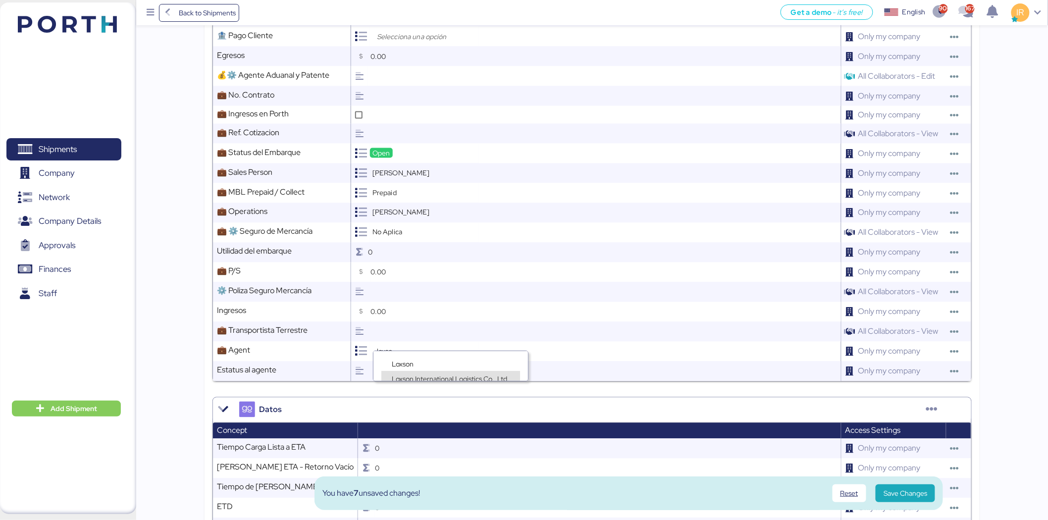
type input "loxso"
click at [423, 376] on span "Loxson International Logistics Co., Ltd." at bounding box center [451, 378] width 118 height 9
click at [913, 493] on span "Save Changes" at bounding box center [906, 493] width 44 height 12
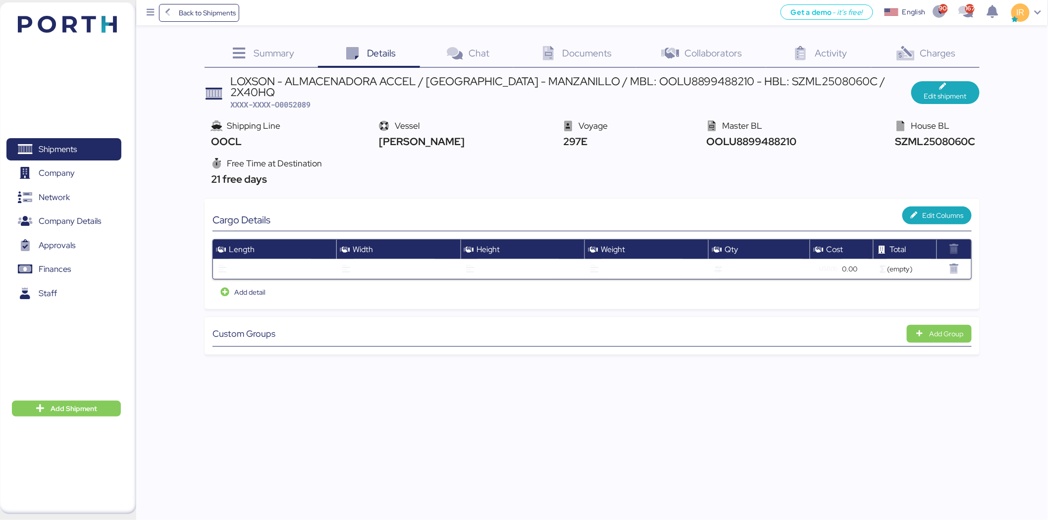
scroll to position [0, 0]
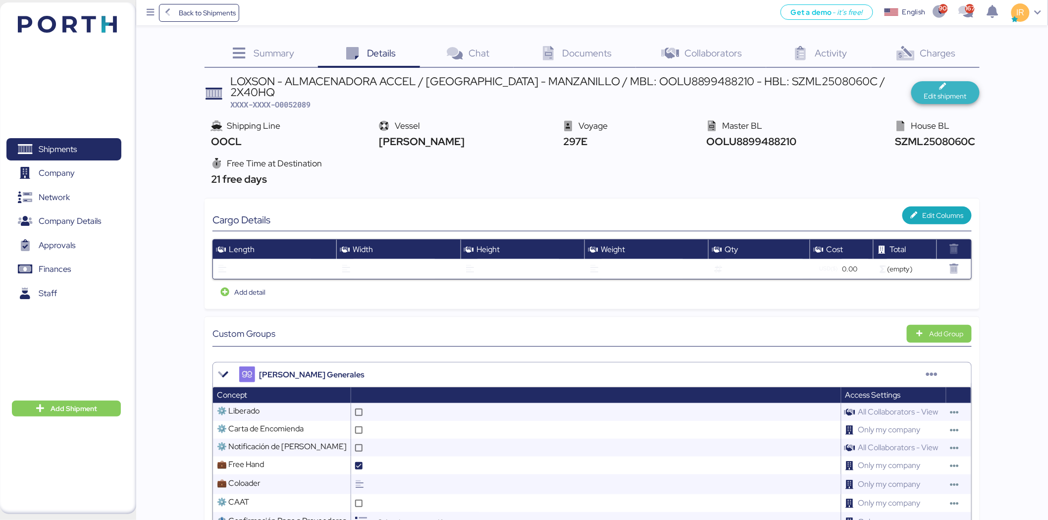
click at [933, 90] on span "Edit shipment" at bounding box center [945, 96] width 43 height 12
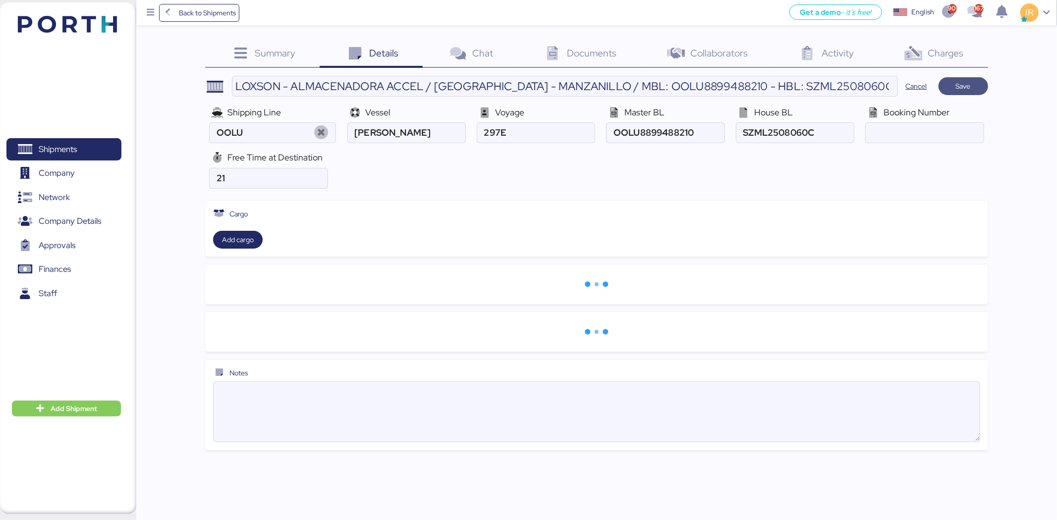
type input "OOCL"
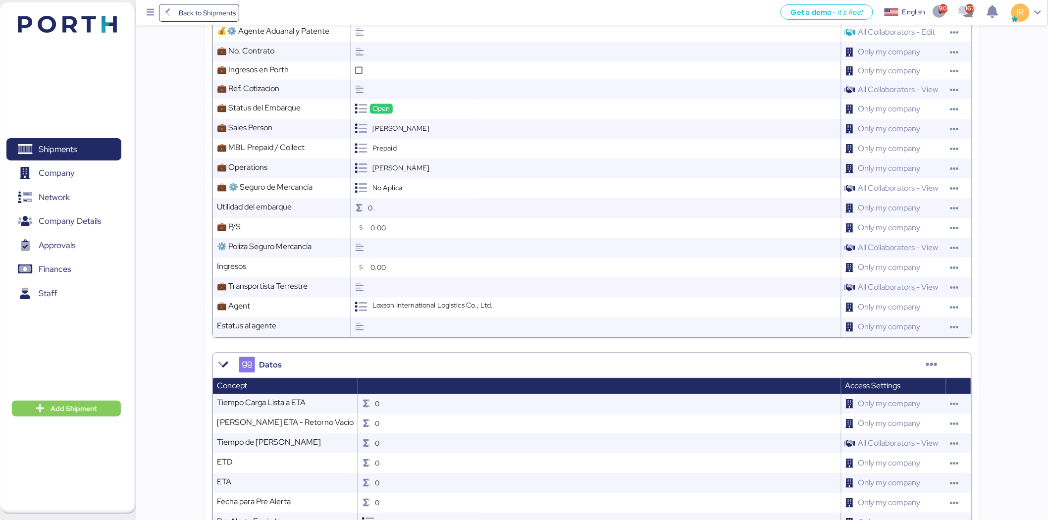
scroll to position [894, 0]
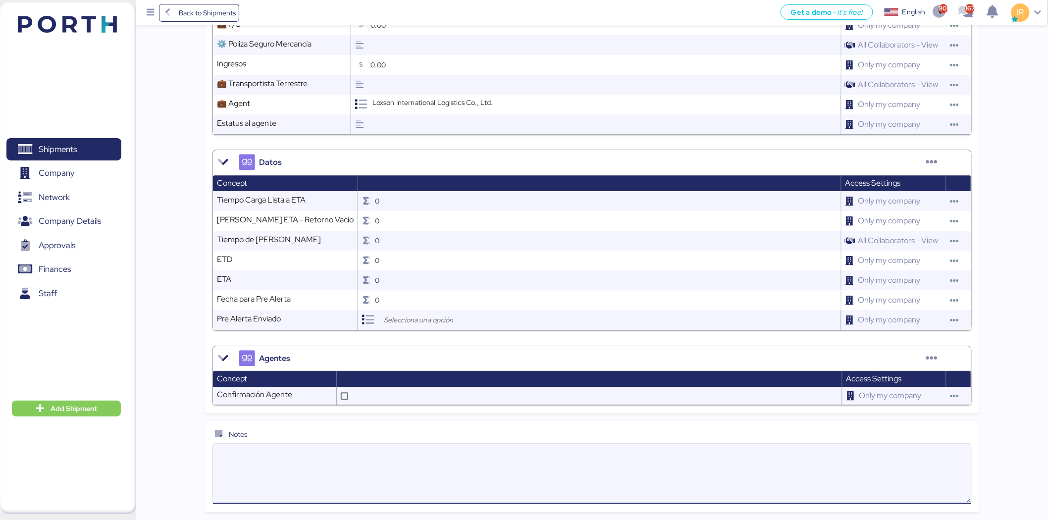
click at [329, 464] on textarea at bounding box center [592, 474] width 758 height 58
paste textarea "Please kindly note below: 1. We have 21 free days at destination 2. Destination…"
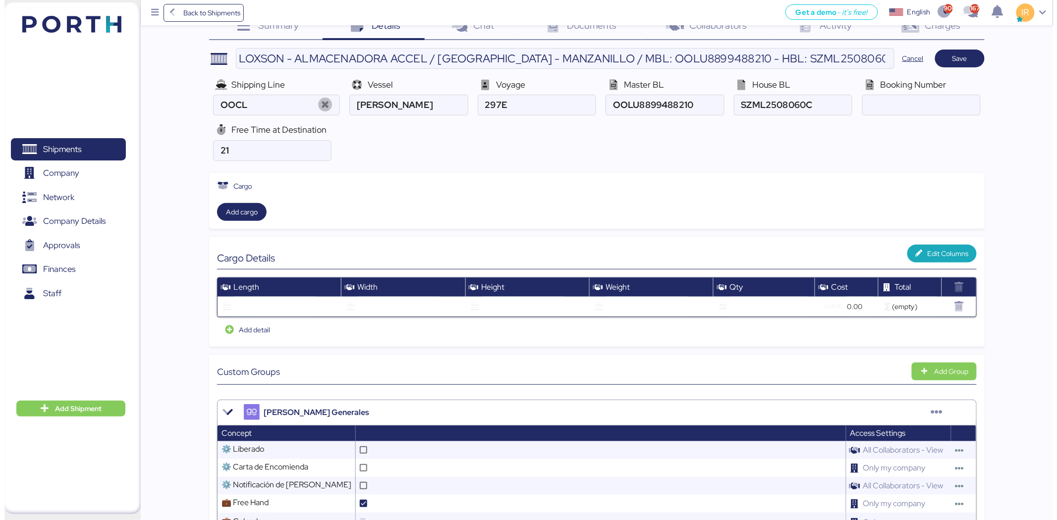
scroll to position [0, 0]
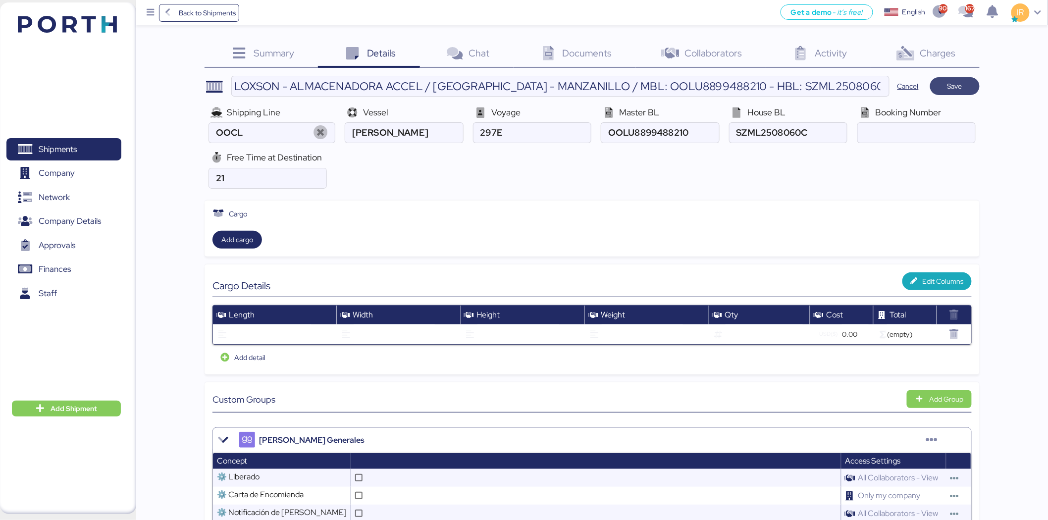
type textarea "Please kindly note below: 1. We have 21 free days at destination 2. Destination…"
click at [958, 93] on span "Save" at bounding box center [955, 86] width 50 height 18
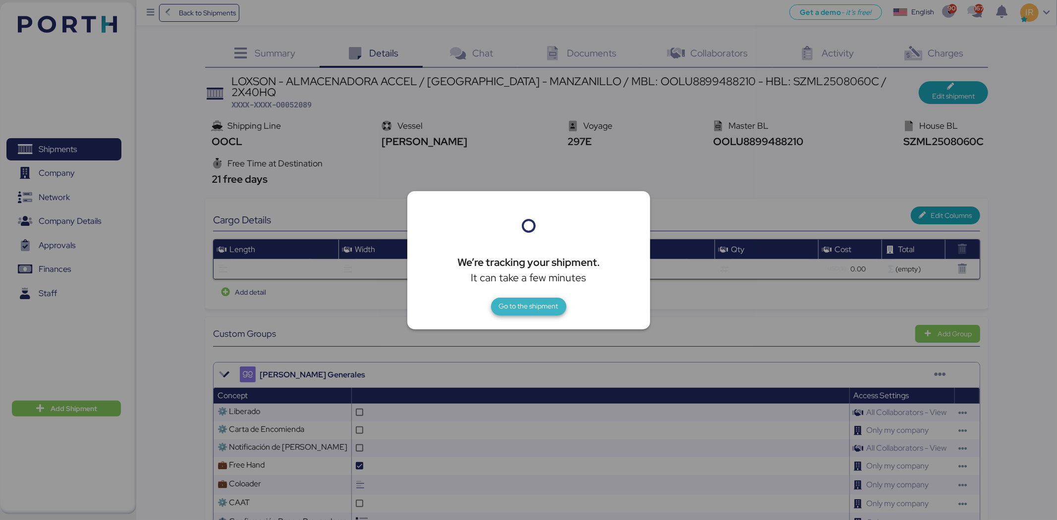
click at [529, 314] on span "Go to the shipment" at bounding box center [528, 307] width 75 height 18
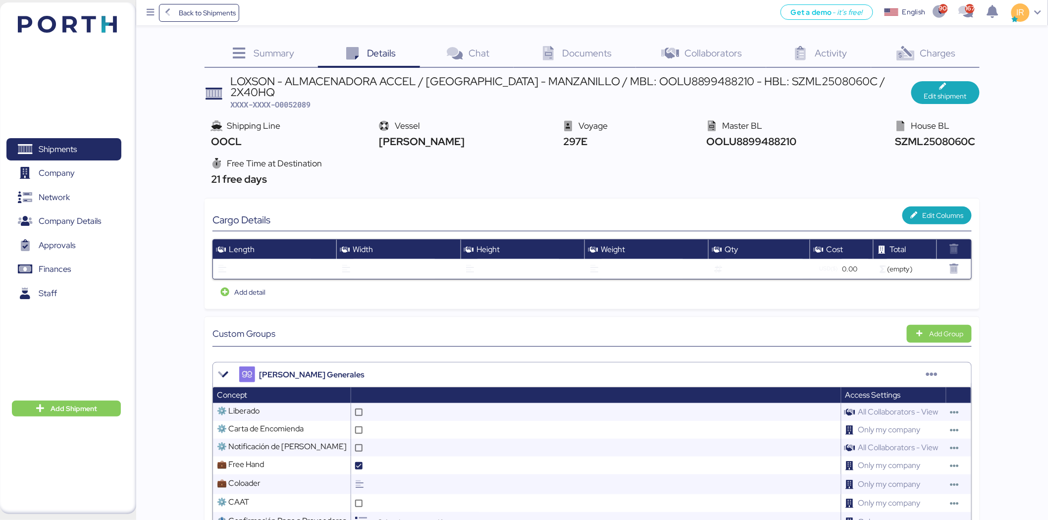
click at [583, 50] on span "Documents" at bounding box center [588, 53] width 50 height 13
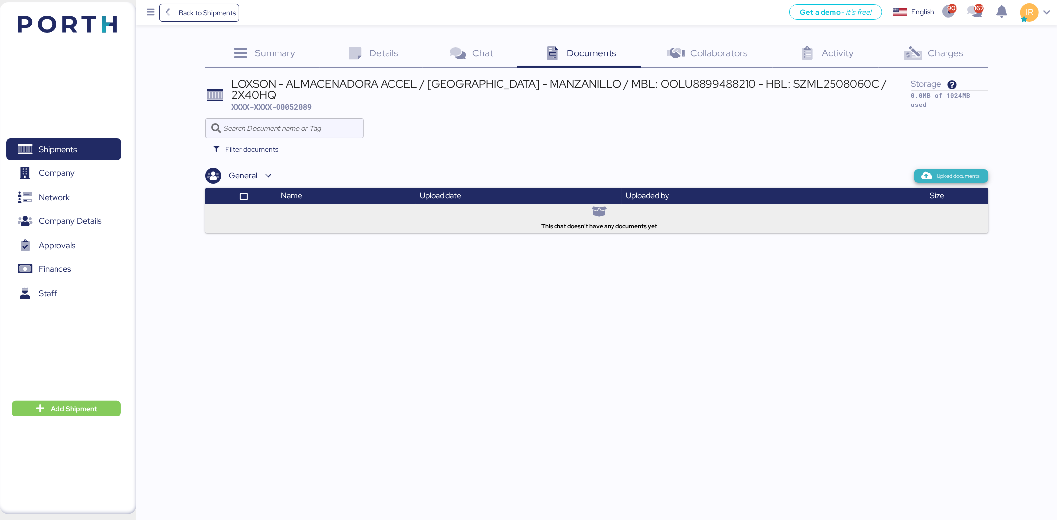
click at [943, 169] on span "Upload documents" at bounding box center [951, 175] width 74 height 13
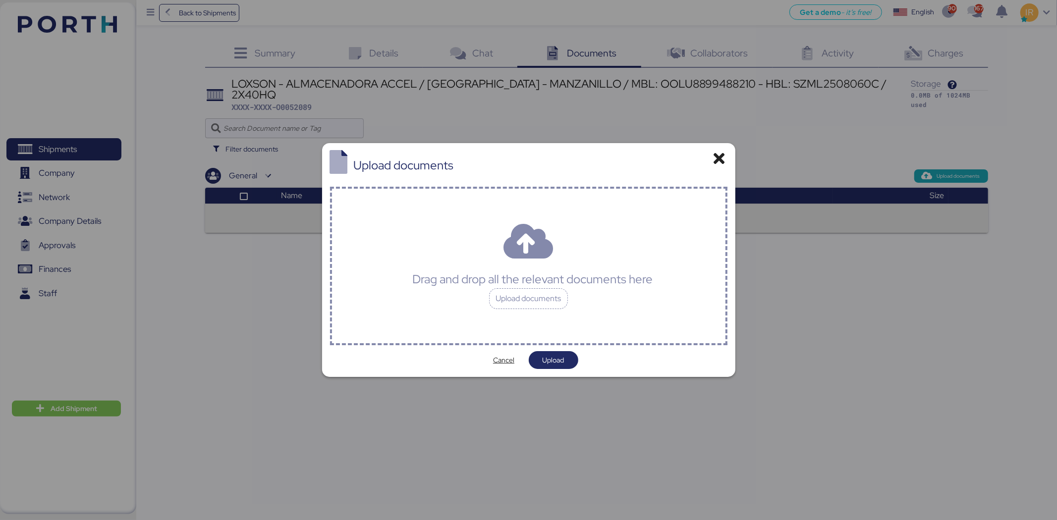
click at [603, 236] on div "Drag and drop all the relevant documents here Upload documents" at bounding box center [528, 266] width 397 height 159
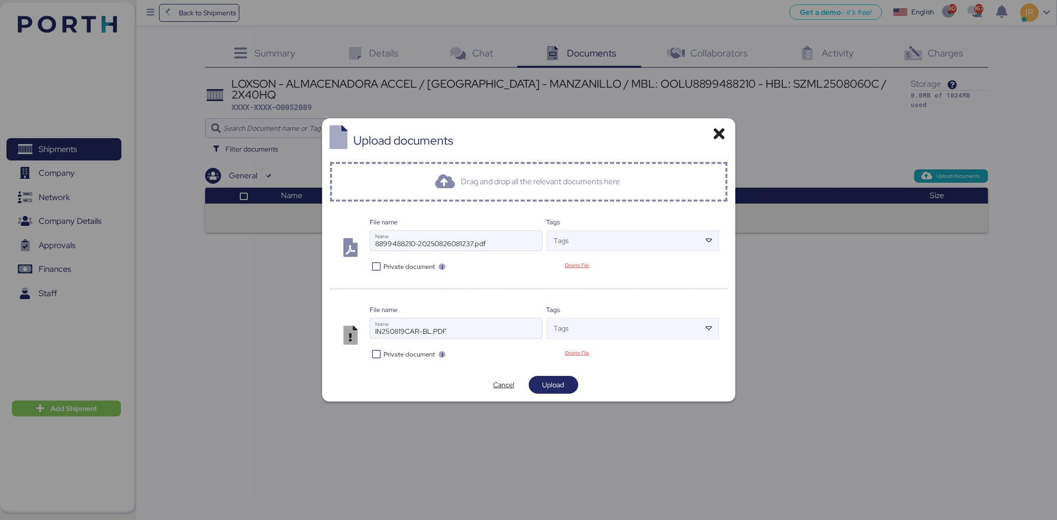
click at [371, 269] on icon at bounding box center [377, 266] width 14 height 9
click at [375, 349] on div "Private document" at bounding box center [457, 354] width 175 height 14
click at [376, 350] on icon at bounding box center [377, 354] width 14 height 9
click at [556, 379] on span "Upload" at bounding box center [553, 385] width 22 height 12
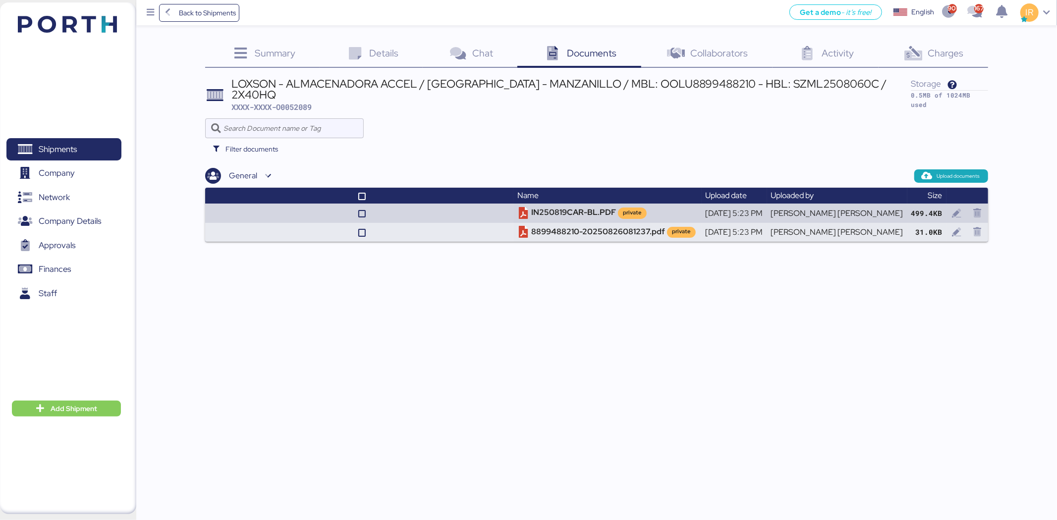
click at [969, 56] on div "Charges 0" at bounding box center [932, 54] width 109 height 27
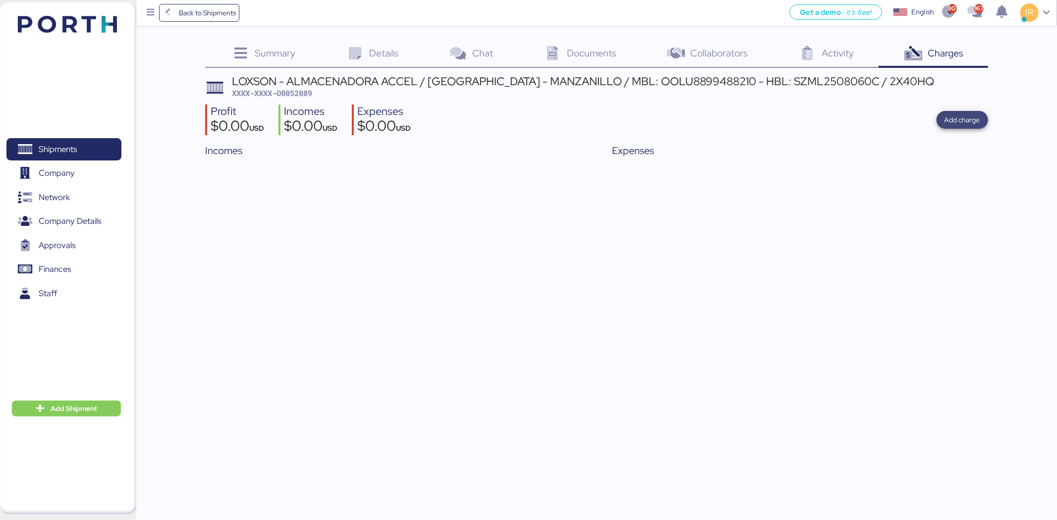
click at [957, 121] on span "Add charge" at bounding box center [962, 120] width 36 height 12
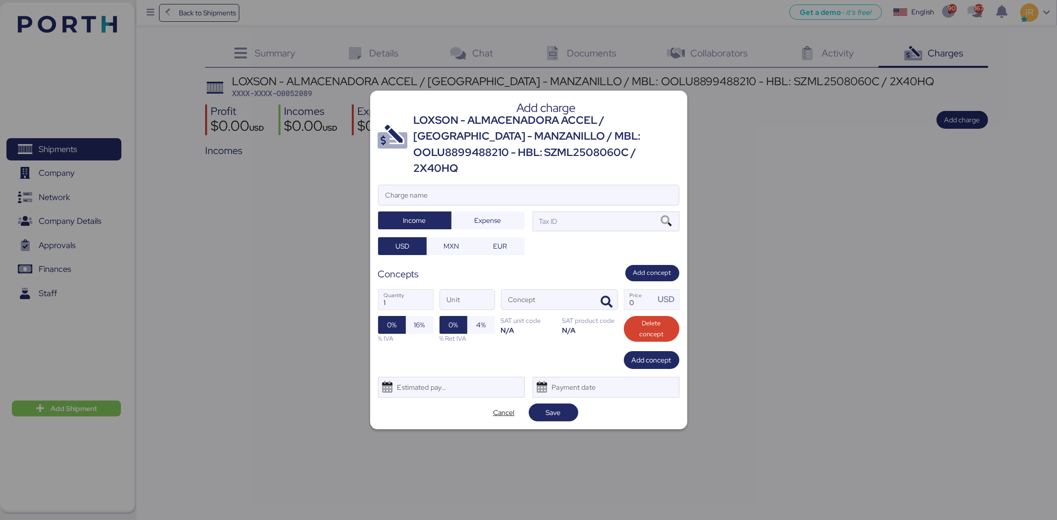
click at [530, 133] on div "LOXSON - ALMACENADORA ACCEL / [GEOGRAPHIC_DATA] - MANZANILLO / MBL: OOLU8899488…" at bounding box center [546, 144] width 265 height 64
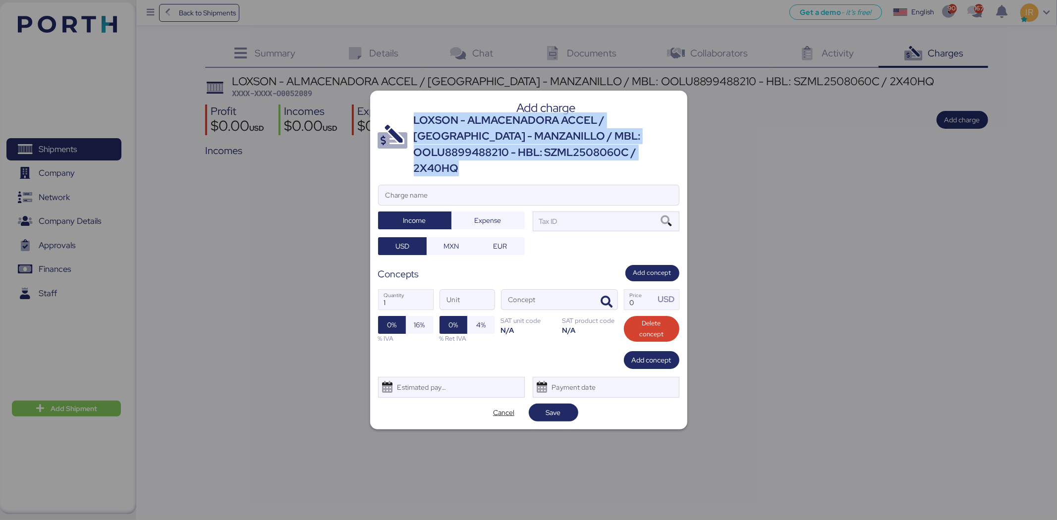
click at [530, 133] on div "LOXSON - ALMACENADORA ACCEL / [GEOGRAPHIC_DATA] - MANZANILLO / MBL: OOLU8899488…" at bounding box center [546, 144] width 265 height 64
copy div "LOXSON - ALMACENADORA ACCEL / [GEOGRAPHIC_DATA] - MANZANILLO / MBL: OOLU8899488…"
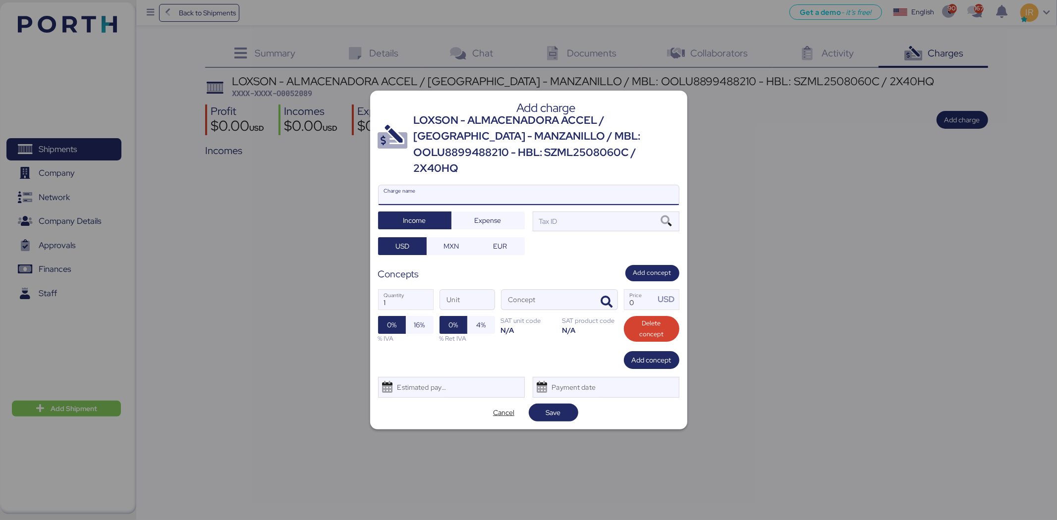
click at [539, 190] on input "Charge name" at bounding box center [528, 195] width 300 height 20
paste input "LOXSON - ALMACENADORA ACCEL / [GEOGRAPHIC_DATA] - MANZANILLO / MBL: OOLU8899488…"
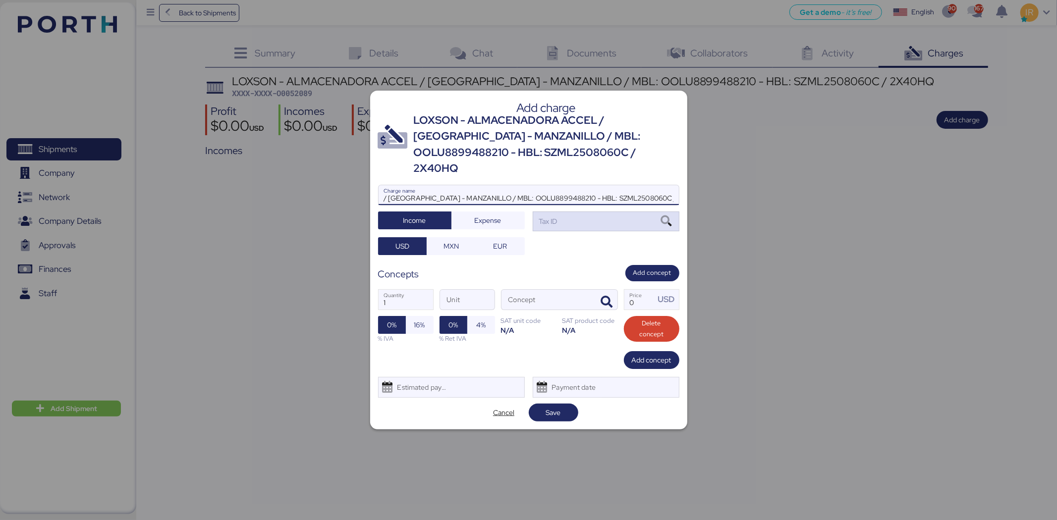
type input "LOXSON - ALMACENADORA ACCEL / [GEOGRAPHIC_DATA] - MANZANILLO / MBL: OOLU8899488…"
click at [562, 212] on div "Tax ID" at bounding box center [605, 222] width 147 height 20
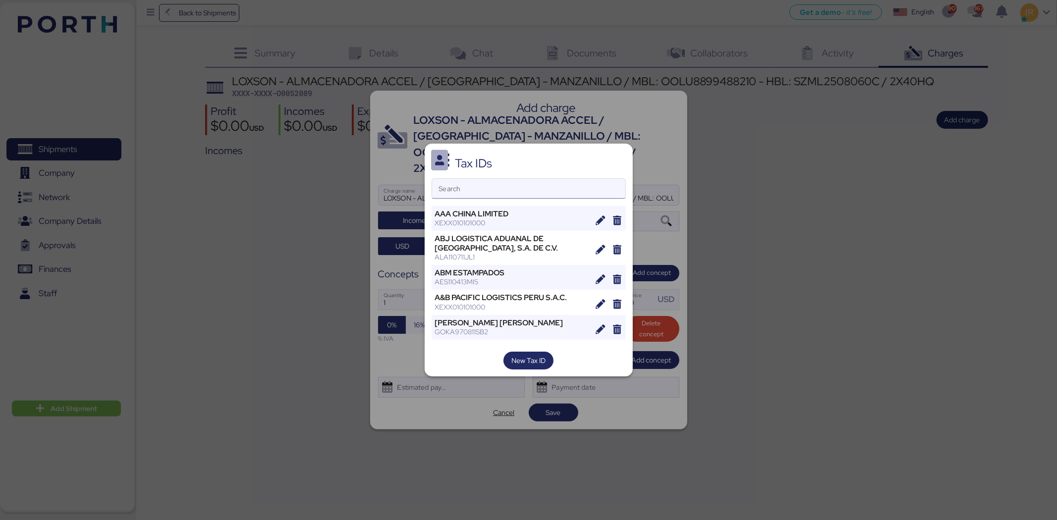
click at [491, 182] on input "Search" at bounding box center [528, 189] width 193 height 20
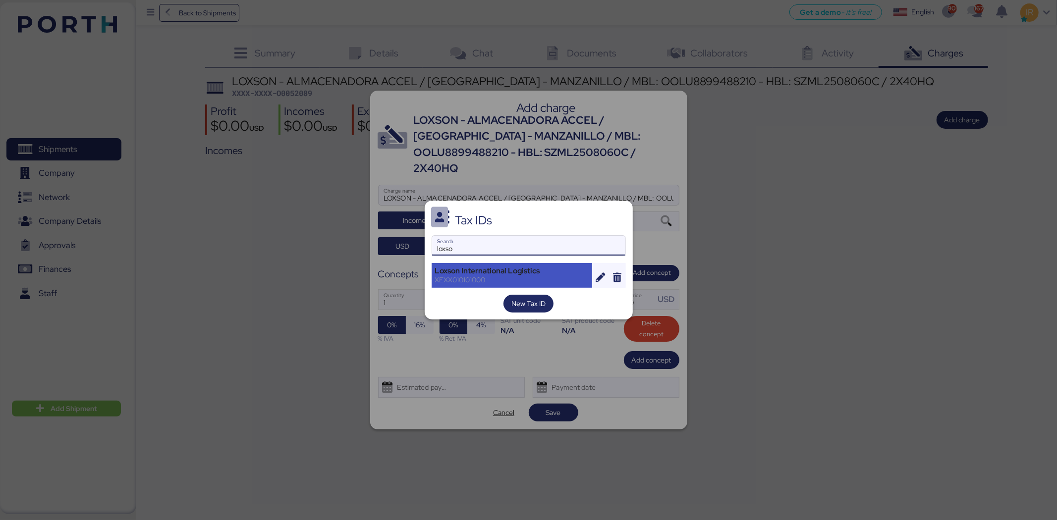
type input "loxso"
click at [484, 263] on div "Loxson International Logistics XEXX010101000" at bounding box center [511, 275] width 161 height 25
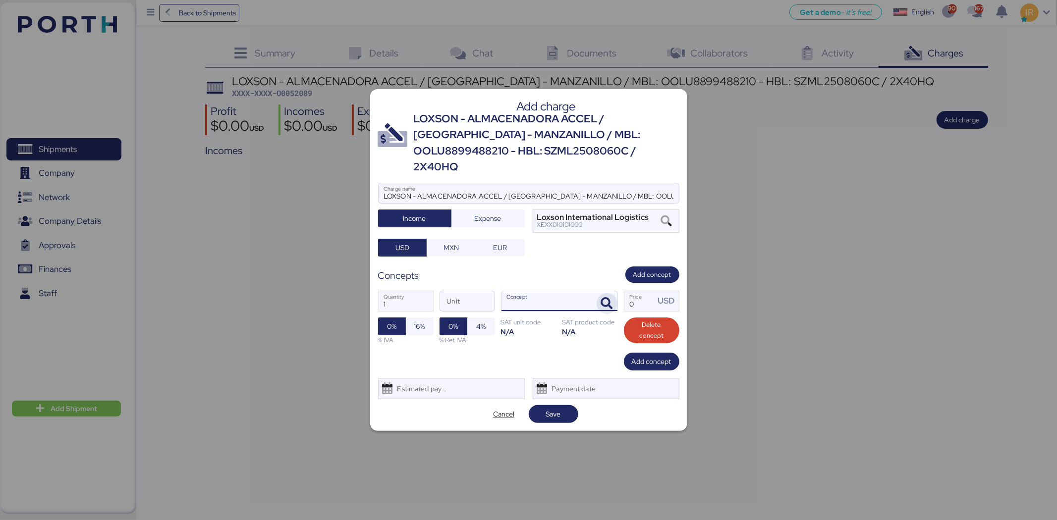
click at [610, 298] on icon "button" at bounding box center [607, 304] width 12 height 12
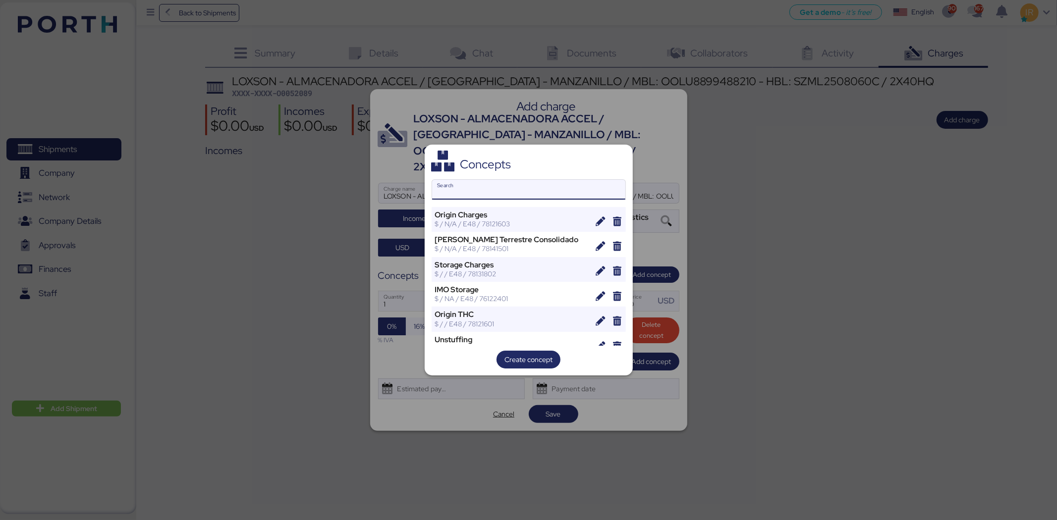
click at [547, 190] on input "Search" at bounding box center [528, 190] width 193 height 20
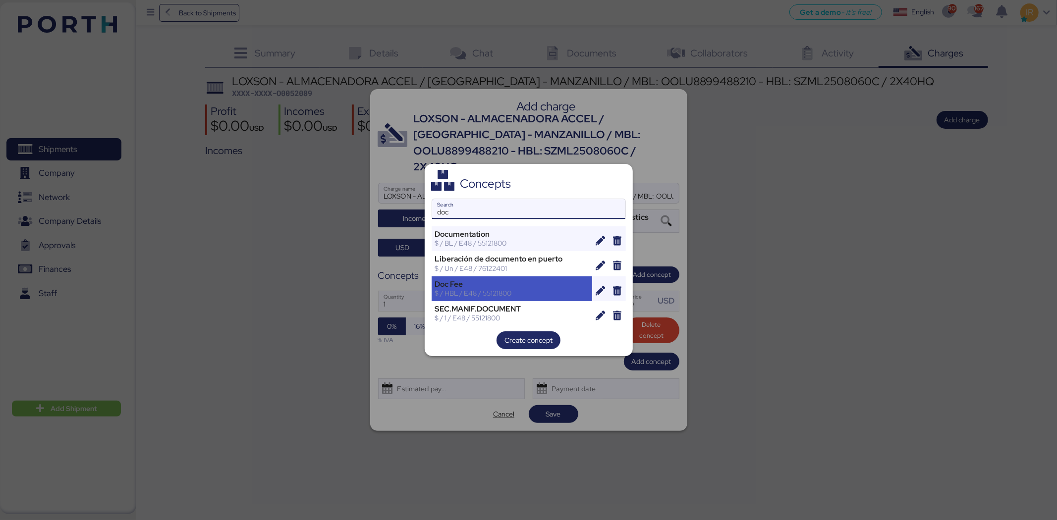
type input "doc"
click at [566, 298] on div "Doc Fee $ / HBL / E48 / 55121800" at bounding box center [511, 288] width 161 height 25
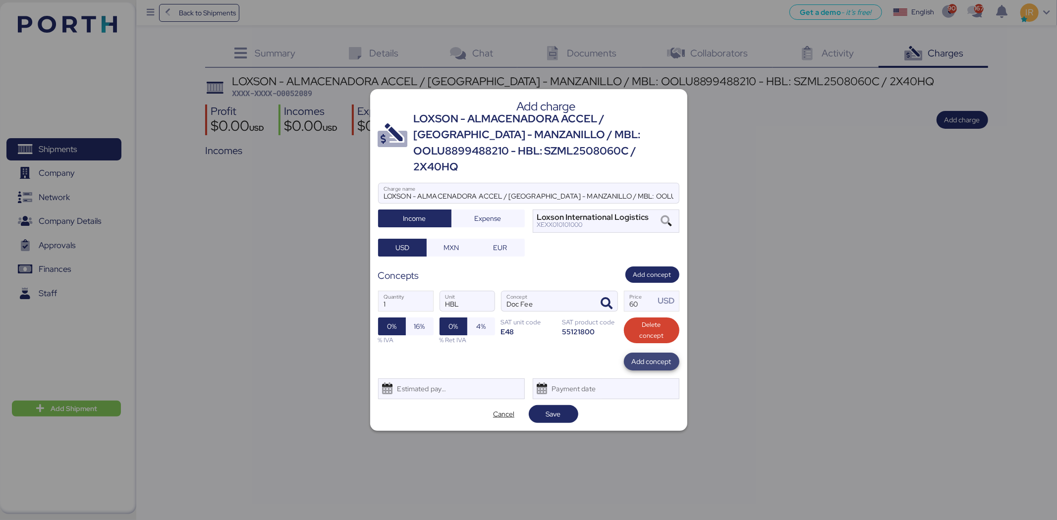
click at [659, 356] on span "Add concept" at bounding box center [652, 362] width 40 height 12
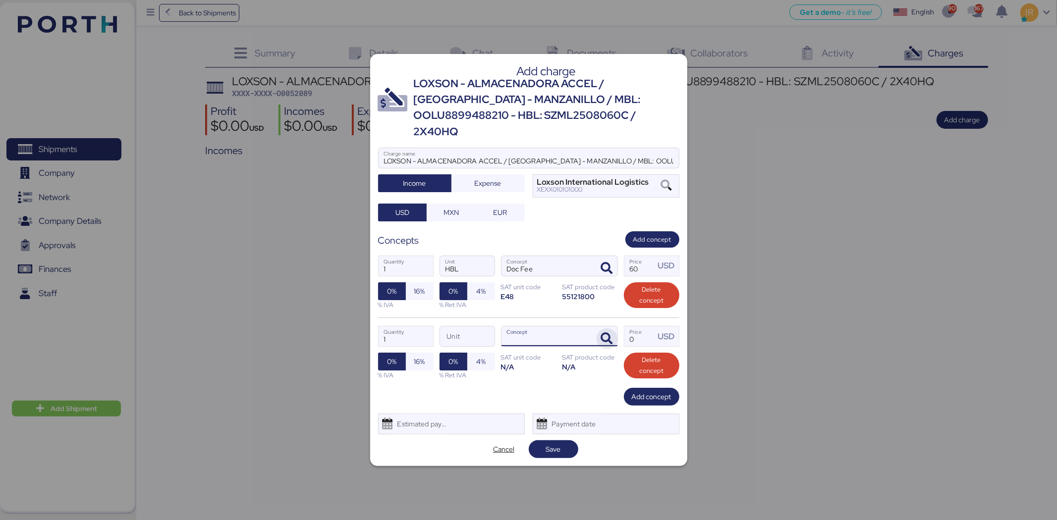
click at [606, 333] on icon "button" at bounding box center [607, 339] width 12 height 12
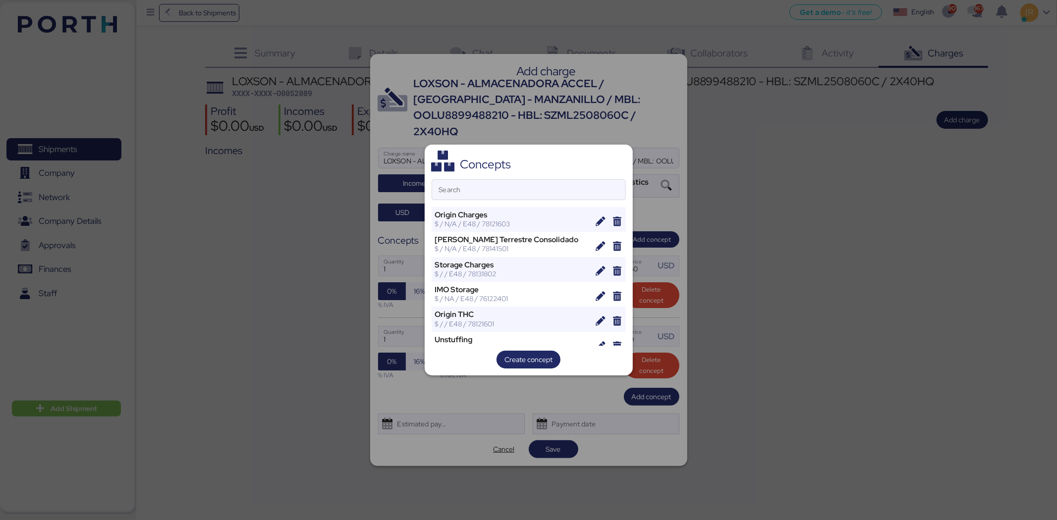
click at [516, 179] on div "Search" at bounding box center [528, 189] width 194 height 21
click at [516, 180] on input "Search" at bounding box center [528, 190] width 193 height 20
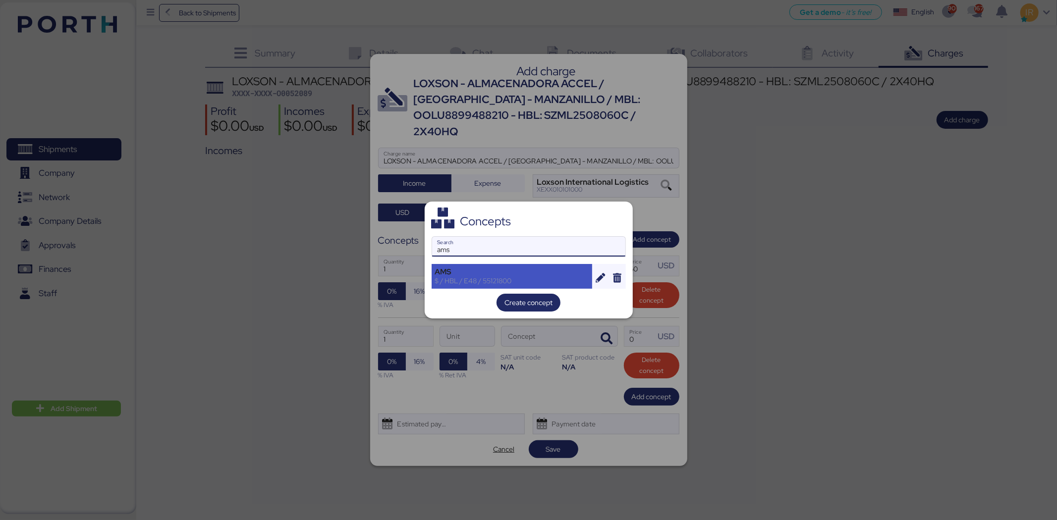
type input "ams"
click at [498, 274] on div "AMS" at bounding box center [512, 271] width 154 height 9
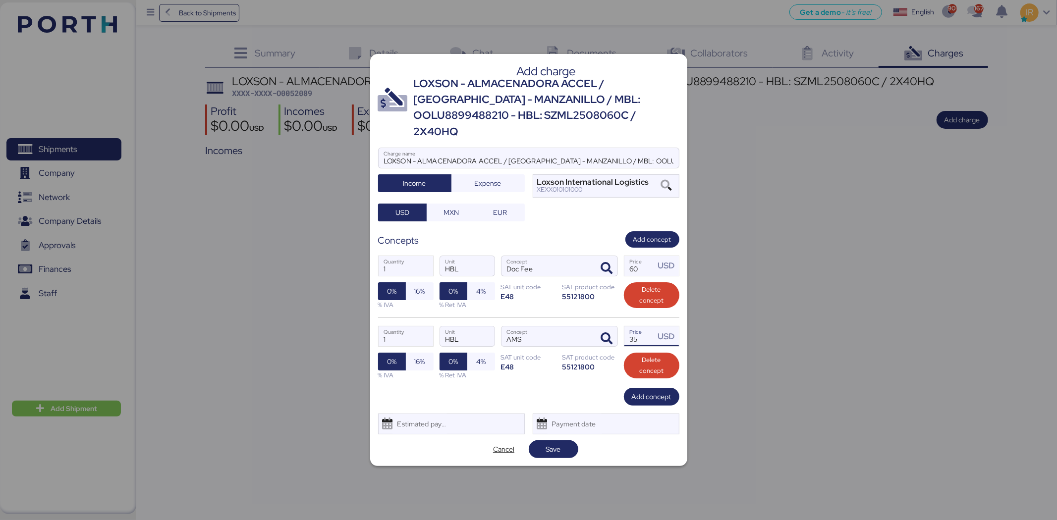
drag, startPoint x: 646, startPoint y: 328, endPoint x: 621, endPoint y: 325, distance: 24.9
click at [621, 325] on div "1 Quantity HBL Unit AMS Concept 35 Price USD 0% 16% % IVA 0% 4% % Ret IVA SAT u…" at bounding box center [528, 353] width 301 height 70
type input "40"
click at [648, 395] on span "Add concept" at bounding box center [652, 397] width 40 height 14
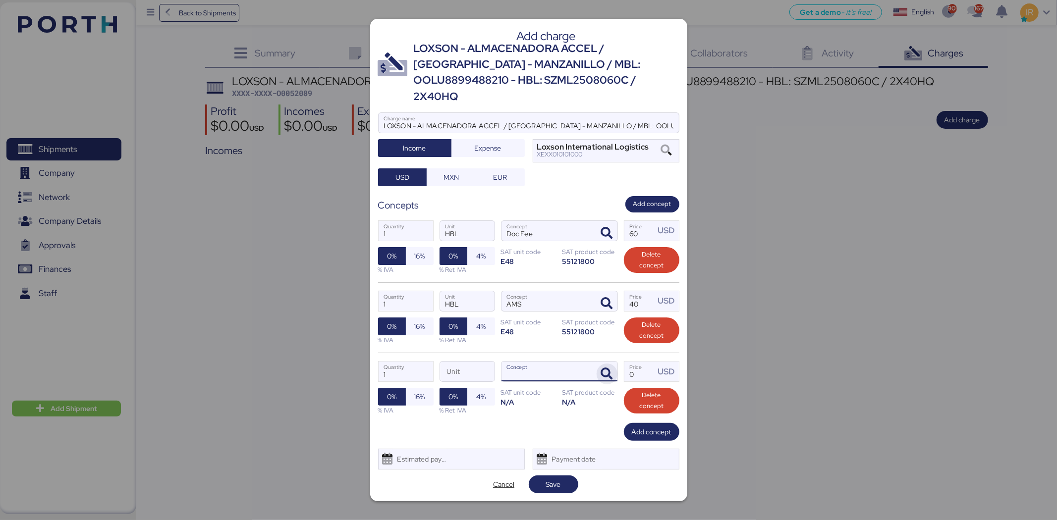
click at [613, 364] on span "button" at bounding box center [606, 374] width 21 height 21
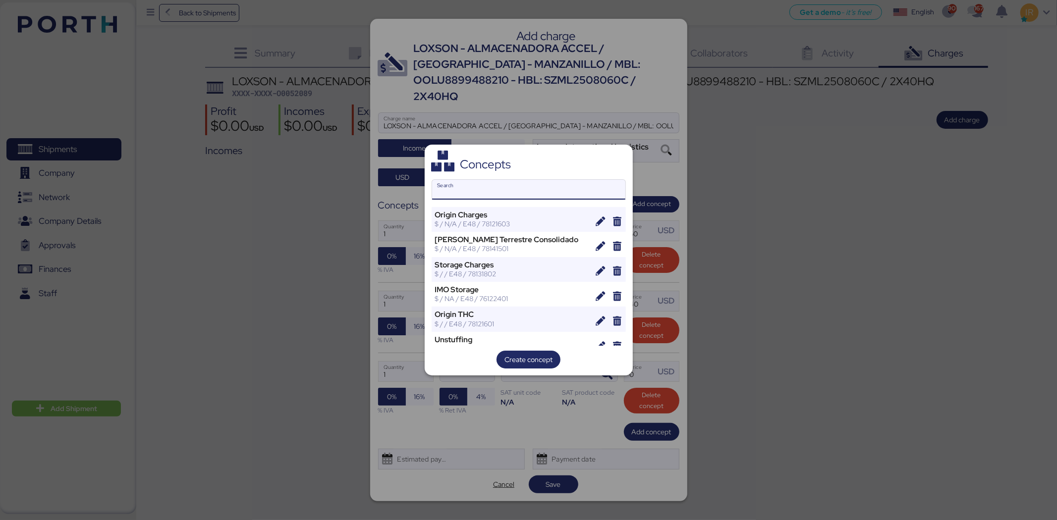
click at [558, 186] on input "Search" at bounding box center [528, 190] width 193 height 20
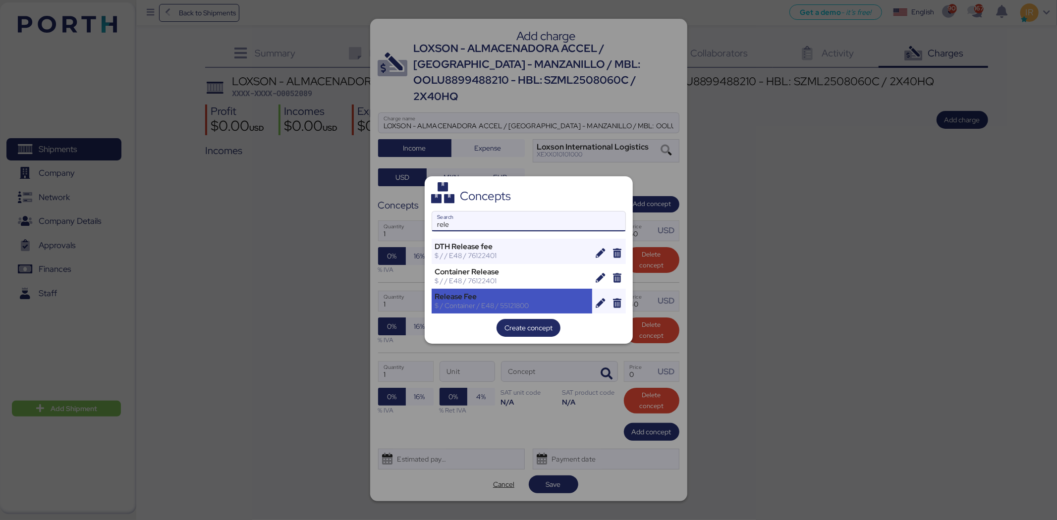
type input "rele"
click at [528, 301] on div "$ / Container / E48 / 55121800" at bounding box center [512, 305] width 154 height 9
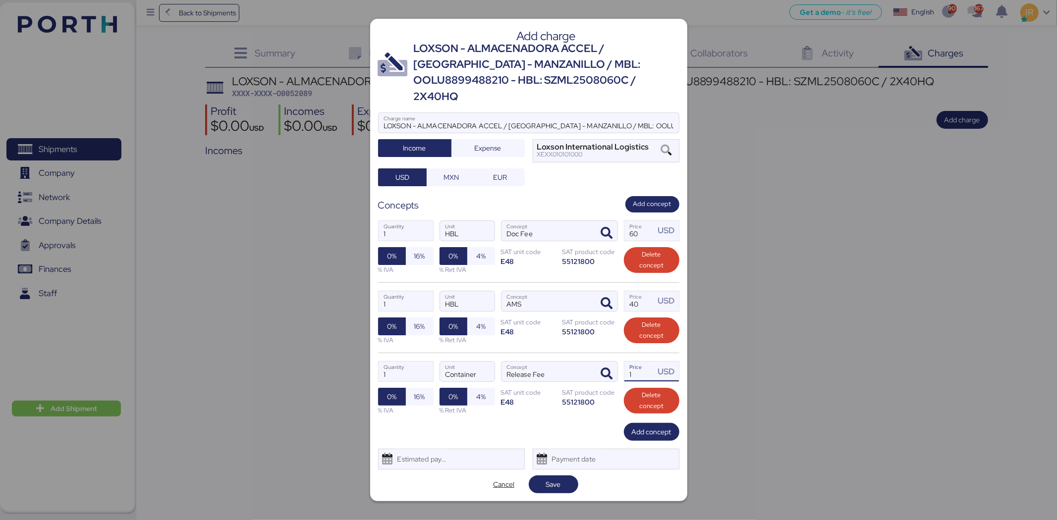
click at [627, 362] on input "1" at bounding box center [639, 372] width 31 height 20
type input "240"
click at [646, 426] on span "Add concept" at bounding box center [652, 432] width 40 height 12
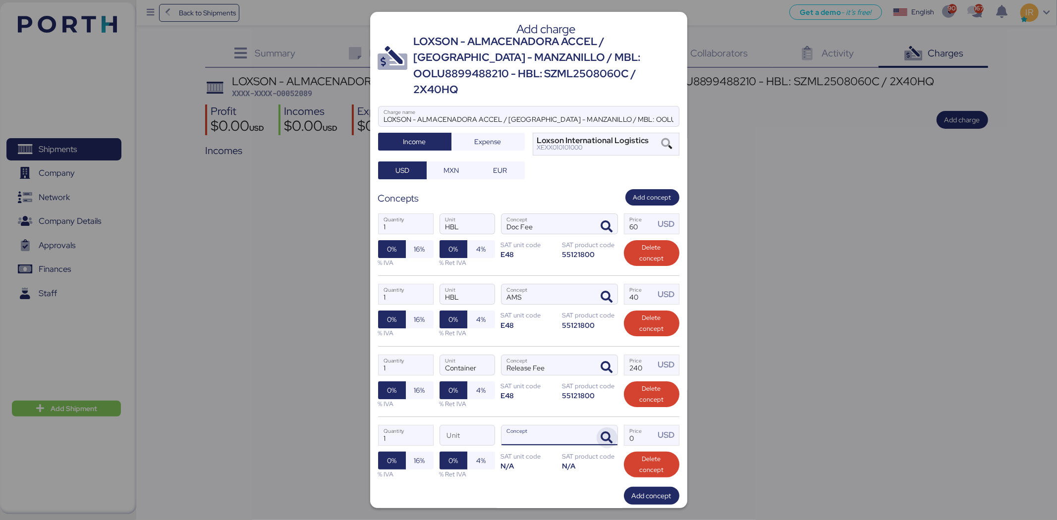
click at [601, 432] on icon "button" at bounding box center [607, 438] width 12 height 12
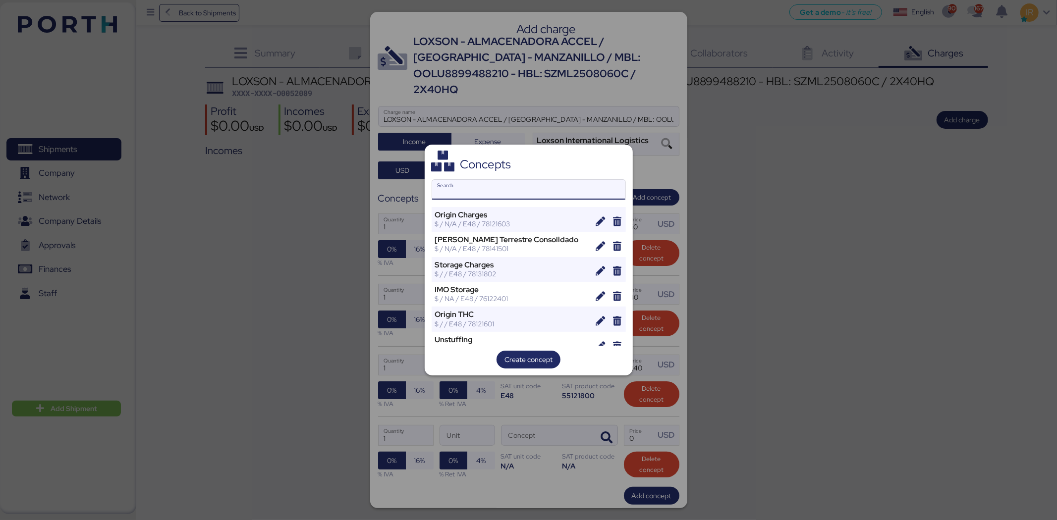
click at [546, 184] on input "Search" at bounding box center [528, 190] width 193 height 20
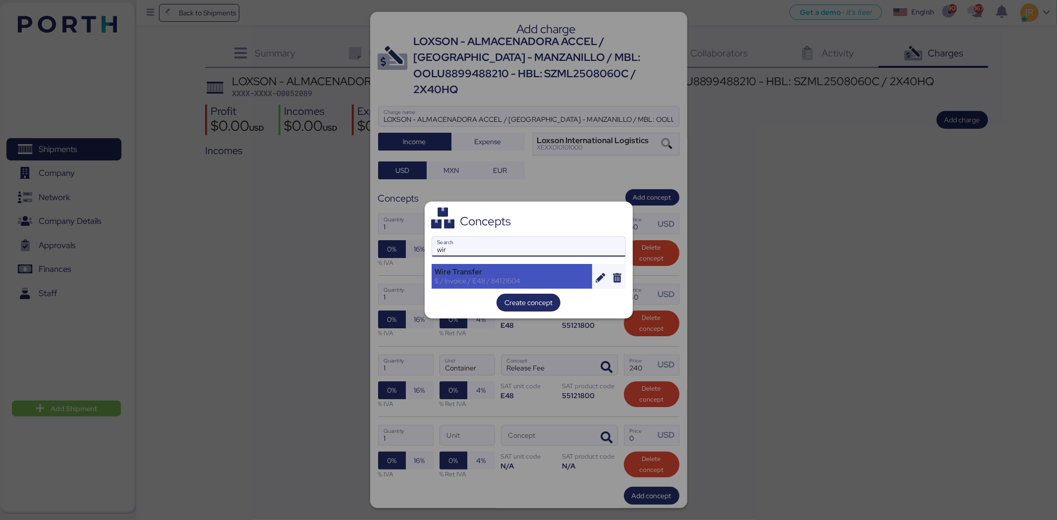
type input "wir"
click at [544, 271] on div "Wire Transfer" at bounding box center [512, 271] width 154 height 9
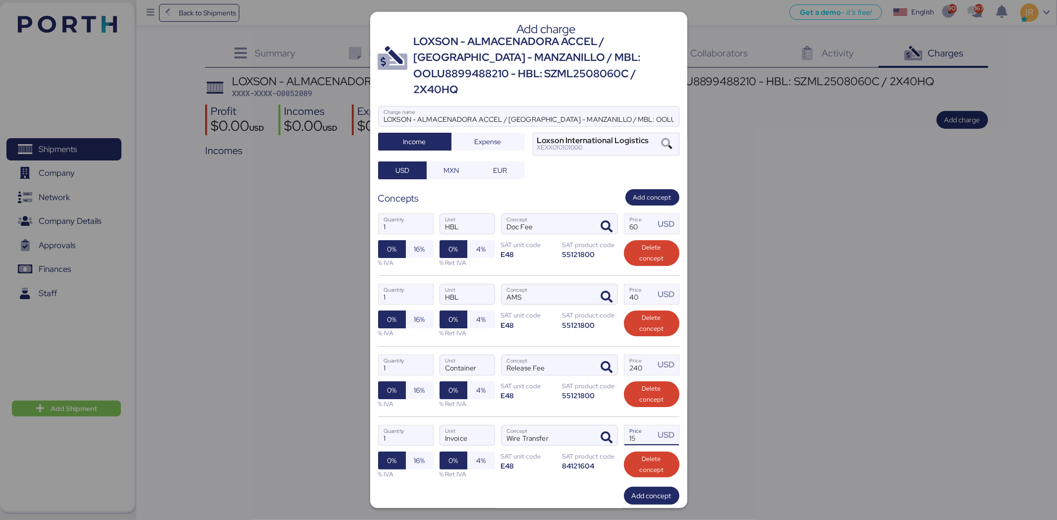
drag, startPoint x: 632, startPoint y: 419, endPoint x: 618, endPoint y: 418, distance: 13.9
click at [624, 425] on input "15" at bounding box center [639, 435] width 31 height 20
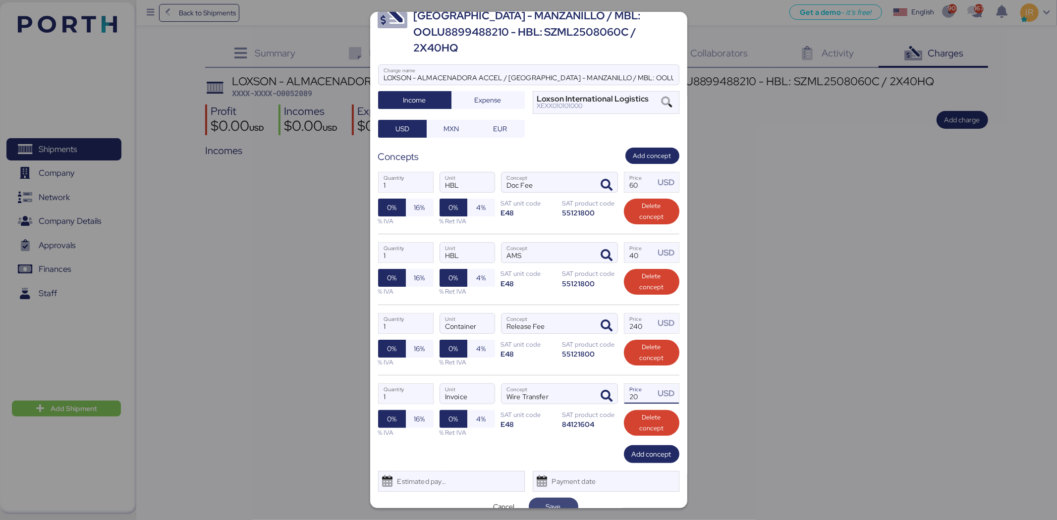
type input "20"
click at [552, 501] on span "Save" at bounding box center [553, 507] width 15 height 12
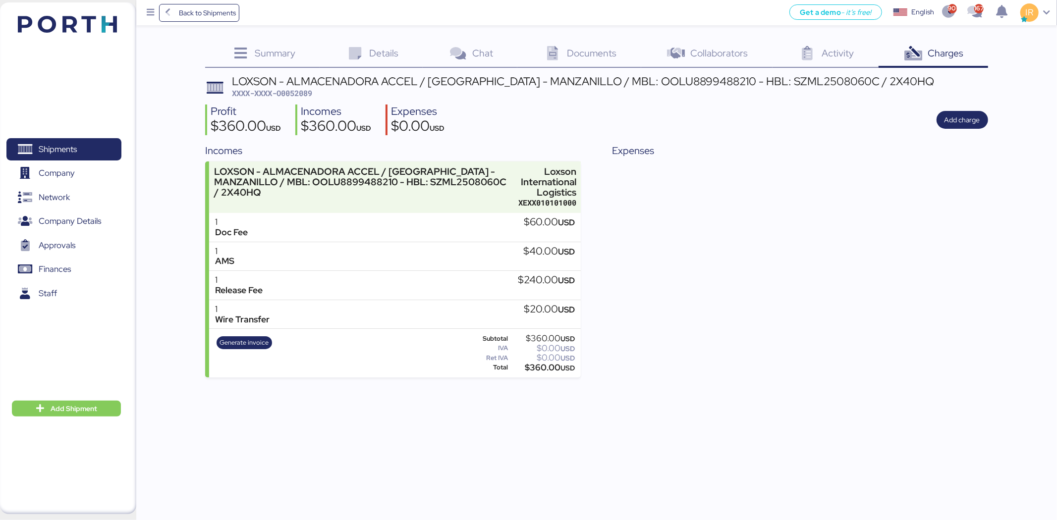
click at [479, 73] on div "Summary 0 Details 0 Chat 0 Documents 0 Collaborators 0 Activity 0 Charges 0 LOX…" at bounding box center [596, 209] width 782 height 336
click at [479, 76] on div "LOXSON - ALMACENADORA ACCEL / [GEOGRAPHIC_DATA] - MANZANILLO / MBL: OOLU8899488…" at bounding box center [583, 81] width 702 height 11
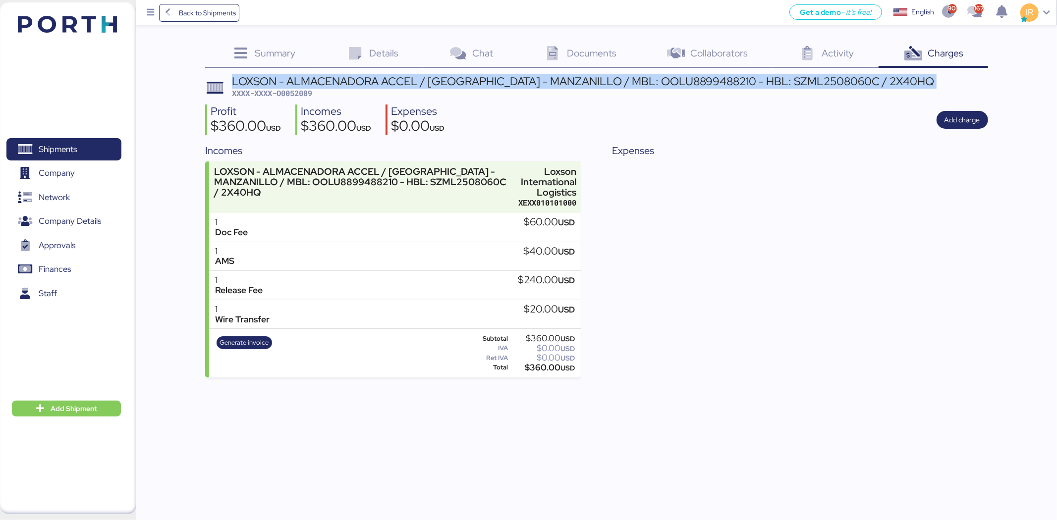
click at [479, 76] on div "LOXSON - ALMACENADORA ACCEL / [GEOGRAPHIC_DATA] - MANZANILLO / MBL: OOLU8899488…" at bounding box center [583, 81] width 702 height 11
copy div "LOXSON - ALMACENADORA ACCEL / [GEOGRAPHIC_DATA] - MANZANILLO / MBL: OOLU8899488…"
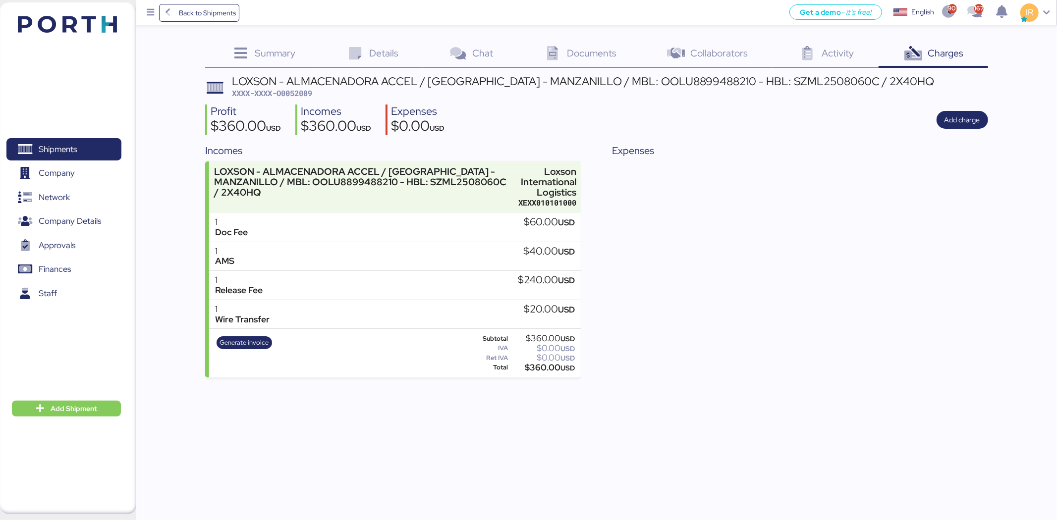
click at [295, 88] on span "XXXX-XXXX-O0052089" at bounding box center [272, 93] width 80 height 10
copy span "O0052089"
click at [308, 92] on span "XXXX-XXXX-O0052089" at bounding box center [272, 93] width 80 height 10
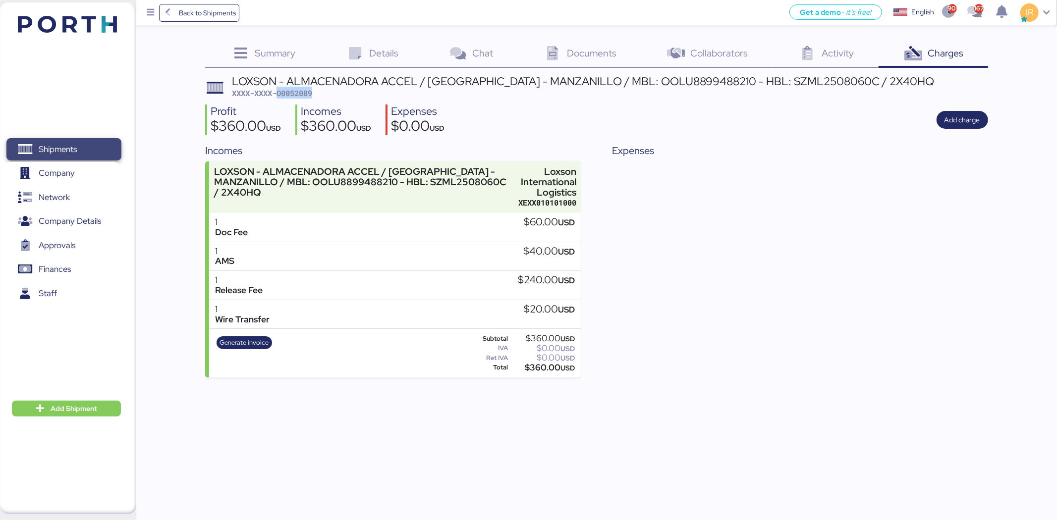
click at [97, 153] on span "Shipments" at bounding box center [63, 149] width 106 height 14
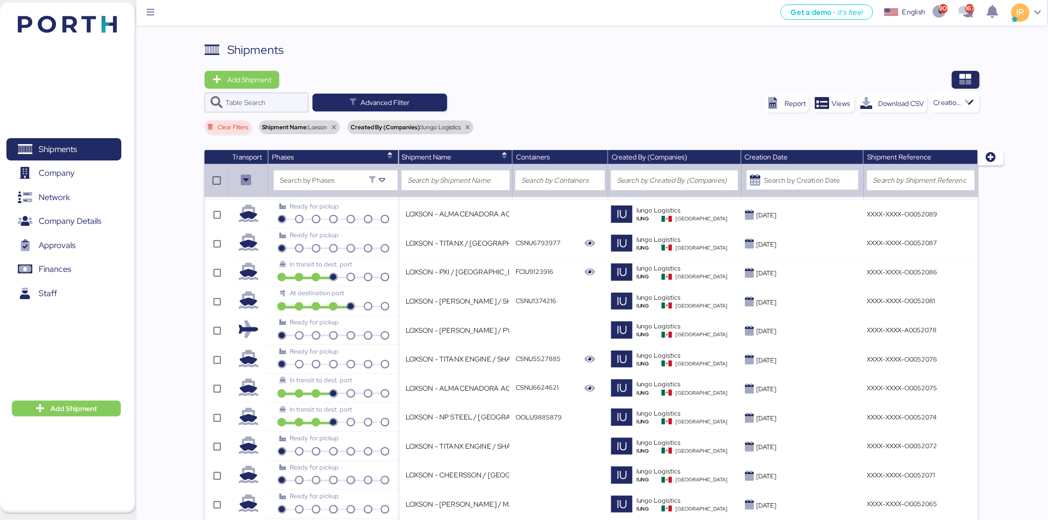
click at [518, 102] on div "Table Search Advanced Filter" at bounding box center [366, 103] width 323 height 20
click at [363, 301] on div "At destination port" at bounding box center [333, 296] width 124 height 17
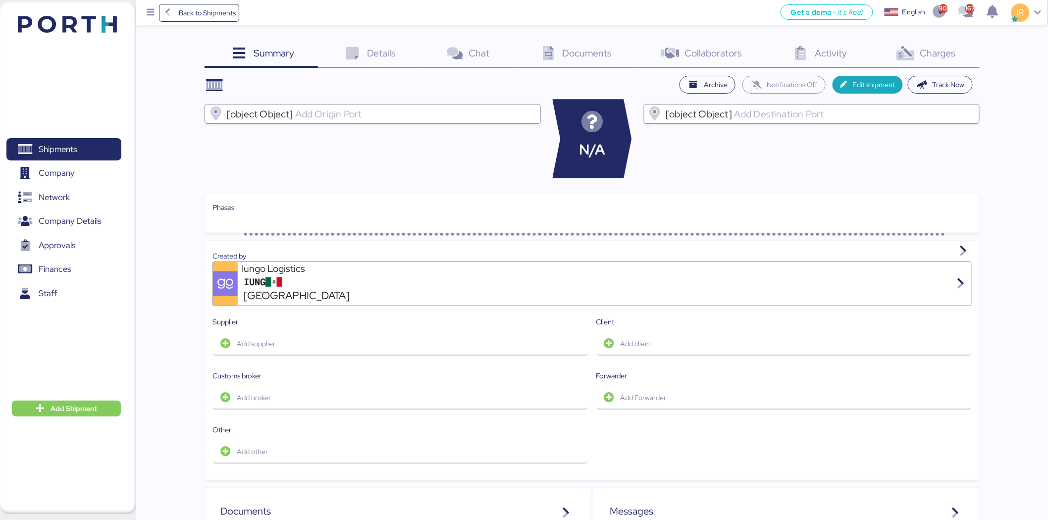
click at [929, 52] on span "Charges" at bounding box center [938, 53] width 36 height 13
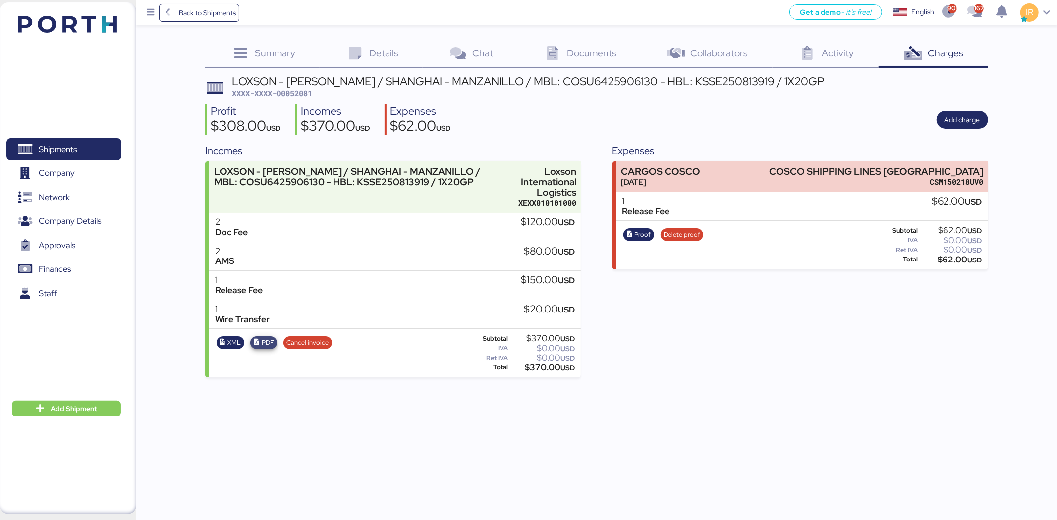
click at [267, 338] on span "PDF" at bounding box center [268, 342] width 12 height 11
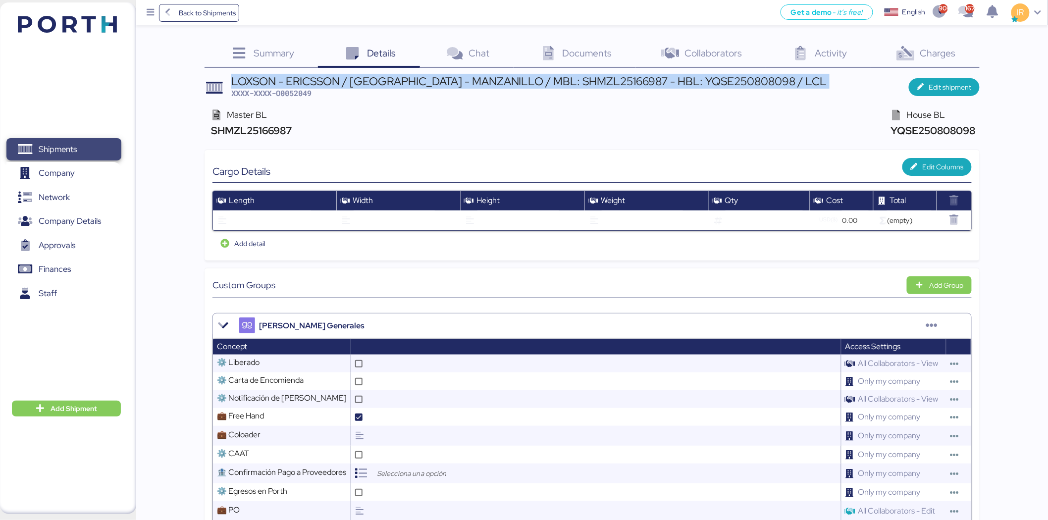
click at [93, 152] on span "Shipments" at bounding box center [63, 149] width 106 height 14
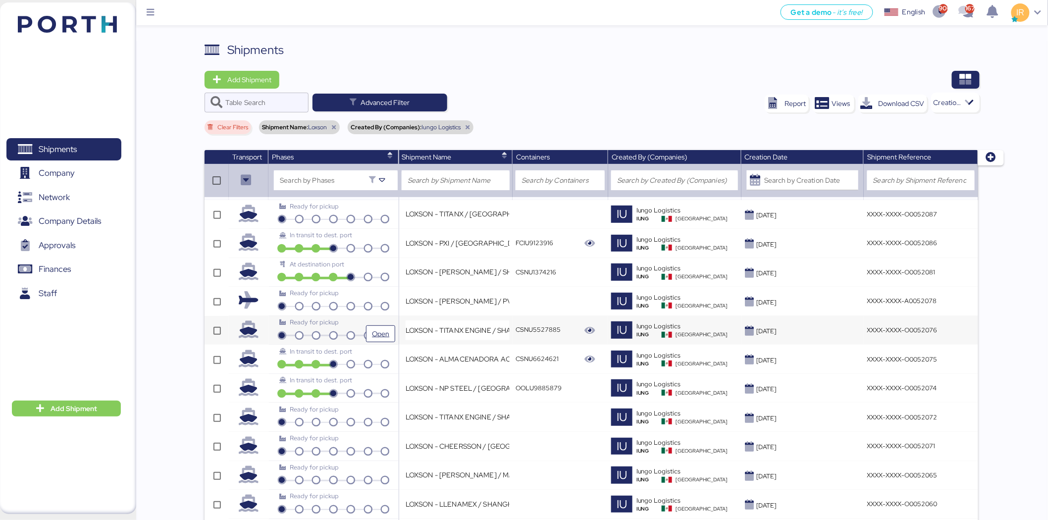
click at [320, 326] on div "Ready for pickup" at bounding box center [333, 322] width 108 height 9
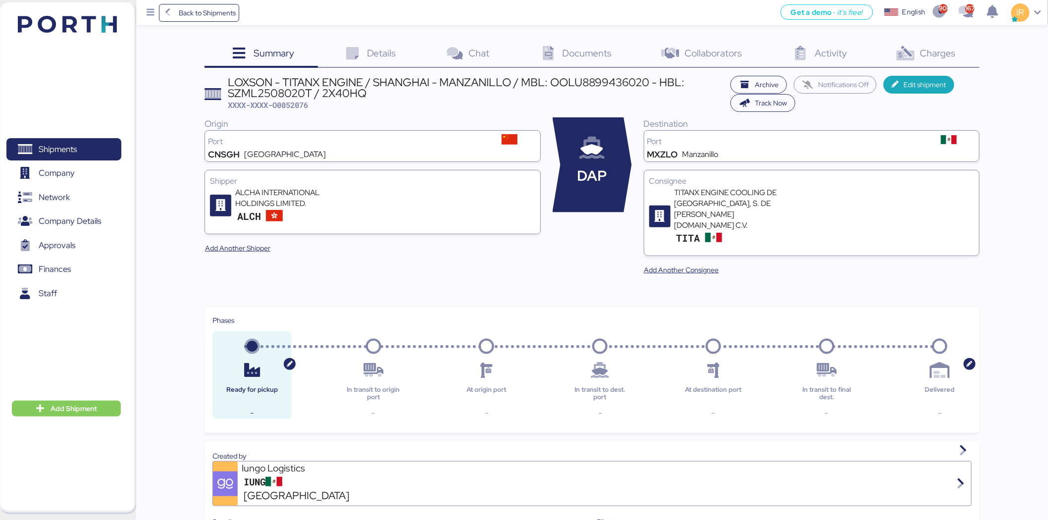
click at [919, 49] on div "Charges 0" at bounding box center [925, 54] width 108 height 27
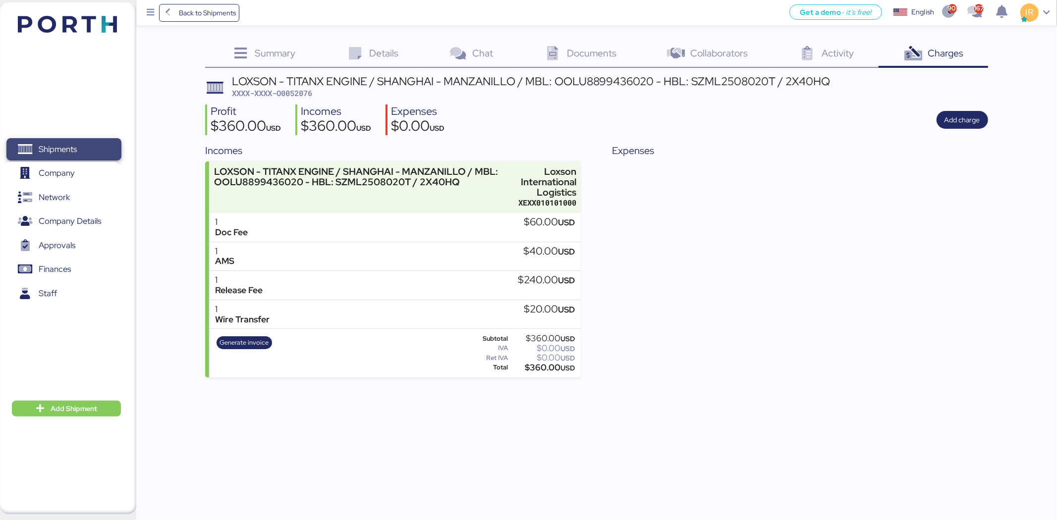
click at [97, 149] on span "Shipments" at bounding box center [63, 149] width 106 height 14
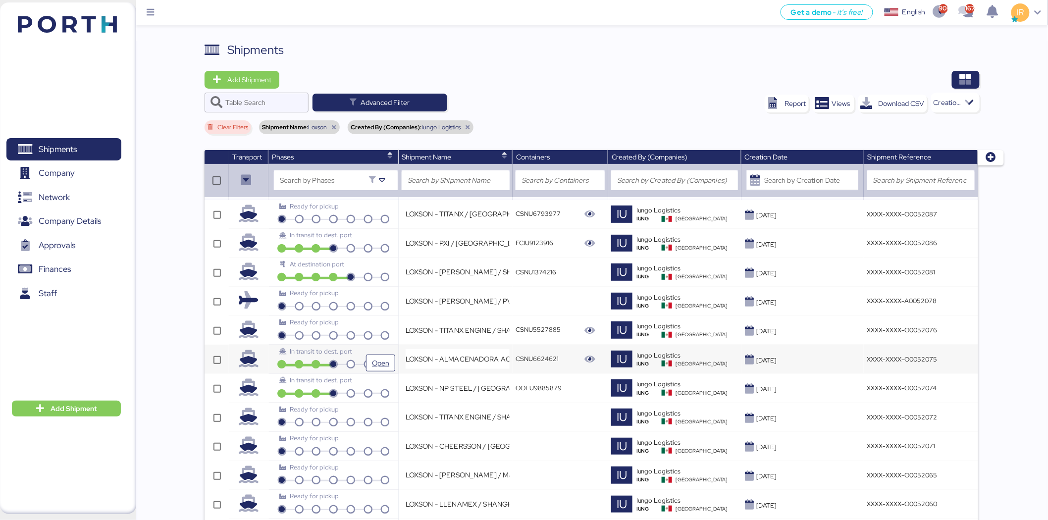
click at [364, 357] on div "In transit to dest. port" at bounding box center [333, 355] width 124 height 17
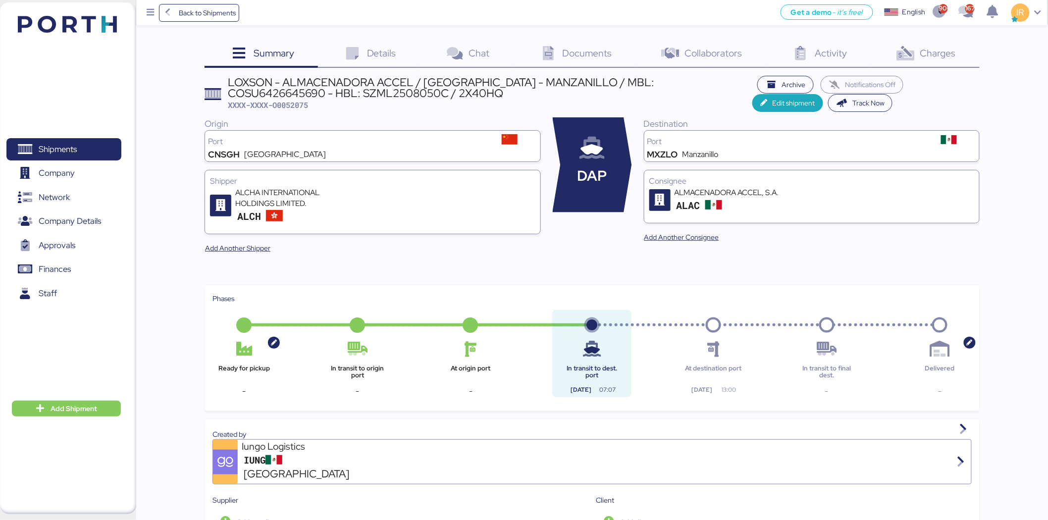
click at [589, 87] on div "LOXSON - ALMACENADORA ACCEL / [GEOGRAPHIC_DATA] - MANZANILLO / MBL: COSU6426645…" at bounding box center [490, 88] width 525 height 22
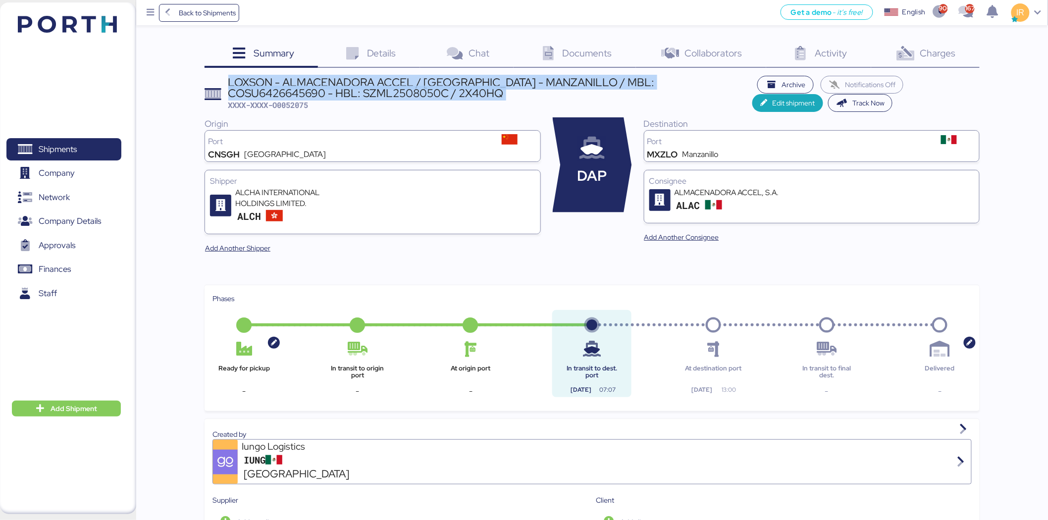
click at [589, 87] on div "LOXSON - ALMACENADORA ACCEL / [GEOGRAPHIC_DATA] - MANZANILLO / MBL: COSU6426645…" at bounding box center [490, 88] width 525 height 22
copy div "LOXSON - ALMACENADORA ACCEL / [GEOGRAPHIC_DATA] - MANZANILLO / MBL: COSU6426645…"
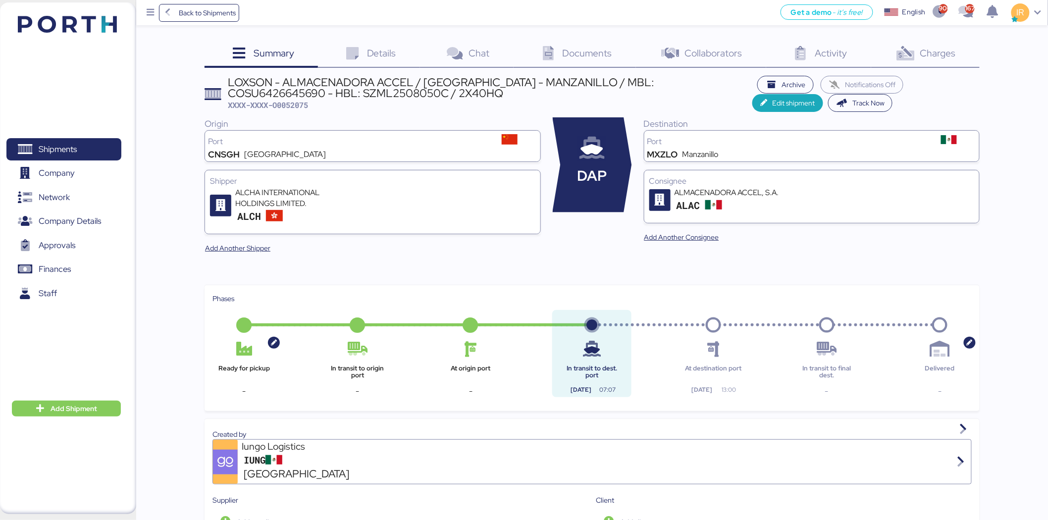
click at [888, 53] on div "Charges 0" at bounding box center [925, 54] width 108 height 27
